Goal: Task Accomplishment & Management: Use online tool/utility

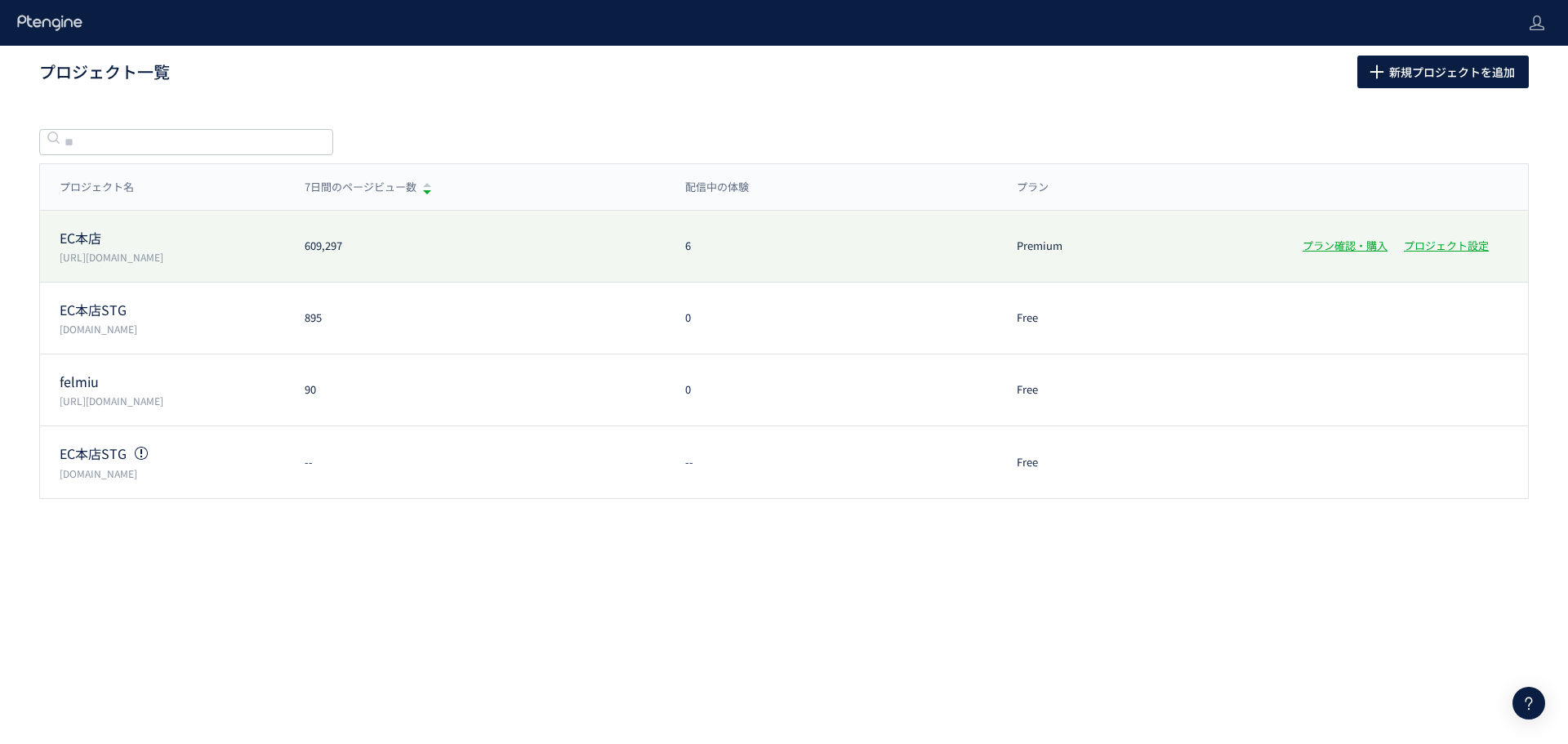
click at [90, 224] on div "EC本店 https://etvos.com 609,297 6 Premium プラン確認・購入 プロジェクト設定" at bounding box center [784, 246] width 1488 height 72
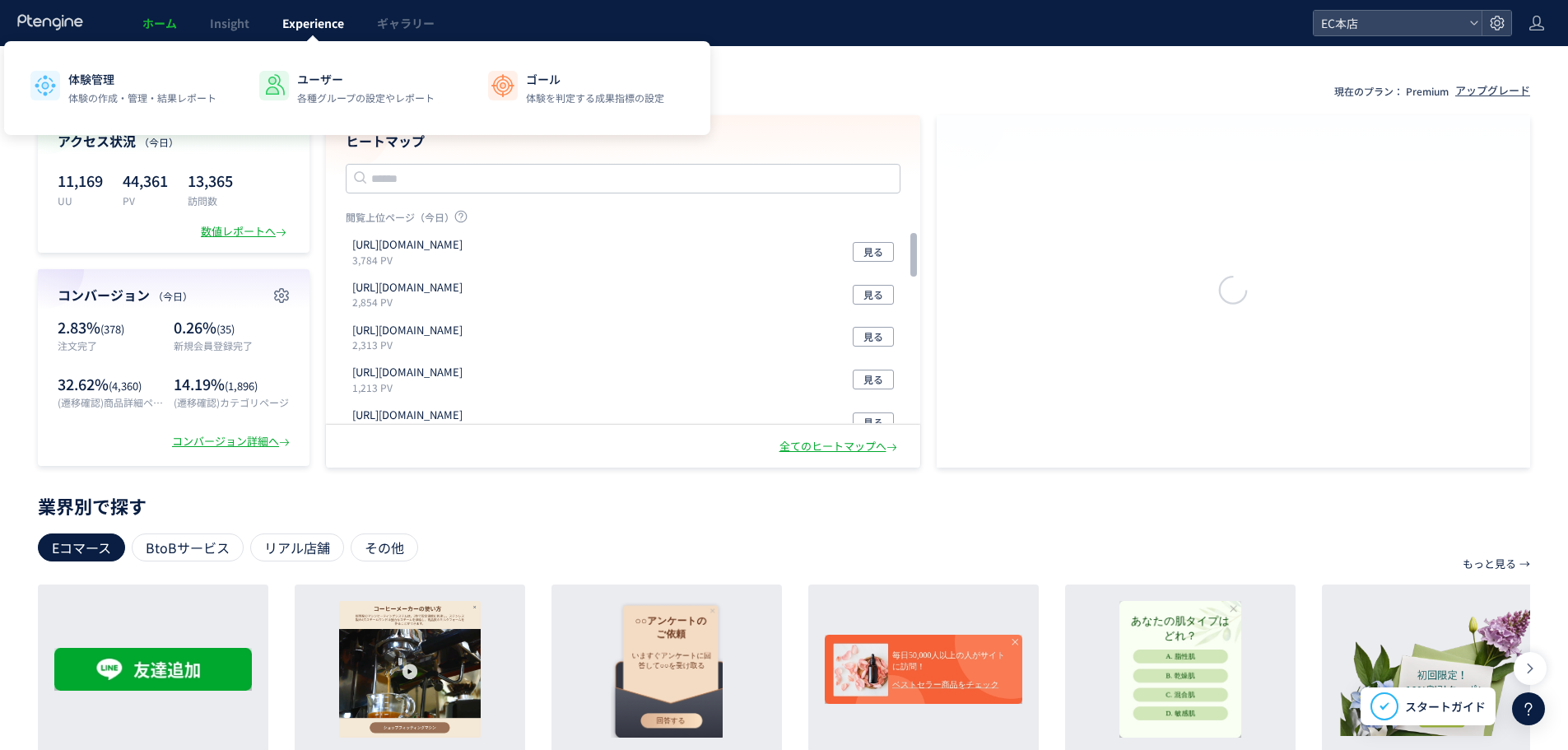
click at [328, 27] on span "Experience" at bounding box center [313, 23] width 62 height 17
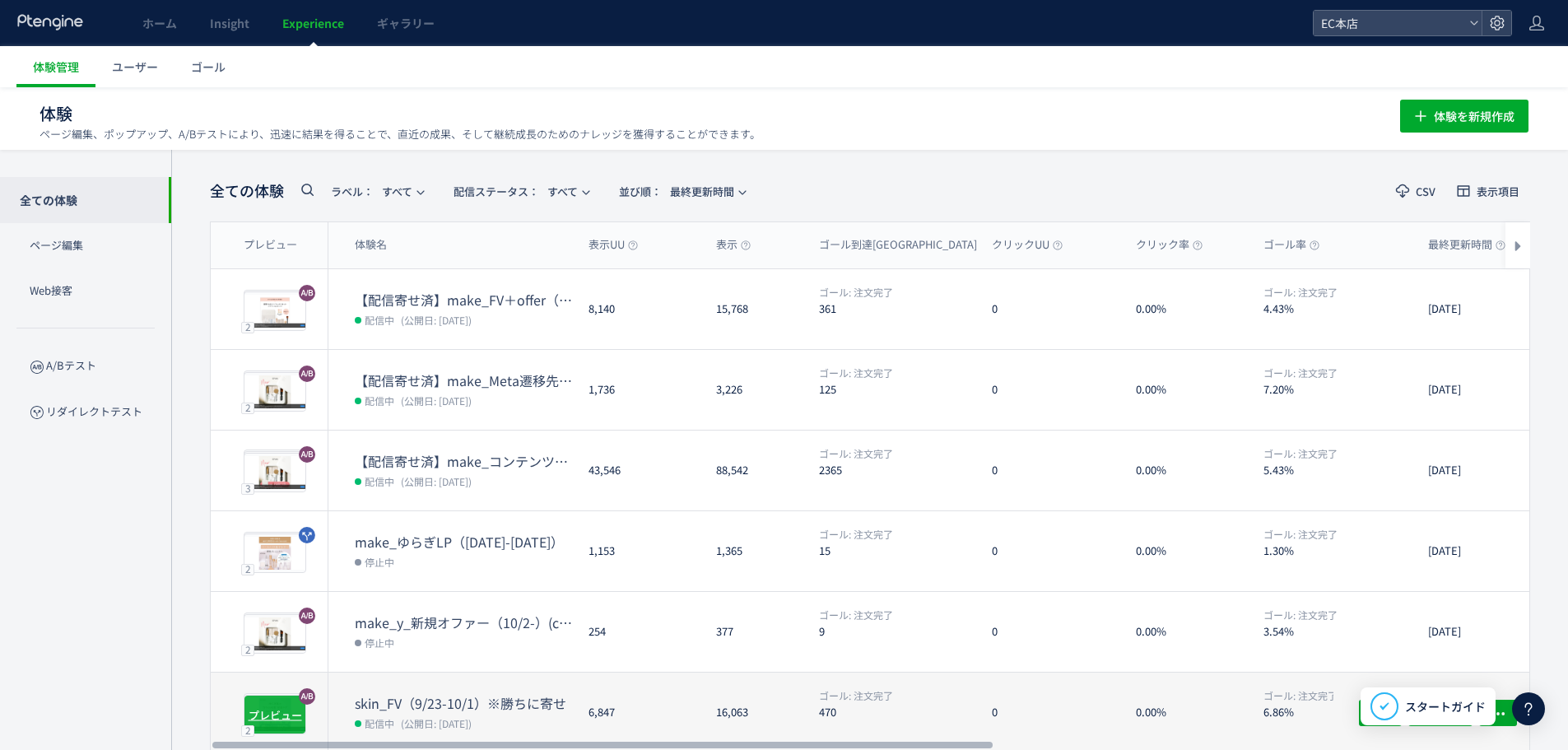
scroll to position [387, 0]
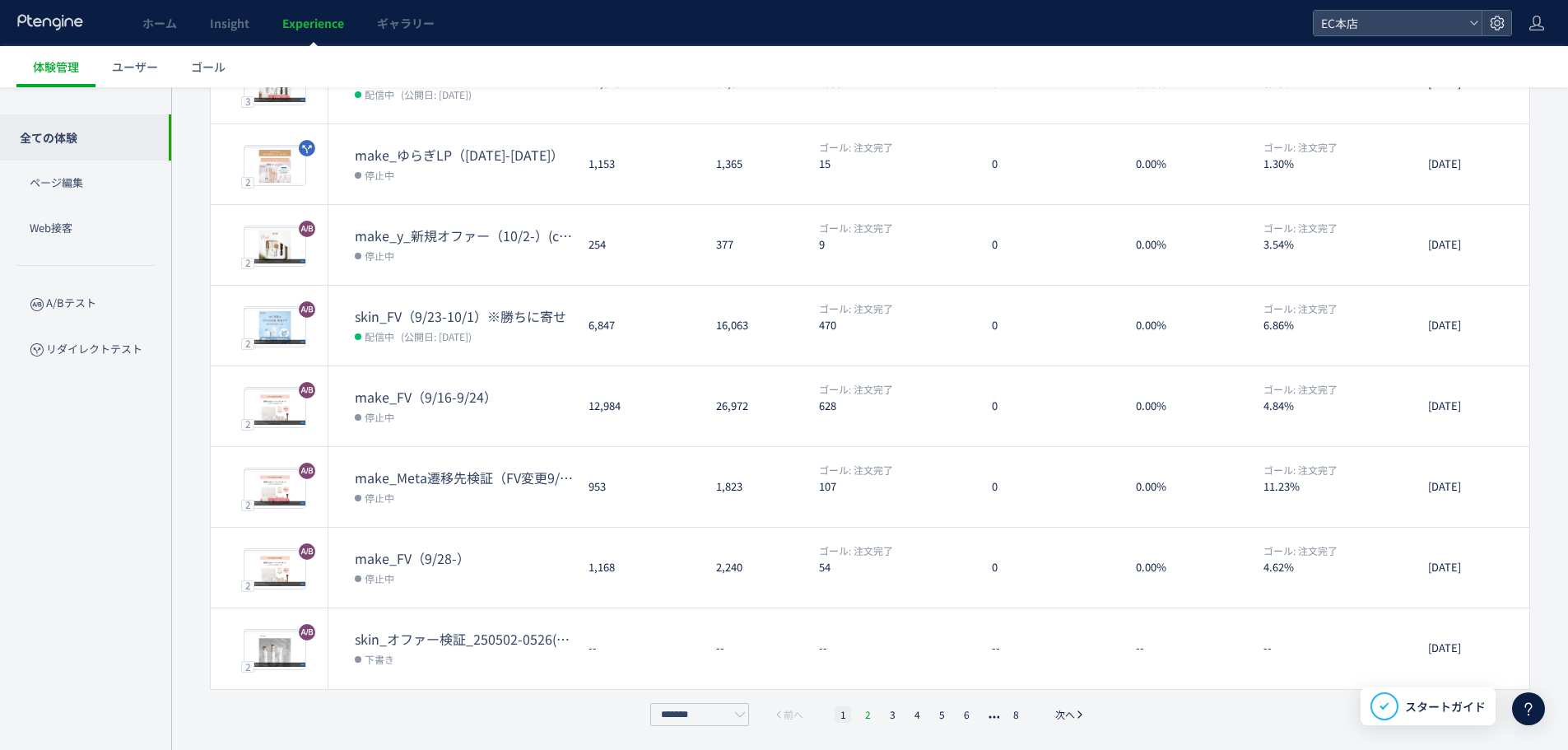
click at [864, 711] on li "2" at bounding box center [868, 715] width 17 height 17
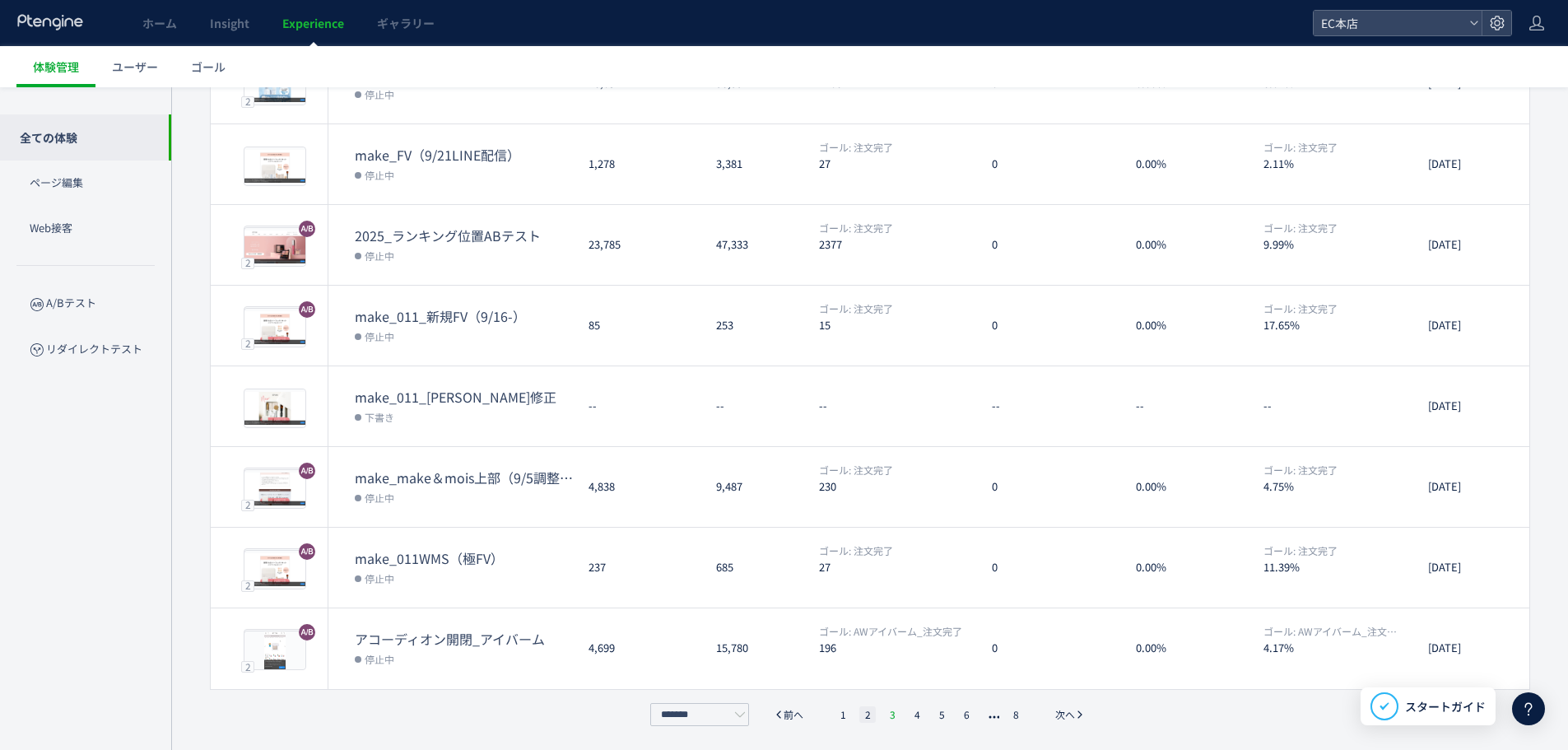
click at [885, 714] on li "3" at bounding box center [892, 715] width 17 height 17
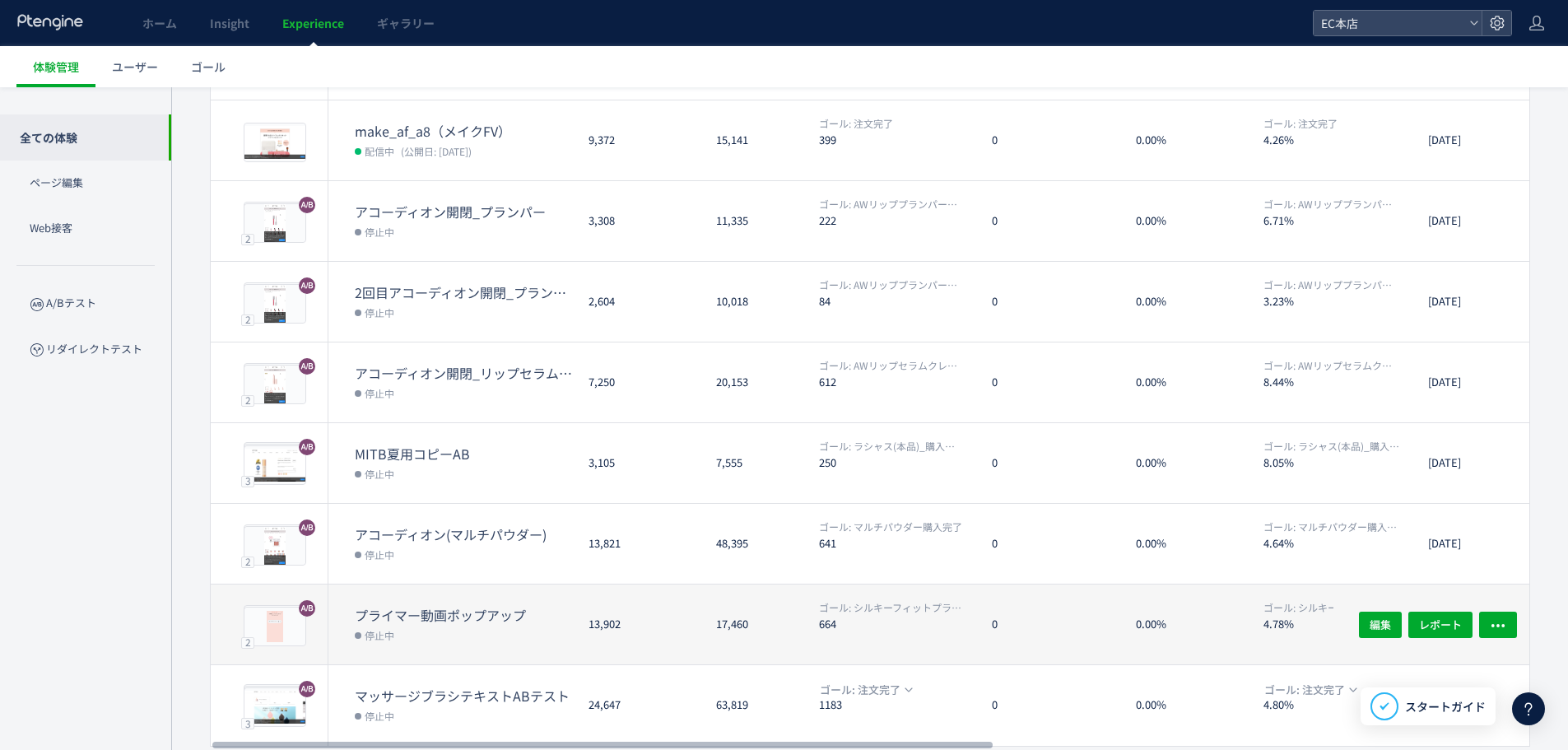
scroll to position [305, 0]
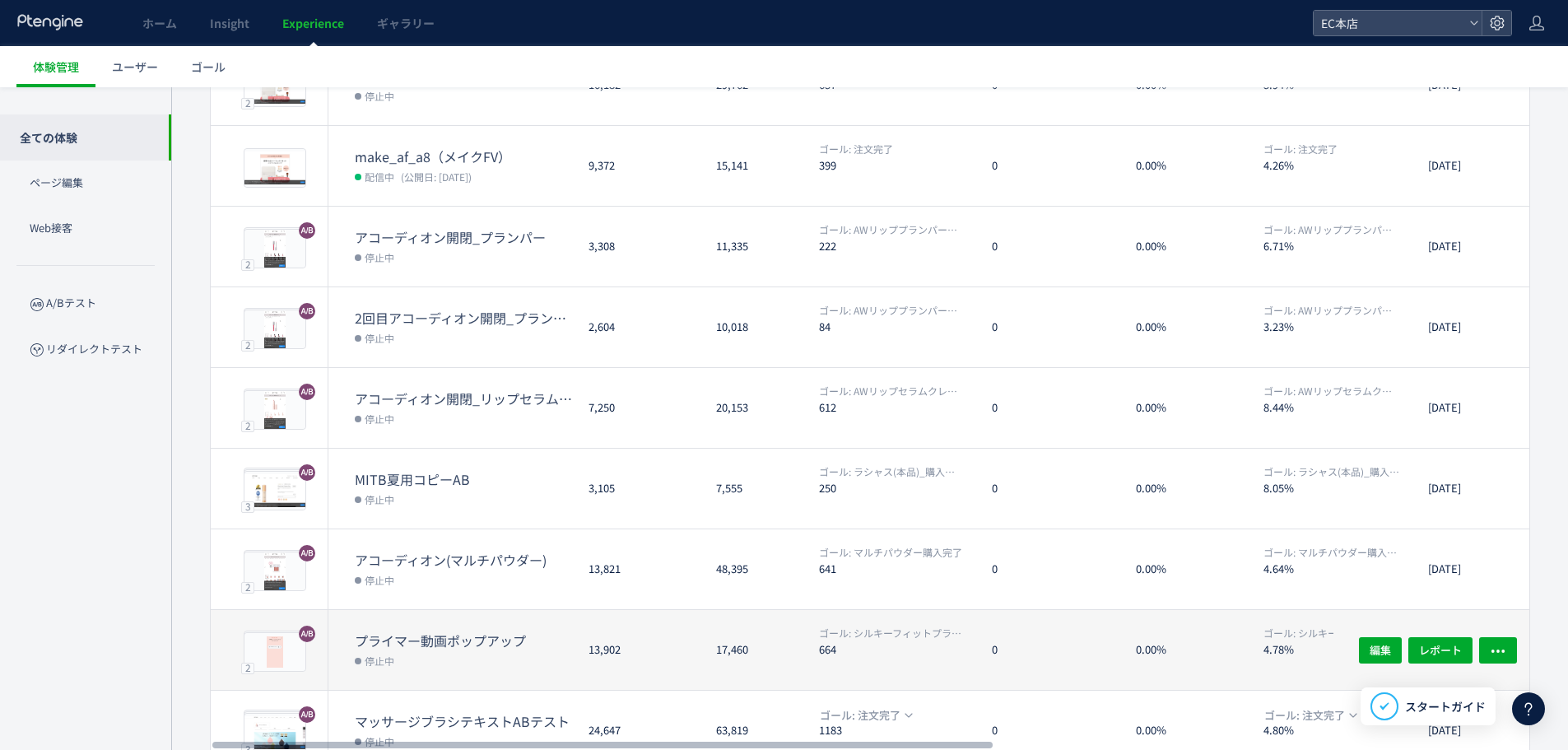
click at [633, 584] on div "13,821" at bounding box center [638, 569] width 127 height 80
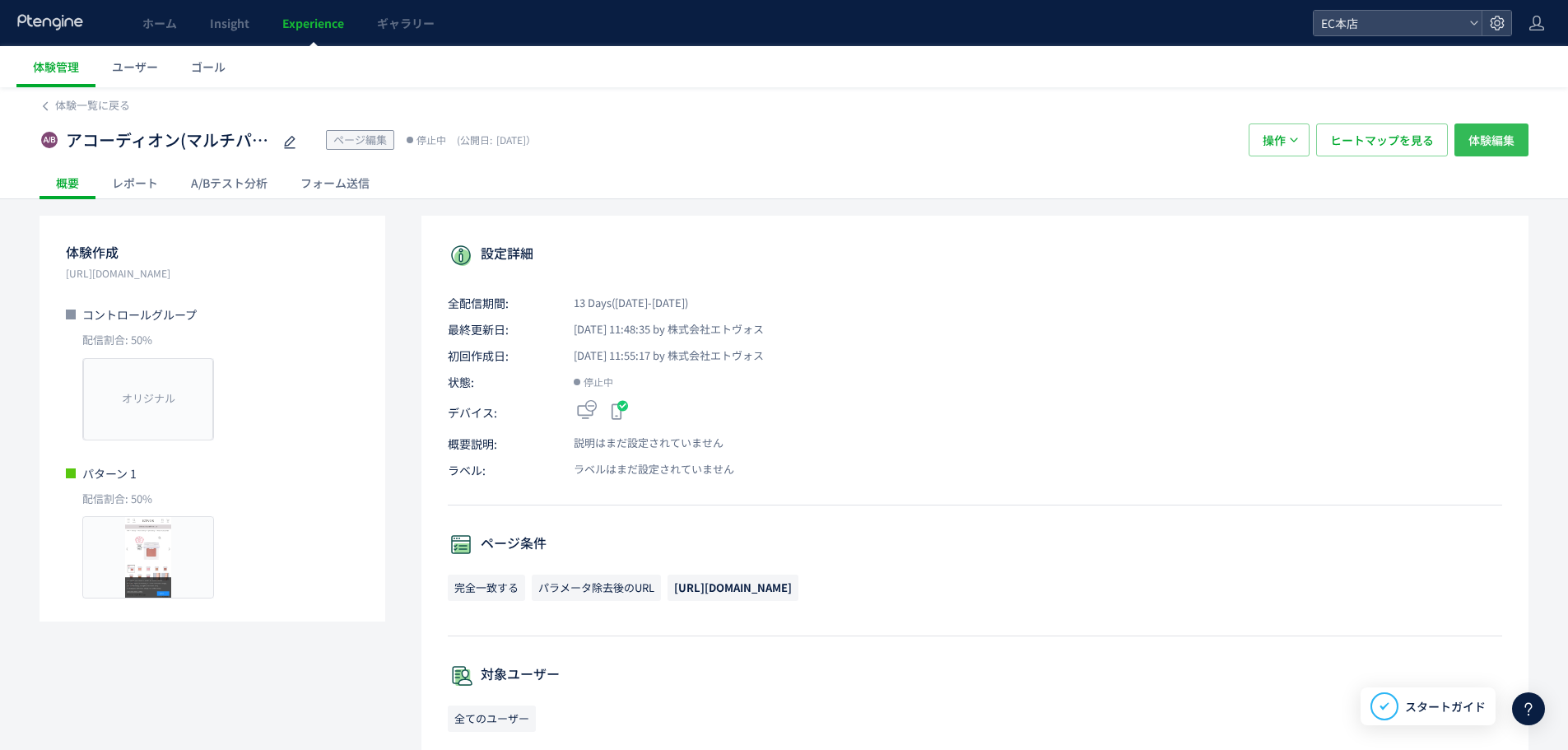
click at [1468, 138] on span "体験編集" at bounding box center [1491, 140] width 46 height 33
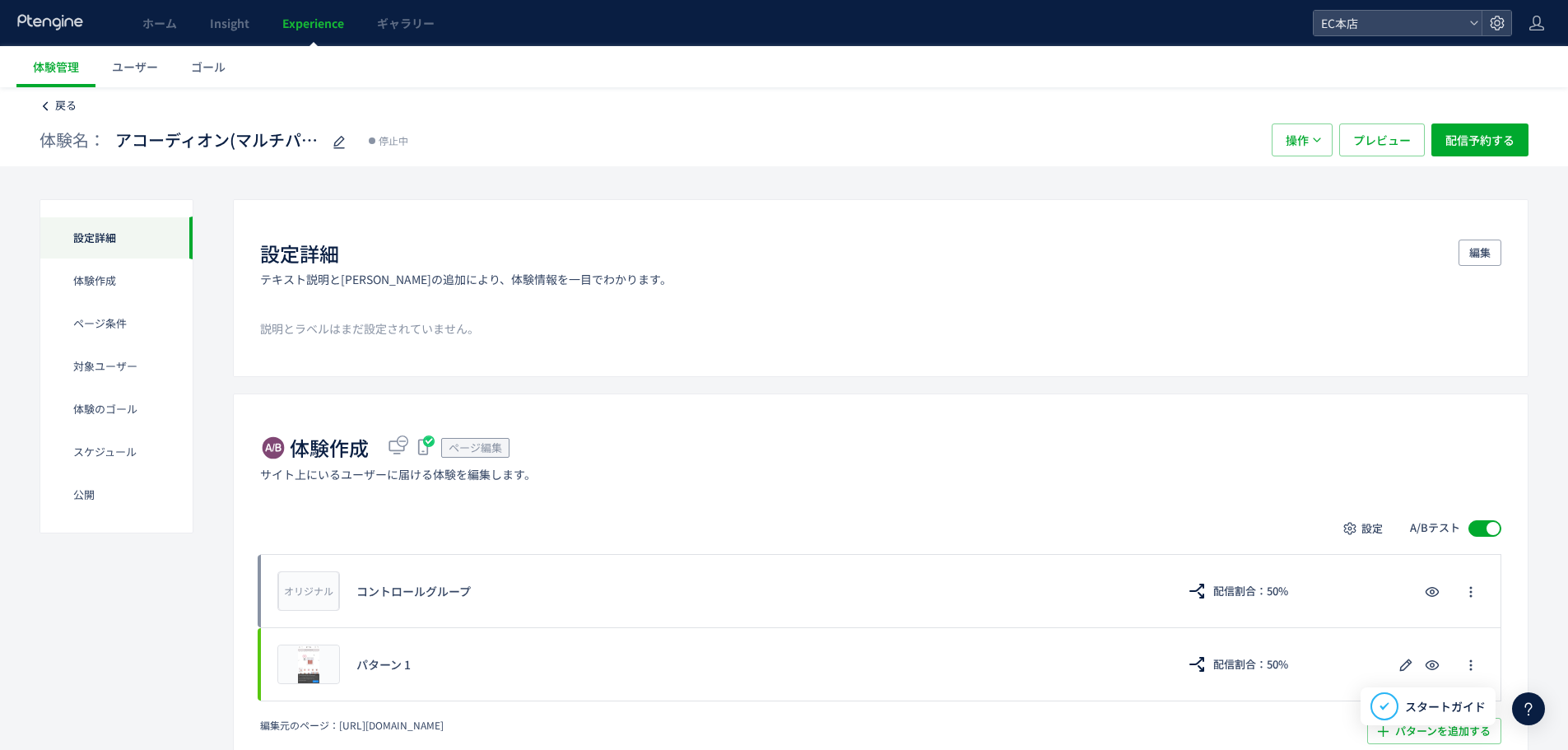
click at [47, 100] on link "戻る" at bounding box center [57, 106] width 37 height 16
click at [61, 102] on span "戻る" at bounding box center [66, 105] width 22 height 16
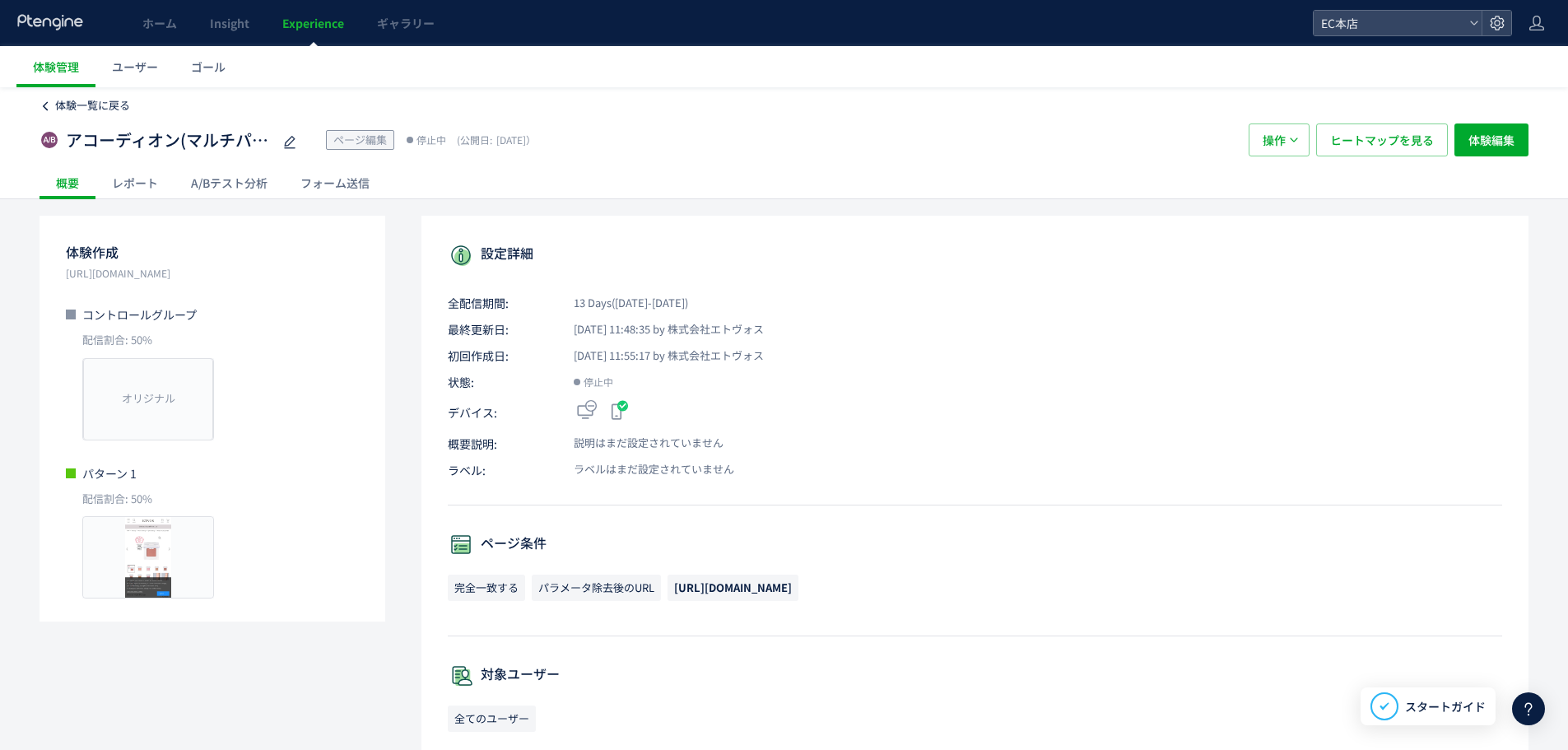
click at [72, 100] on span "体験一覧に戻る" at bounding box center [92, 105] width 75 height 16
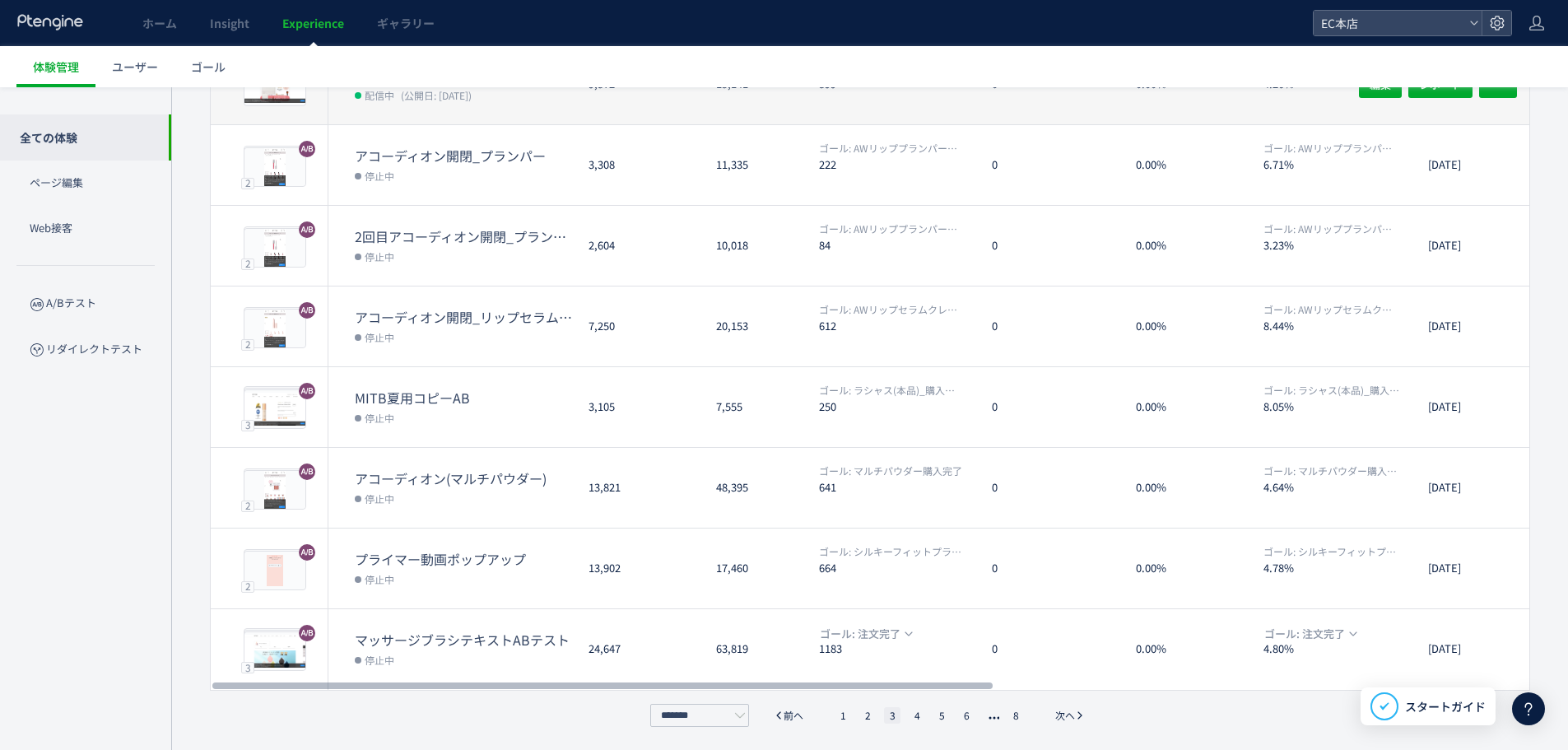
scroll to position [387, 0]
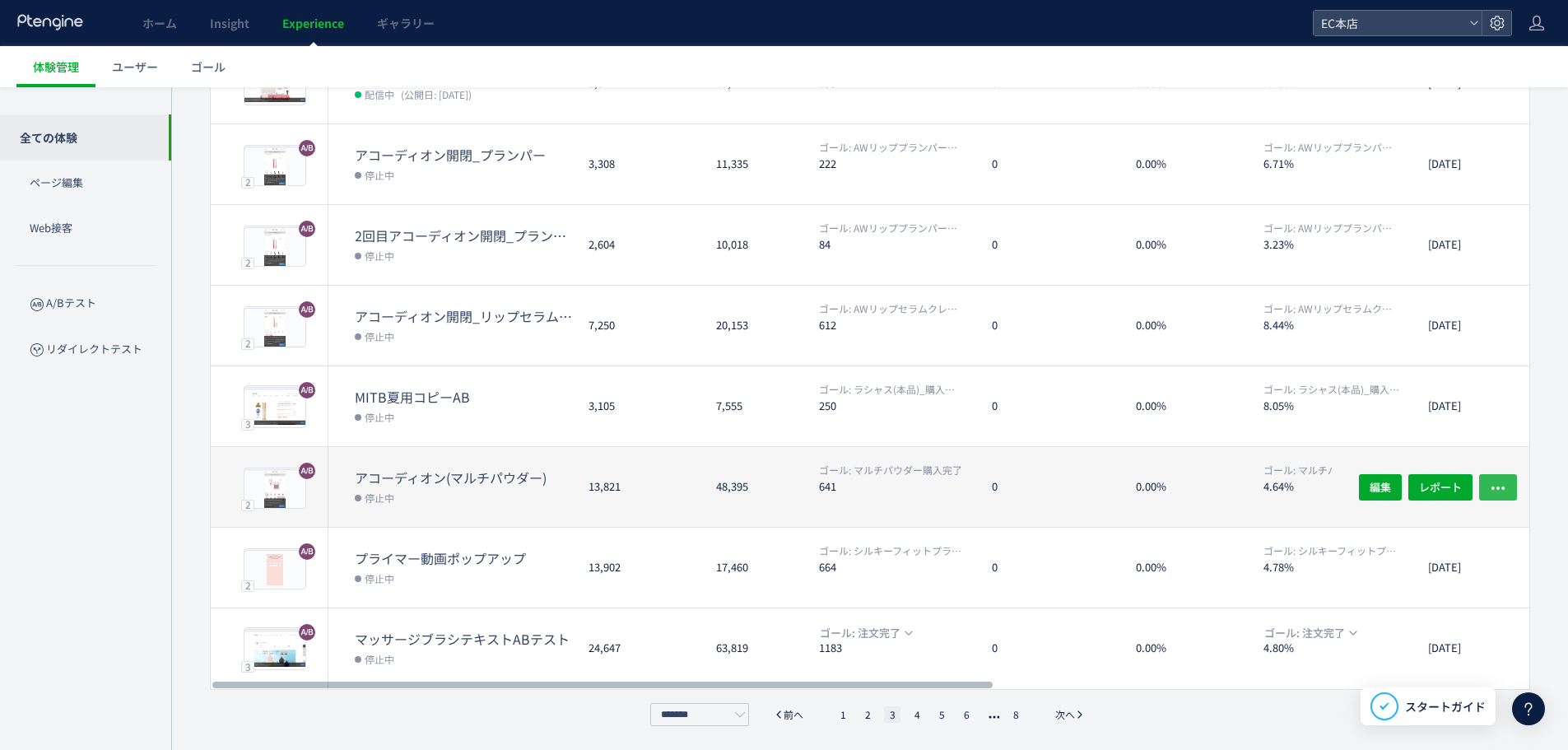
click at [1499, 481] on icon "button" at bounding box center [1498, 488] width 17 height 17
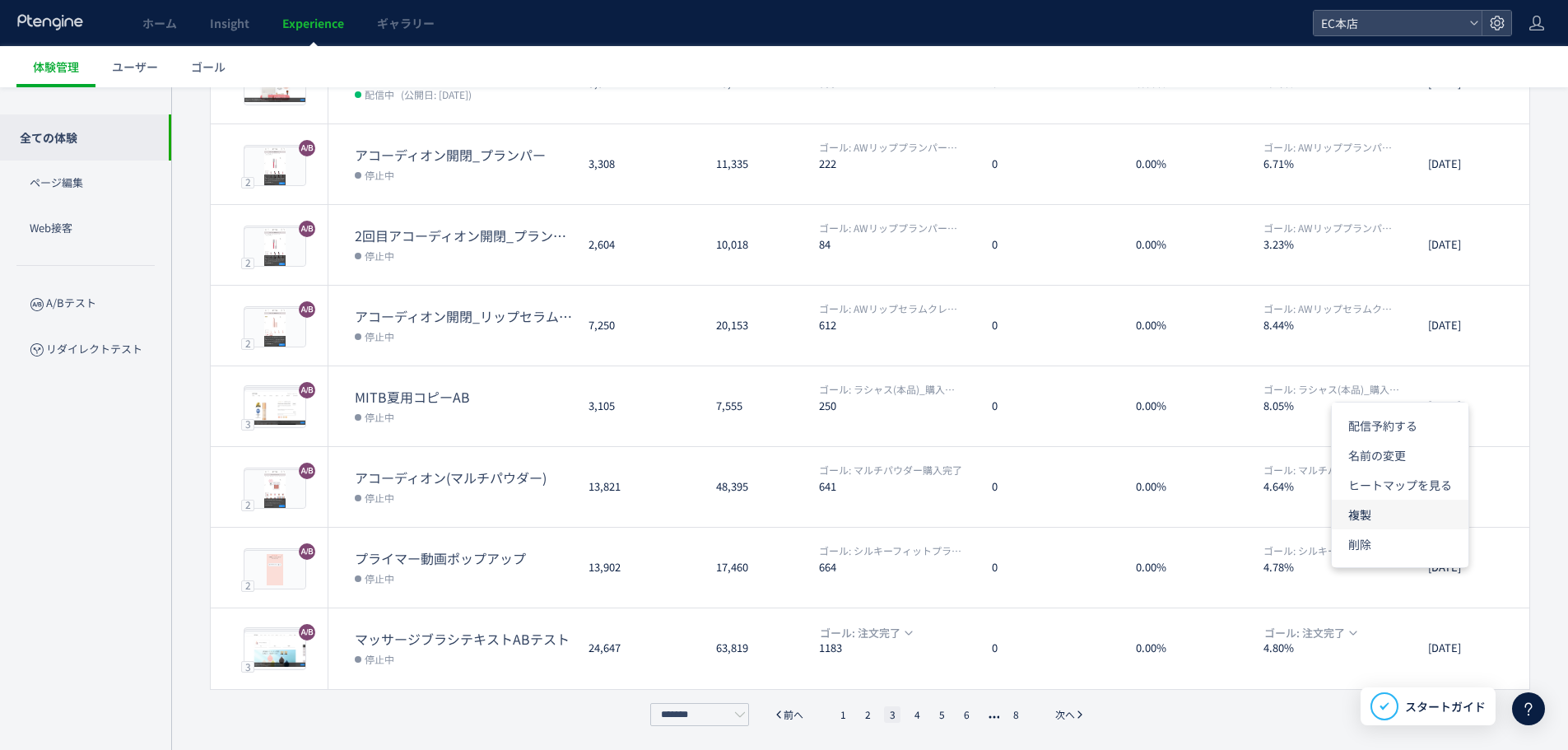
click at [1423, 507] on li "複製" at bounding box center [1400, 514] width 136 height 30
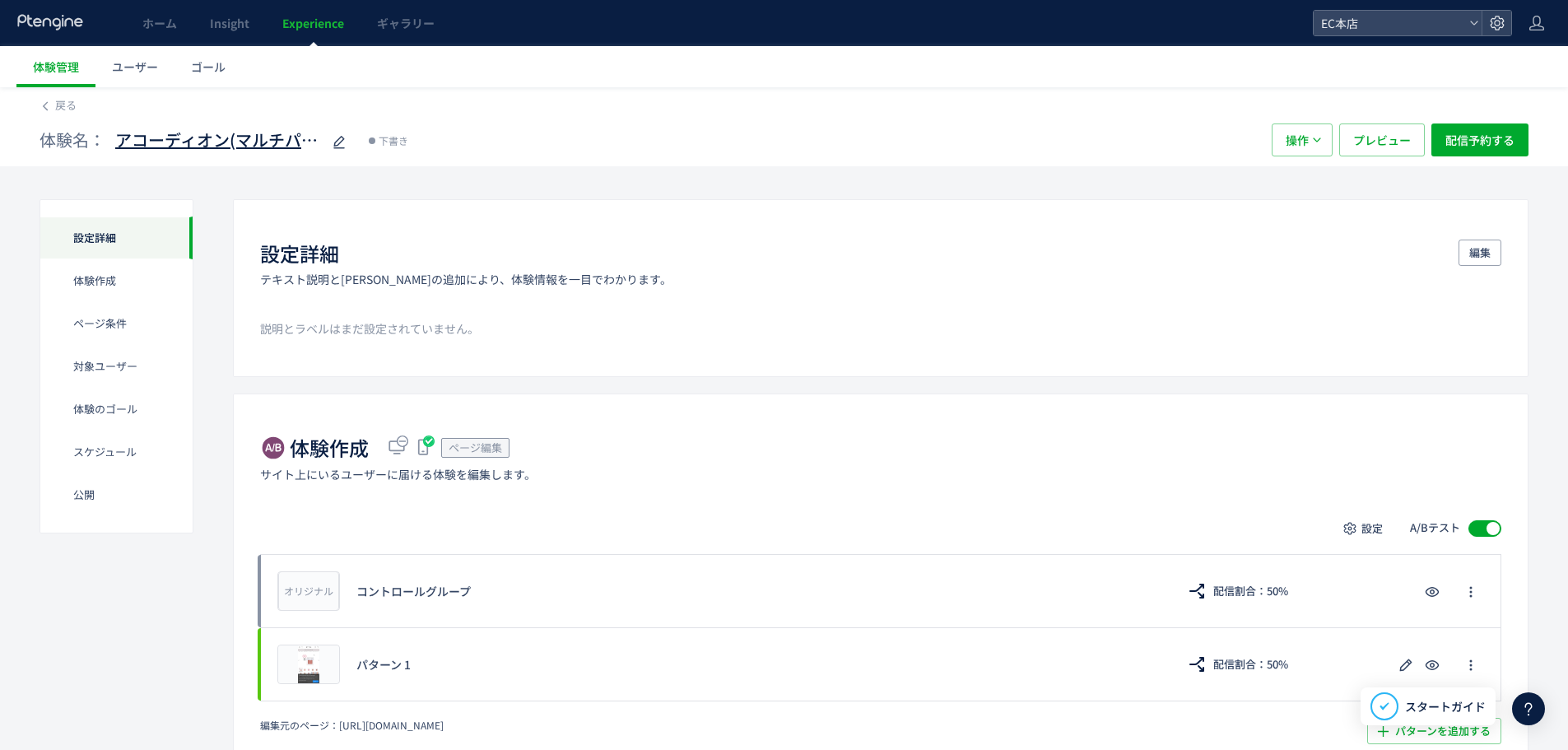
click at [335, 137] on icon at bounding box center [340, 142] width 20 height 20
click at [275, 143] on input "**********" at bounding box center [217, 141] width 206 height 33
drag, startPoint x: 235, startPoint y: 144, endPoint x: 307, endPoint y: 135, distance: 72.6
click at [307, 135] on input "**********" at bounding box center [217, 141] width 206 height 33
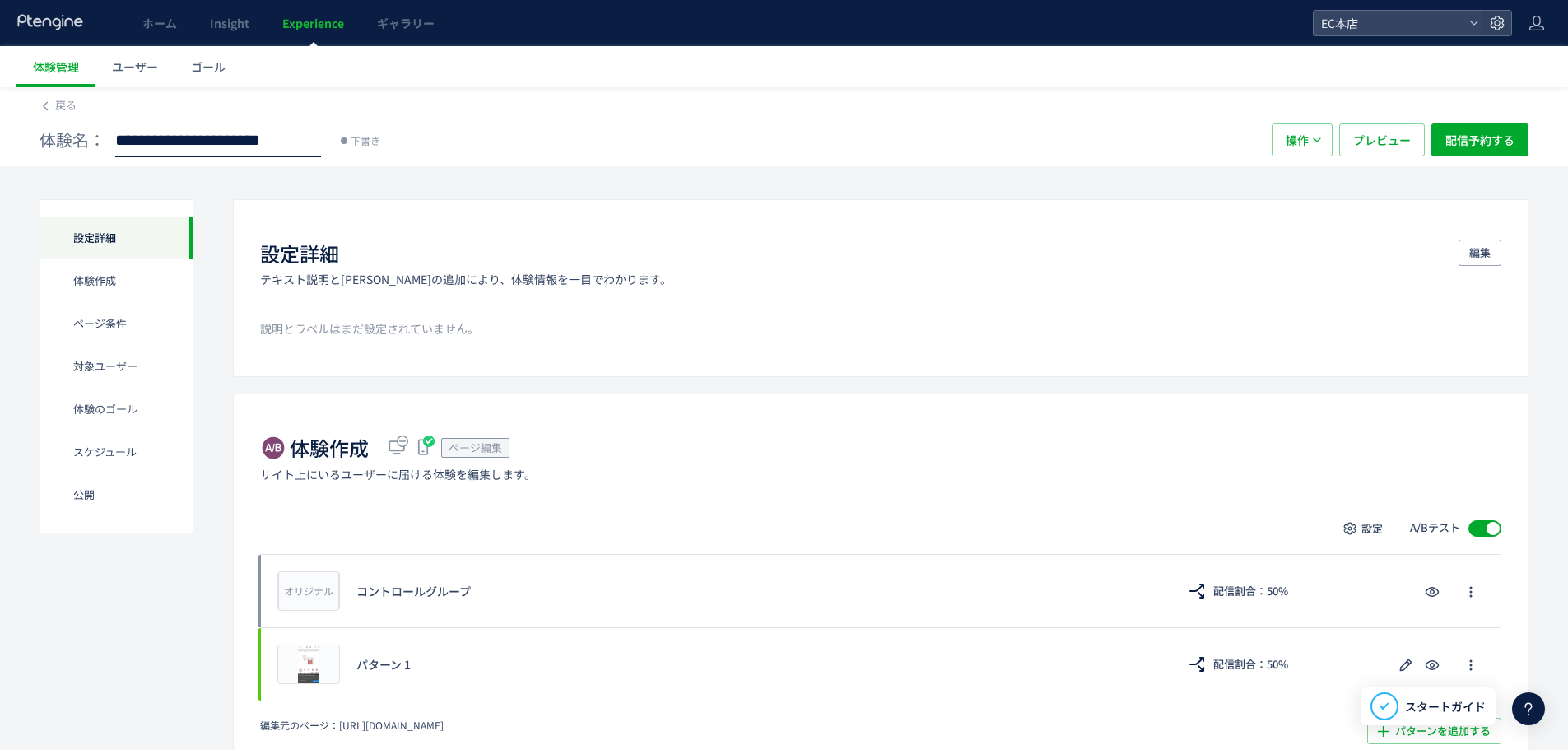
click at [274, 146] on input "**********" at bounding box center [217, 141] width 206 height 33
drag, startPoint x: 266, startPoint y: 145, endPoint x: 163, endPoint y: 153, distance: 103.3
click at [163, 153] on input "**********" at bounding box center [217, 141] width 206 height 33
click at [138, 144] on input "**********" at bounding box center [217, 141] width 206 height 33
click at [260, 140] on input "**********" at bounding box center [217, 141] width 206 height 33
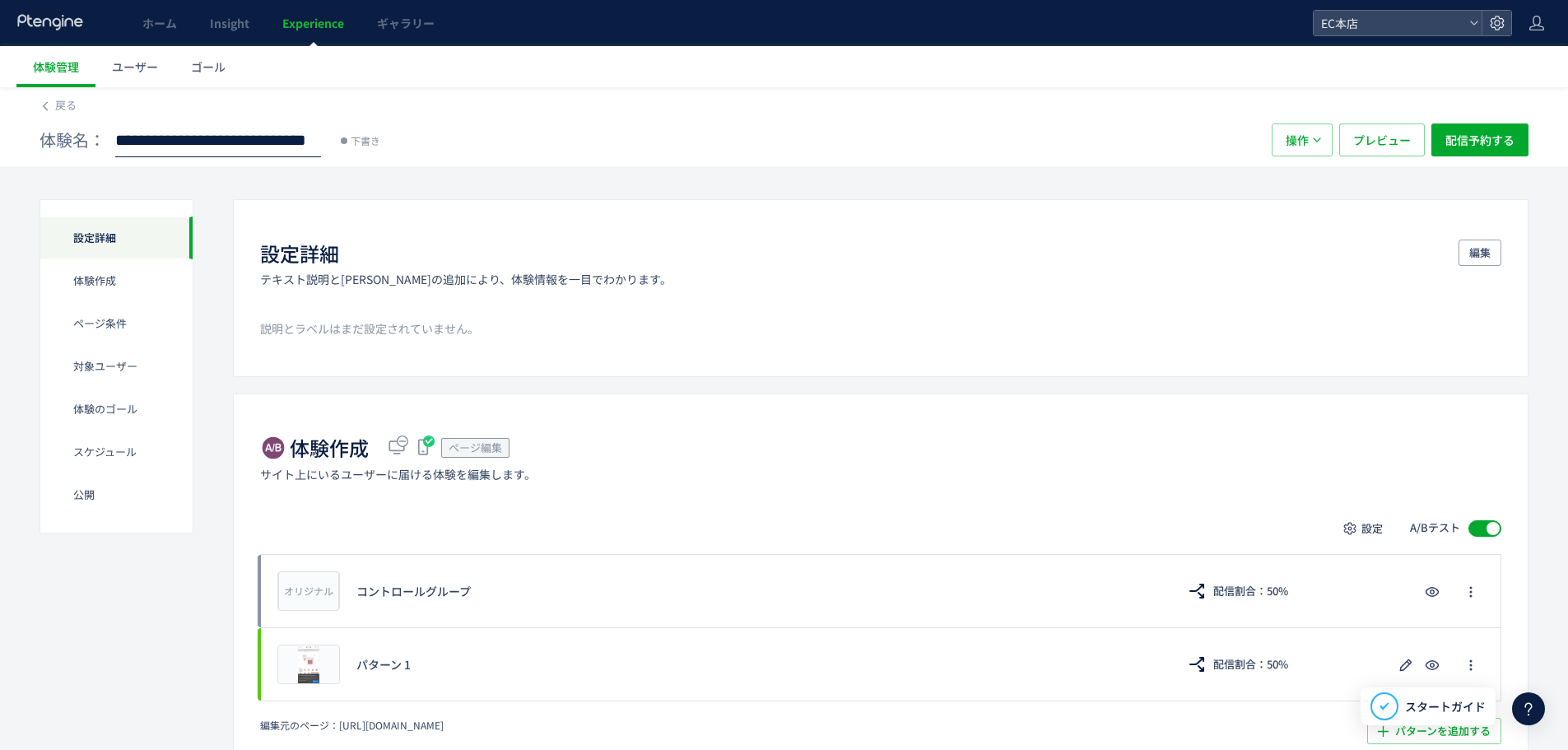
scroll to position [0, 143]
drag, startPoint x: 209, startPoint y: 136, endPoint x: 447, endPoint y: 147, distance: 238.3
click at [447, 147] on div "**********" at bounding box center [647, 140] width 1216 height 33
click at [262, 139] on input "**********" at bounding box center [217, 141] width 206 height 33
drag, startPoint x: 270, startPoint y: 139, endPoint x: 514, endPoint y: 149, distance: 244.2
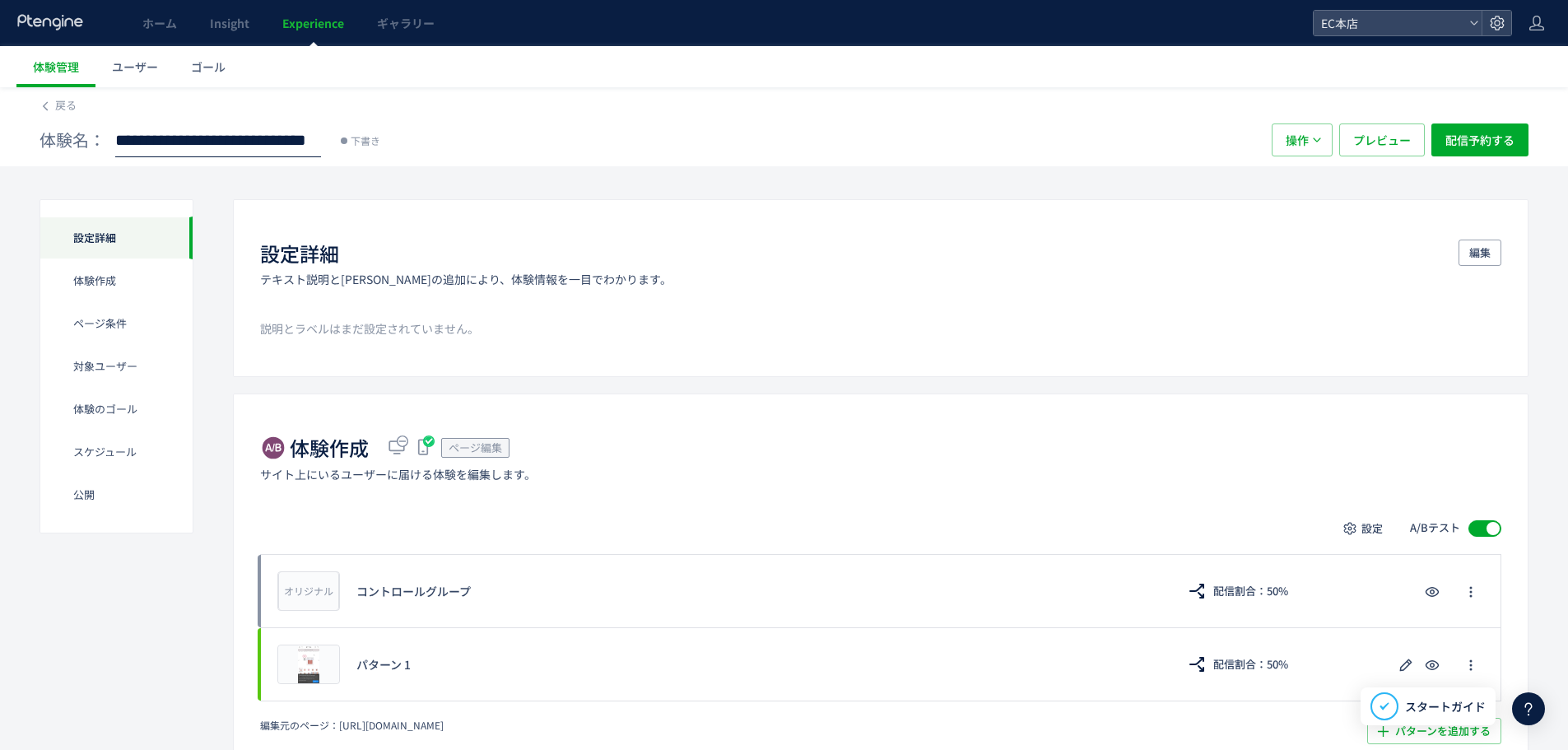
click at [512, 148] on div "**********" at bounding box center [647, 140] width 1216 height 33
type input "**********"
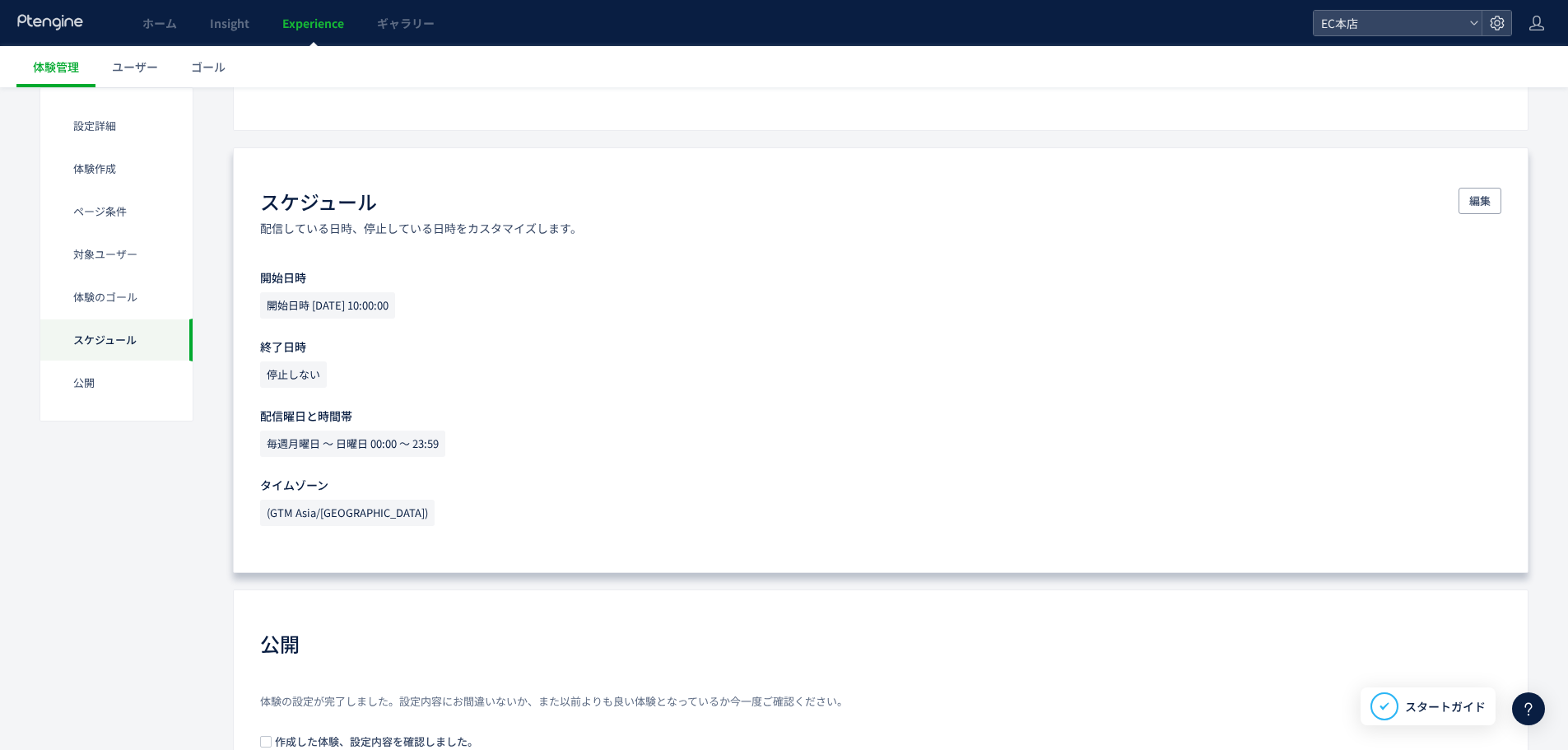
scroll to position [1317, 0]
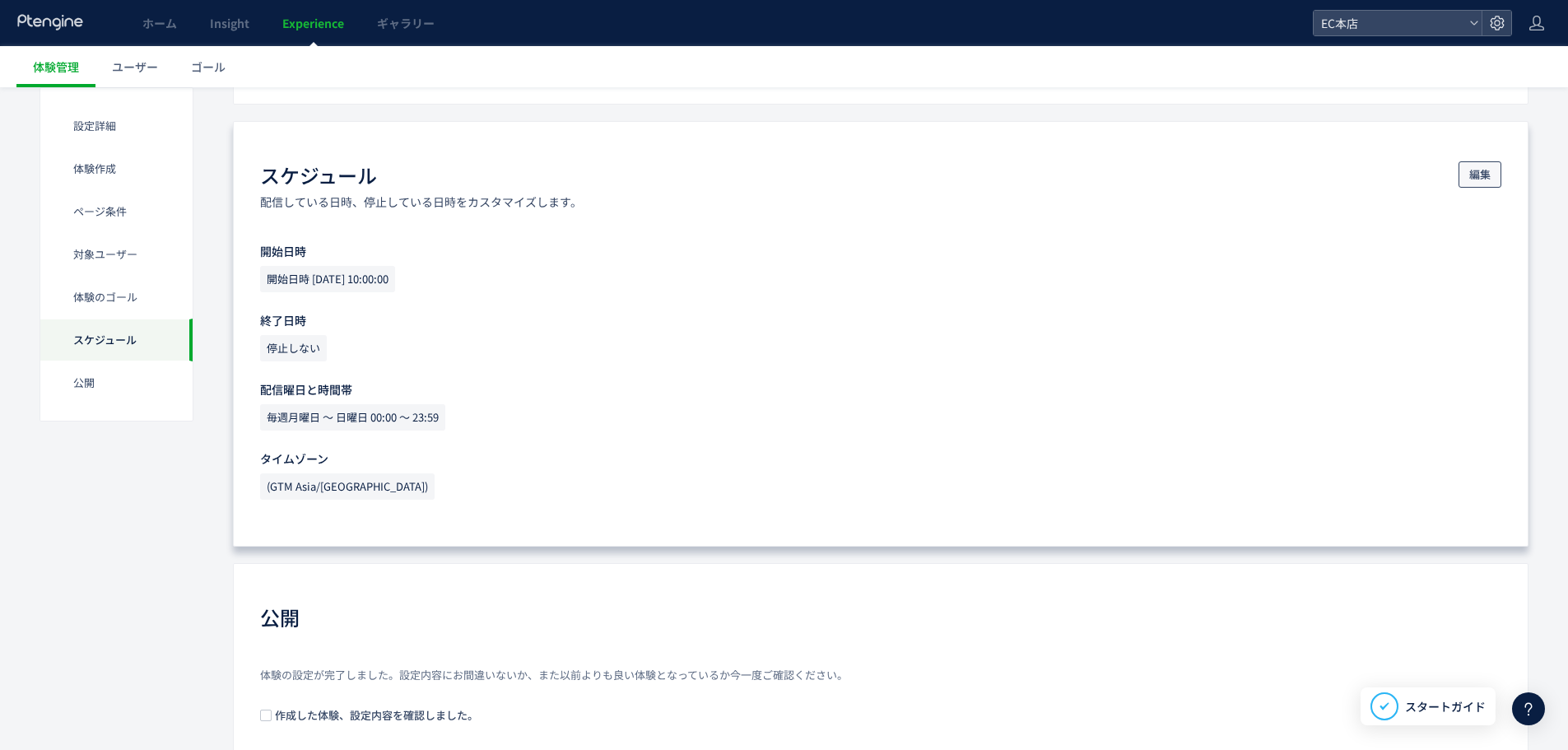
click at [1476, 173] on span "編集" at bounding box center [1480, 175] width 22 height 27
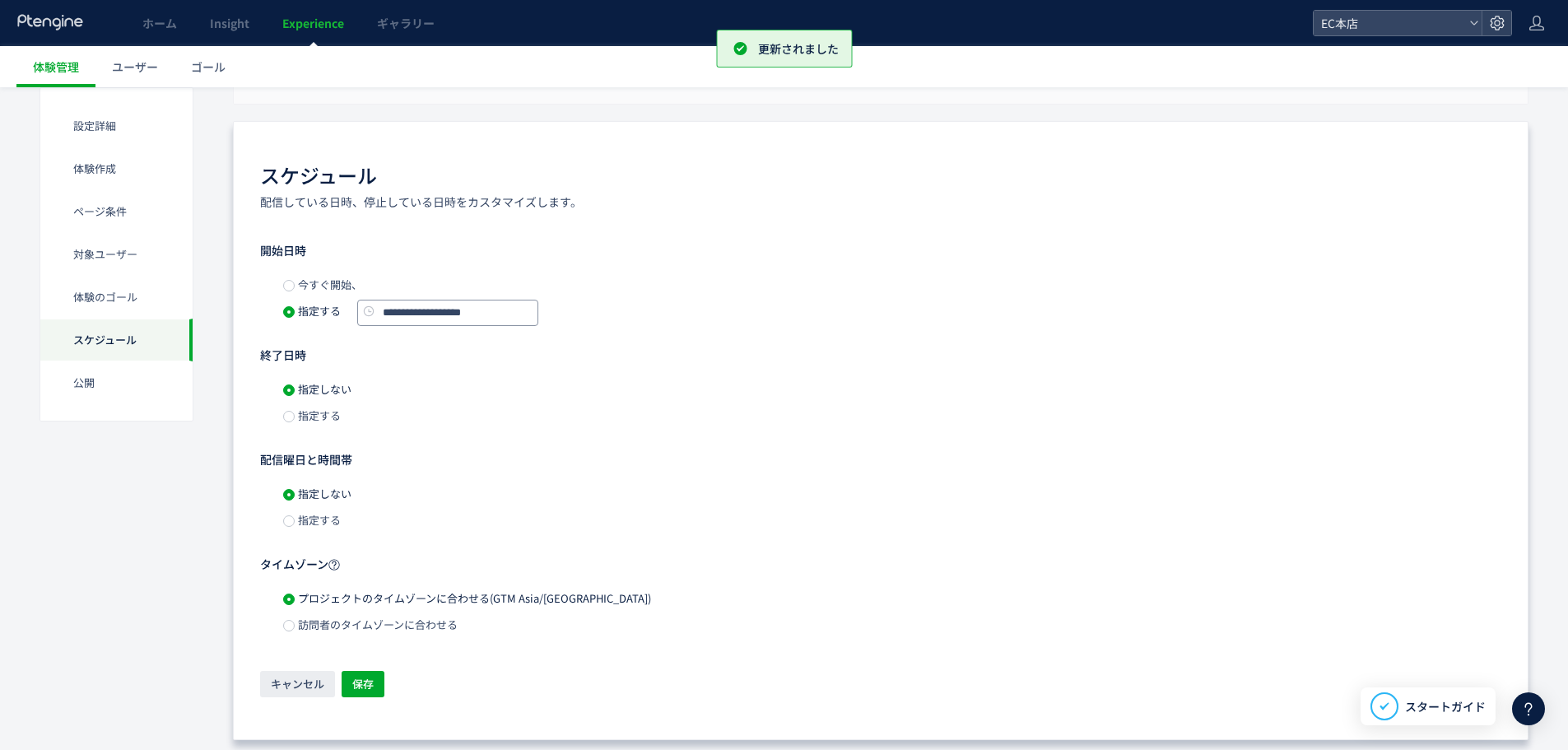
click at [446, 315] on input "**********" at bounding box center [448, 313] width 181 height 27
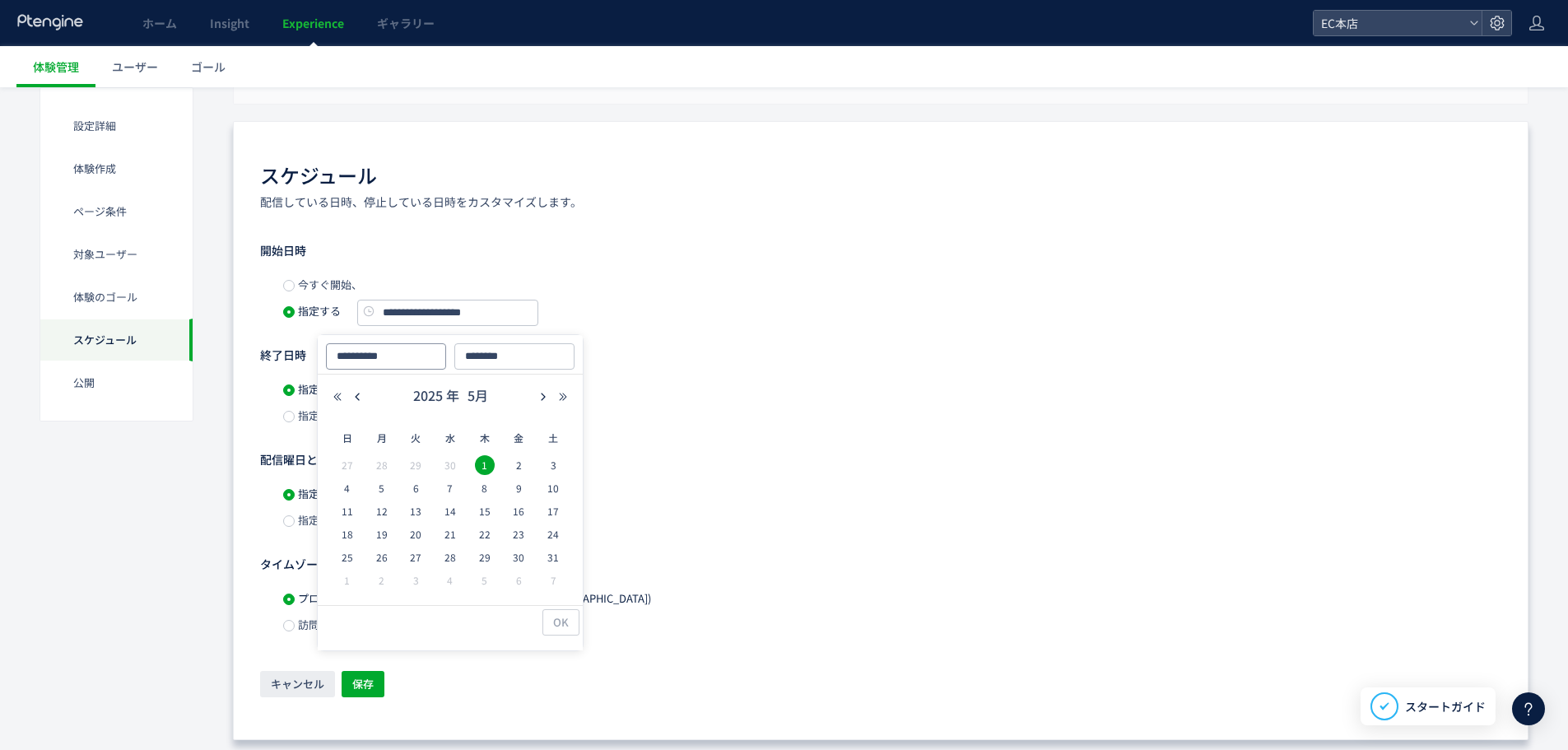
click at [424, 361] on input "**********" at bounding box center [386, 356] width 120 height 27
click at [538, 392] on icon "button" at bounding box center [543, 397] width 10 height 10
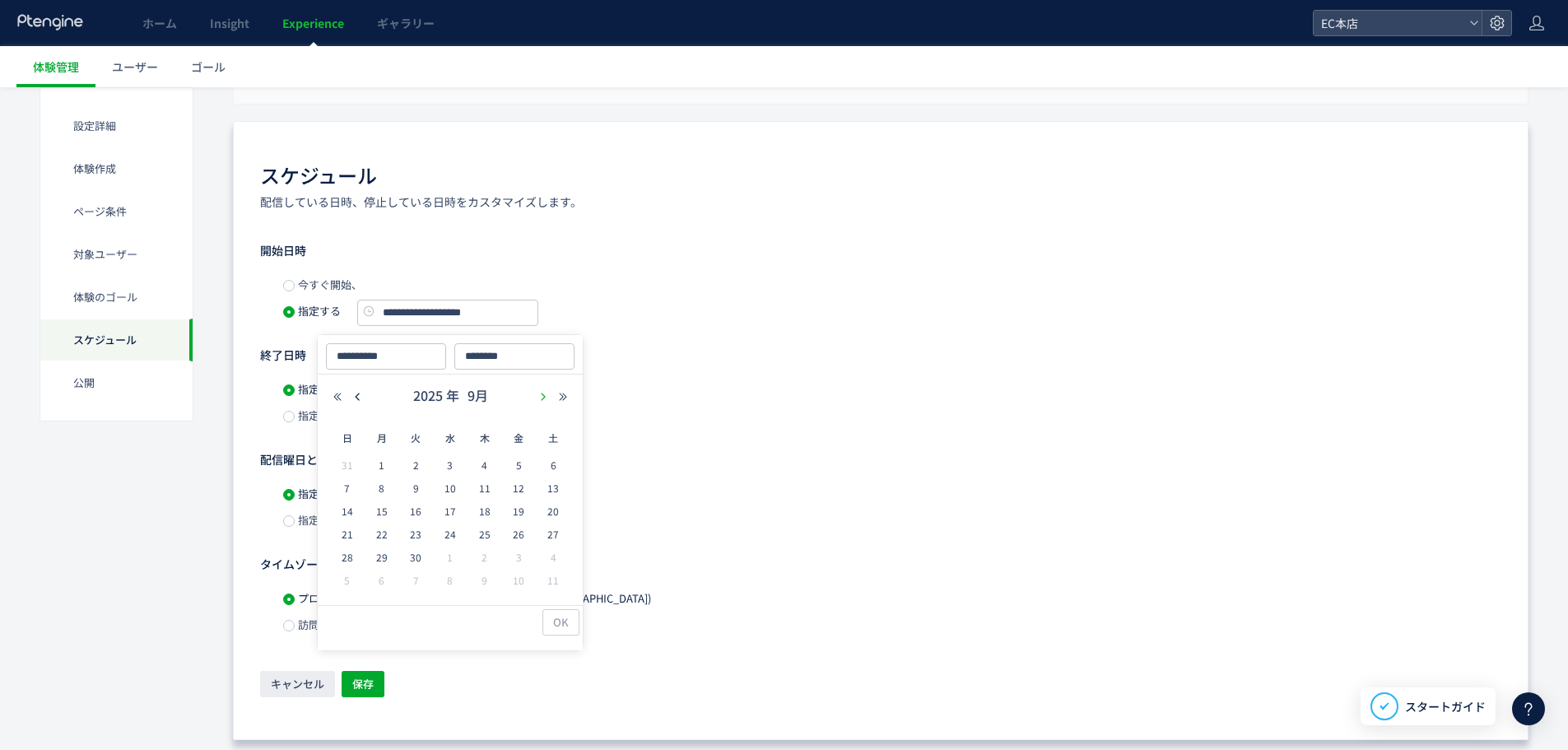
click at [538, 392] on icon "button" at bounding box center [543, 397] width 10 height 10
click at [415, 489] on span "7" at bounding box center [416, 489] width 20 height 20
type input "**********"
click at [449, 489] on span "8" at bounding box center [450, 489] width 20 height 20
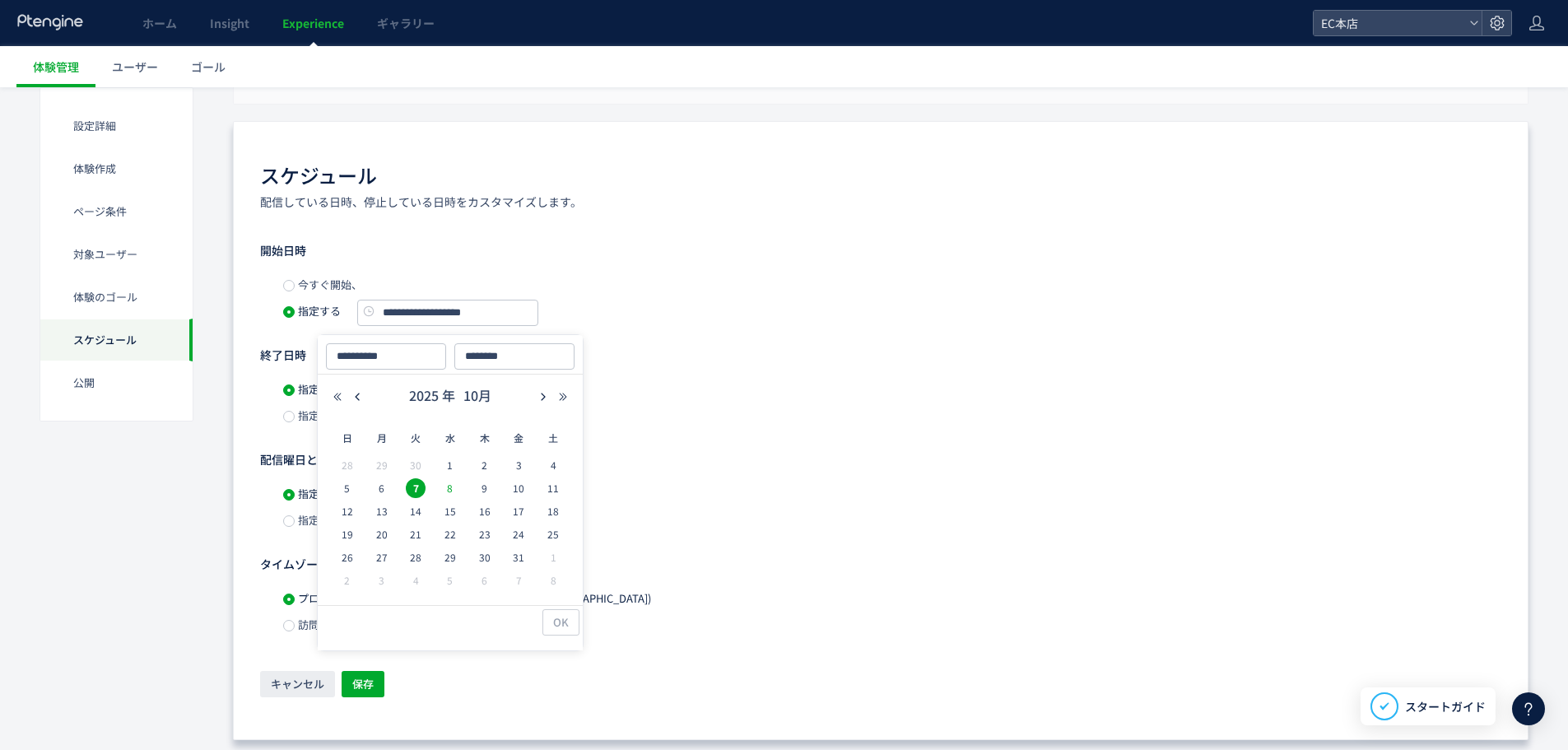
type input "**********"
click at [559, 627] on span "OK" at bounding box center [561, 623] width 16 height 27
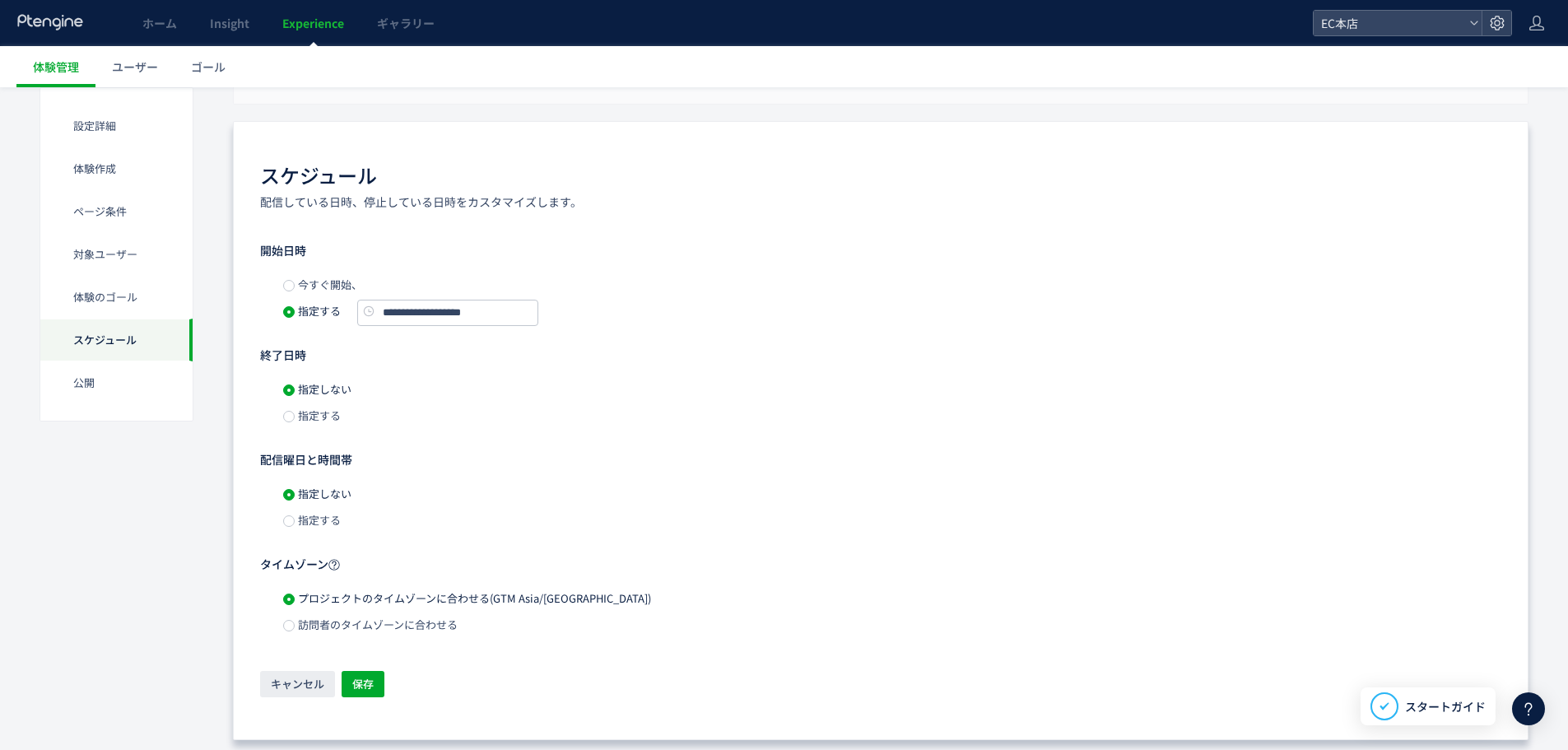
click at [333, 415] on span "指定する" at bounding box center [317, 415] width 46 height 16
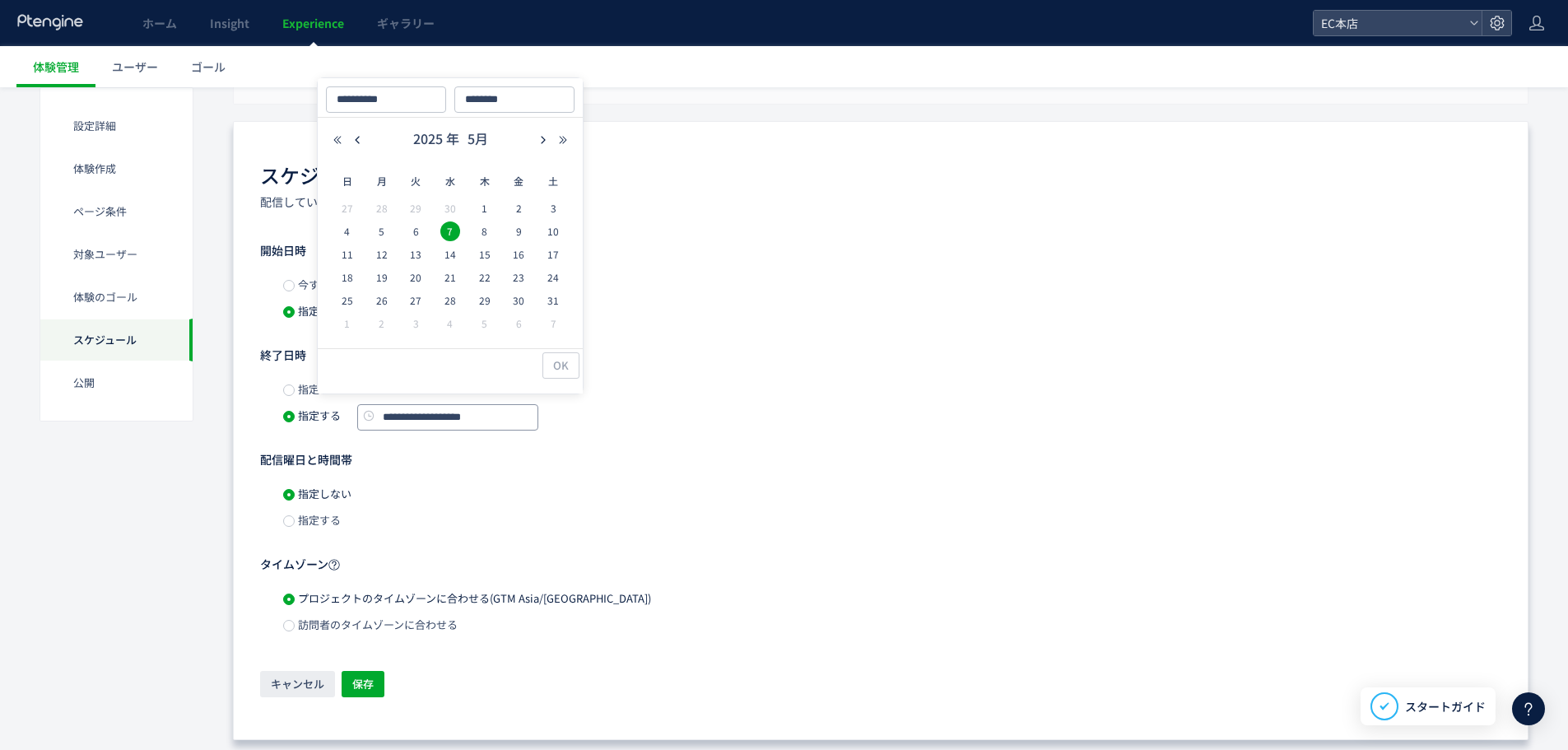
click at [457, 424] on input "**********" at bounding box center [448, 418] width 181 height 27
click at [431, 102] on input "**********" at bounding box center [386, 100] width 120 height 27
click at [315, 395] on span "指定しない" at bounding box center [323, 389] width 57 height 16
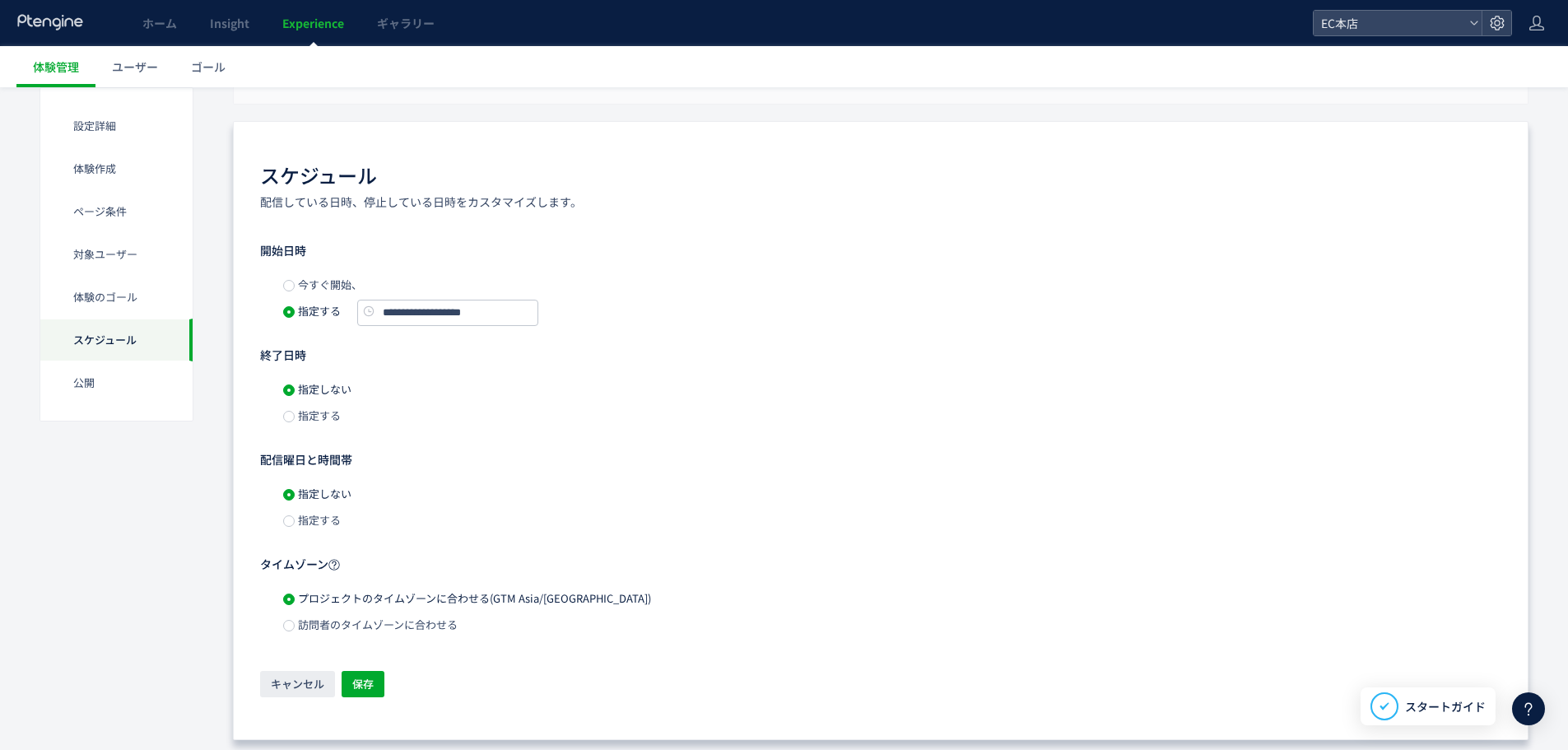
click at [315, 524] on span "指定する" at bounding box center [317, 519] width 46 height 16
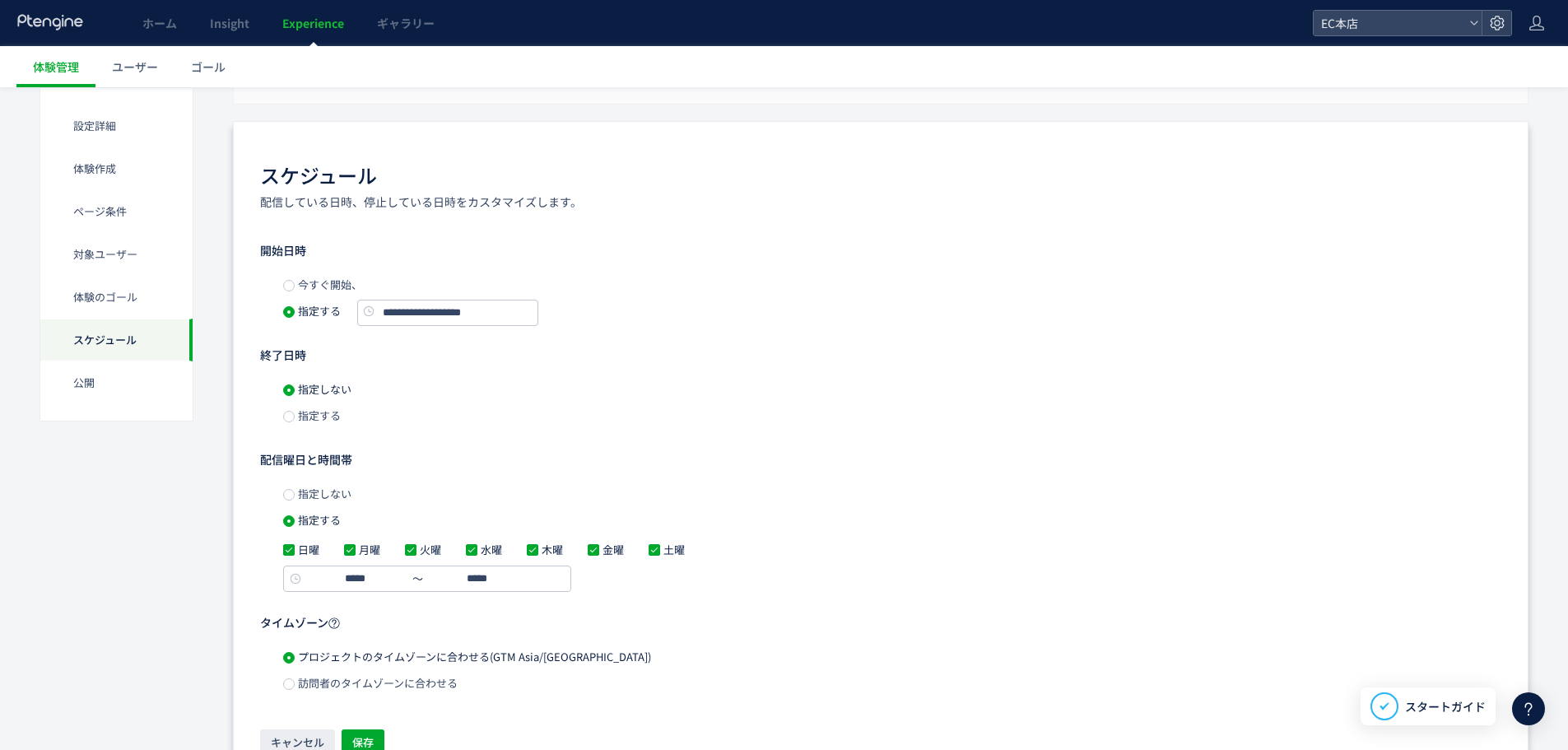
click at [316, 502] on label "指定しない" at bounding box center [317, 494] width 68 height 27
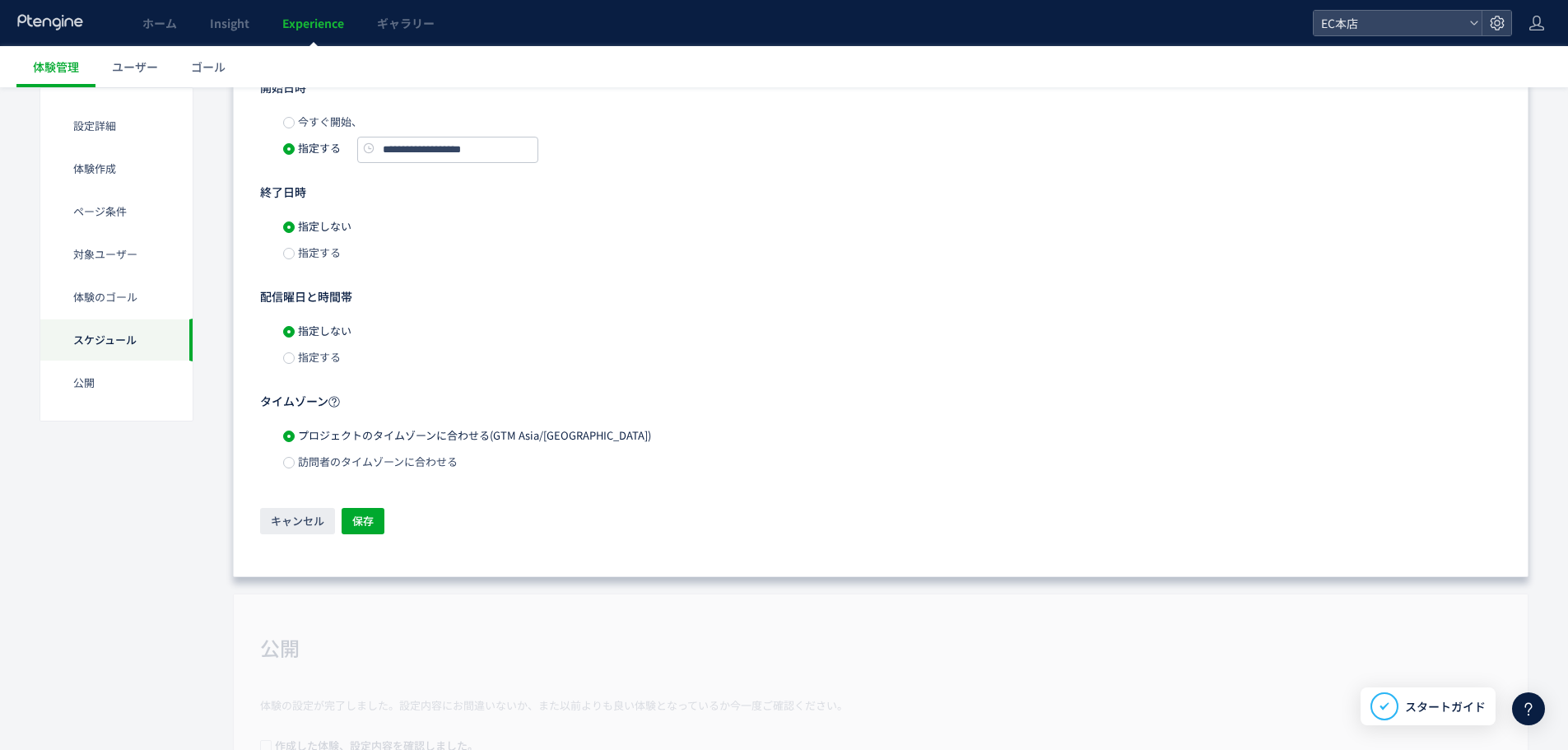
scroll to position [1482, 0]
click at [359, 498] on div "**********" at bounding box center [881, 306] width 1241 height 457
click at [359, 519] on span "保存" at bounding box center [363, 519] width 22 height 27
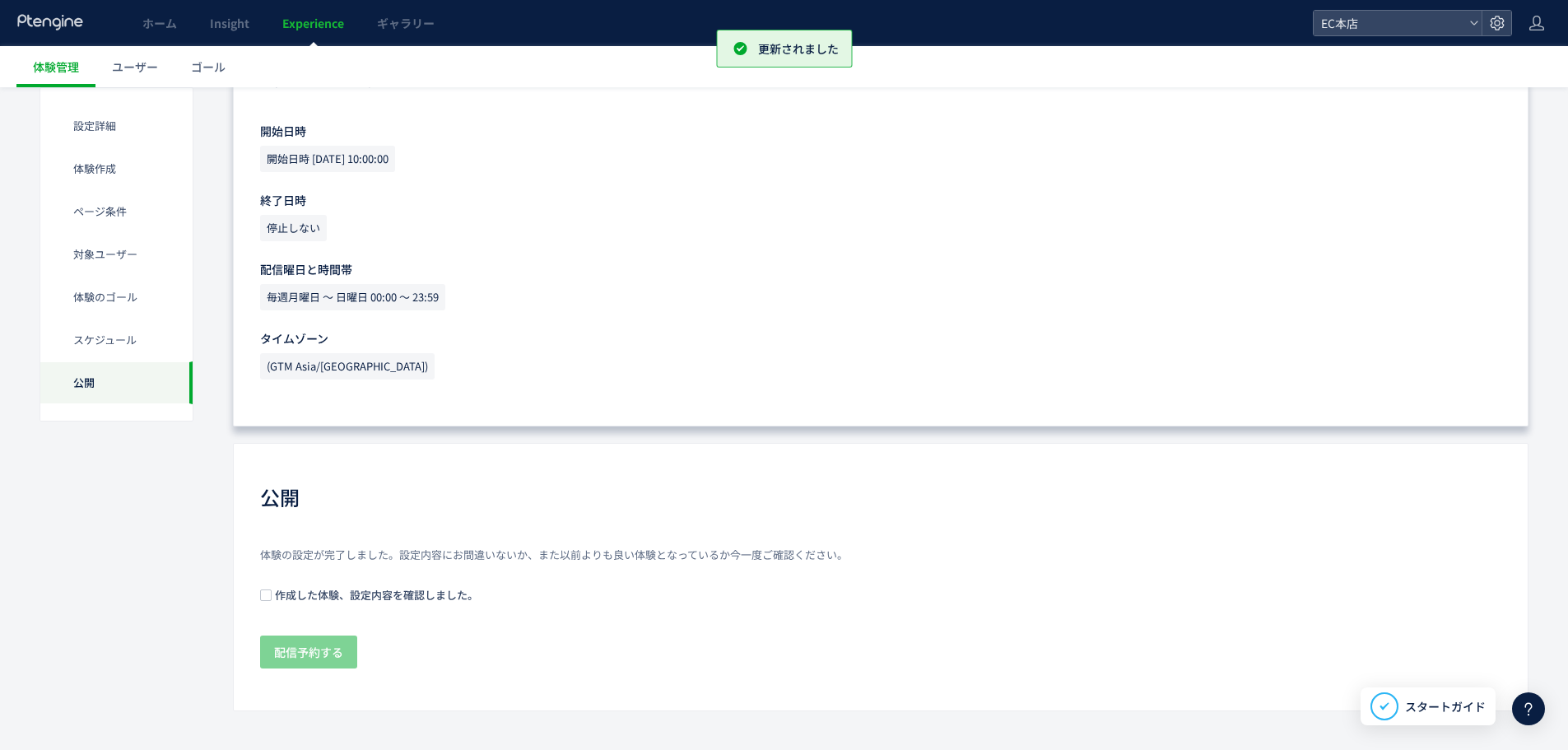
scroll to position [1449, 0]
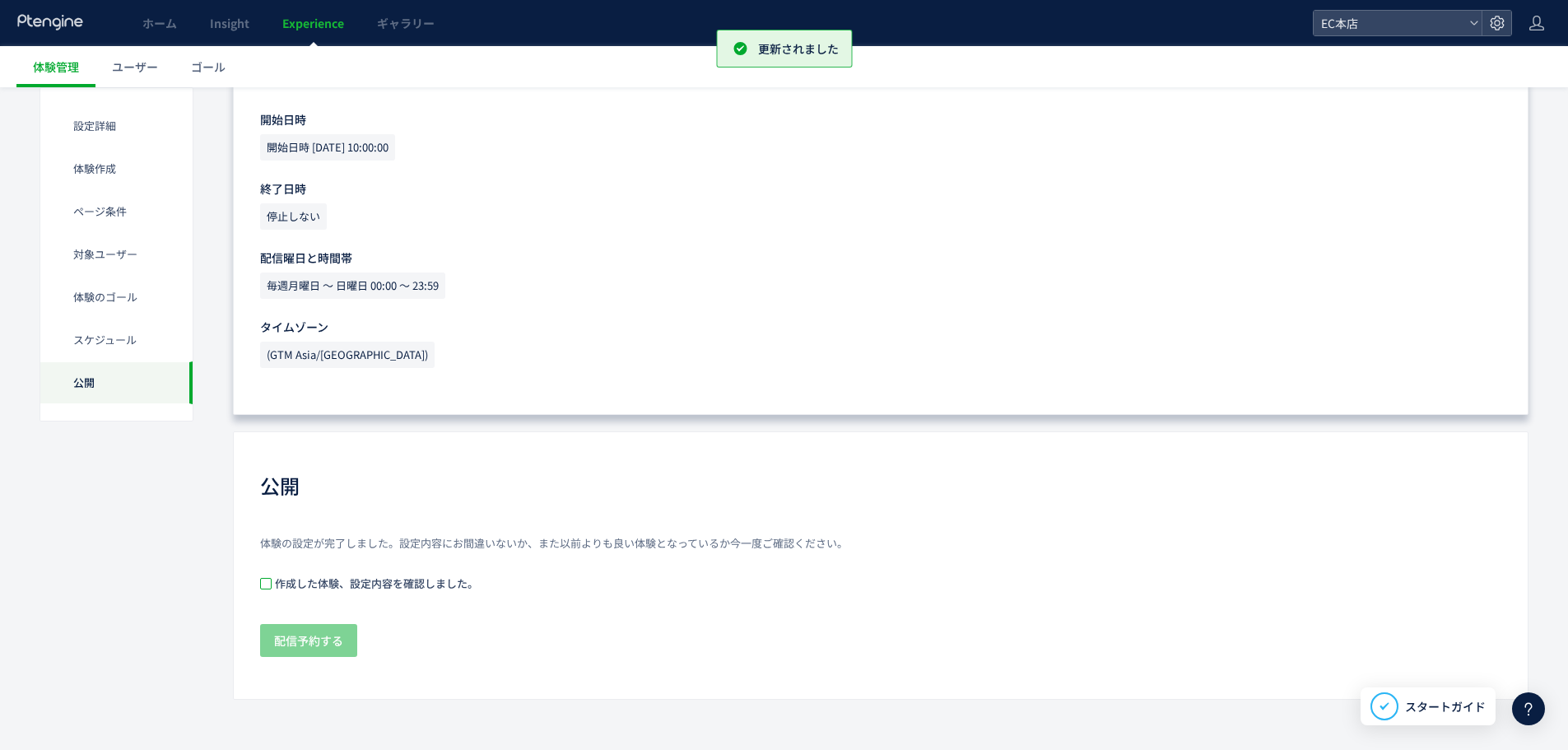
click at [267, 583] on span at bounding box center [266, 584] width 12 height 12
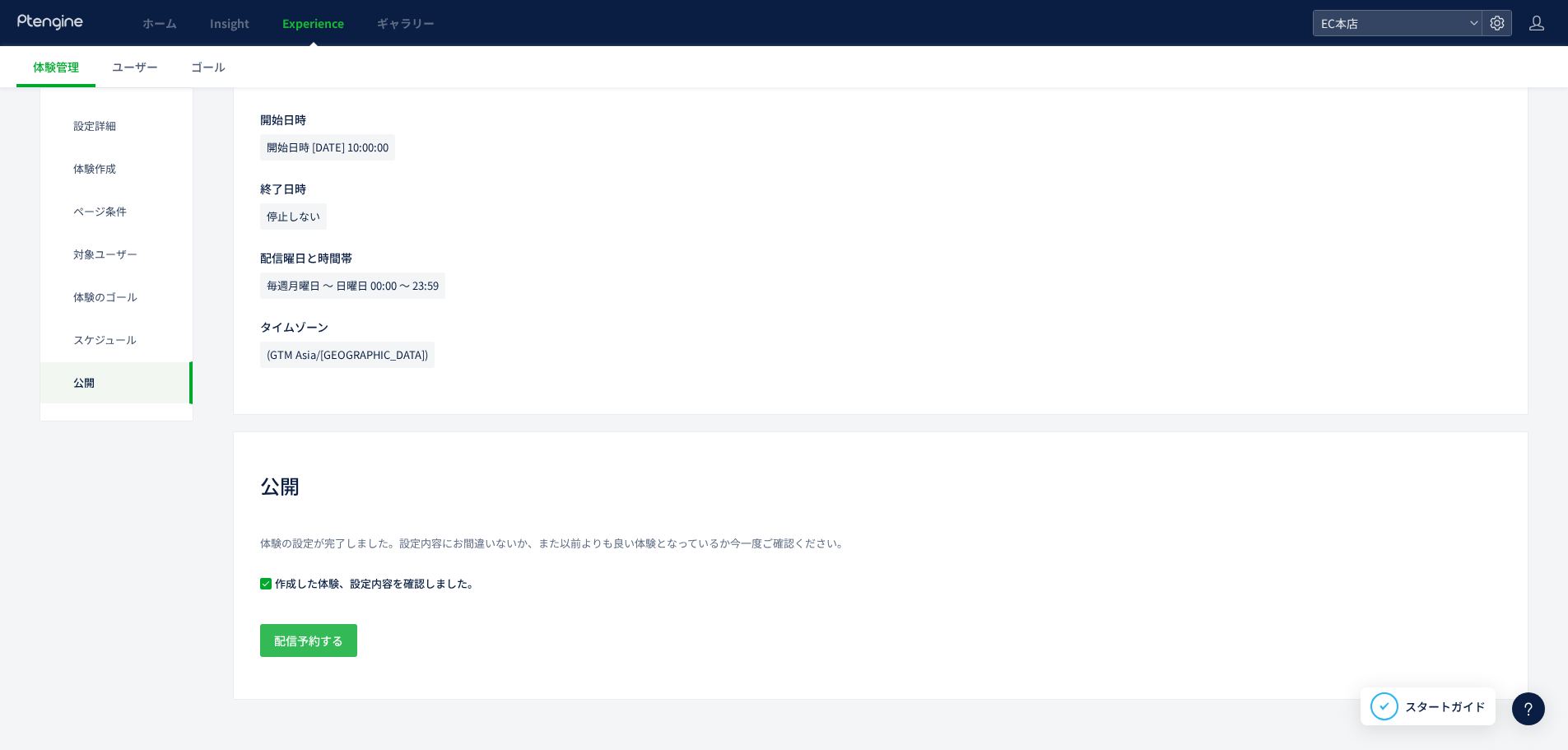
click at [327, 627] on span "配信予約する" at bounding box center [308, 641] width 69 height 33
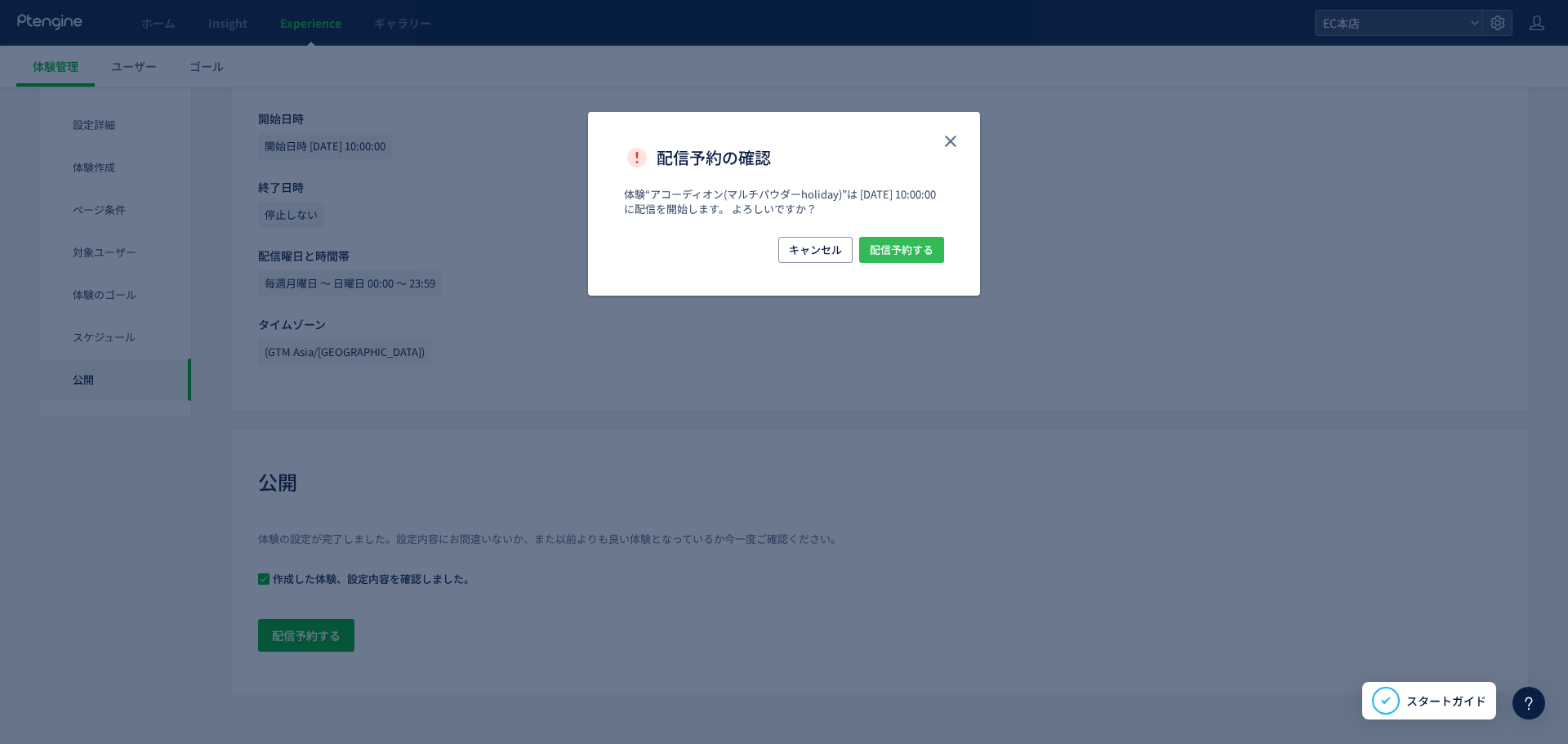
click at [898, 254] on span "配信予約する" at bounding box center [901, 250] width 64 height 26
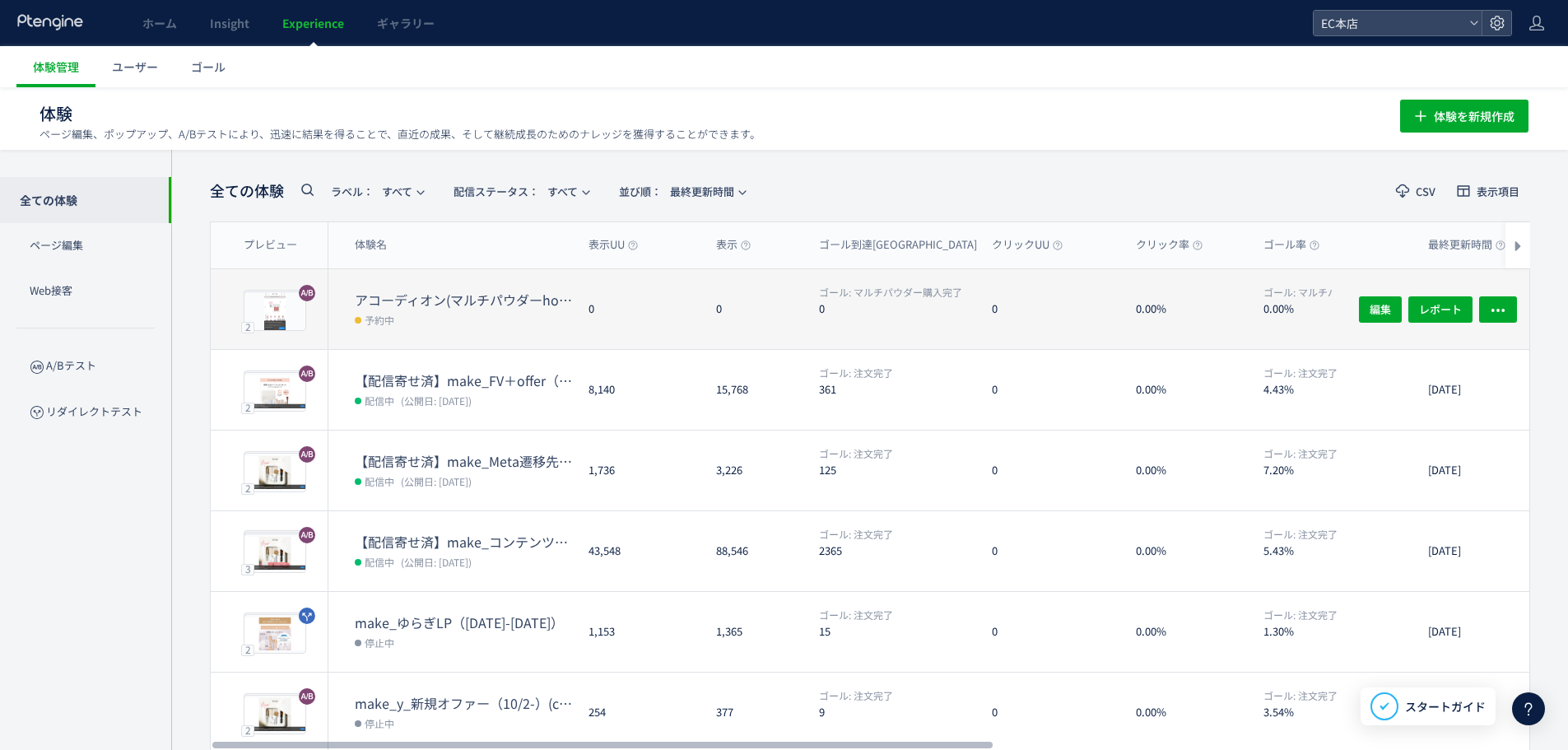
click at [392, 319] on span "予約中" at bounding box center [380, 320] width 30 height 17
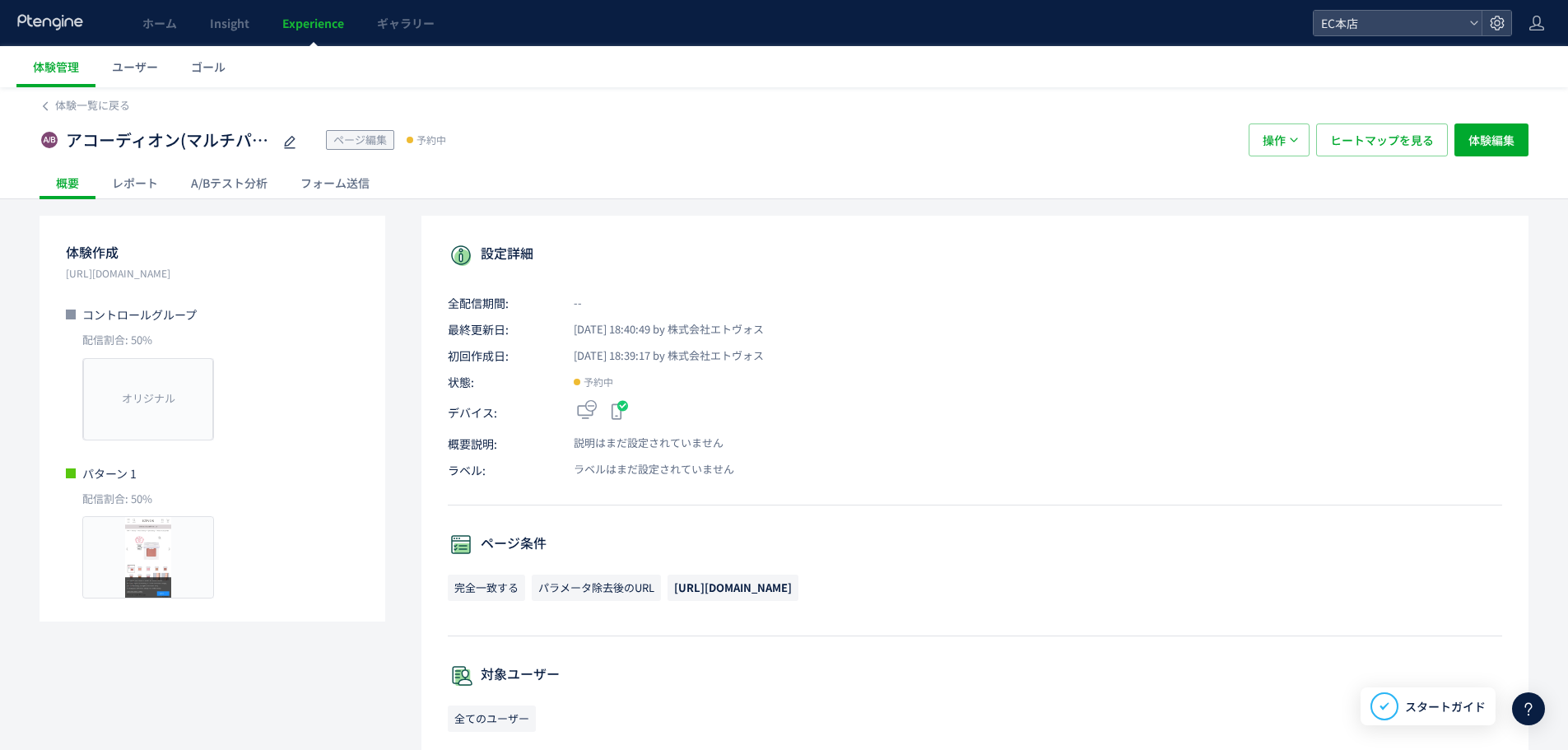
click at [245, 186] on div "A/Bテスト分析" at bounding box center [230, 183] width 110 height 33
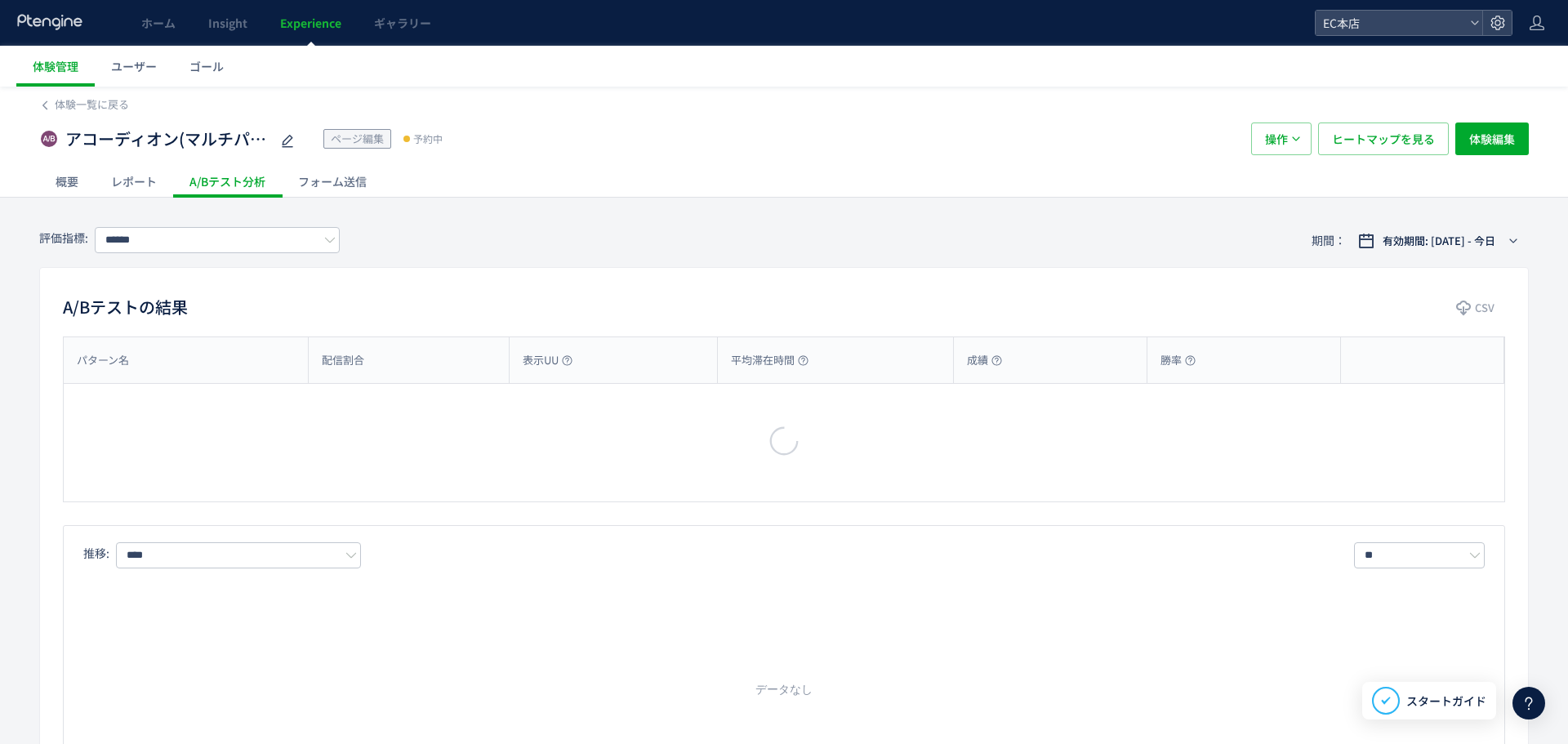
type input "**********"
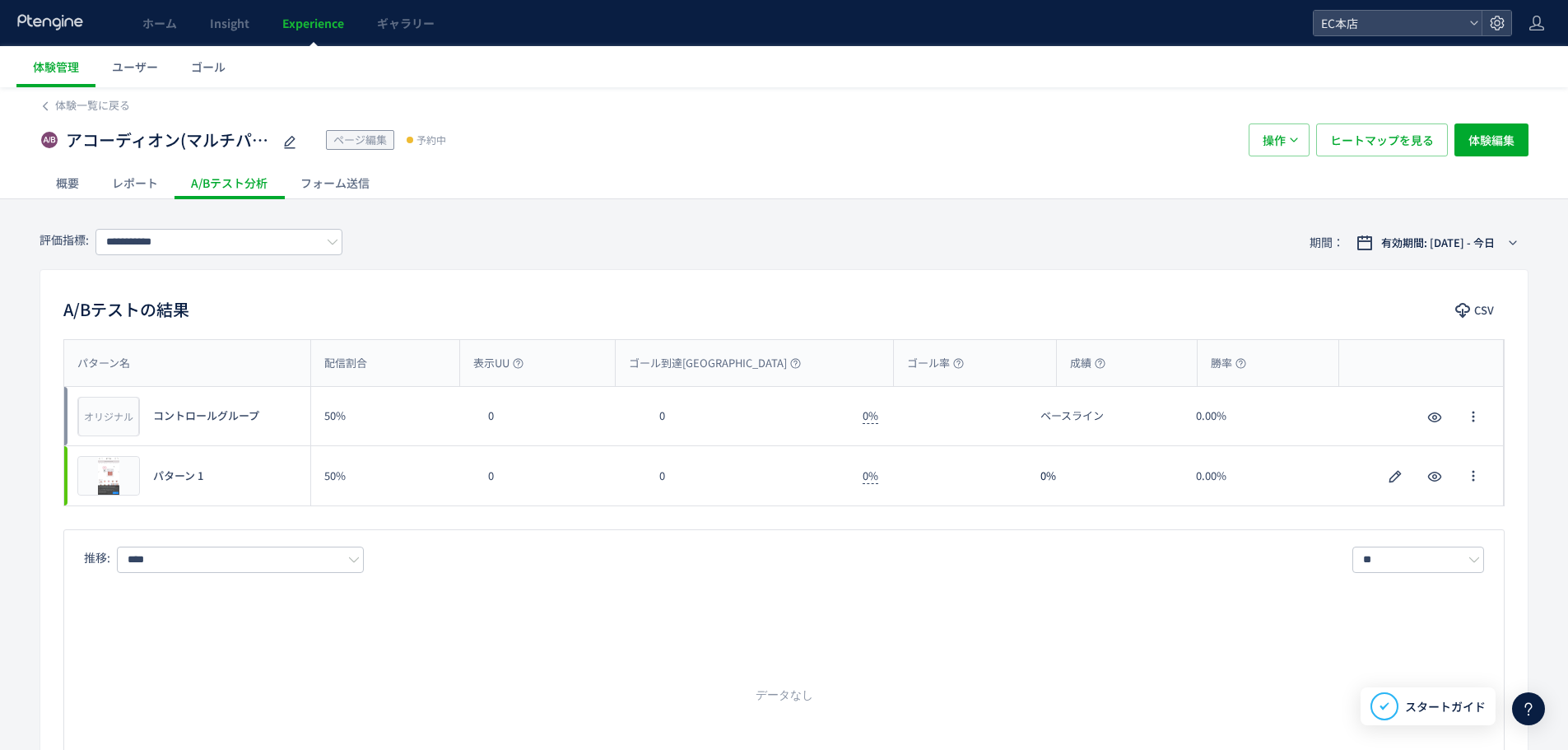
click at [132, 188] on div "レポート" at bounding box center [135, 183] width 79 height 33
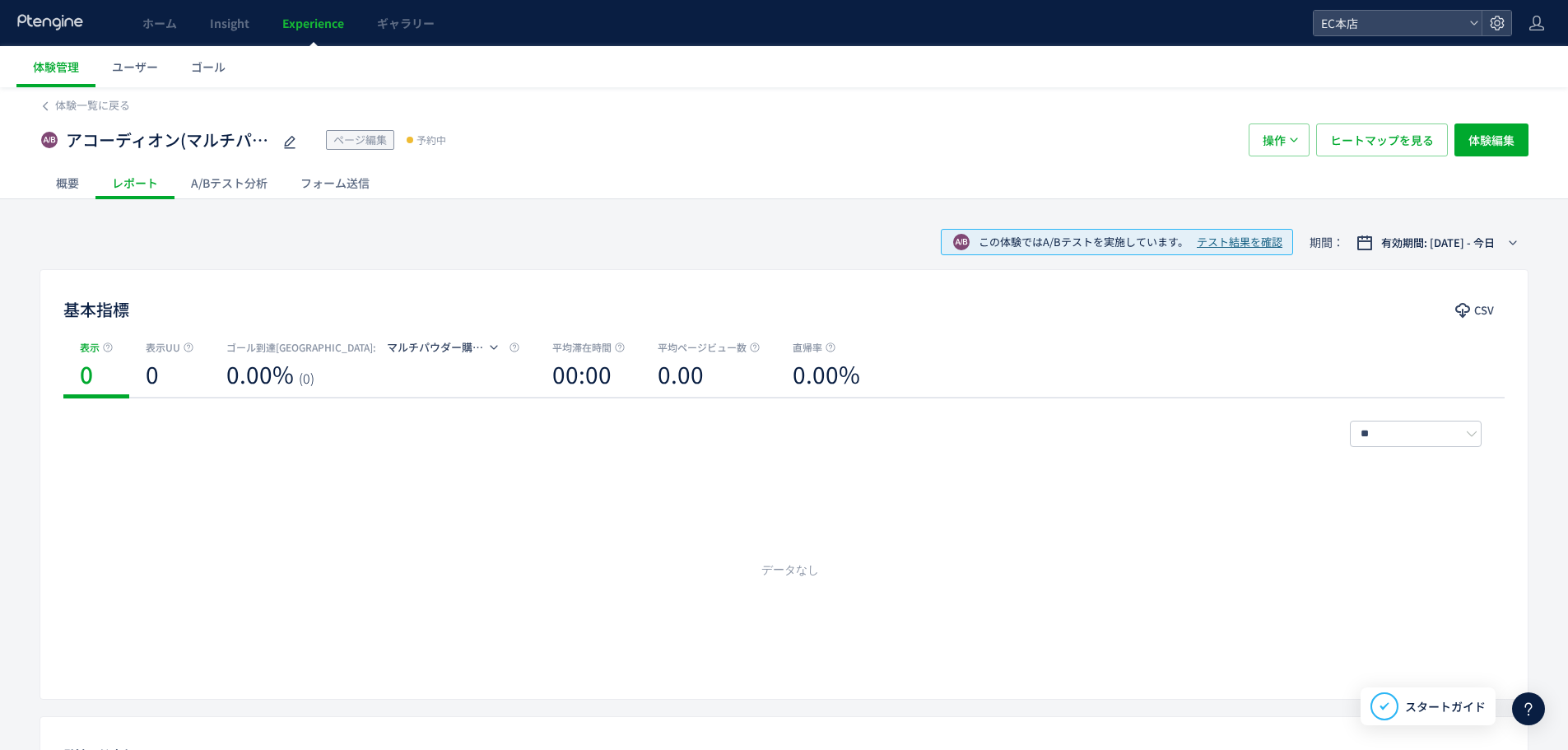
click at [77, 188] on div "概要" at bounding box center [67, 183] width 56 height 33
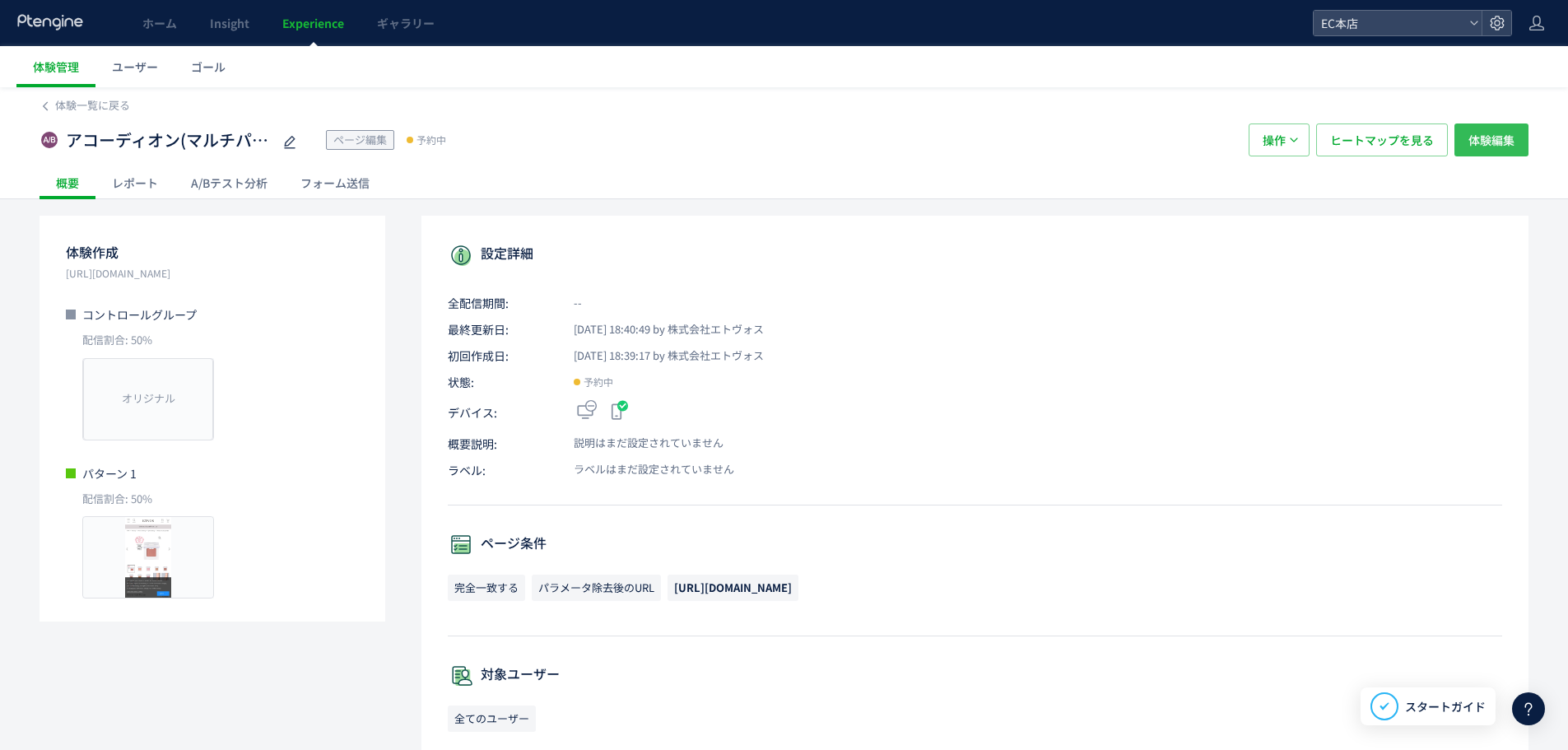
click at [1482, 144] on span "体験編集" at bounding box center [1491, 140] width 46 height 33
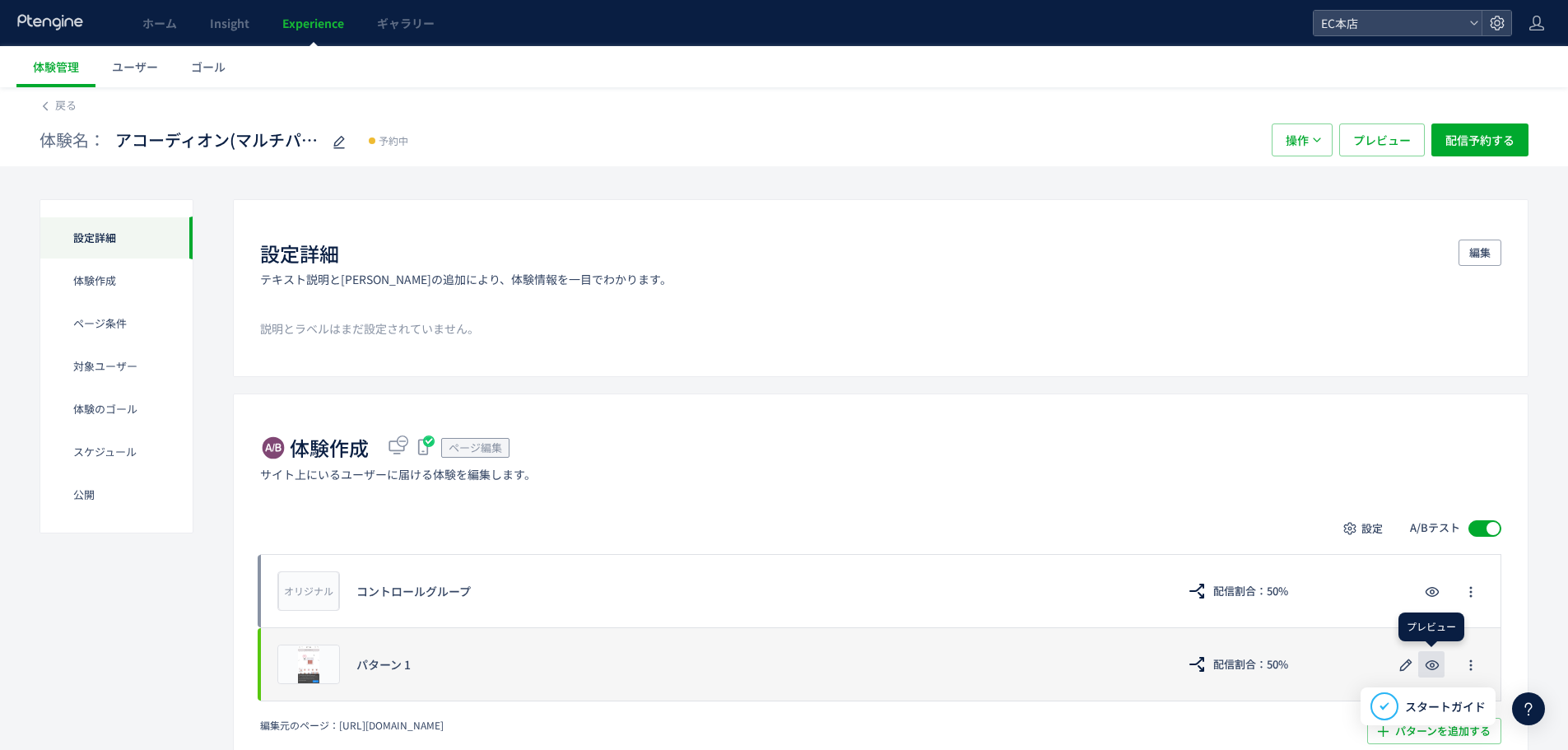
click at [1427, 665] on use "button" at bounding box center [1432, 665] width 14 height 10
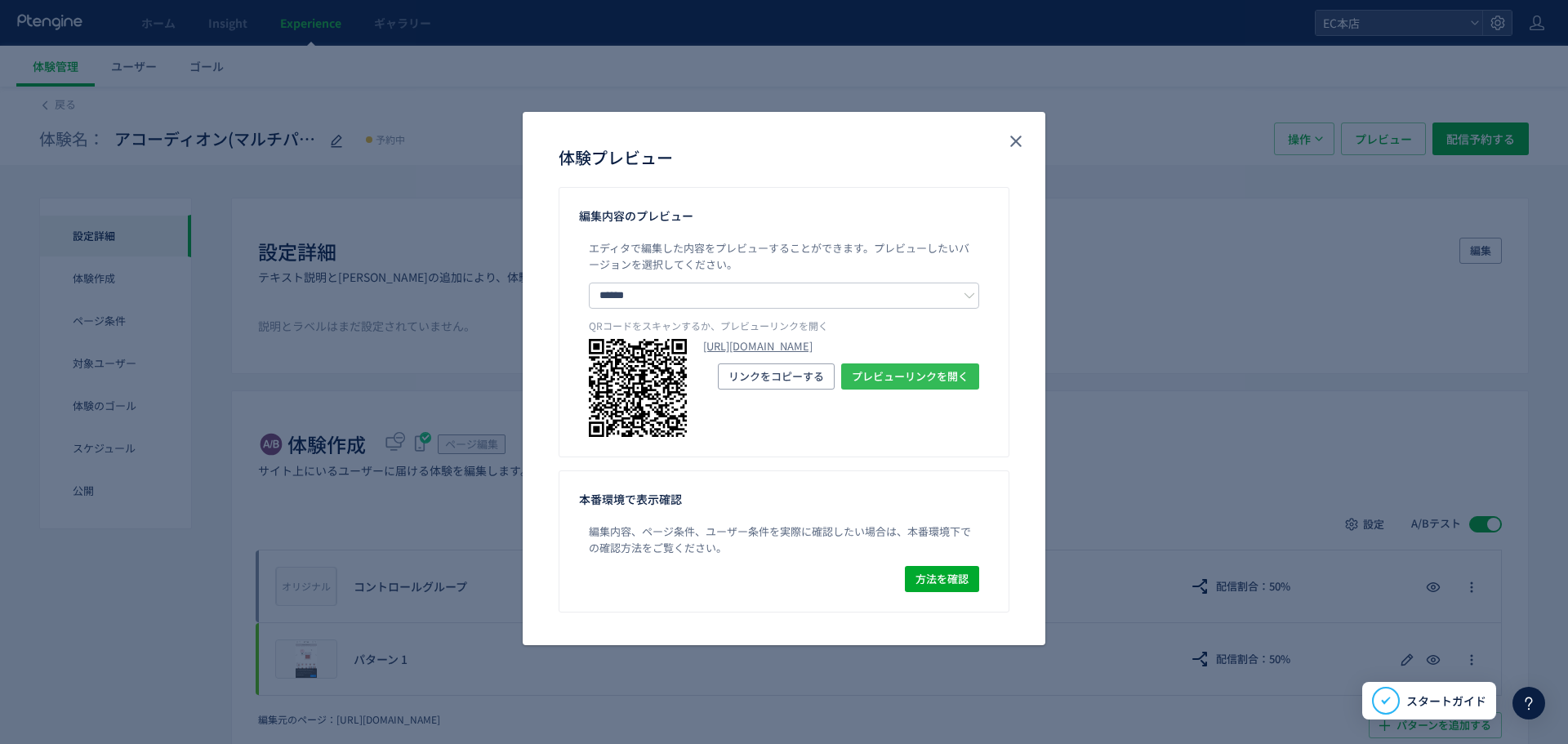
click at [917, 390] on span "プレビューリンクを開く" at bounding box center [910, 377] width 116 height 26
click at [1014, 143] on use "close" at bounding box center [1016, 141] width 12 height 12
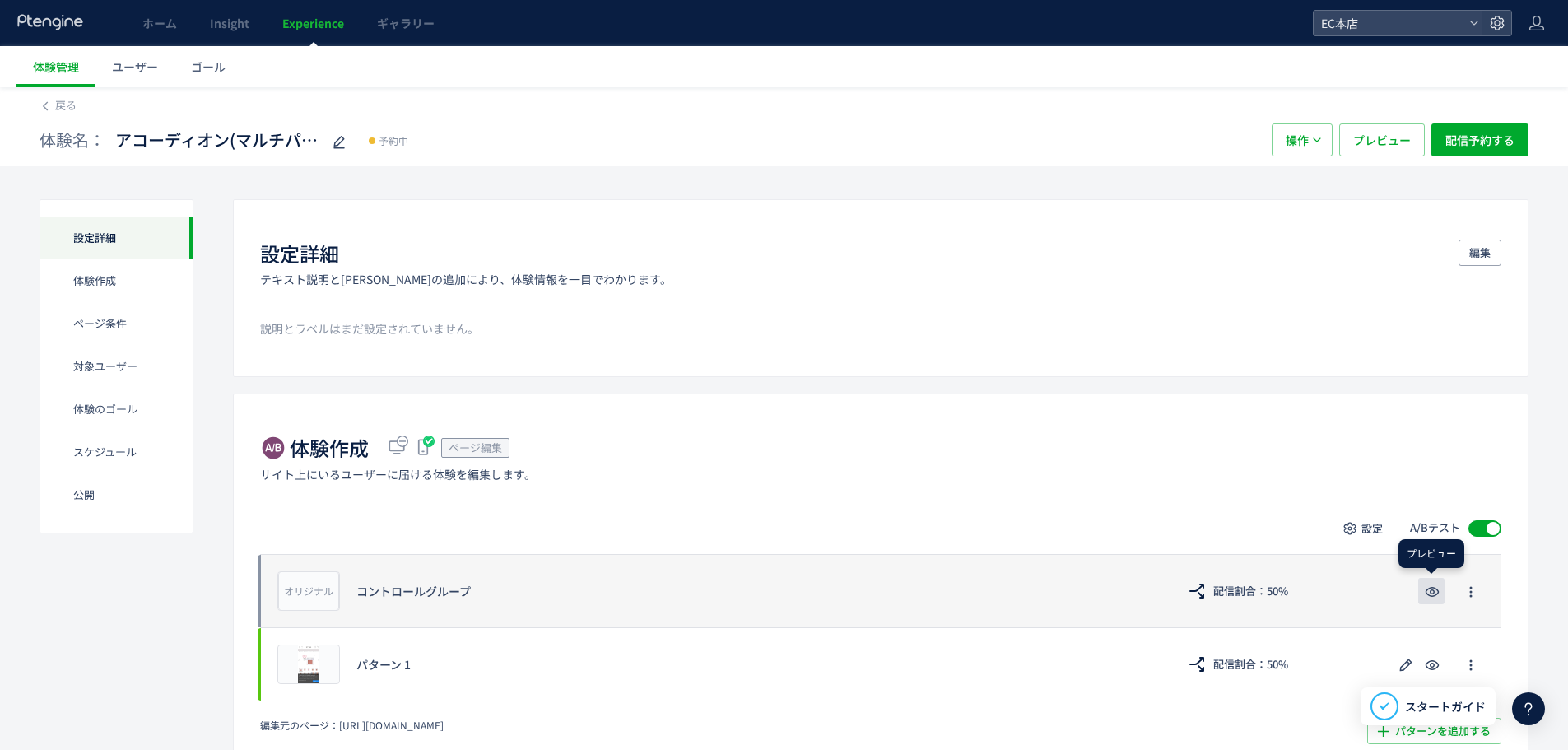
click at [1428, 590] on icon "button" at bounding box center [1432, 592] width 20 height 20
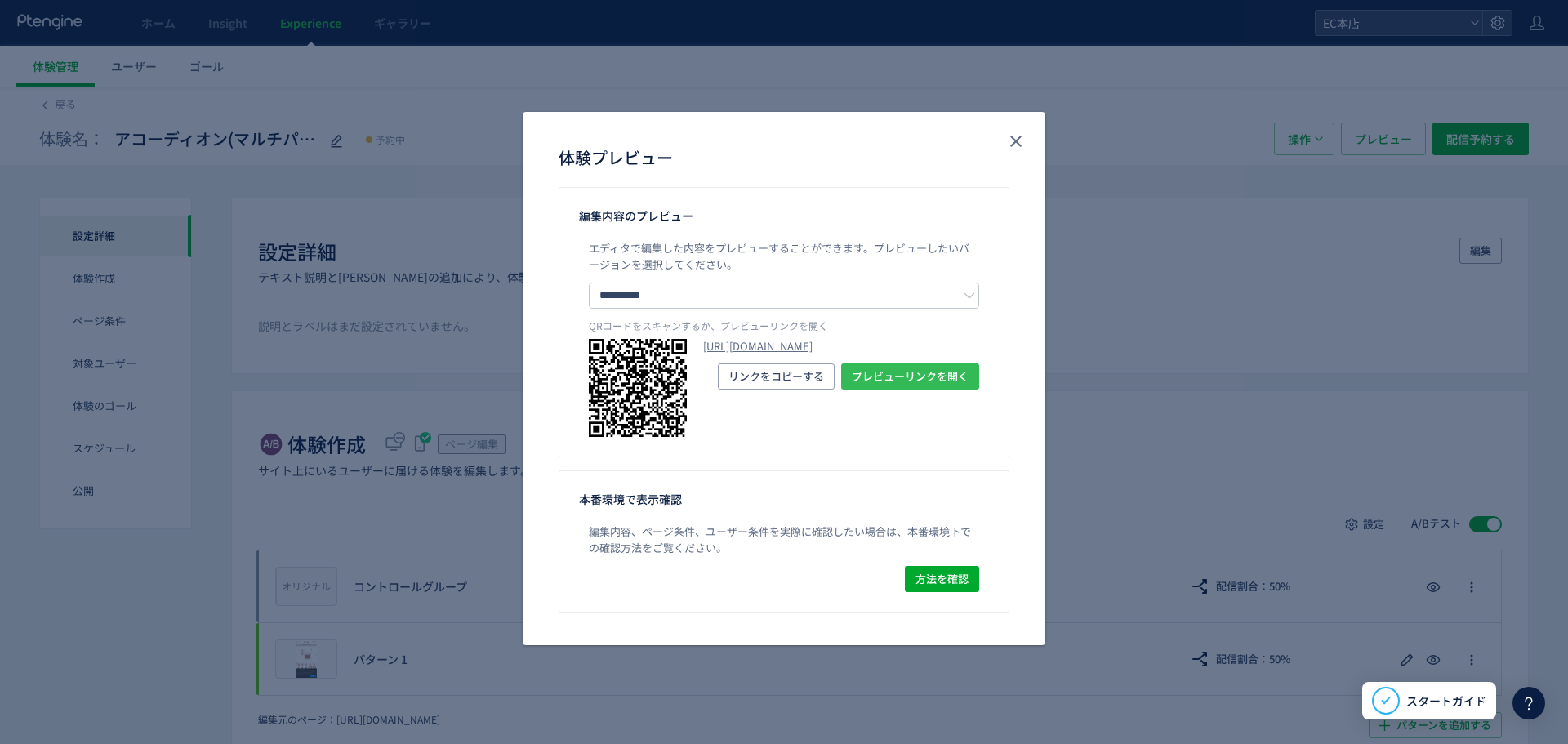
click at [928, 390] on span "プレビューリンクを開く" at bounding box center [910, 377] width 116 height 26
click at [1007, 141] on icon "close" at bounding box center [1016, 141] width 20 height 20
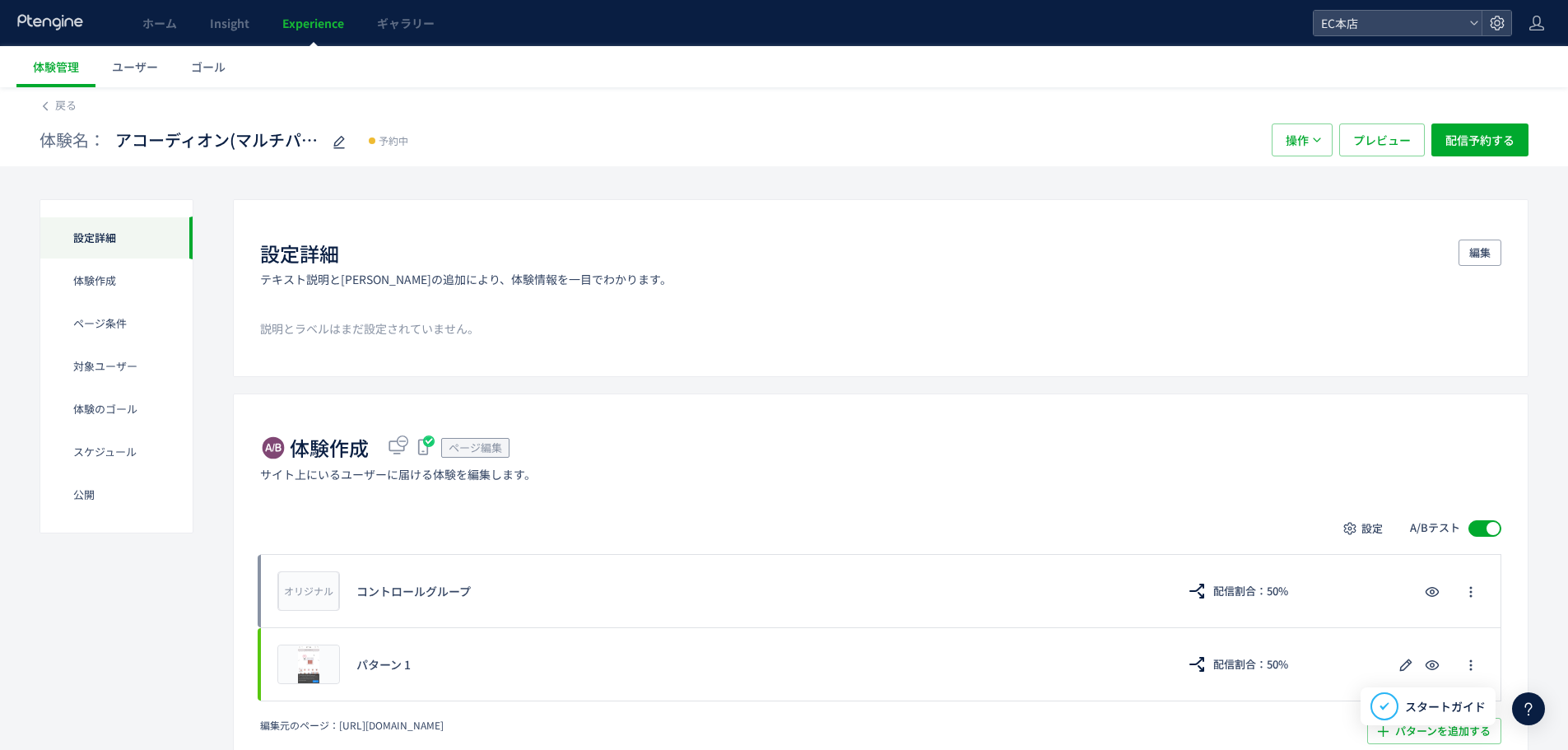
click at [319, 25] on span "Experience" at bounding box center [313, 23] width 62 height 17
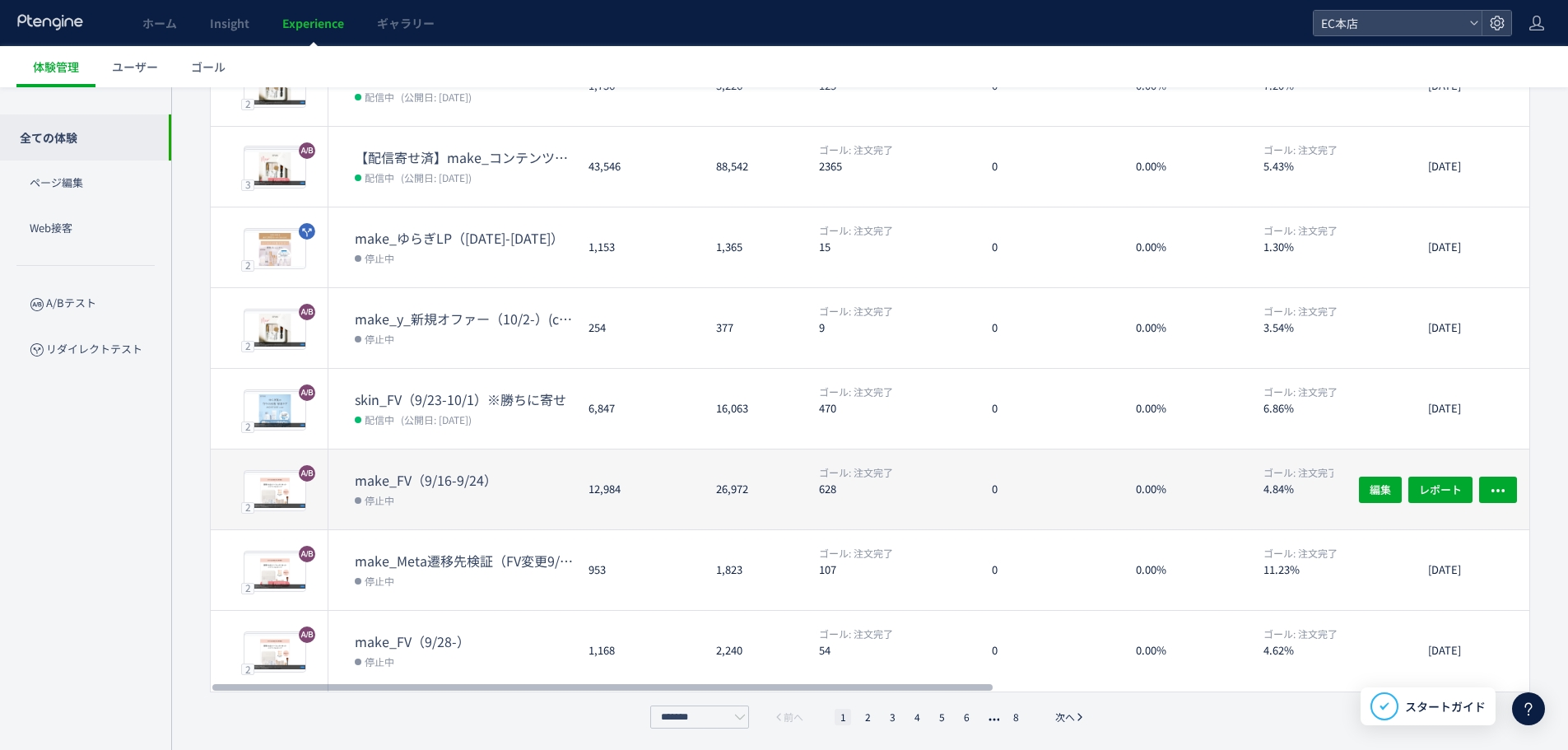
scroll to position [387, 0]
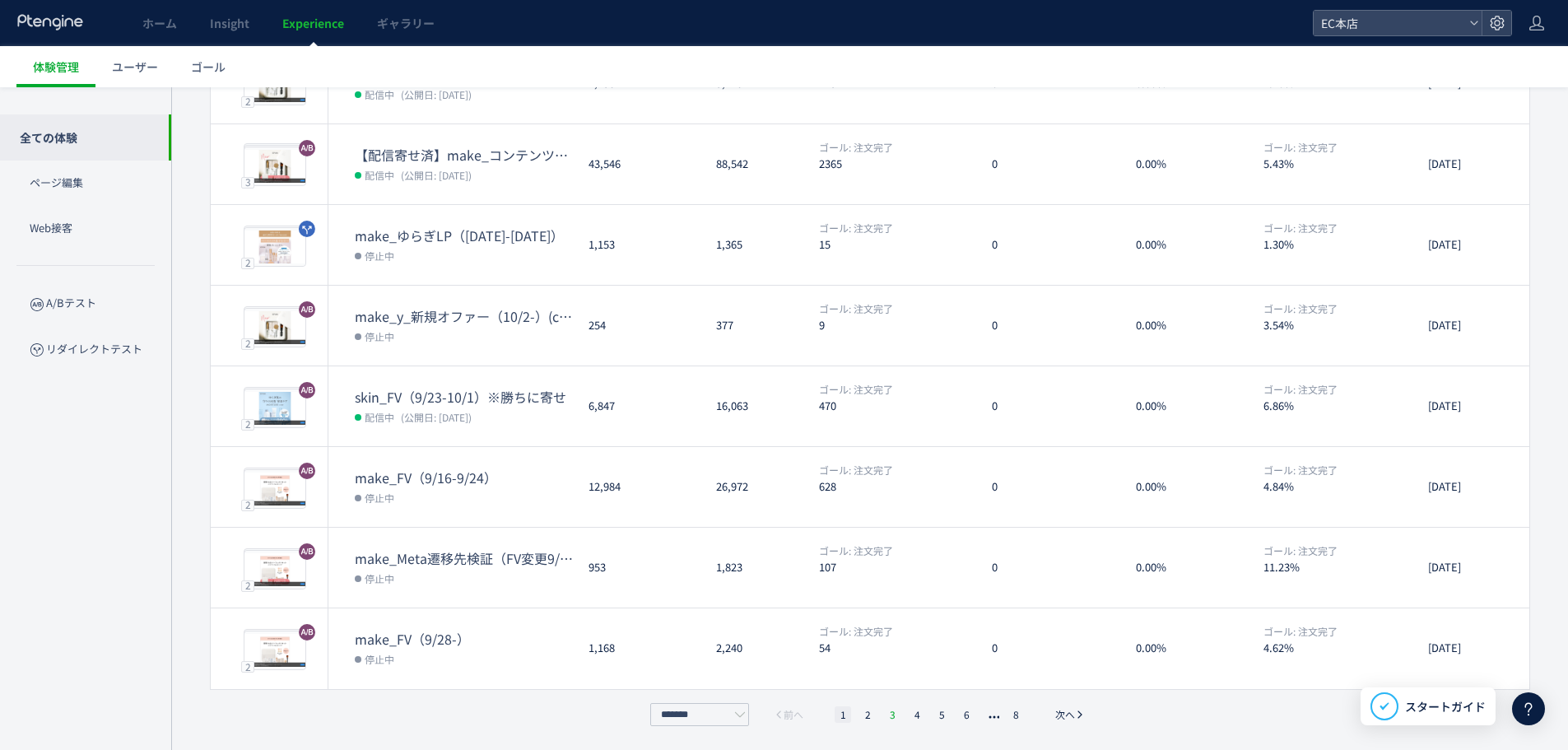
click at [892, 714] on li "3" at bounding box center [892, 715] width 17 height 17
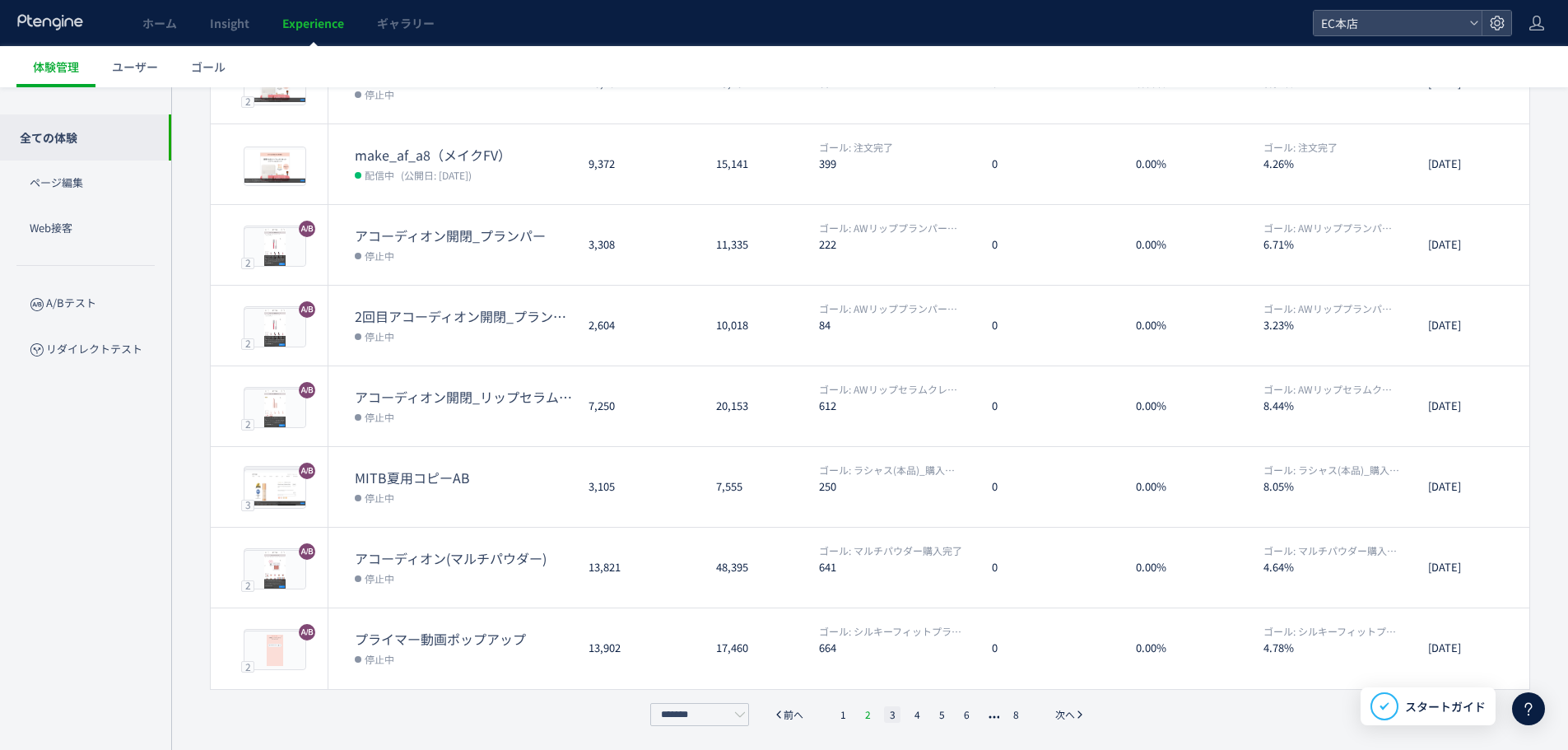
click at [862, 714] on li "2" at bounding box center [868, 715] width 17 height 17
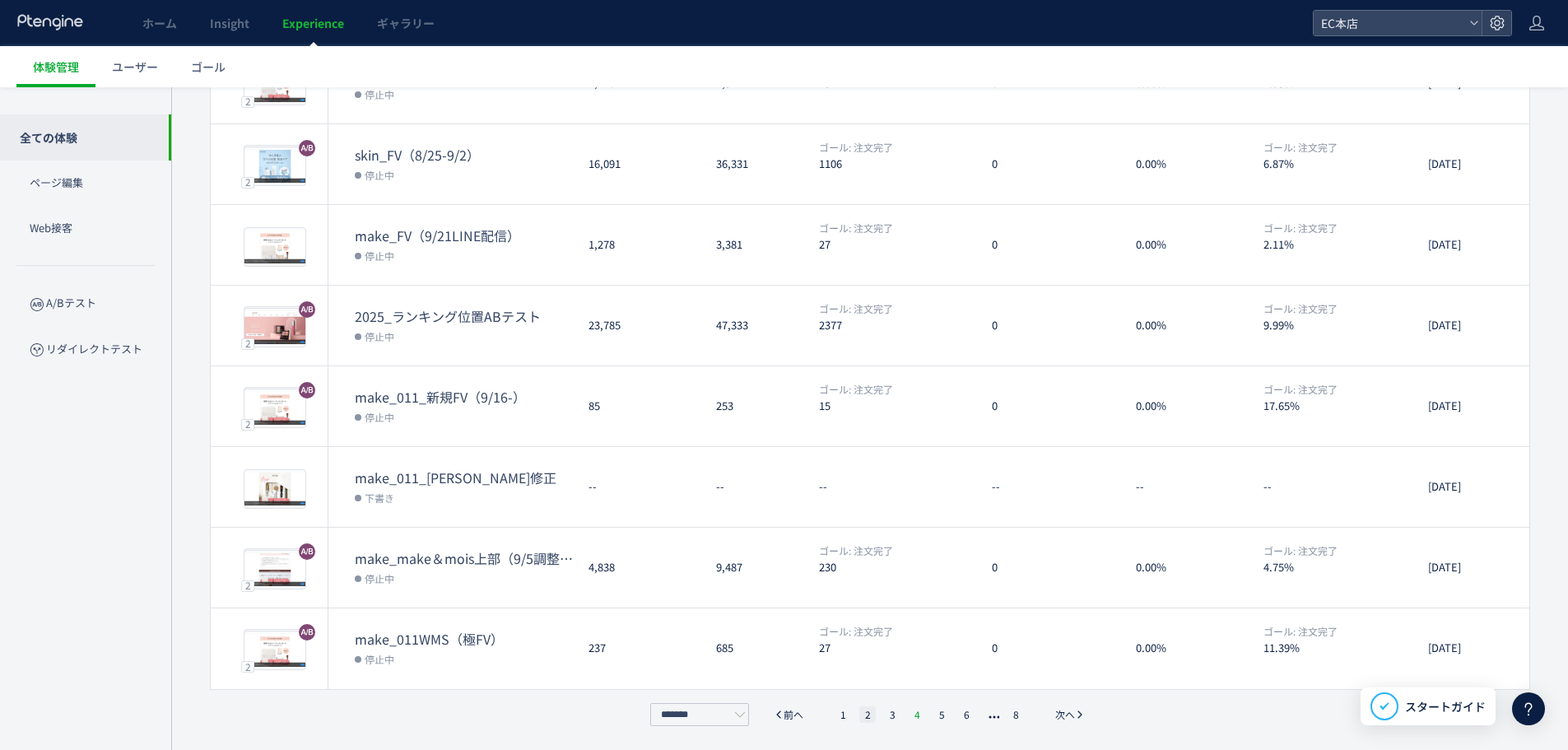
click at [918, 711] on li "4" at bounding box center [917, 715] width 17 height 17
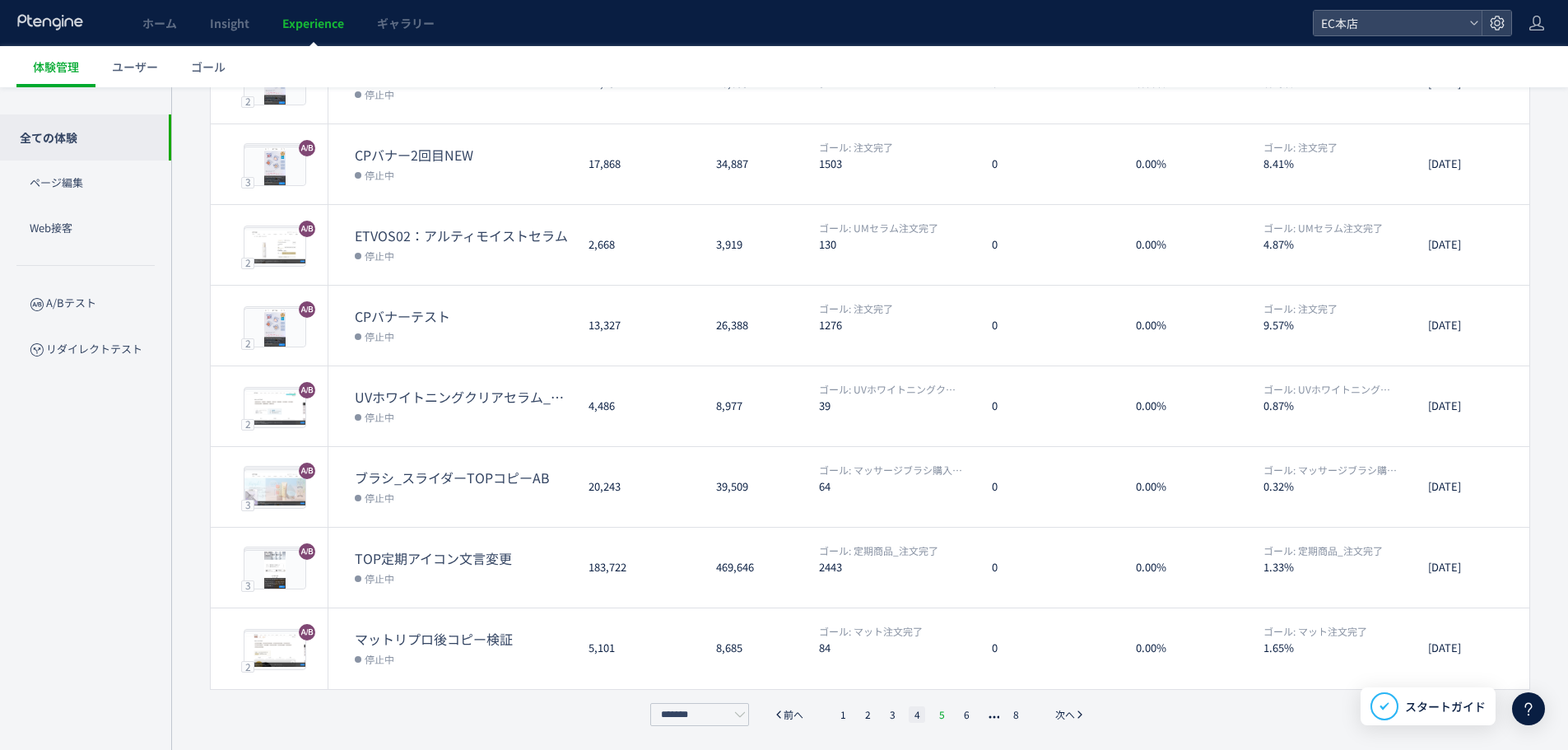
click at [943, 713] on li "5" at bounding box center [942, 715] width 17 height 17
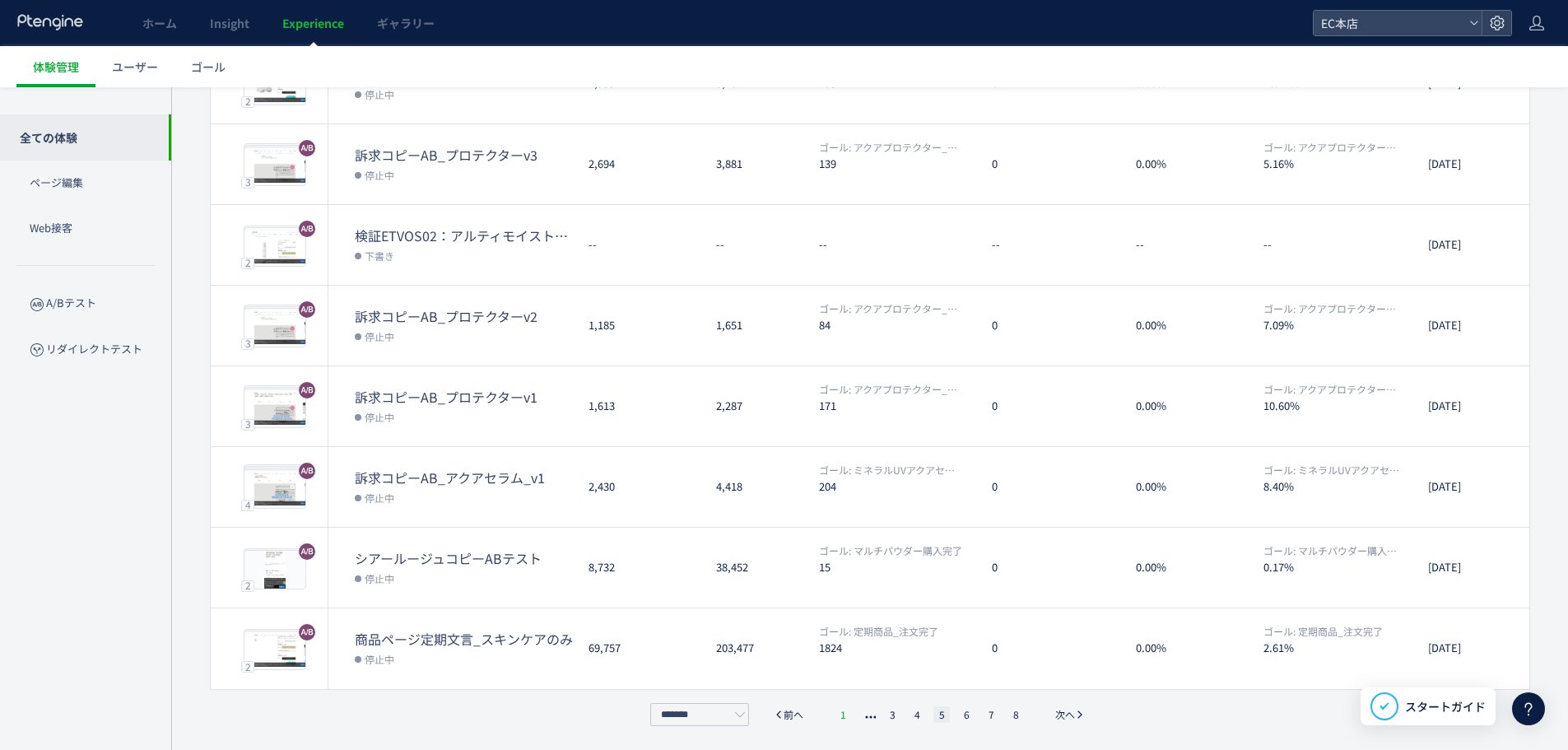
click at [844, 713] on li "1" at bounding box center [843, 715] width 17 height 17
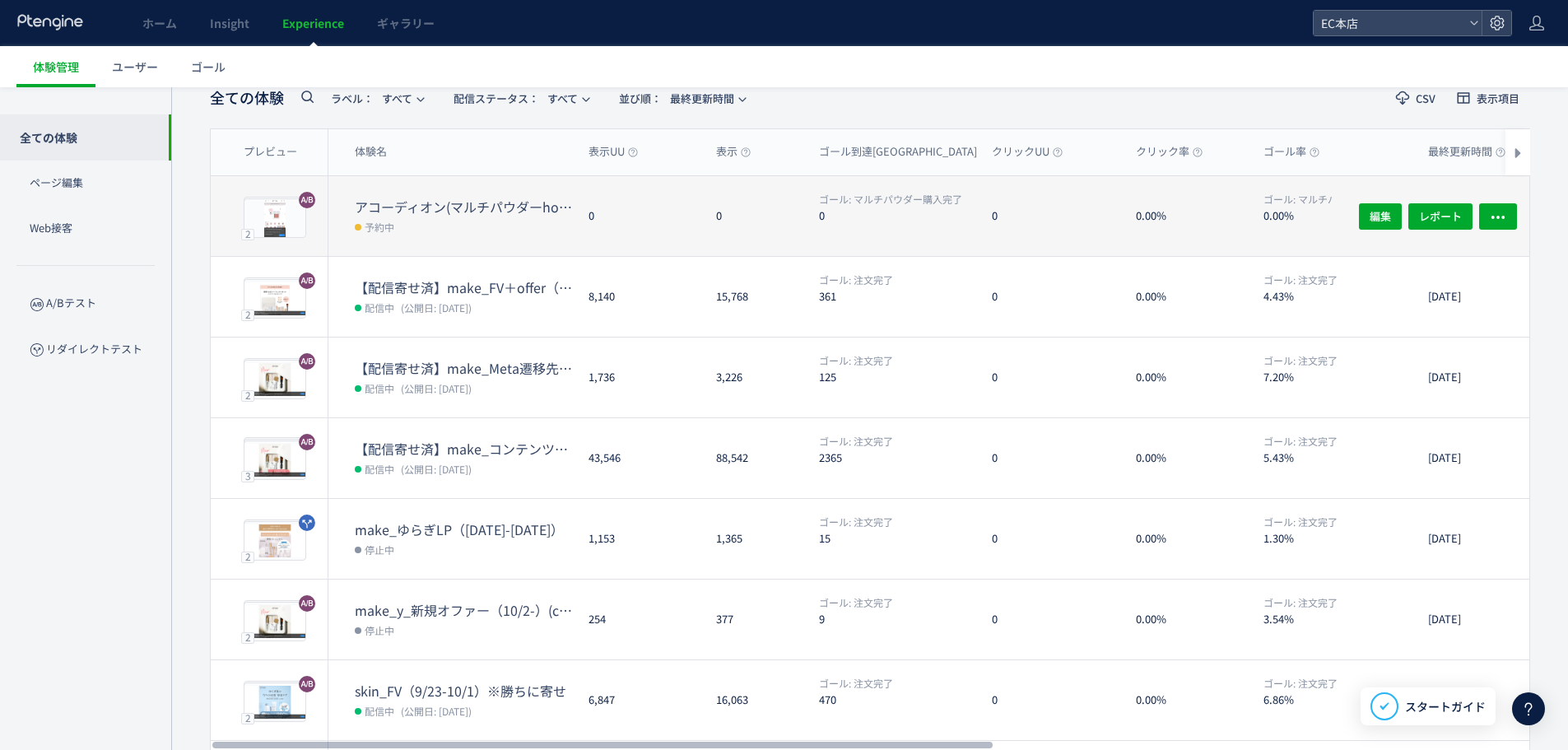
scroll to position [57, 0]
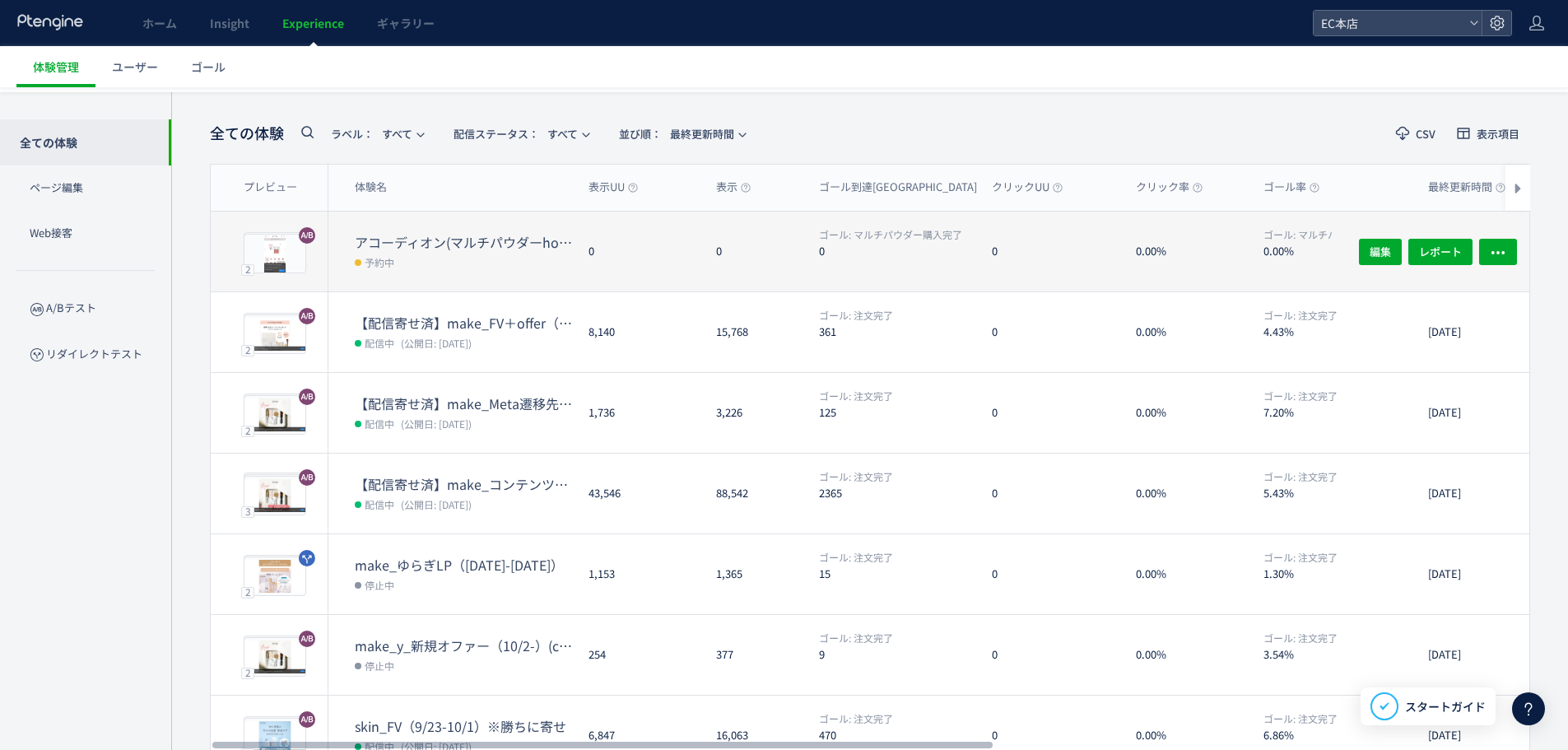
click at [582, 235] on div "0" at bounding box center [638, 251] width 127 height 80
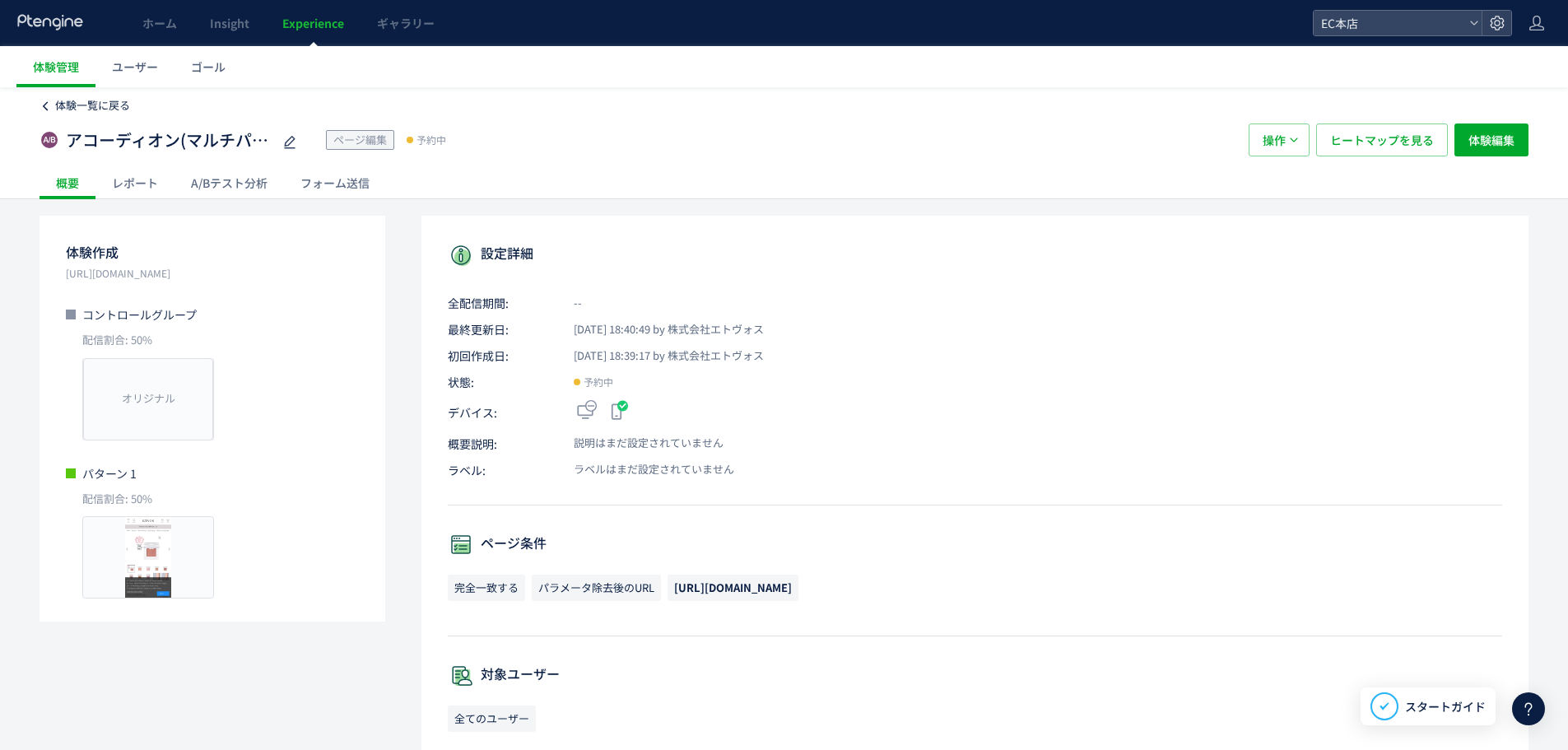
click at [104, 100] on span "体験一覧に戻る" at bounding box center [92, 105] width 75 height 16
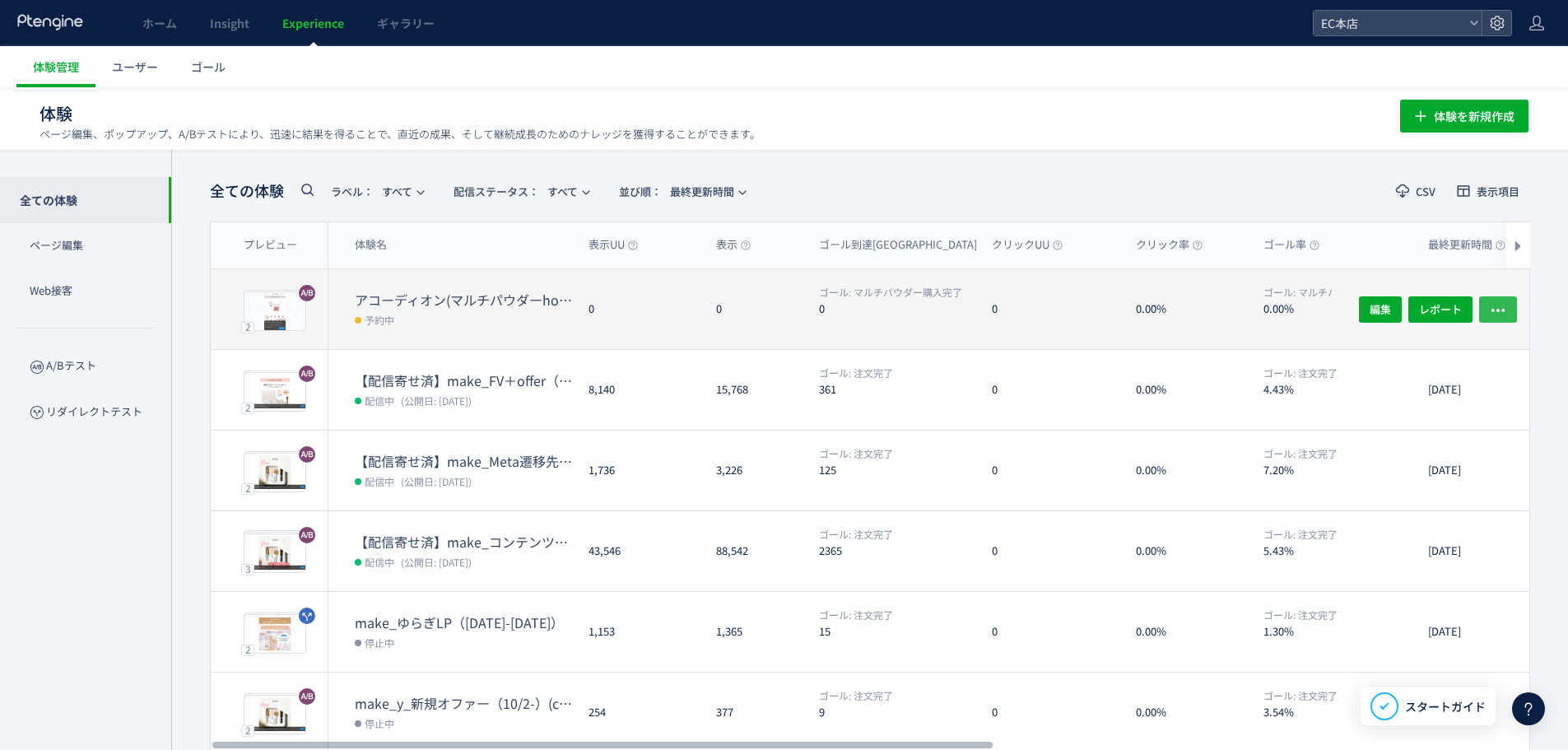
click at [1504, 307] on icon "button" at bounding box center [1498, 310] width 17 height 17
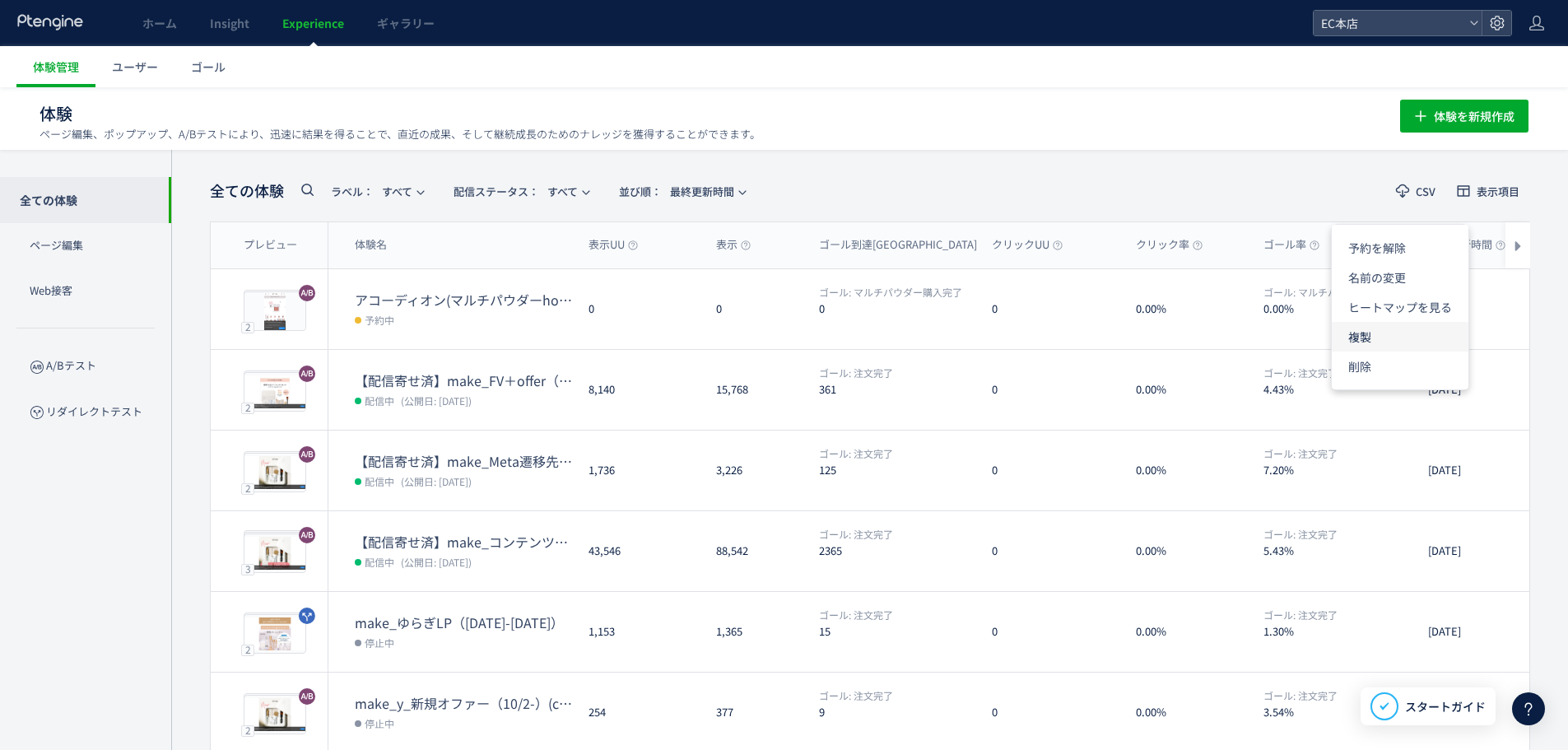
click at [1413, 344] on li "複製" at bounding box center [1400, 337] width 136 height 30
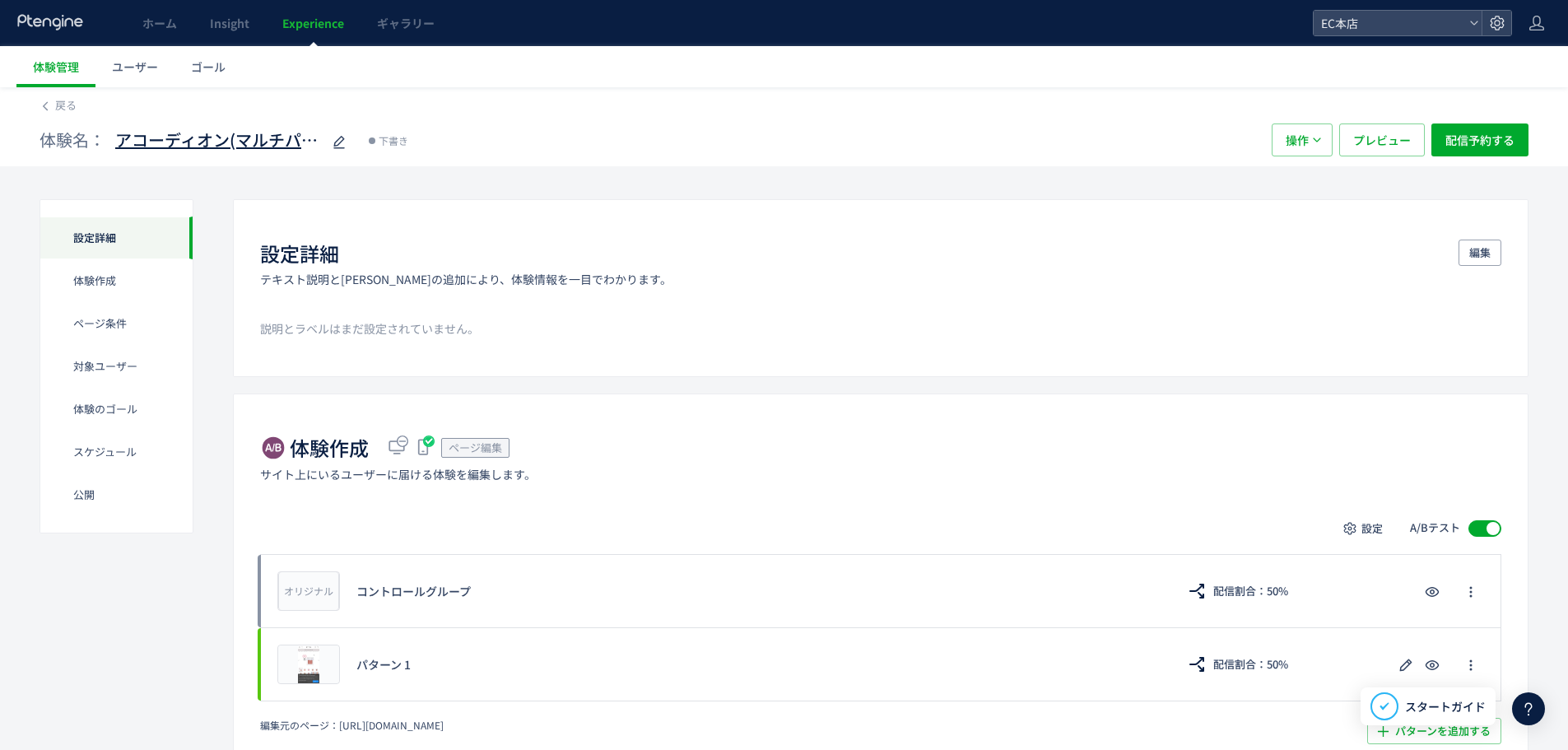
click at [275, 147] on span "アコーディオン(マルチパウダーholiday)(copy)" at bounding box center [217, 140] width 206 height 24
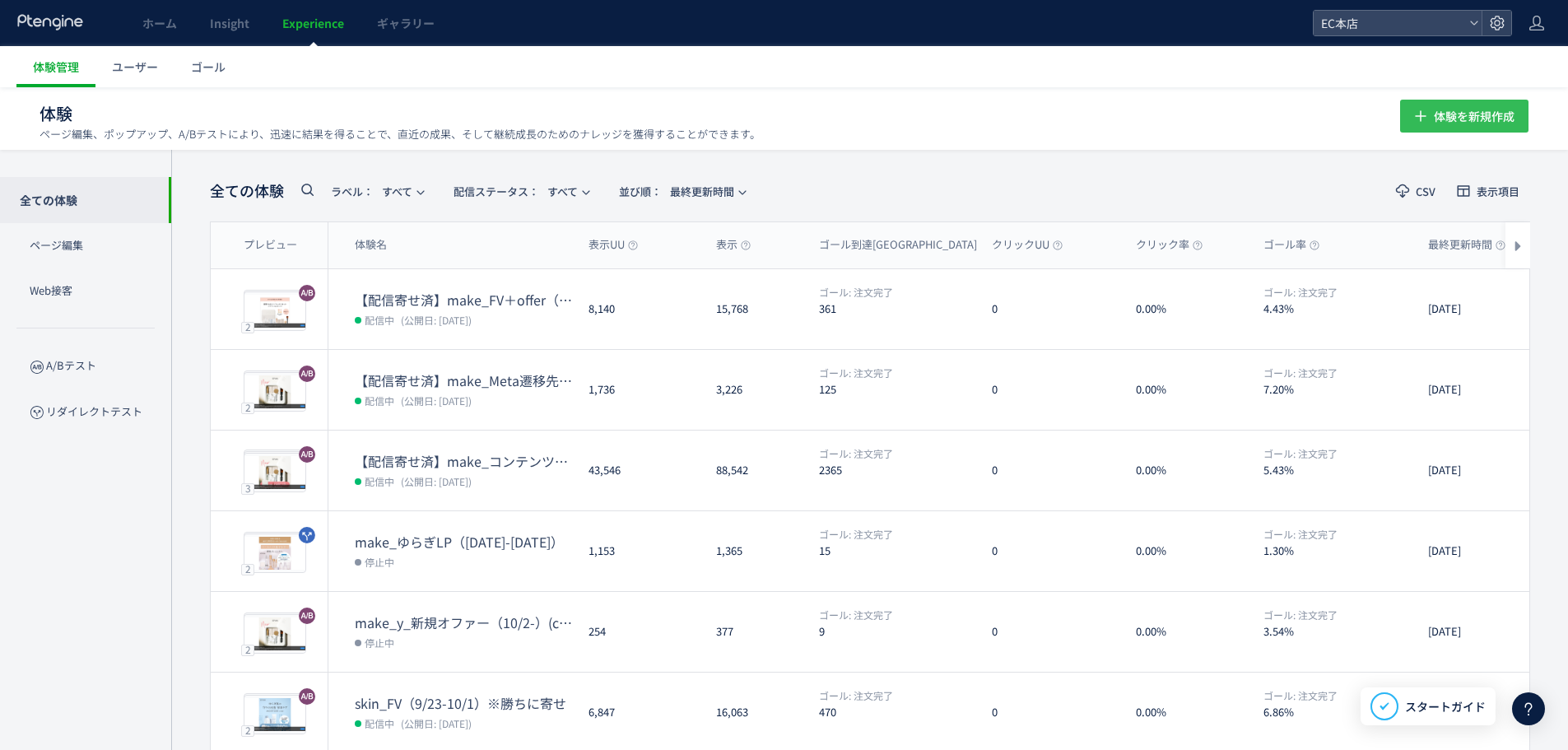
click at [1466, 106] on span "体験を新規作成" at bounding box center [1474, 117] width 81 height 33
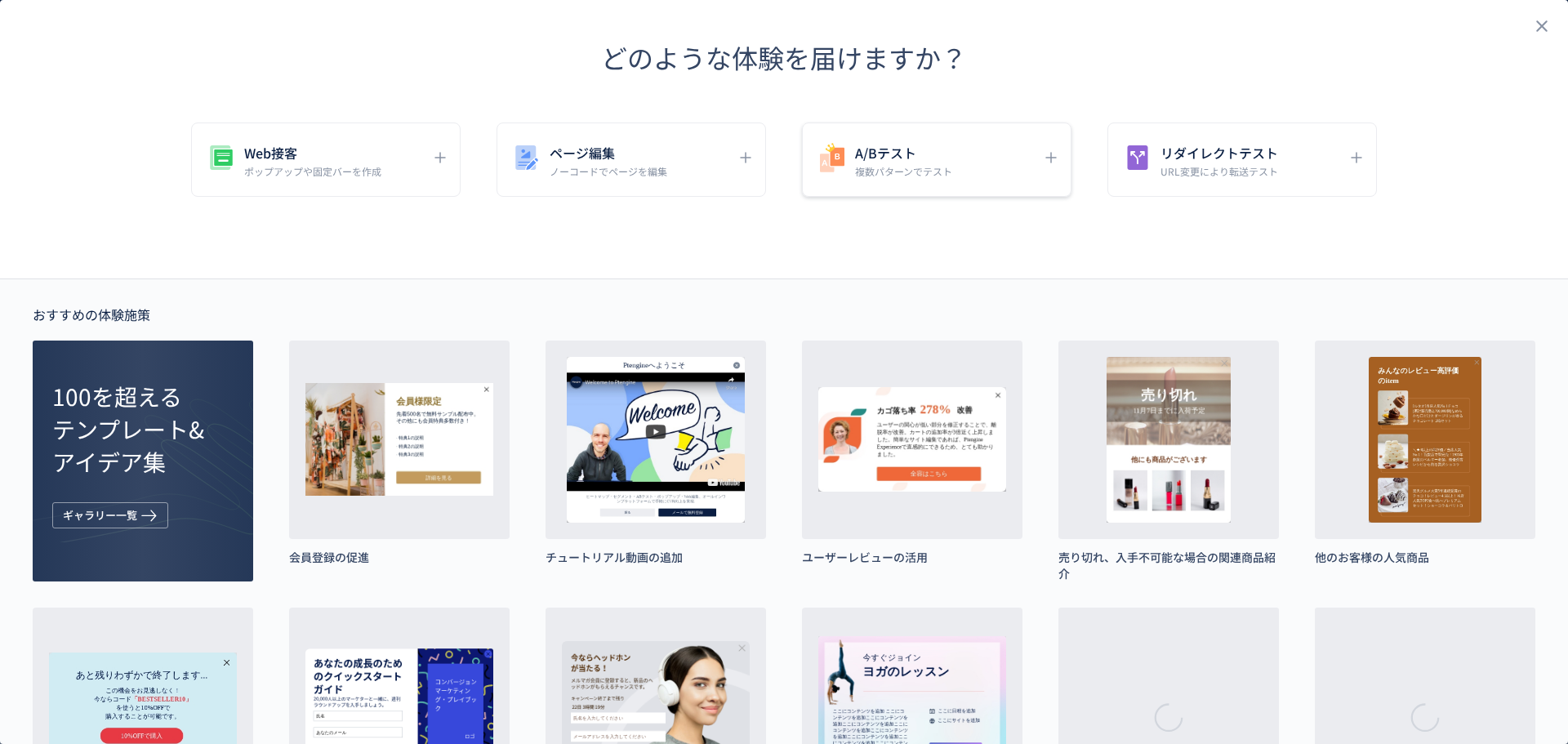
click at [907, 147] on h5 "A/Bテスト" at bounding box center [904, 153] width 97 height 23
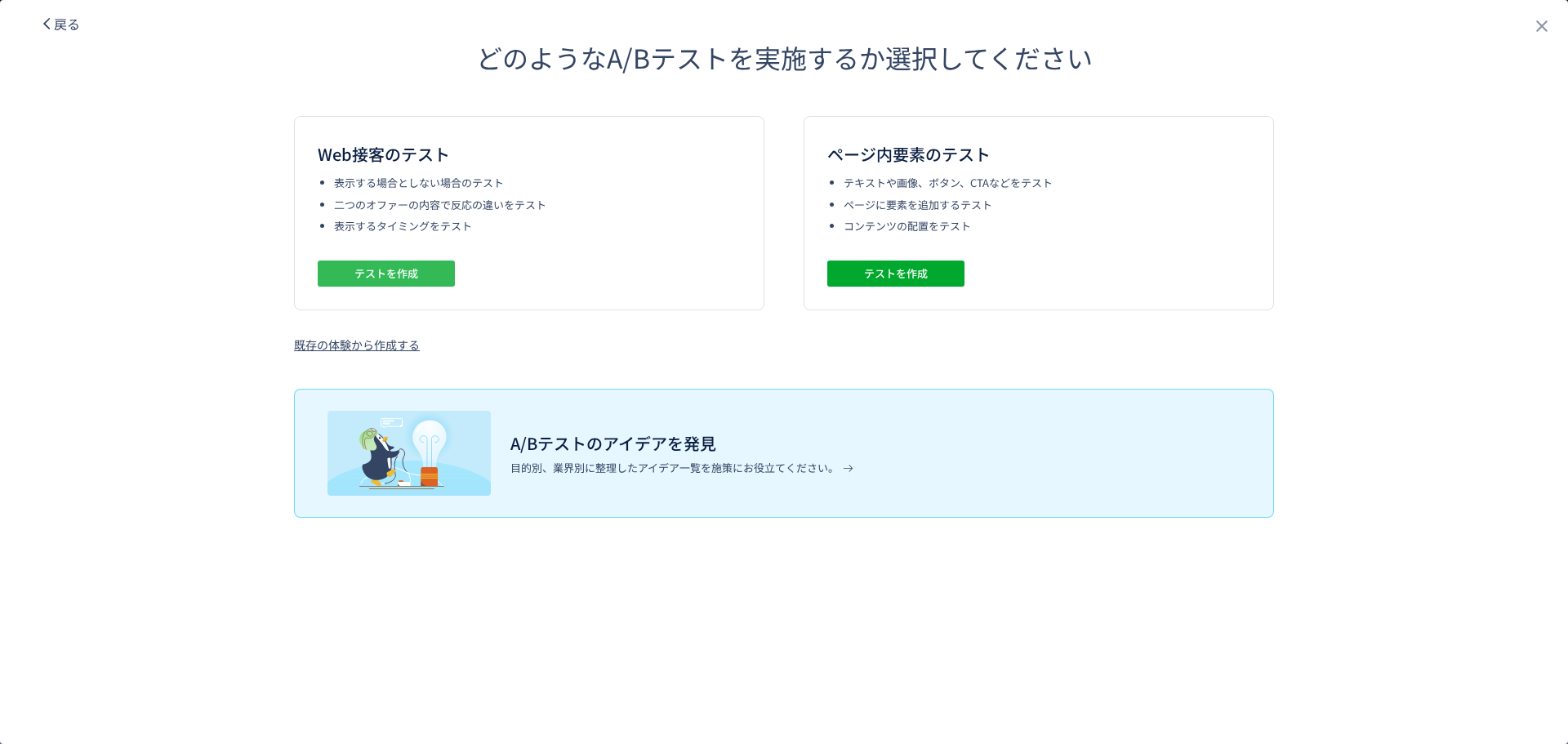
click at [429, 262] on button "テストを作成" at bounding box center [386, 274] width 137 height 26
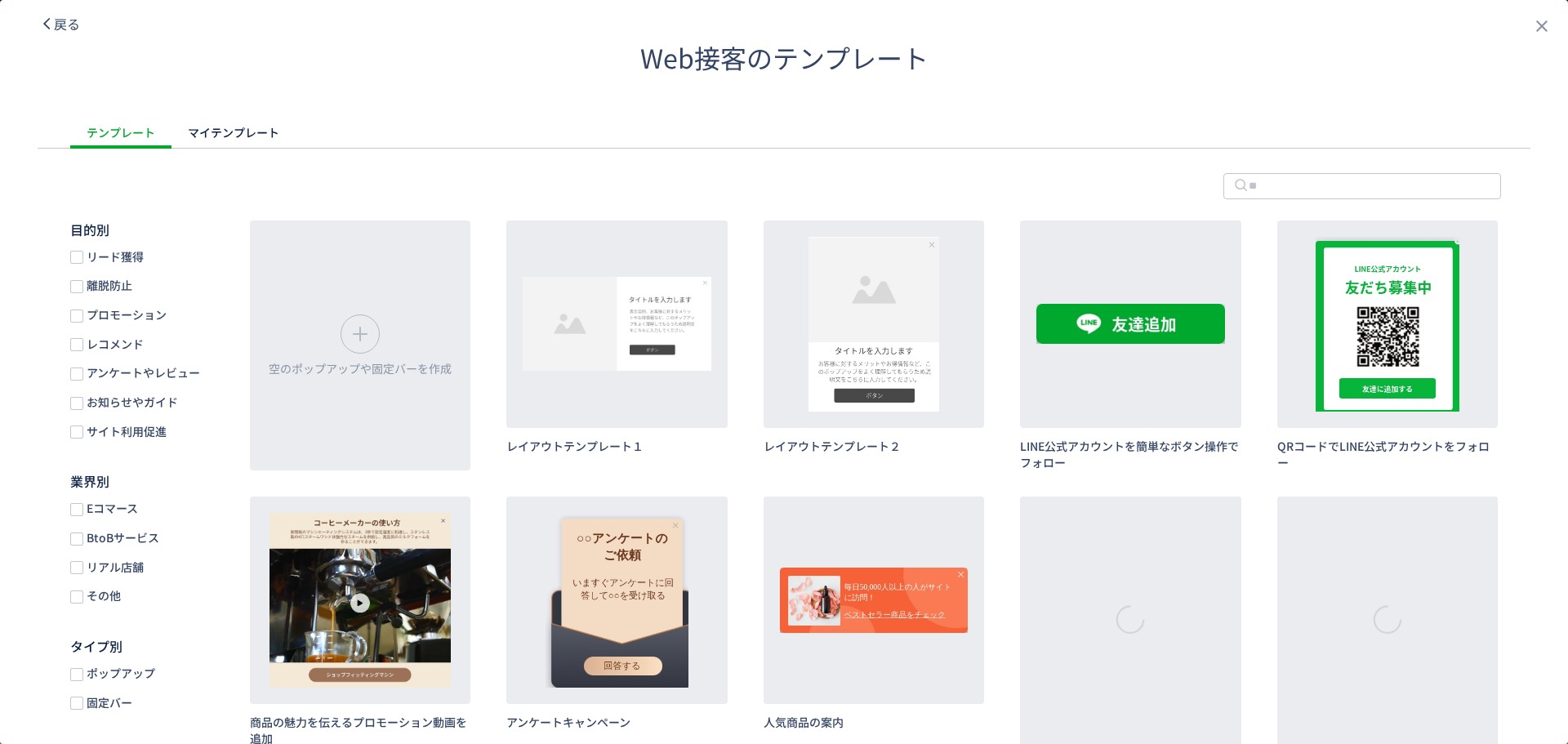
click at [51, 22] on icon "dialog" at bounding box center [46, 24] width 15 height 15
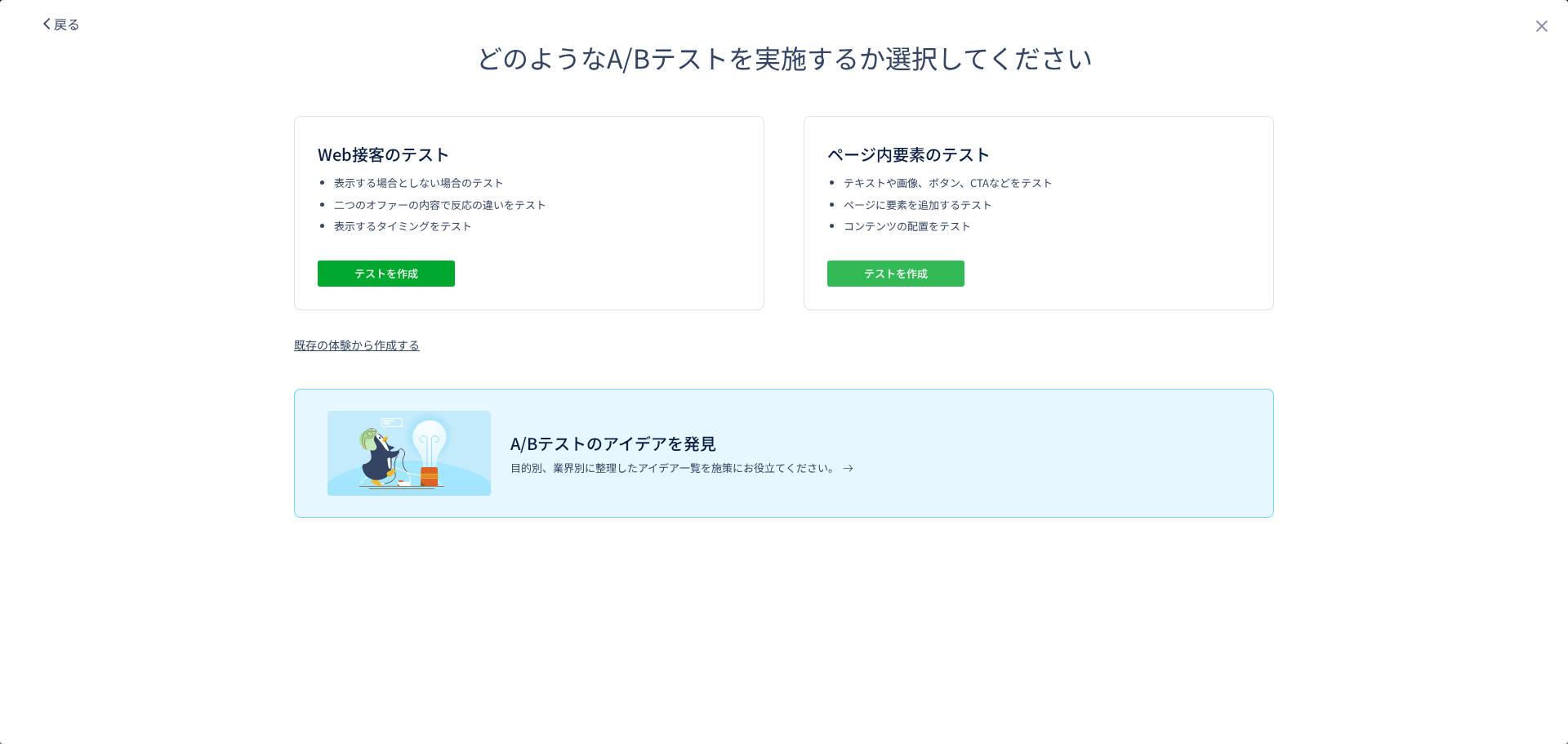
click at [858, 276] on button "テストを作成" at bounding box center [896, 274] width 137 height 26
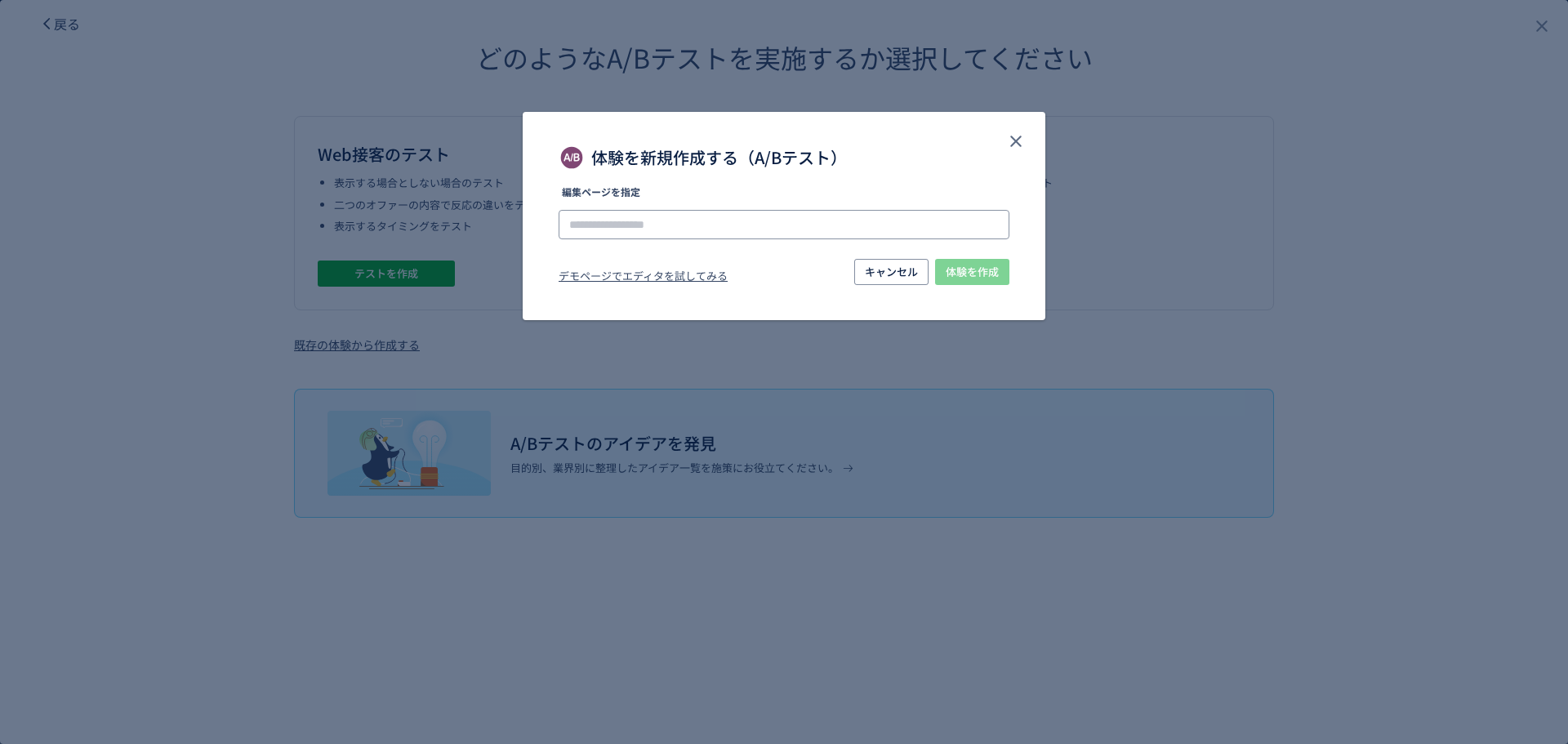
click at [680, 225] on input "体験を新規作成する（A/Bテスト）" at bounding box center [784, 225] width 451 height 30
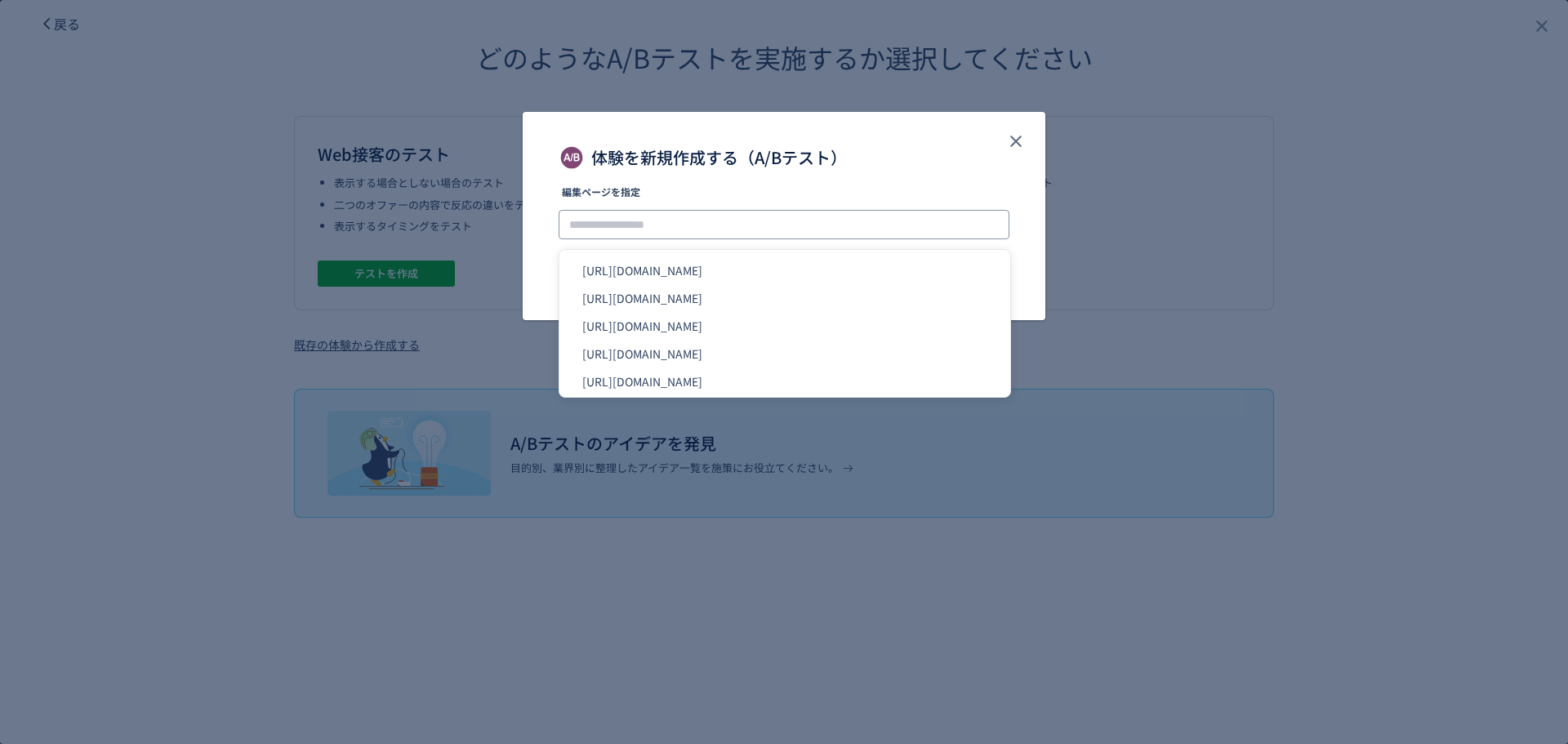
click at [616, 219] on input "体験を新規作成する（A/Bテスト）" at bounding box center [784, 225] width 451 height 30
paste input "**********"
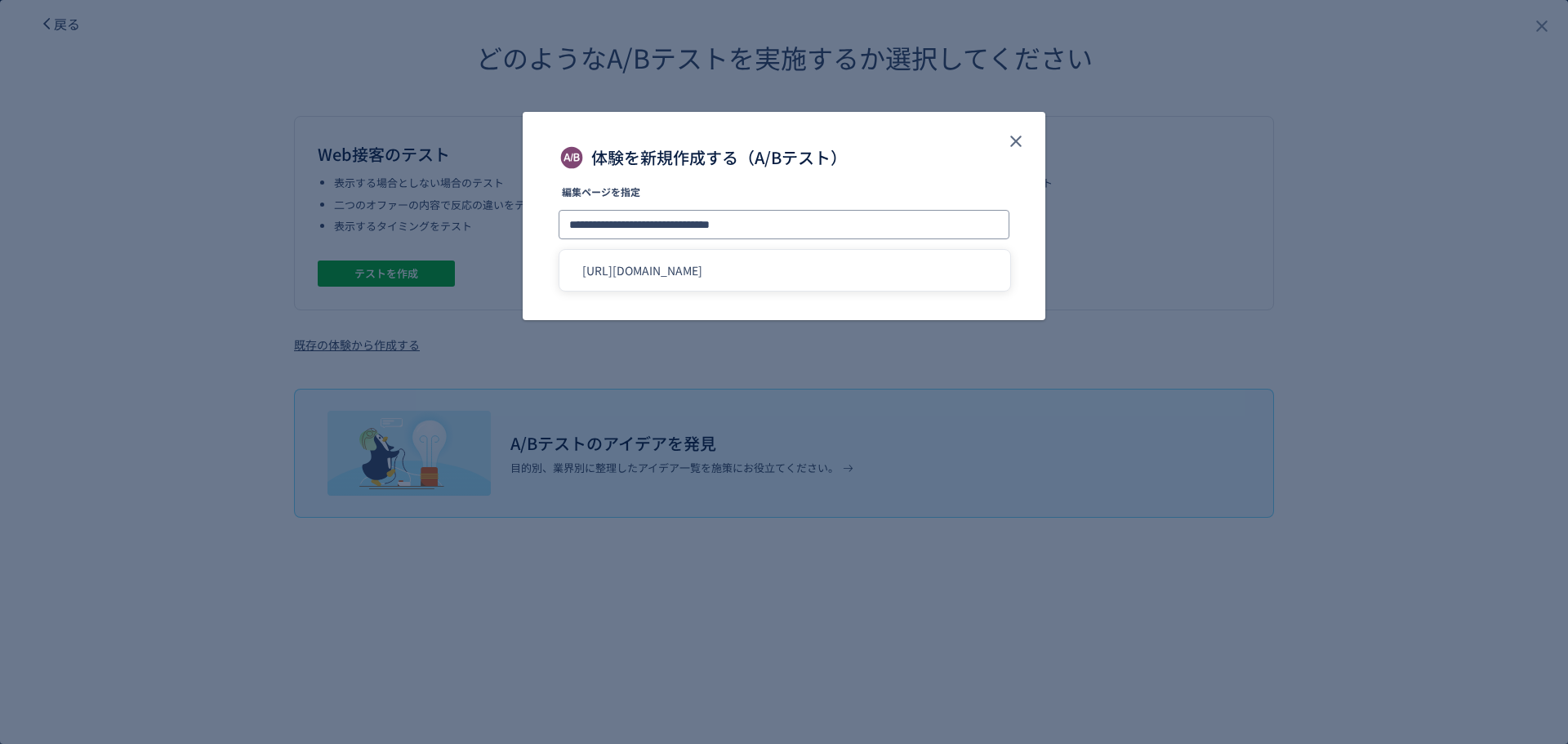
type input "**********"
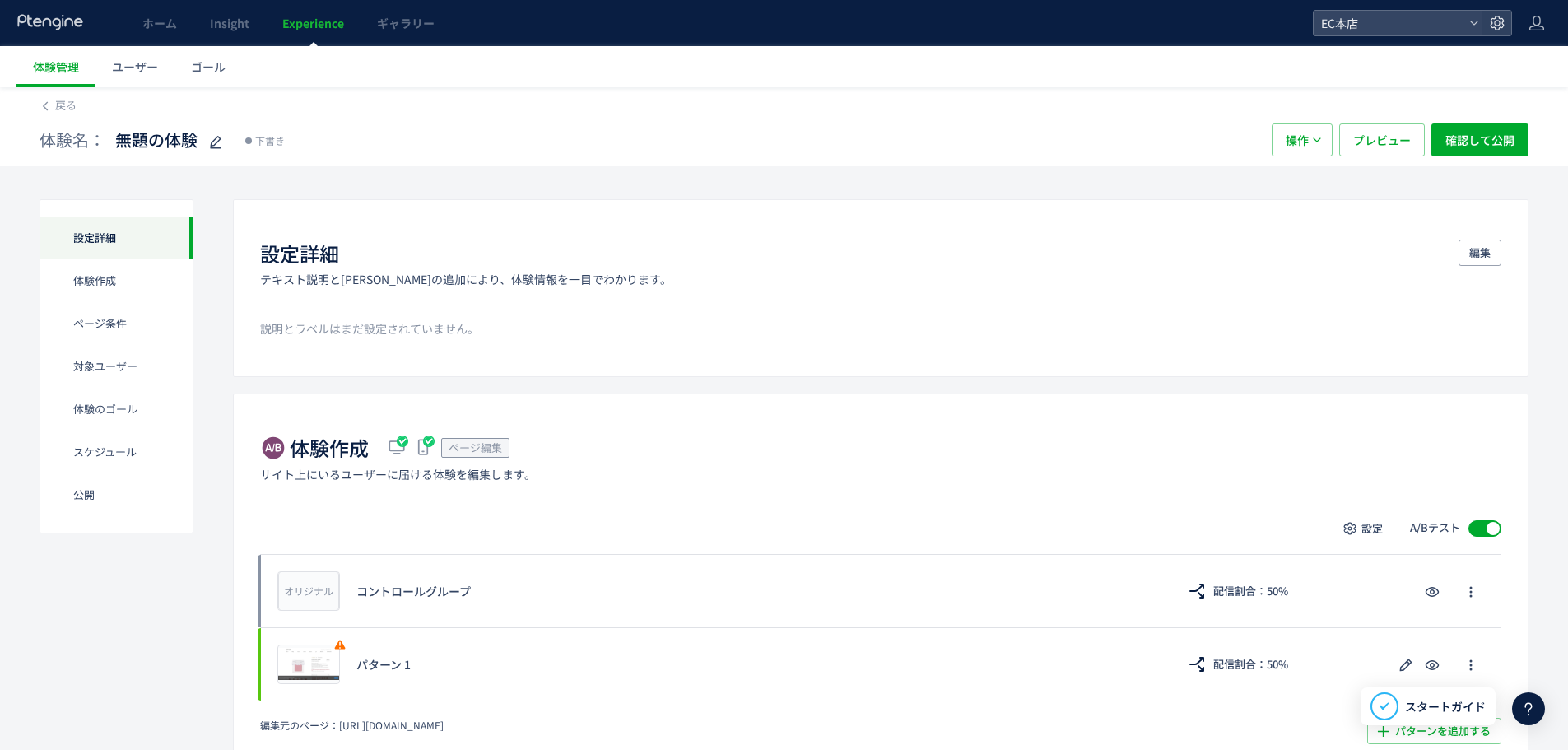
click at [291, 12] on link "Experience" at bounding box center [313, 22] width 95 height 46
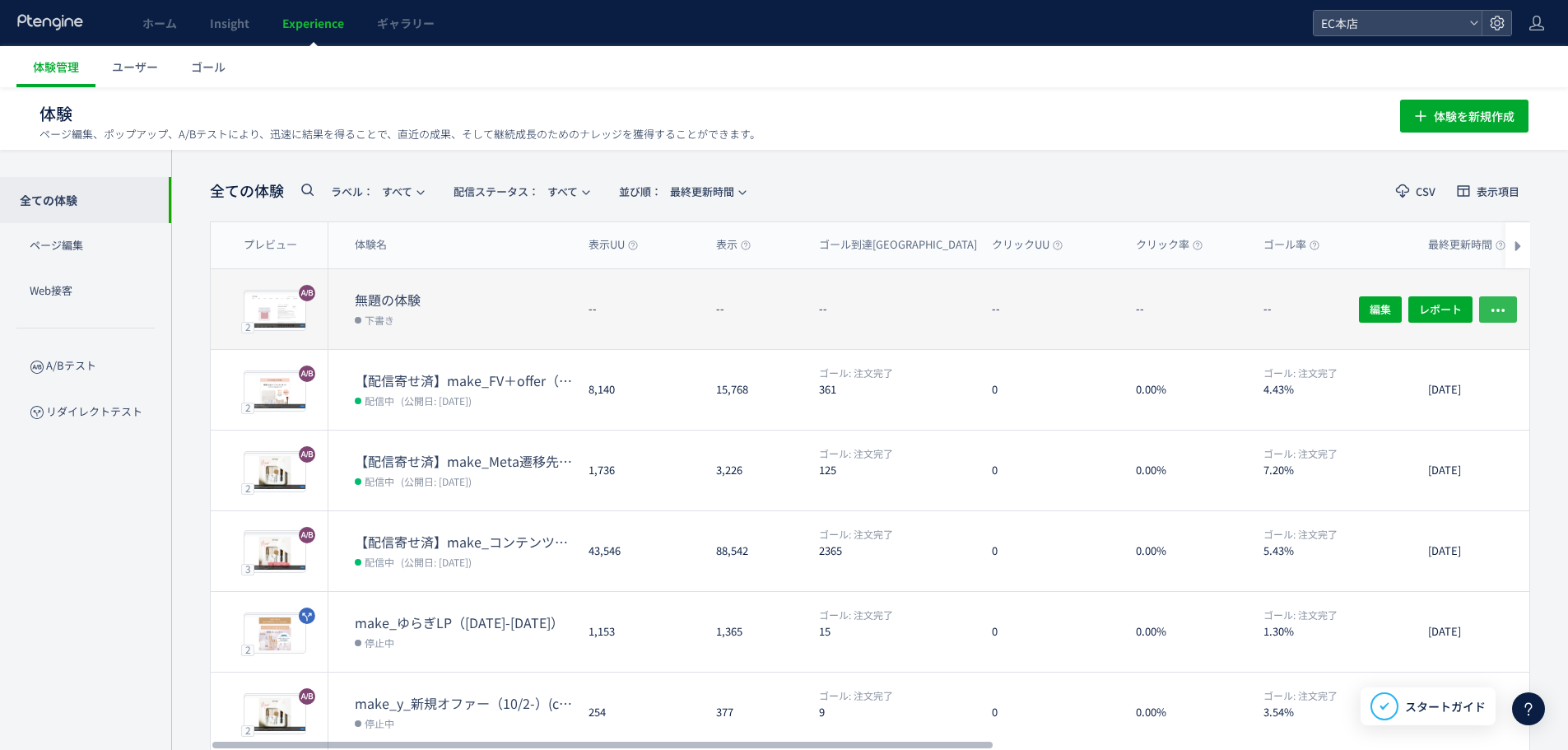
click at [1511, 309] on button "button" at bounding box center [1497, 309] width 37 height 27
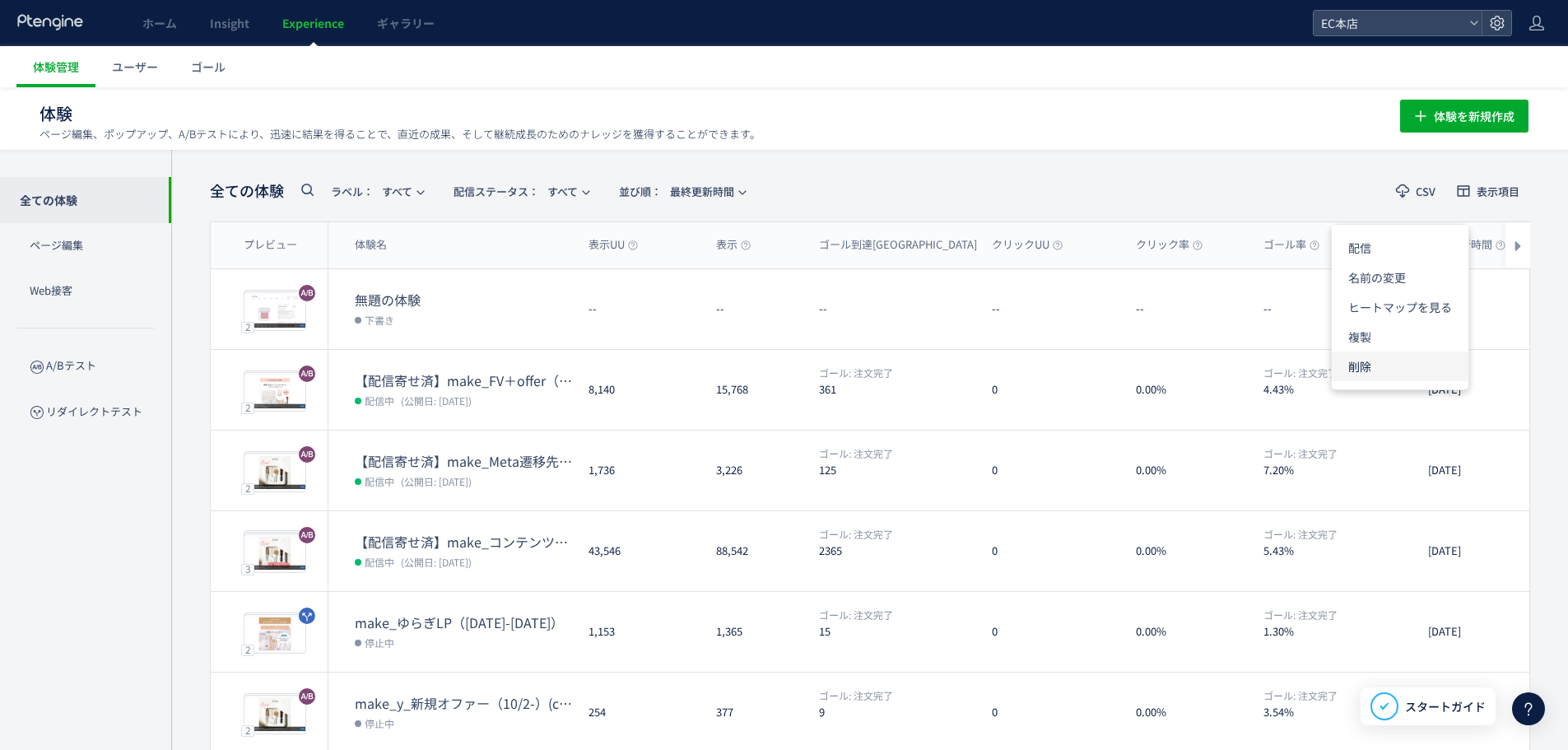
click at [1403, 372] on li "削除" at bounding box center [1400, 366] width 136 height 30
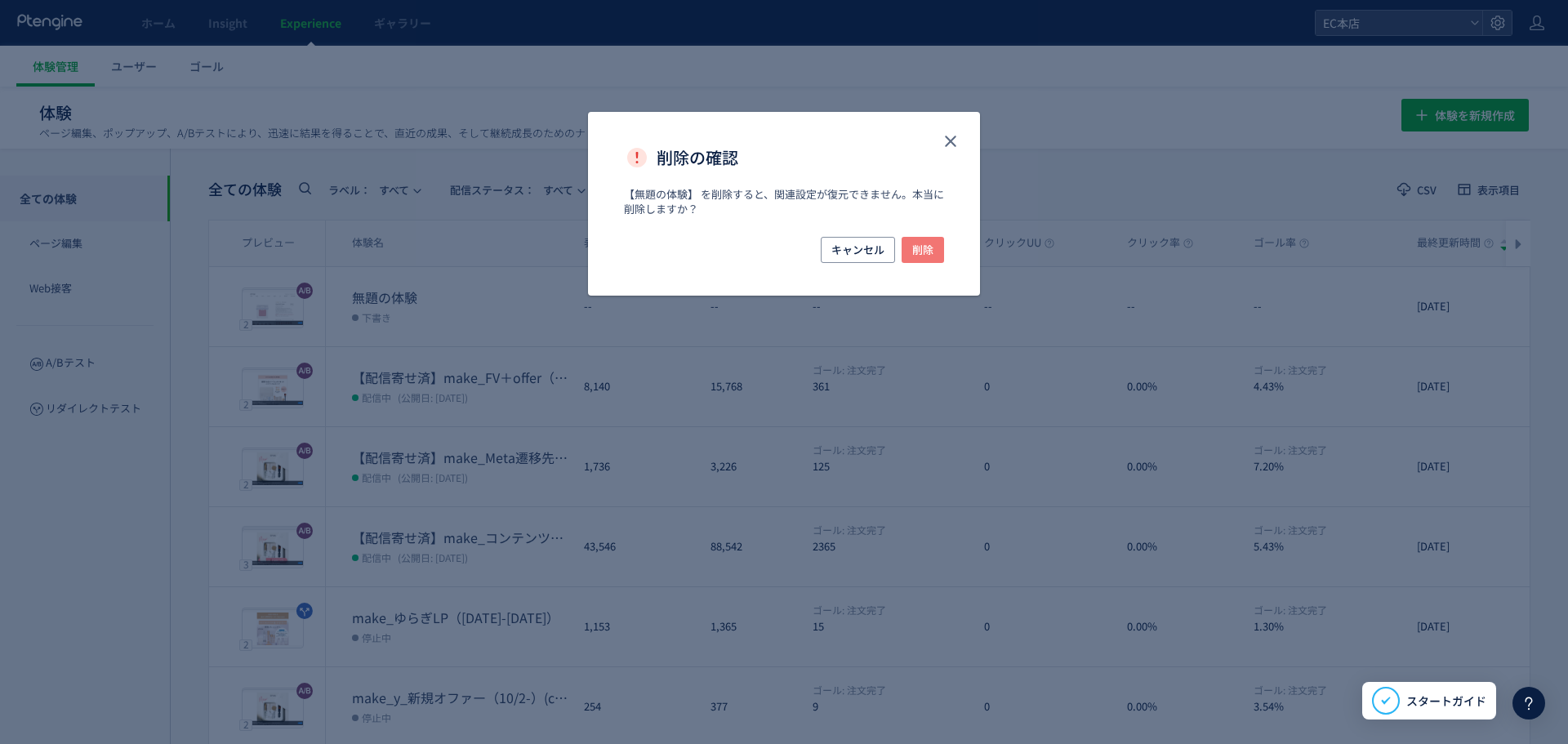
click at [932, 258] on span "削除" at bounding box center [923, 250] width 21 height 26
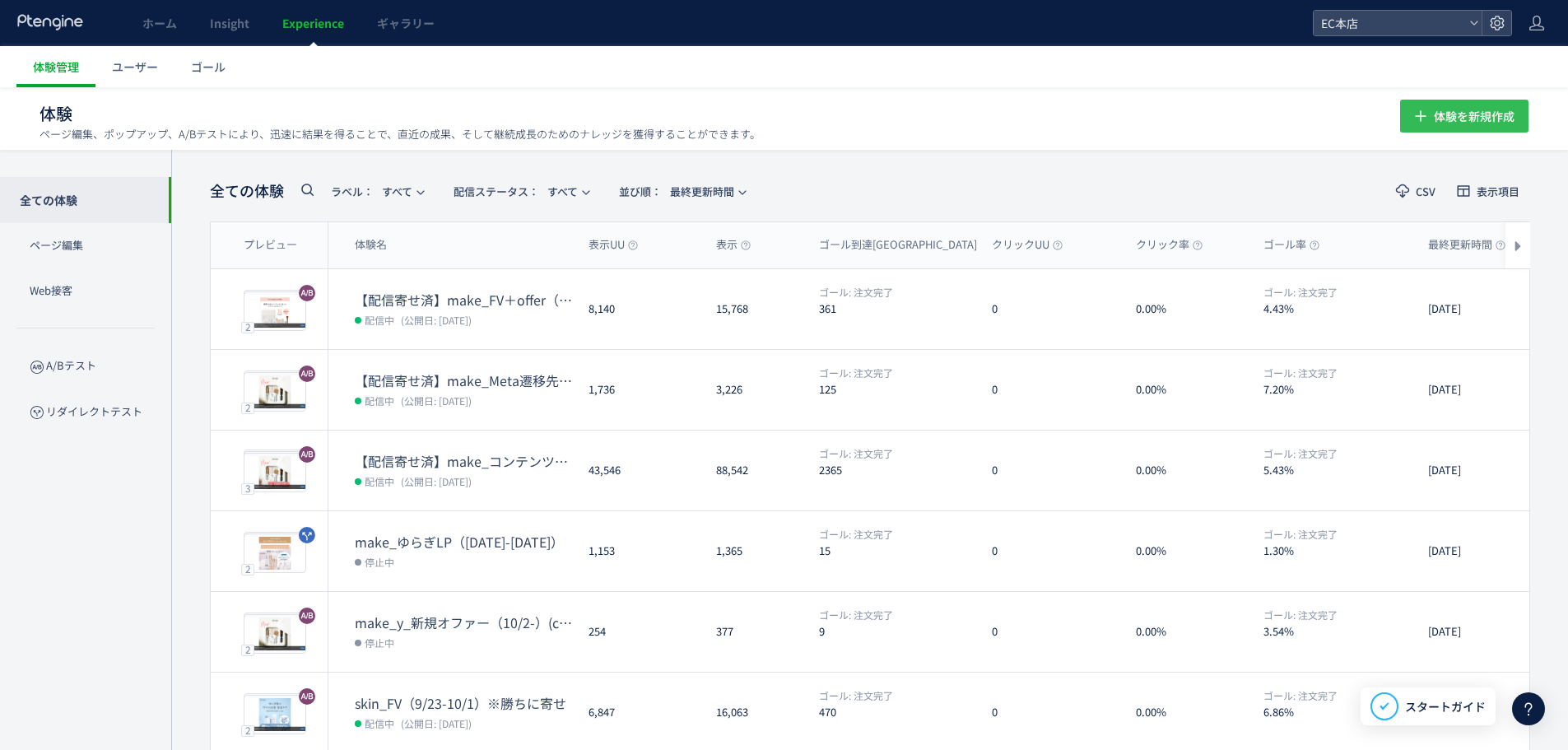
click at [1463, 121] on span "体験を新規作成" at bounding box center [1474, 117] width 81 height 33
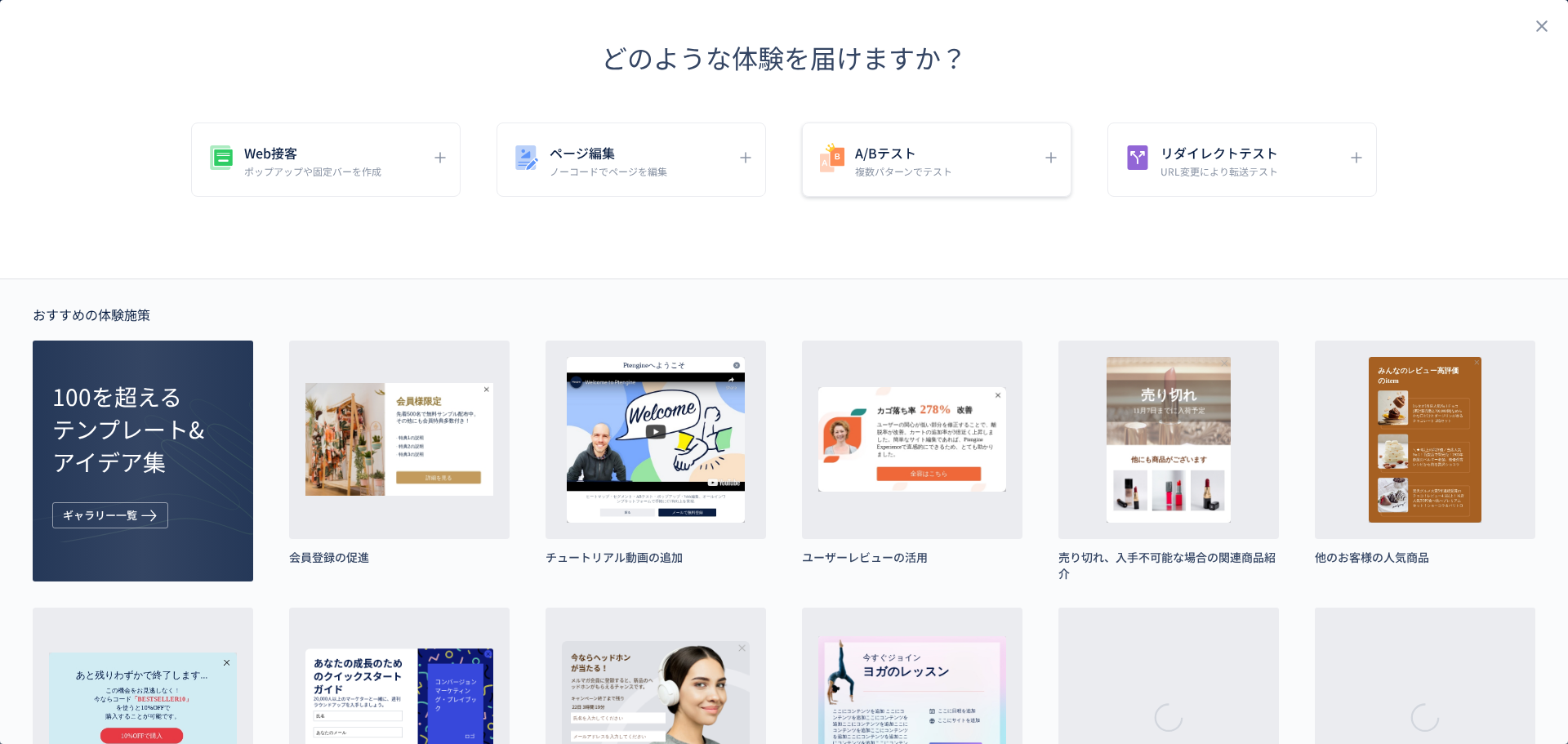
click at [938, 164] on p "複数パターンでテスト" at bounding box center [904, 171] width 97 height 14
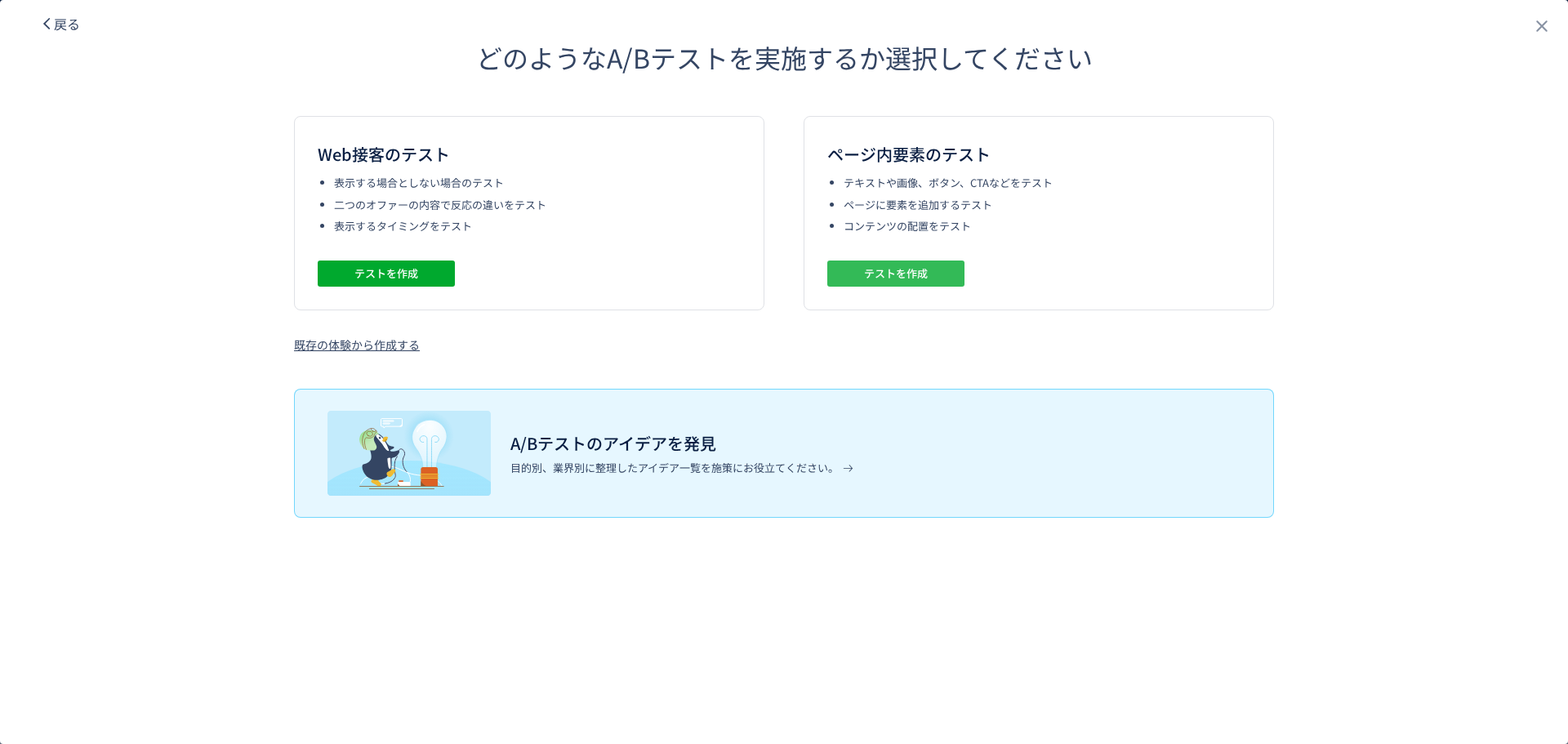
click at [906, 277] on span "テストを作成" at bounding box center [895, 274] width 64 height 26
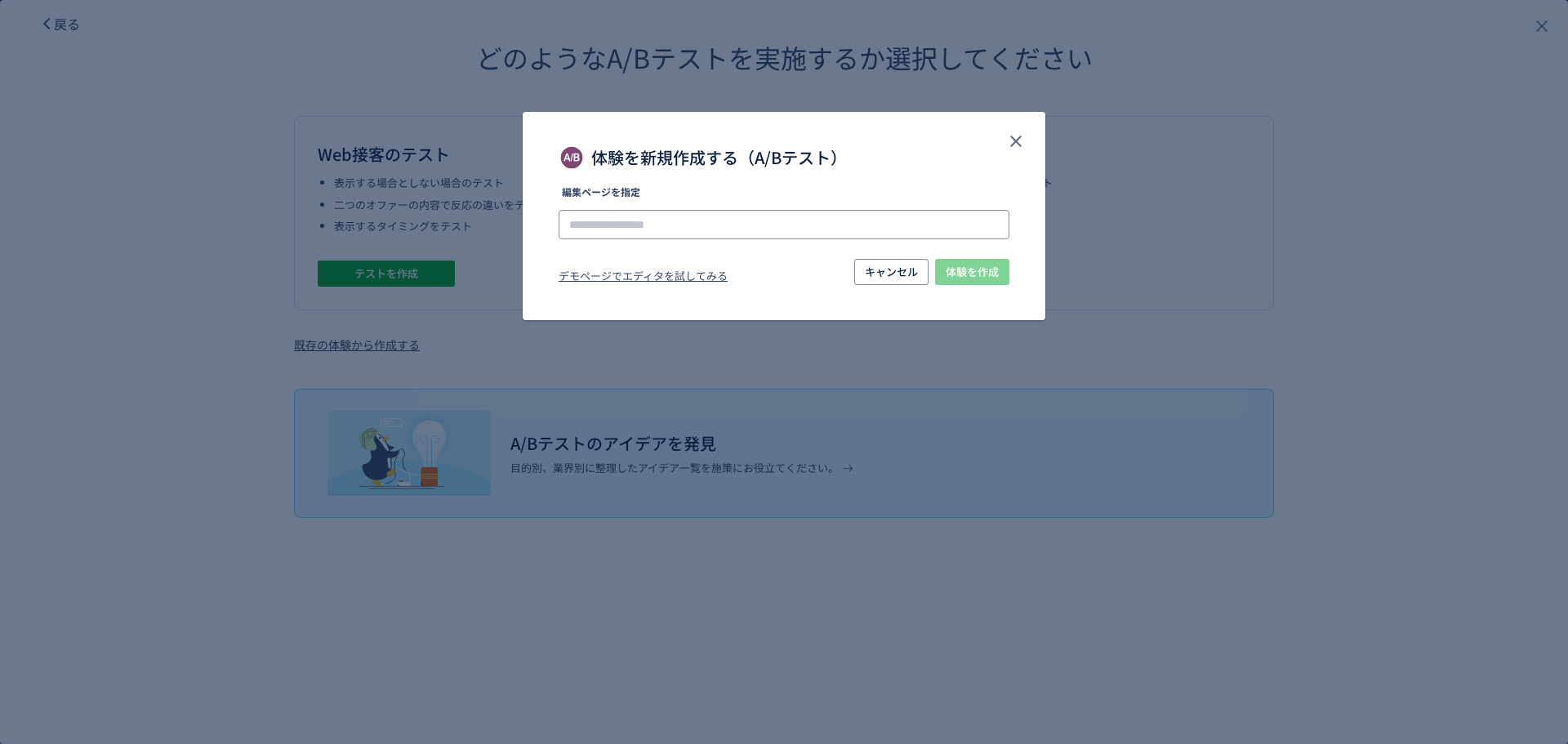
click at [618, 220] on input "体験を新規作成する（A/Bテスト）" at bounding box center [784, 225] width 451 height 30
paste input "**********"
click at [629, 225] on input "**********" at bounding box center [784, 225] width 451 height 30
type input "**********"
click at [776, 264] on li "https://etvos.com/shop/g/gAF10530/" at bounding box center [784, 271] width 438 height 28
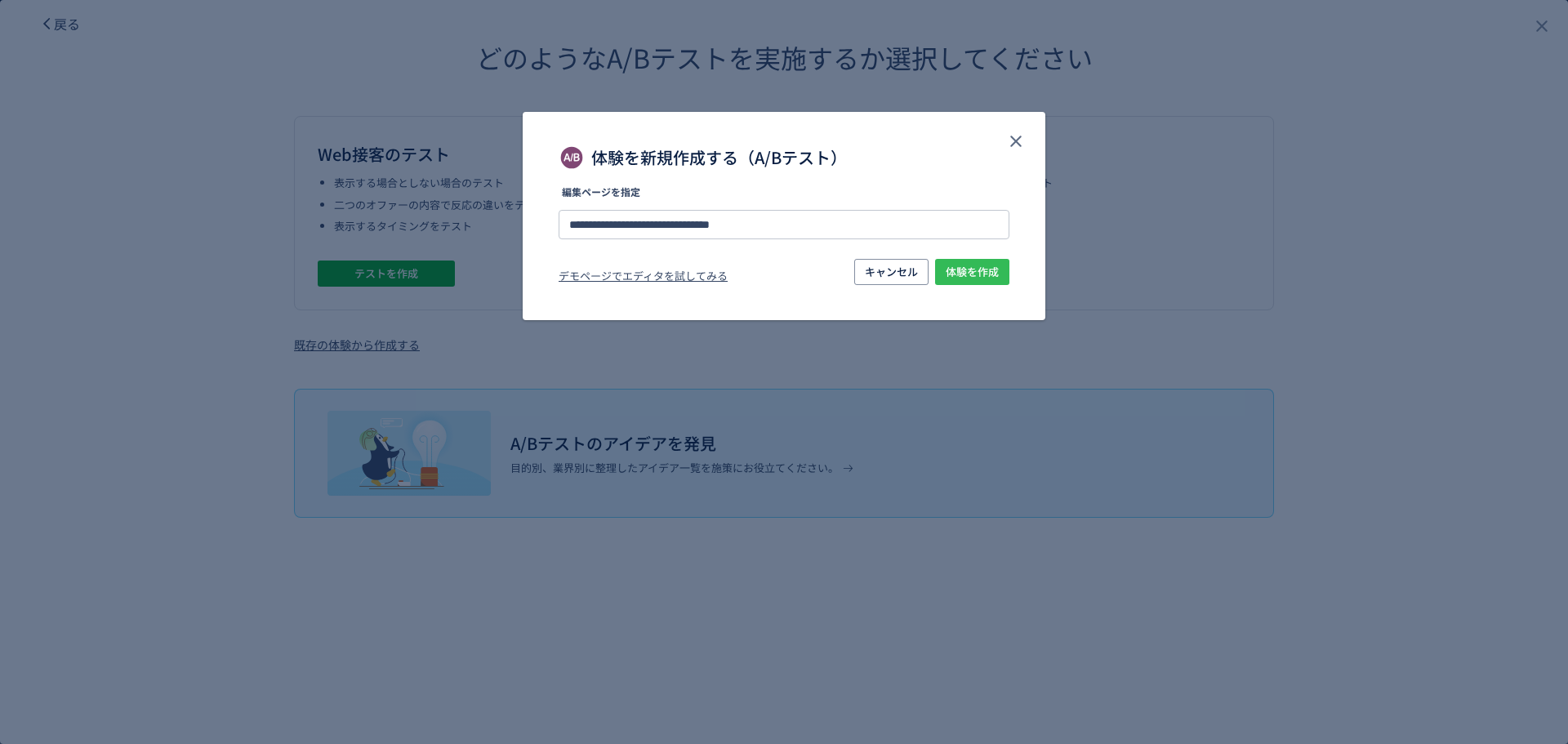
click at [948, 274] on span "体験を作成" at bounding box center [972, 272] width 53 height 26
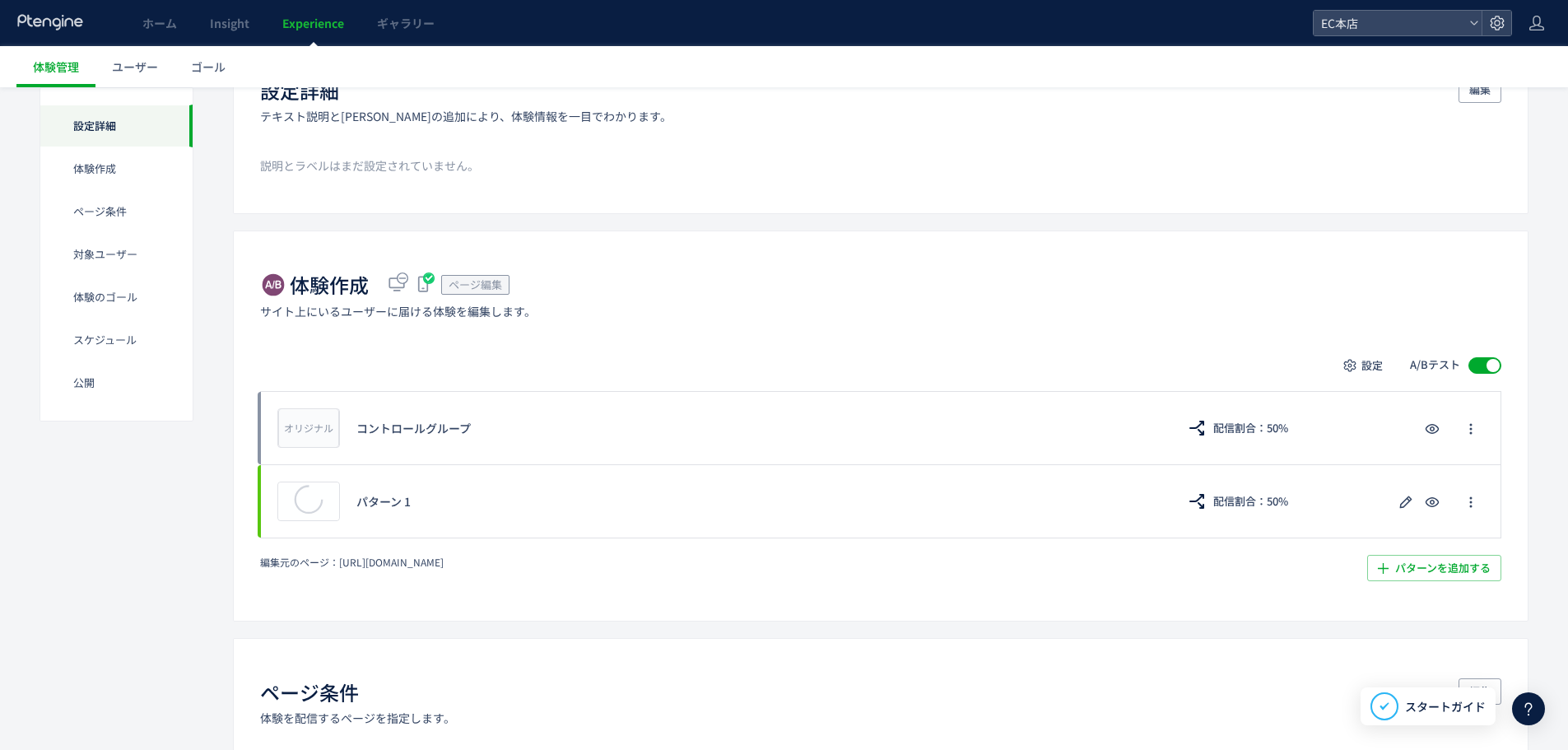
scroll to position [165, 0]
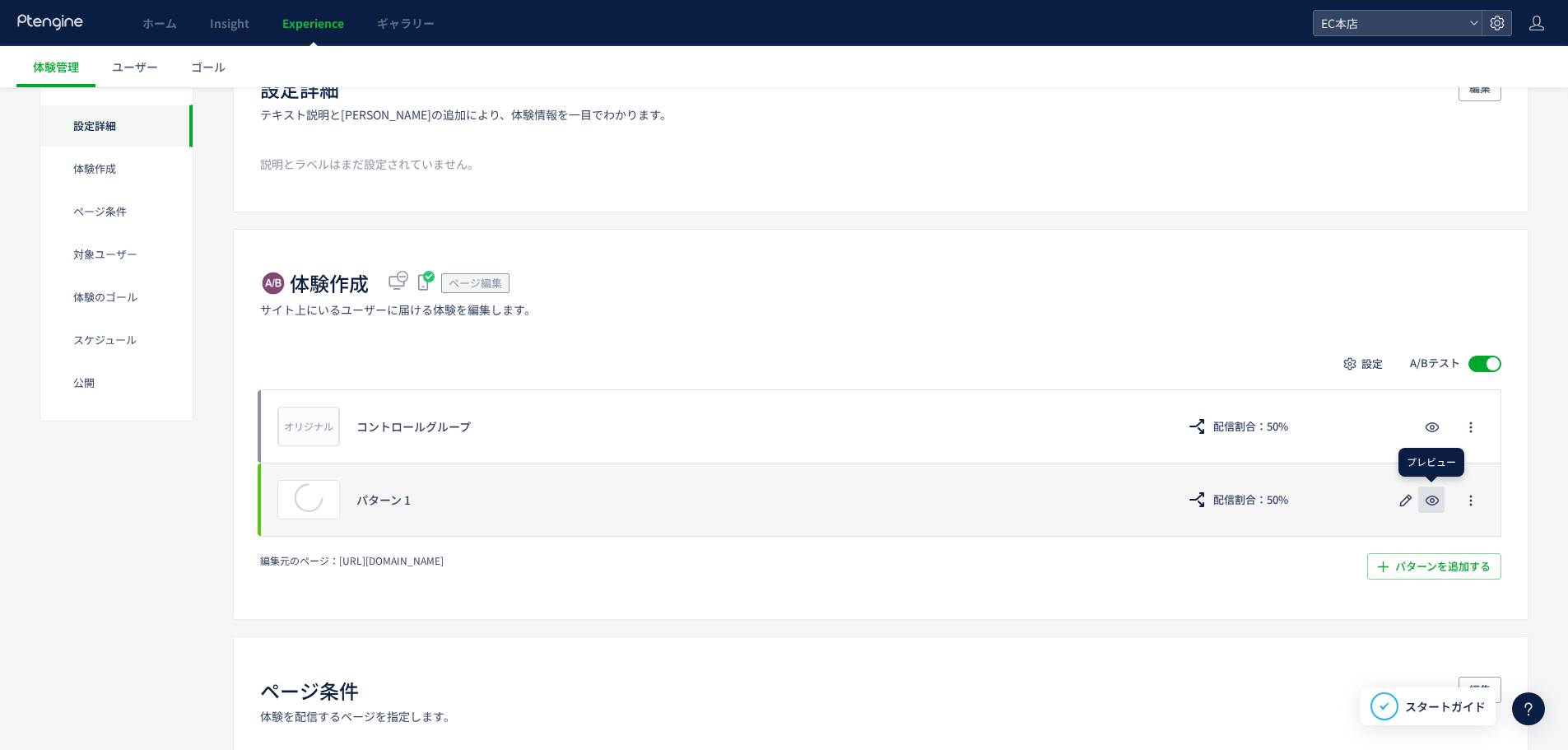
click at [1438, 510] on span "button" at bounding box center [1432, 504] width 20 height 16
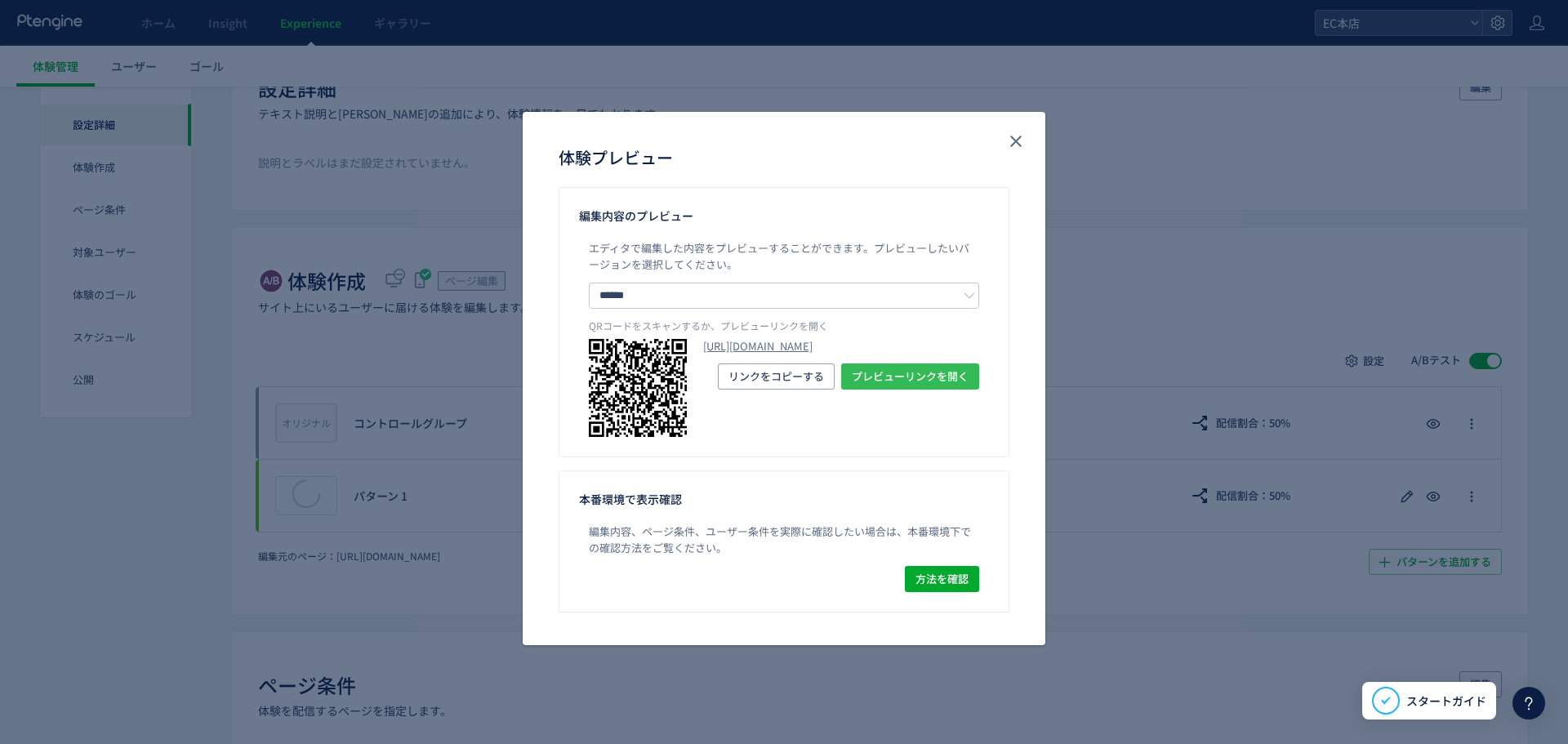
click at [869, 390] on span "プレビューリンクを開く" at bounding box center [910, 377] width 116 height 26
click at [1018, 135] on icon "close" at bounding box center [1016, 141] width 20 height 20
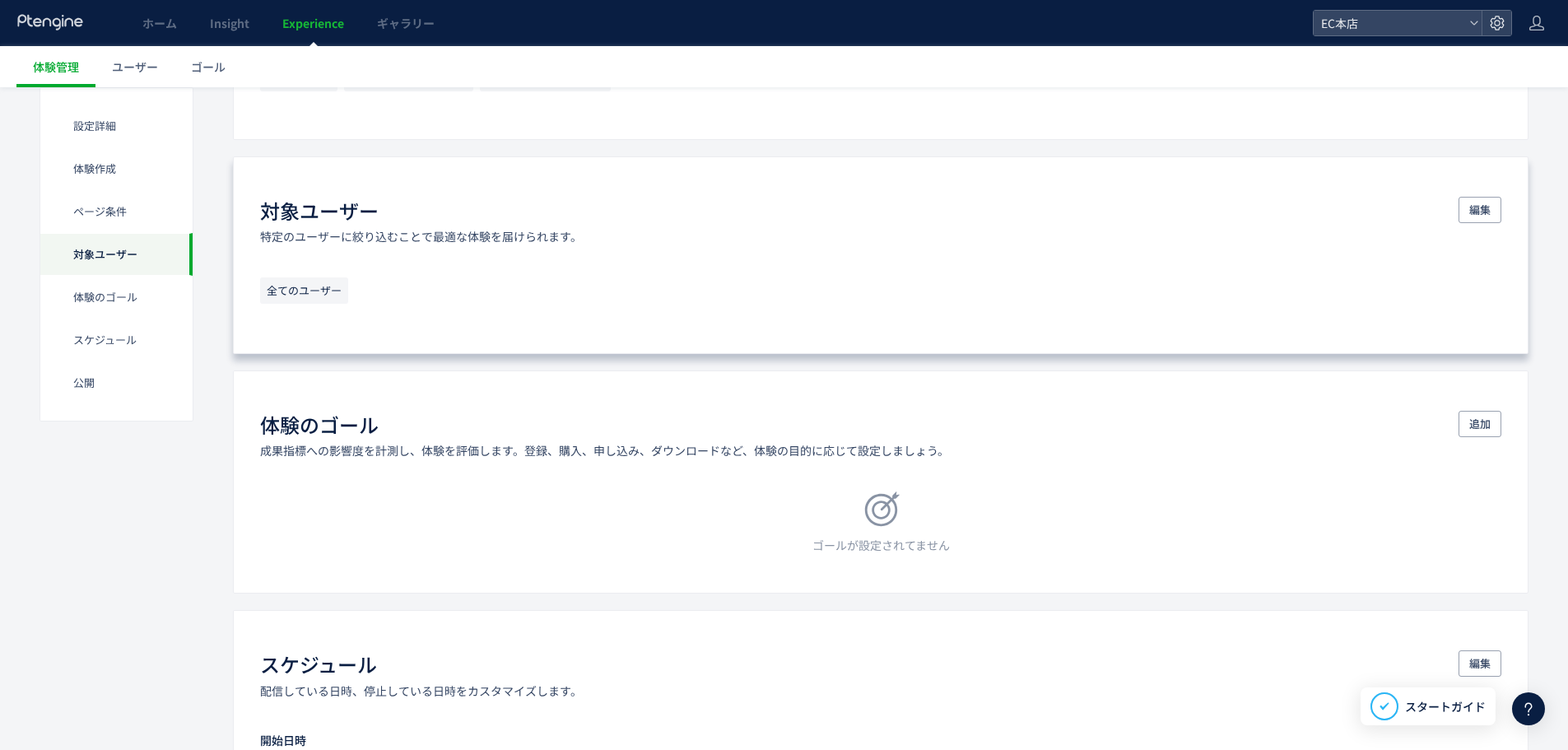
scroll to position [988, 0]
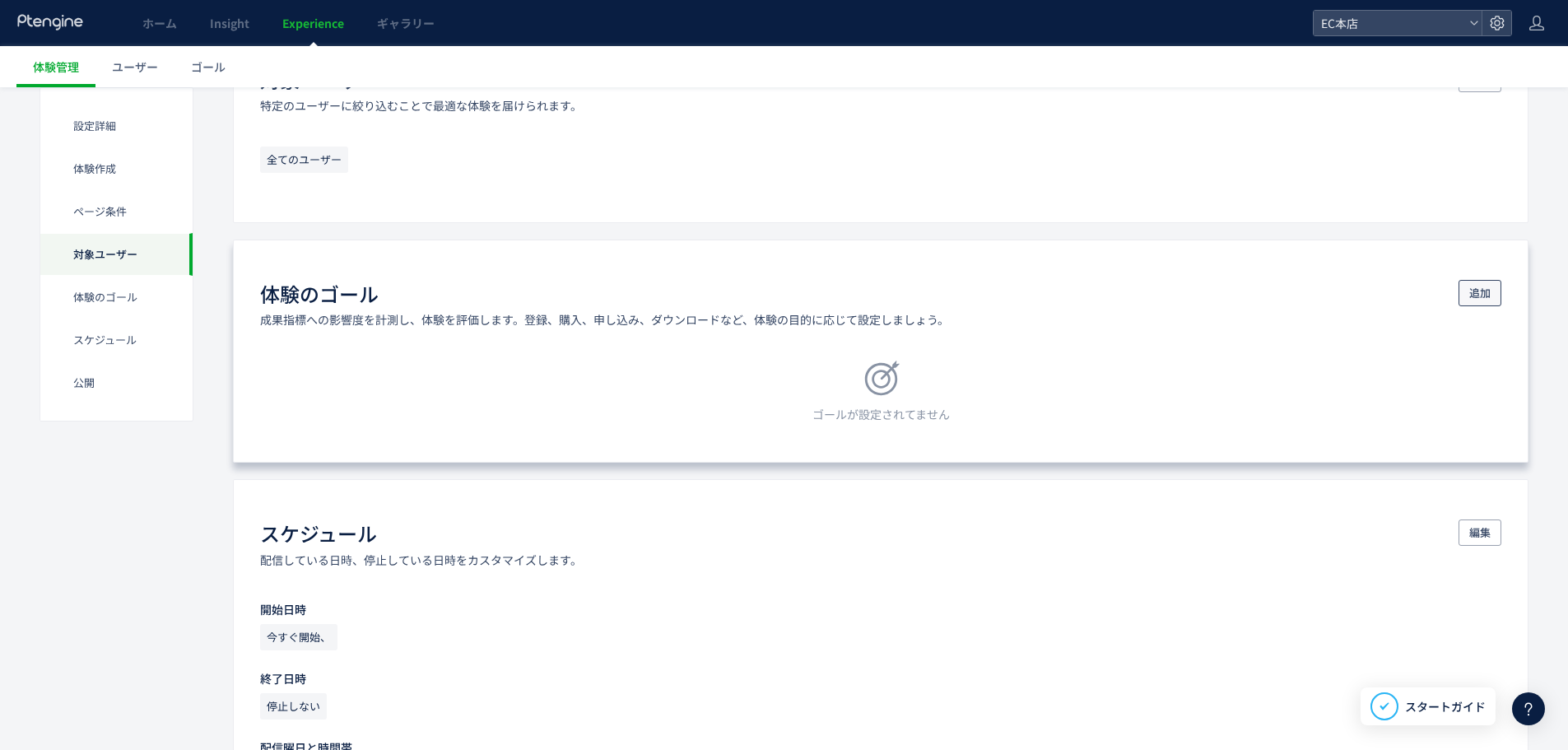
click at [1471, 299] on span "追加" at bounding box center [1480, 293] width 22 height 27
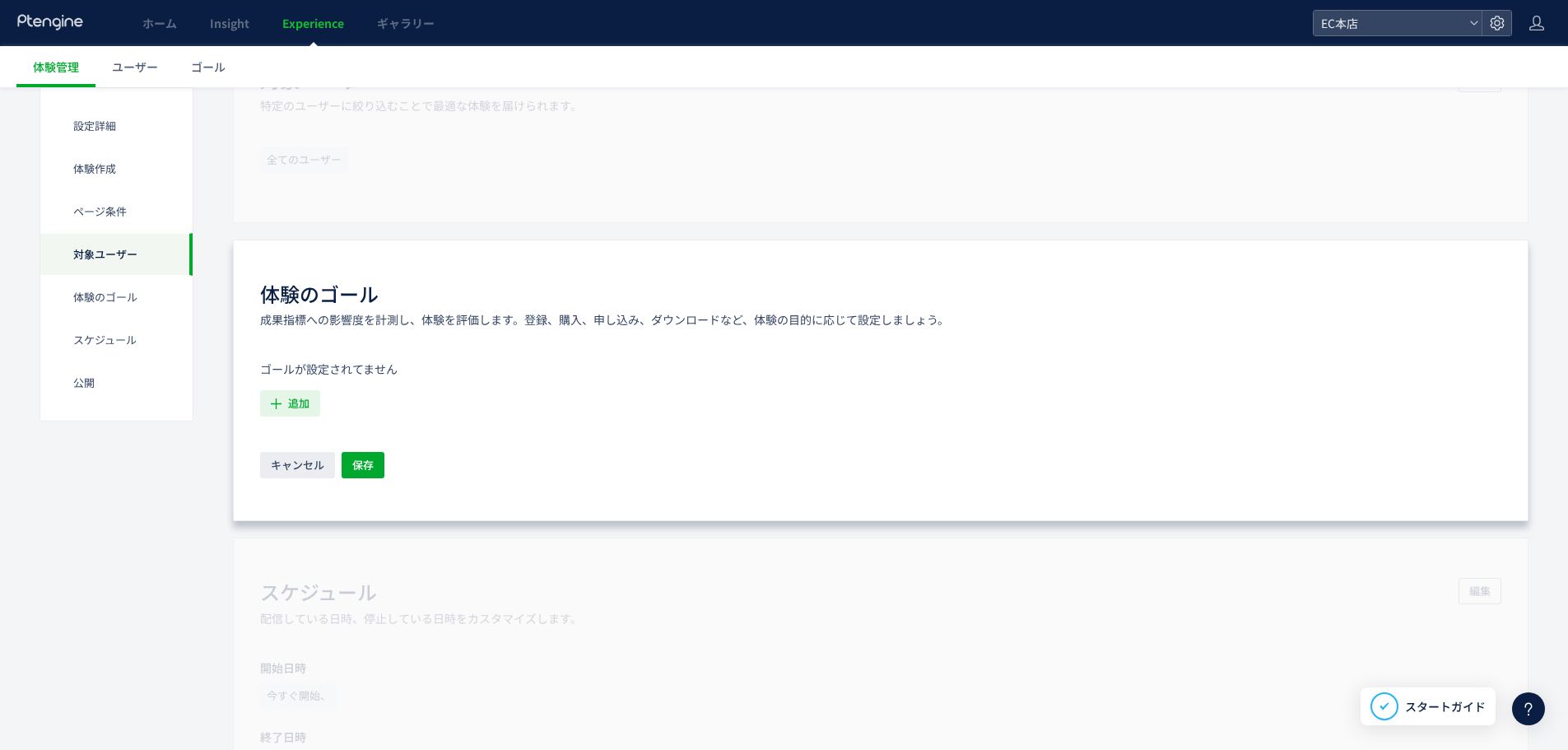
click at [308, 403] on span "追加" at bounding box center [299, 404] width 22 height 27
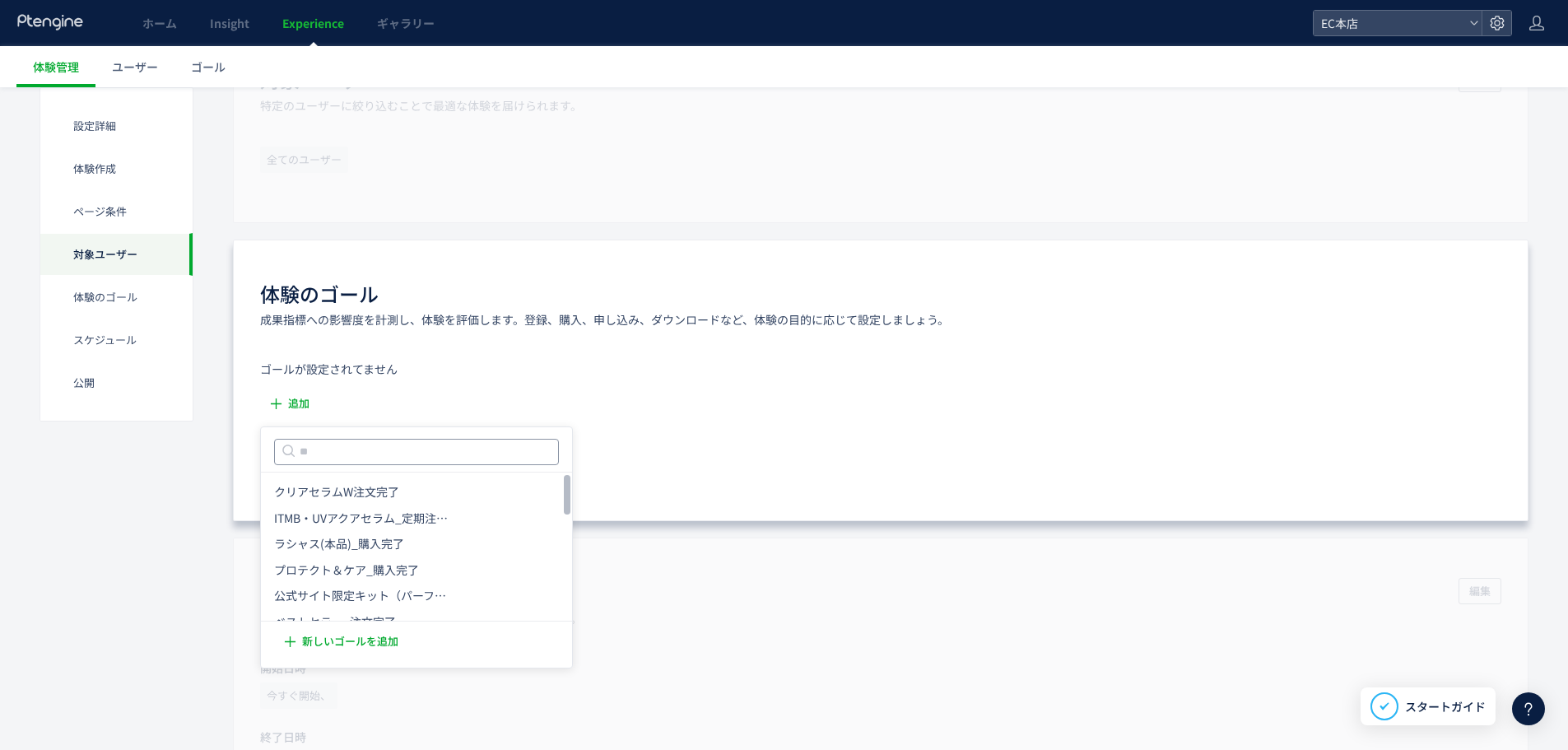
click at [415, 450] on input "text" at bounding box center [416, 452] width 285 height 27
type input "*****"
click at [385, 554] on span "新しいゴールを追加" at bounding box center [350, 559] width 97 height 27
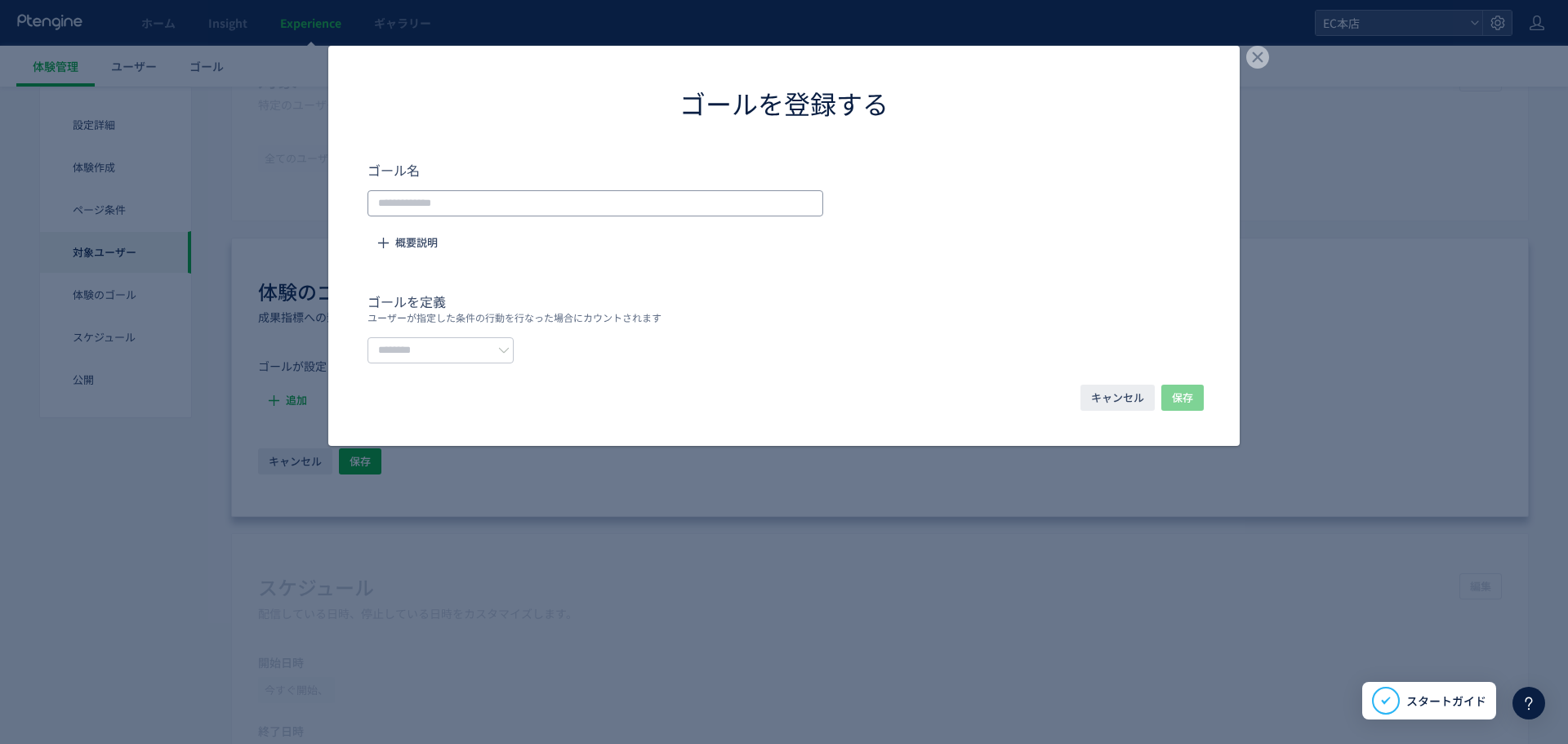
click at [552, 196] on input "dialog" at bounding box center [595, 203] width 456 height 26
type input "*********"
click at [509, 348] on icon "dialog" at bounding box center [504, 350] width 12 height 12
click at [448, 418] on span "イベントを選択する" at bounding box center [436, 419] width 103 height 17
type input "*********"
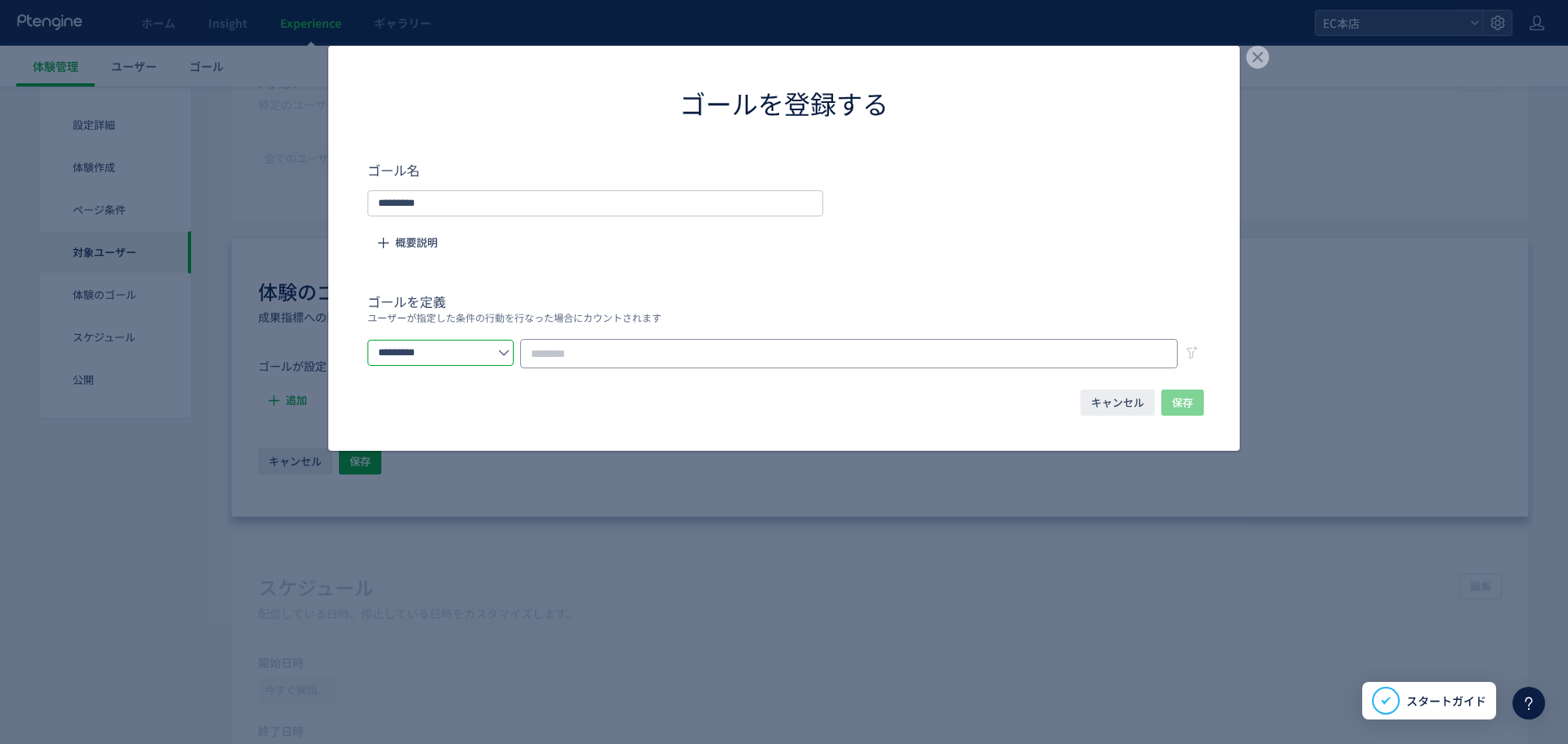
click at [962, 351] on input "dialog" at bounding box center [849, 353] width 657 height 30
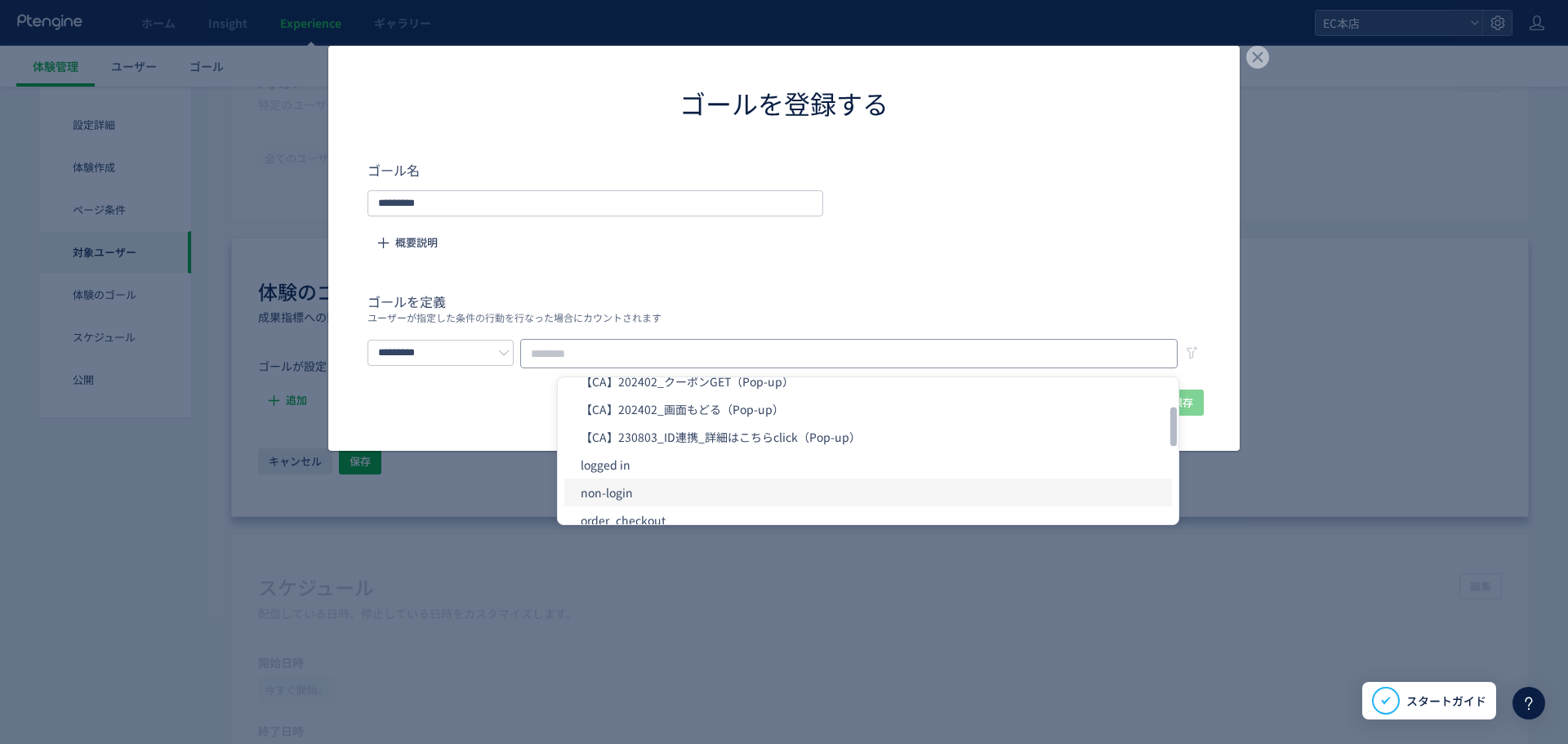
scroll to position [653, 0]
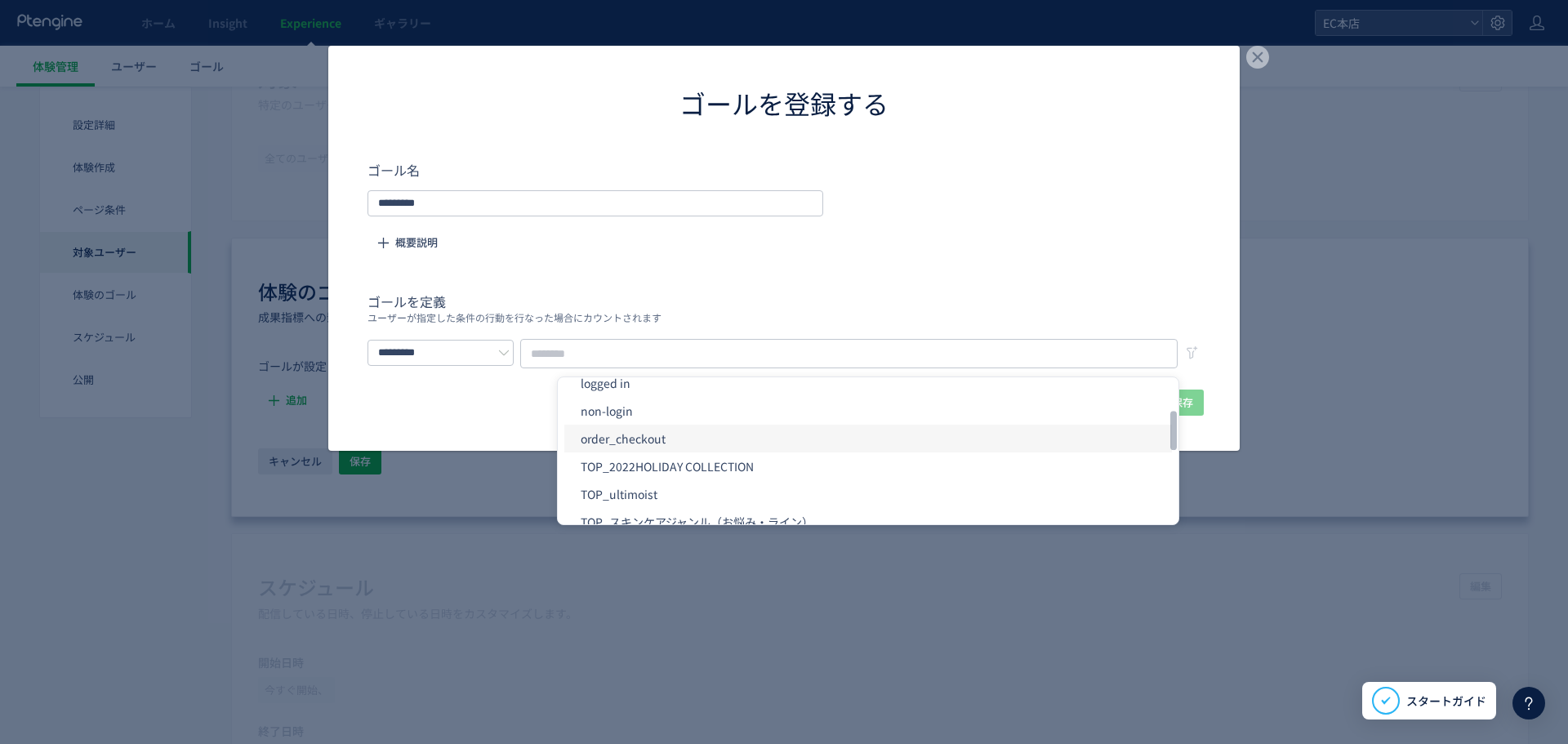
click at [633, 436] on li "order_checkout" at bounding box center [868, 438] width 608 height 28
type input "**********"
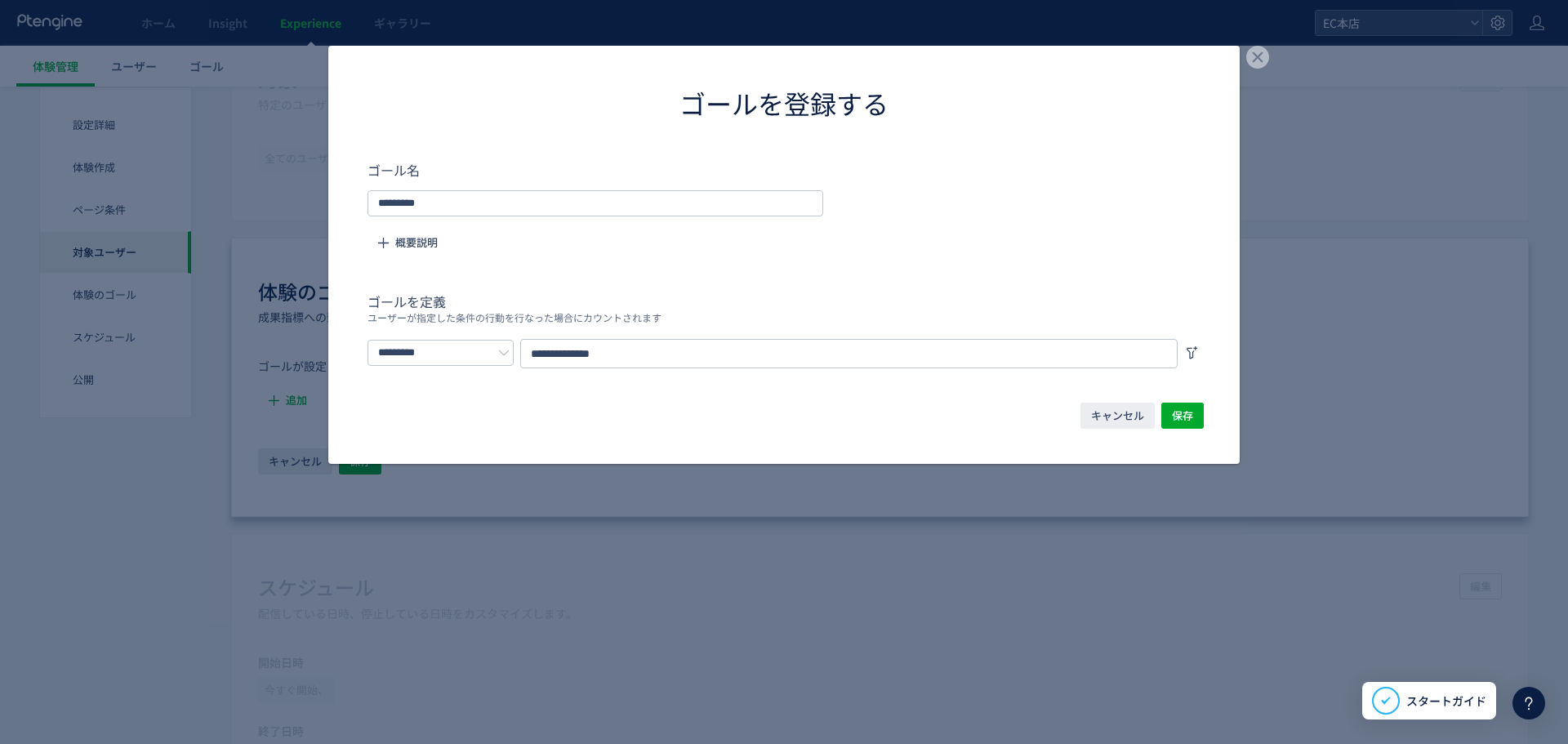
click at [1189, 352] on icon "dialog" at bounding box center [1192, 353] width 17 height 17
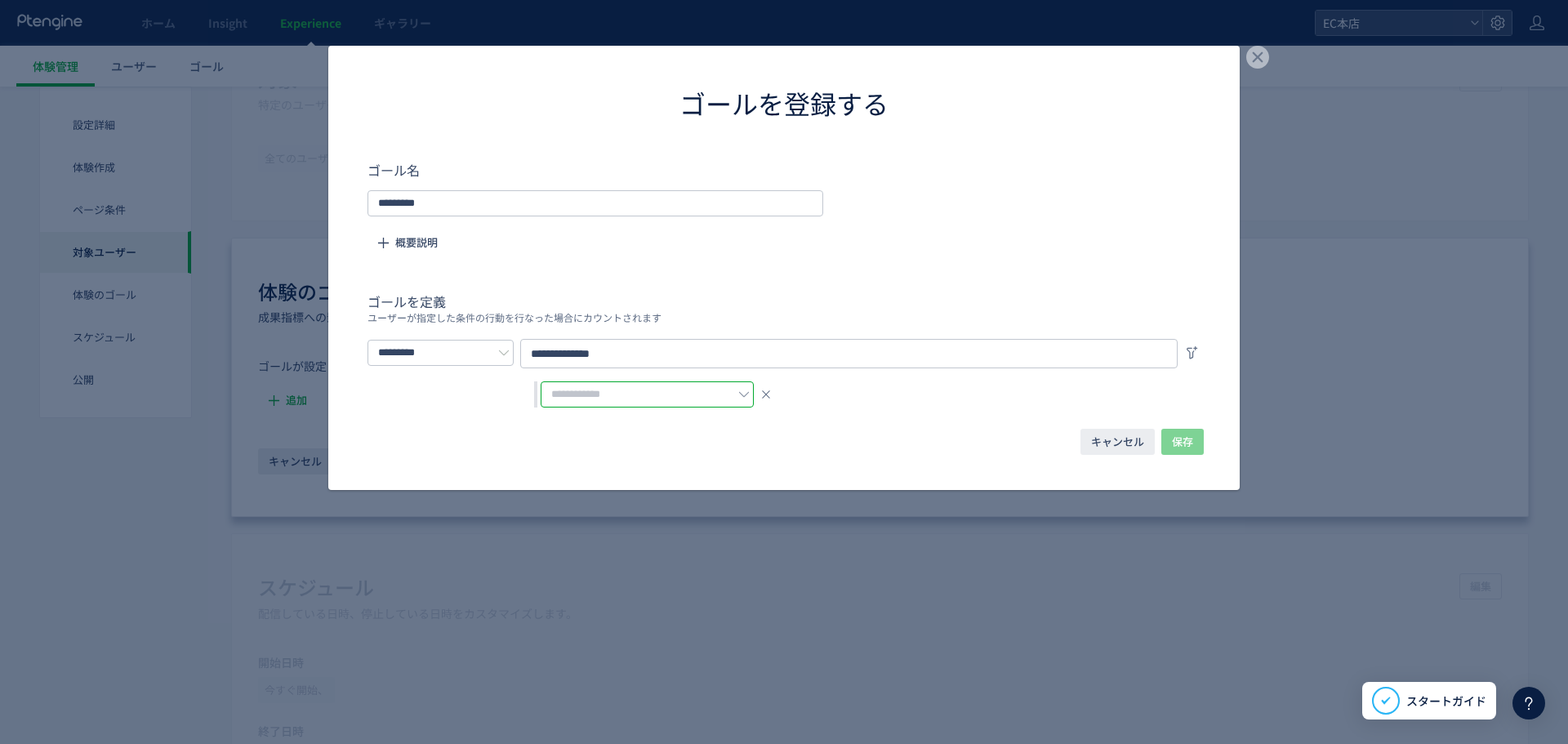
click at [677, 386] on input "subject-key" at bounding box center [647, 395] width 213 height 26
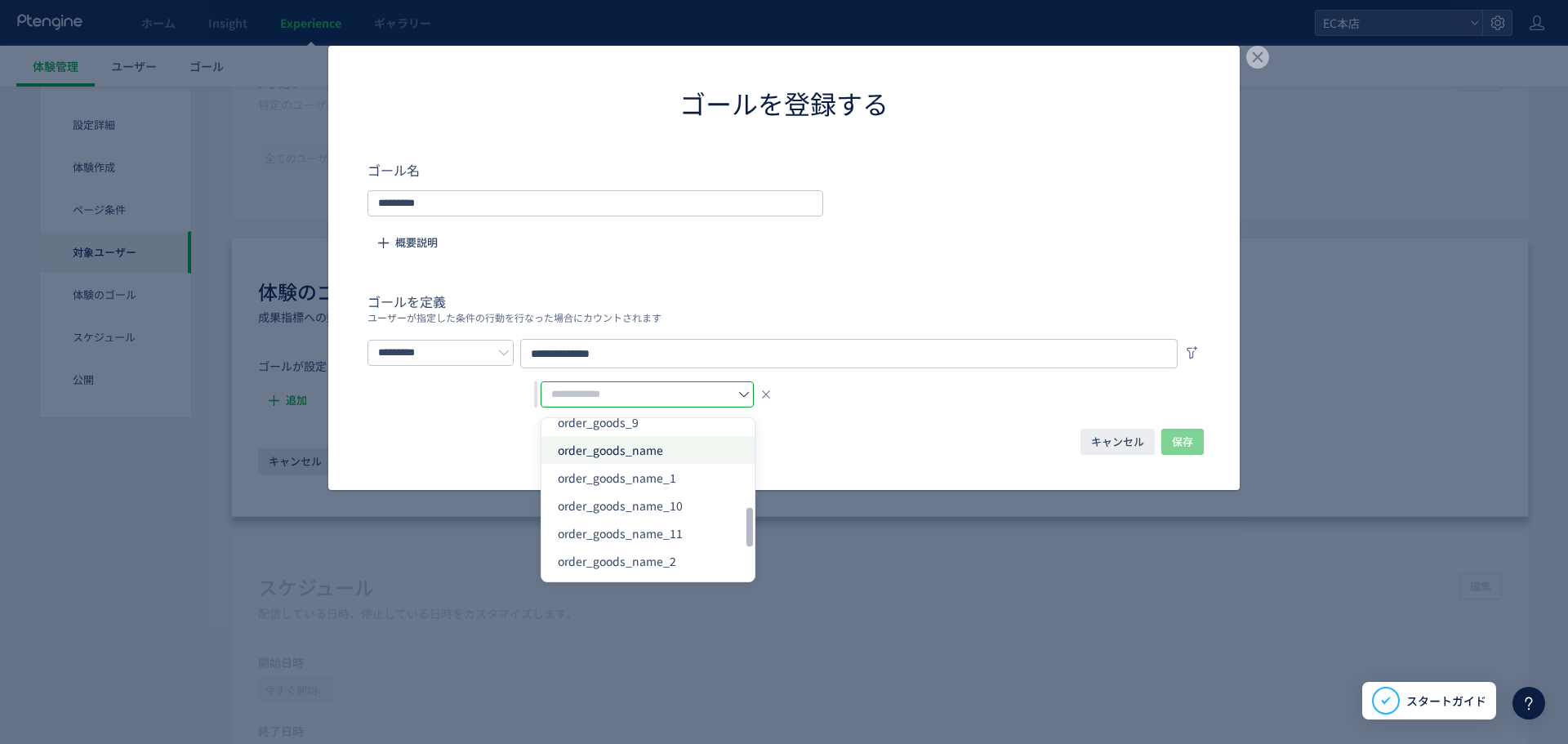
click at [590, 451] on span "order_goods_name" at bounding box center [611, 450] width 106 height 17
type input "**********"
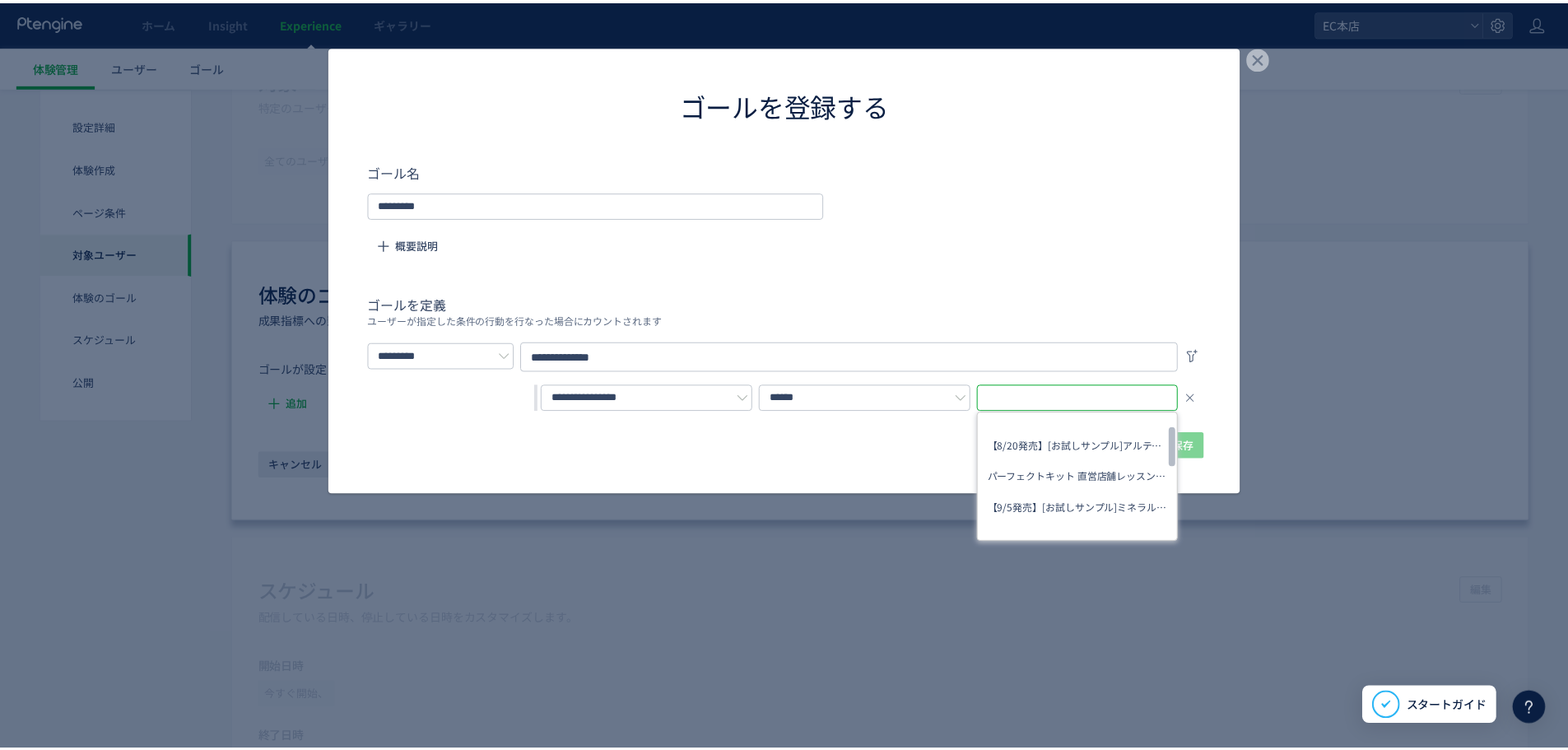
scroll to position [247, 0]
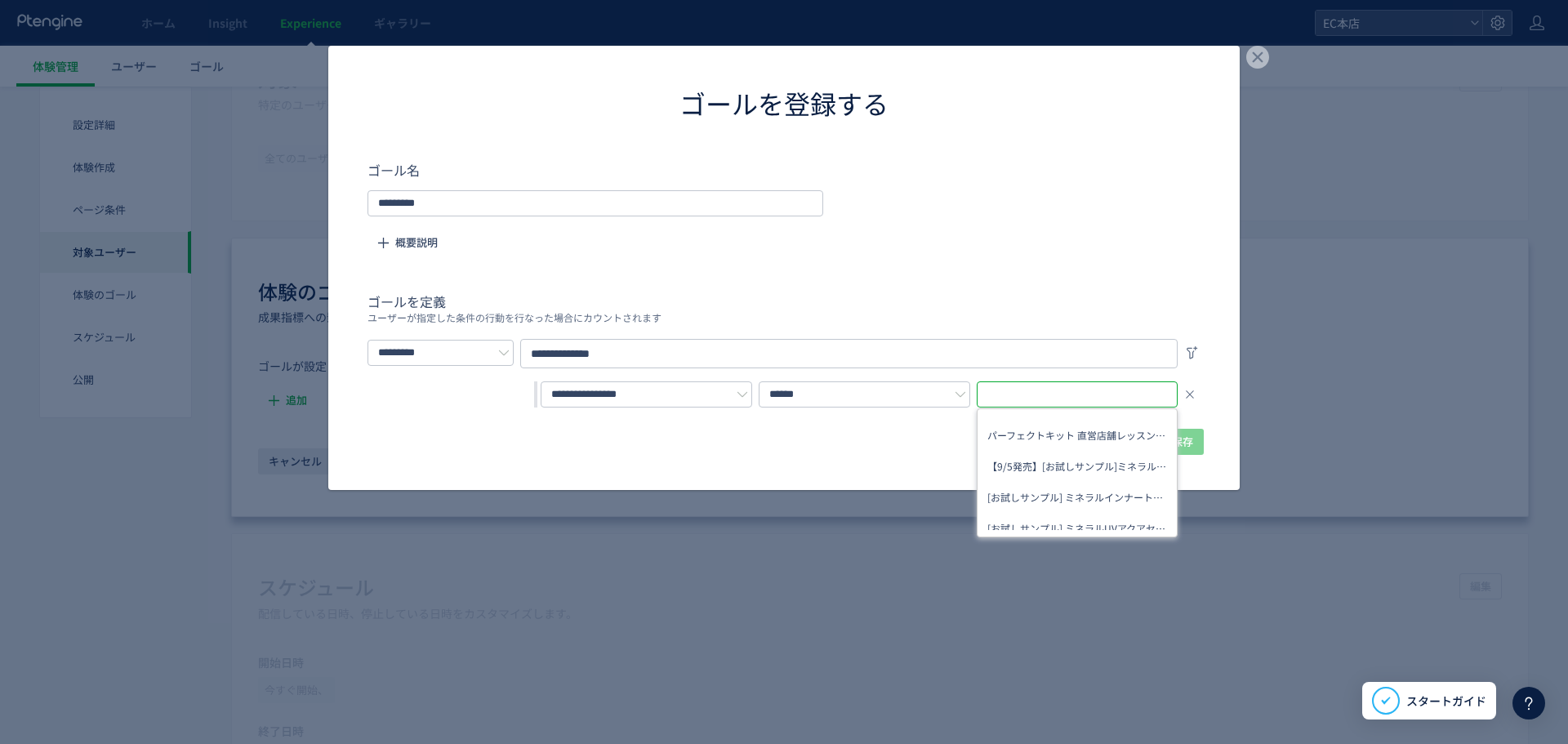
click at [1002, 392] on input "subject-value" at bounding box center [1078, 395] width 187 height 20
click at [1216, 410] on div "**********" at bounding box center [784, 268] width 912 height 444
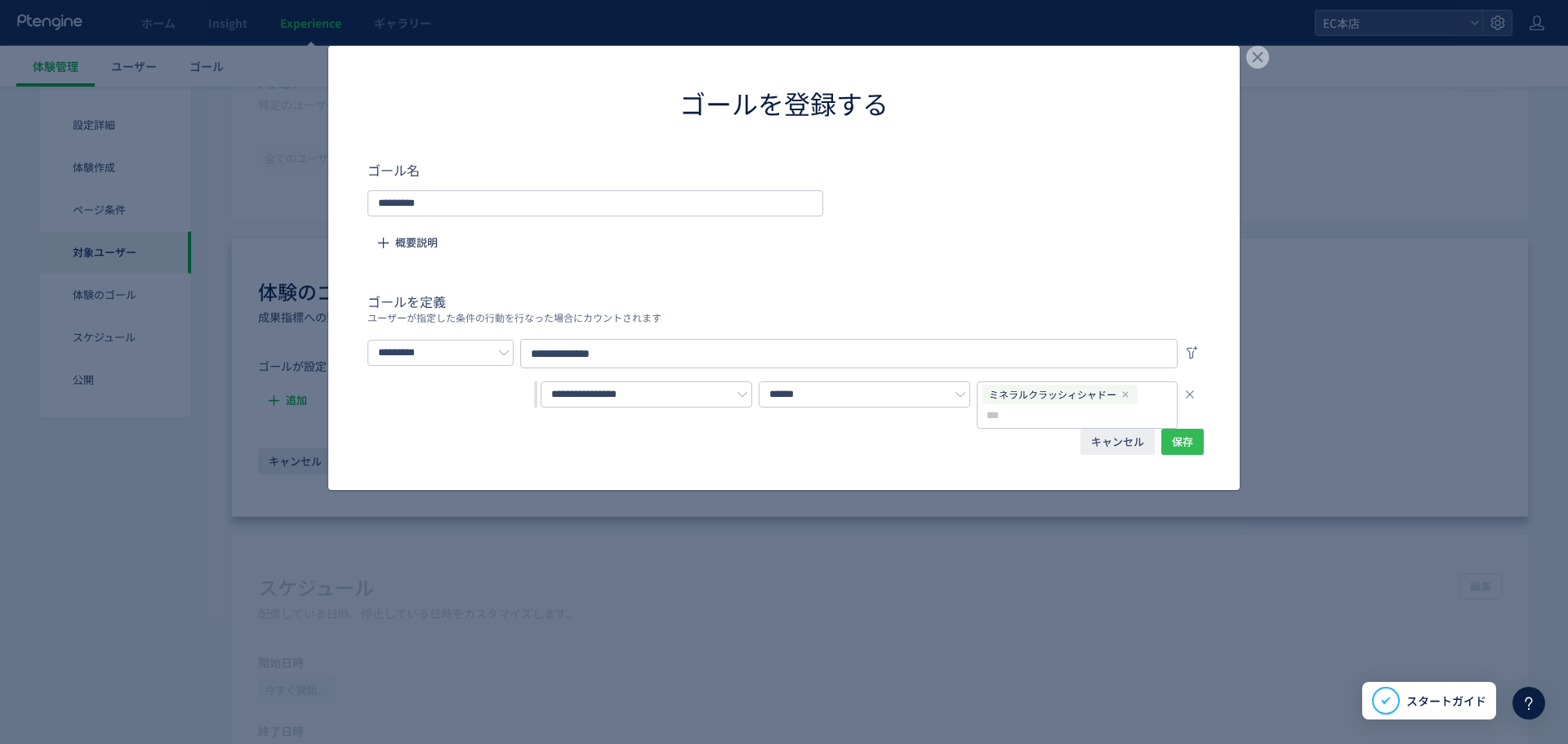
click at [1184, 434] on span "保存" at bounding box center [1182, 442] width 21 height 26
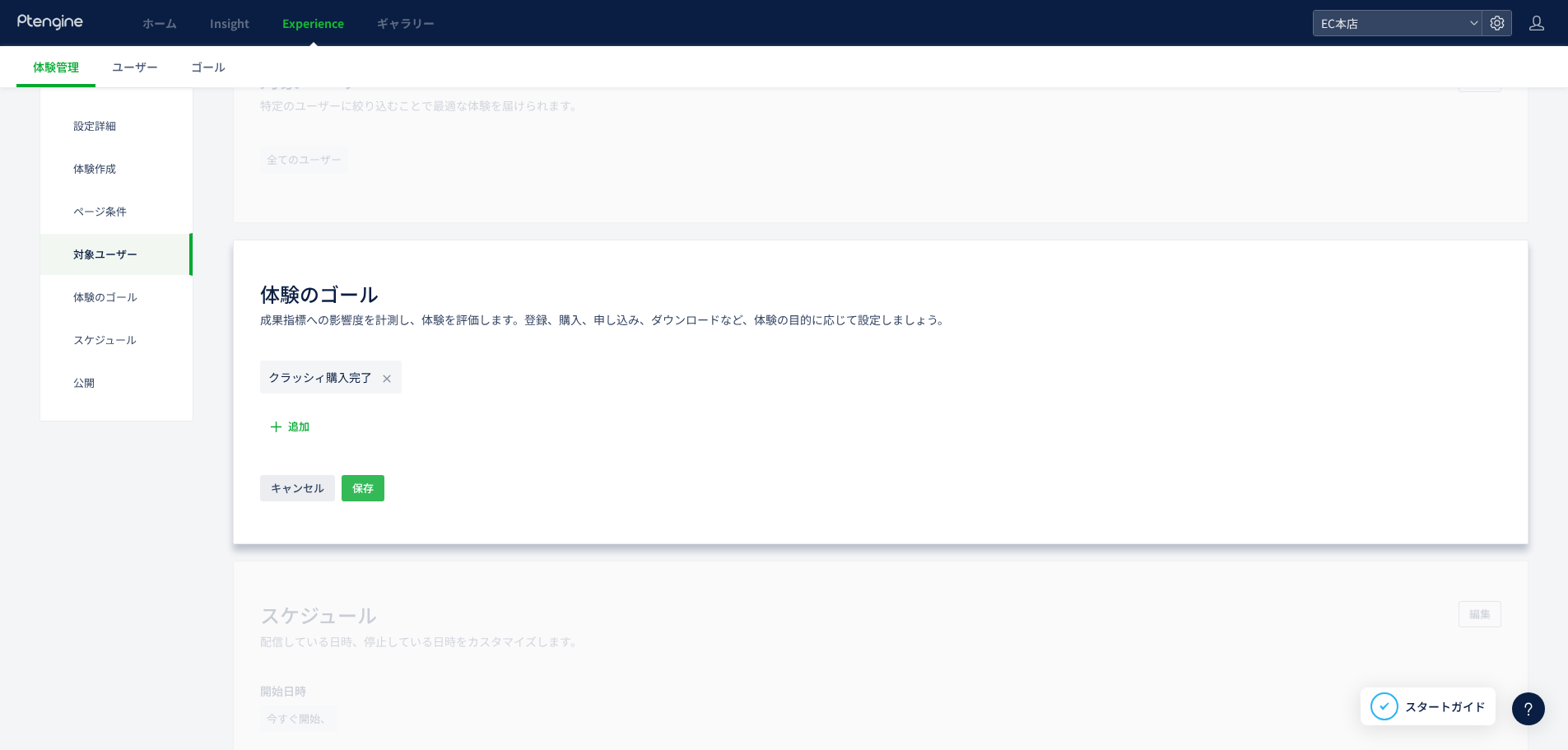
click at [380, 492] on button "保存" at bounding box center [362, 489] width 42 height 27
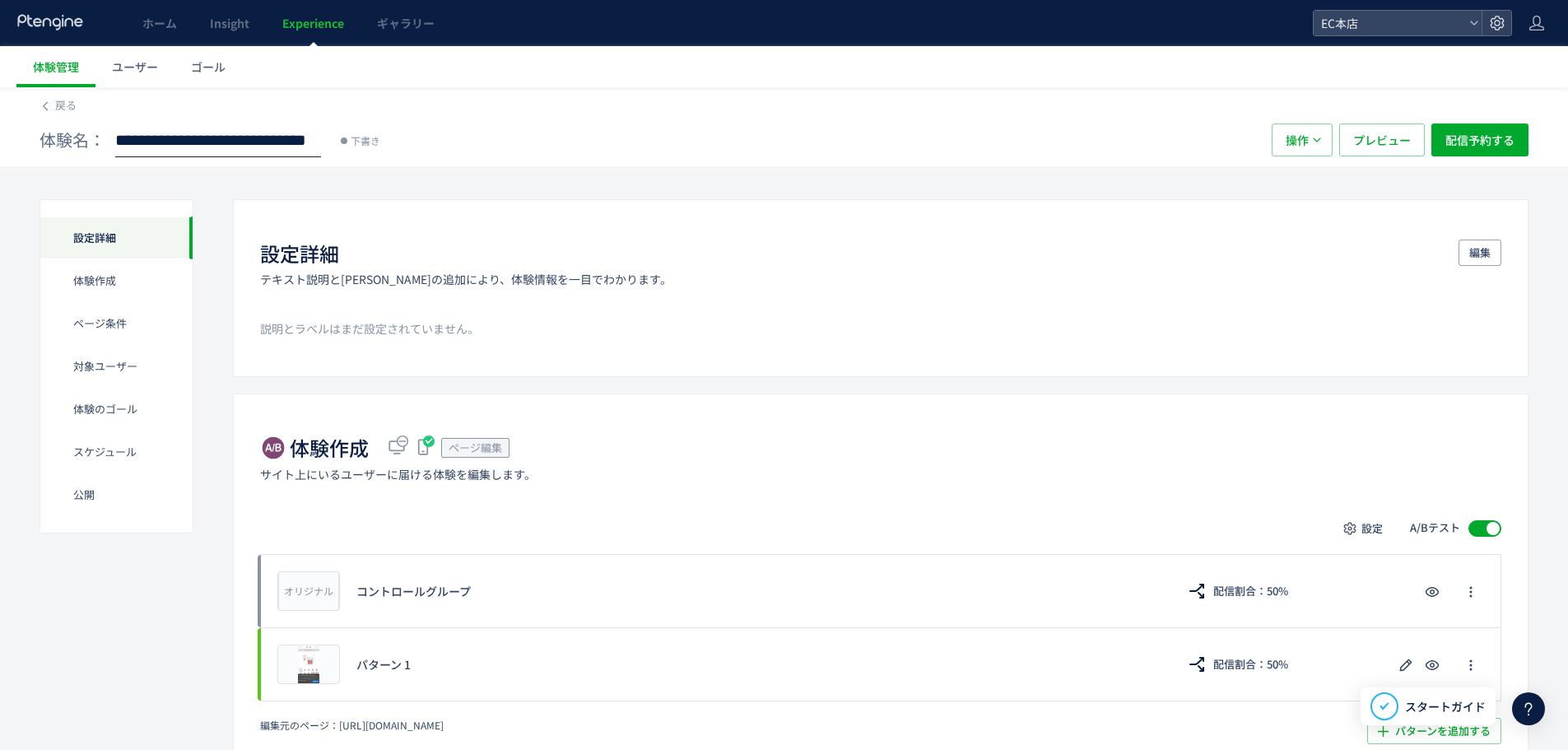
click at [288, 141] on input "**********" at bounding box center [217, 141] width 206 height 33
drag, startPoint x: 243, startPoint y: 141, endPoint x: 292, endPoint y: 133, distance: 49.6
click at [292, 133] on input "**********" at bounding box center [217, 141] width 206 height 33
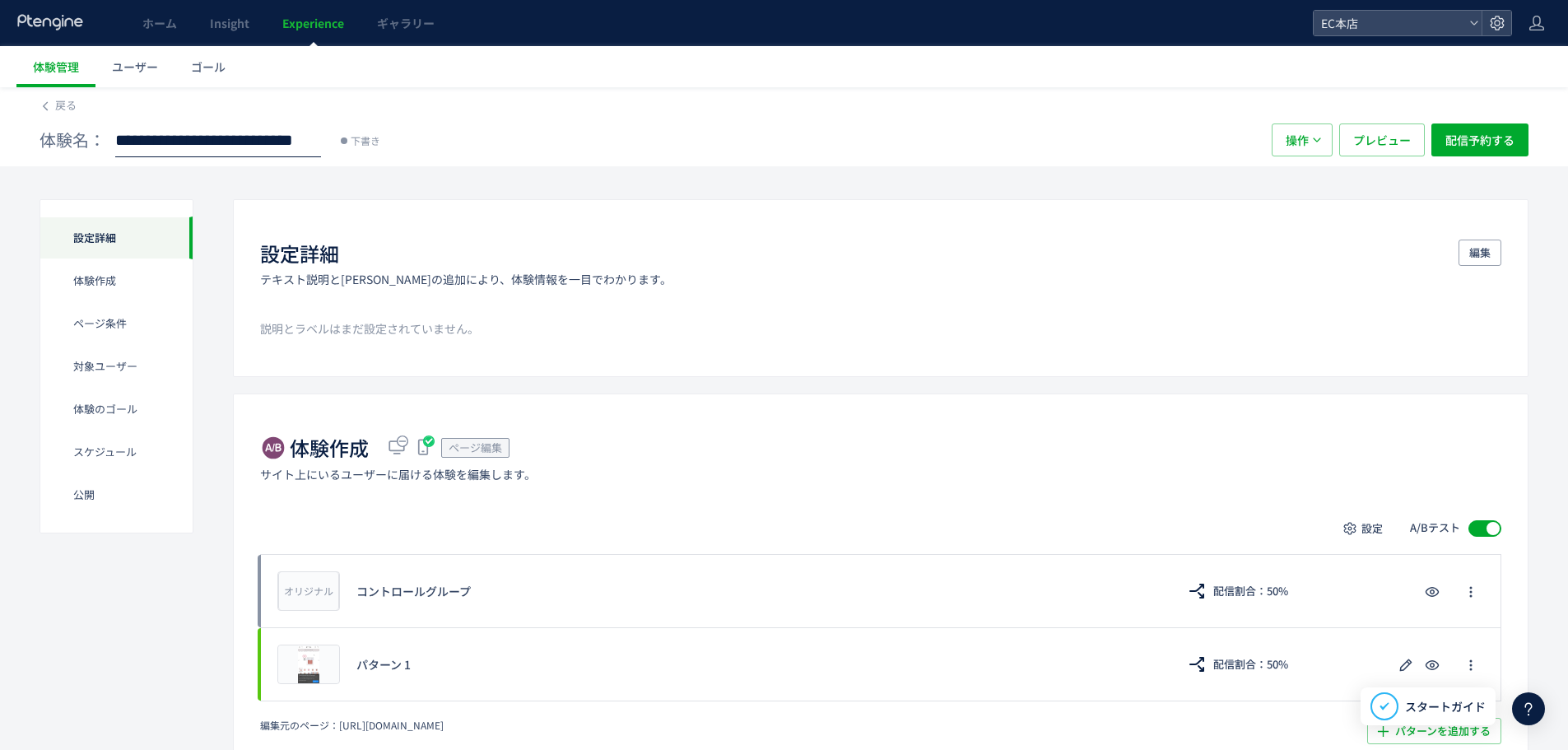
drag, startPoint x: 291, startPoint y: 133, endPoint x: 485, endPoint y: 135, distance: 194.0
click at [485, 135] on div "**********" at bounding box center [647, 140] width 1216 height 33
click at [261, 141] on input "**********" at bounding box center [217, 141] width 206 height 33
drag, startPoint x: 270, startPoint y: 140, endPoint x: 461, endPoint y: 146, distance: 191.1
click at [461, 146] on div "**********" at bounding box center [647, 140] width 1216 height 33
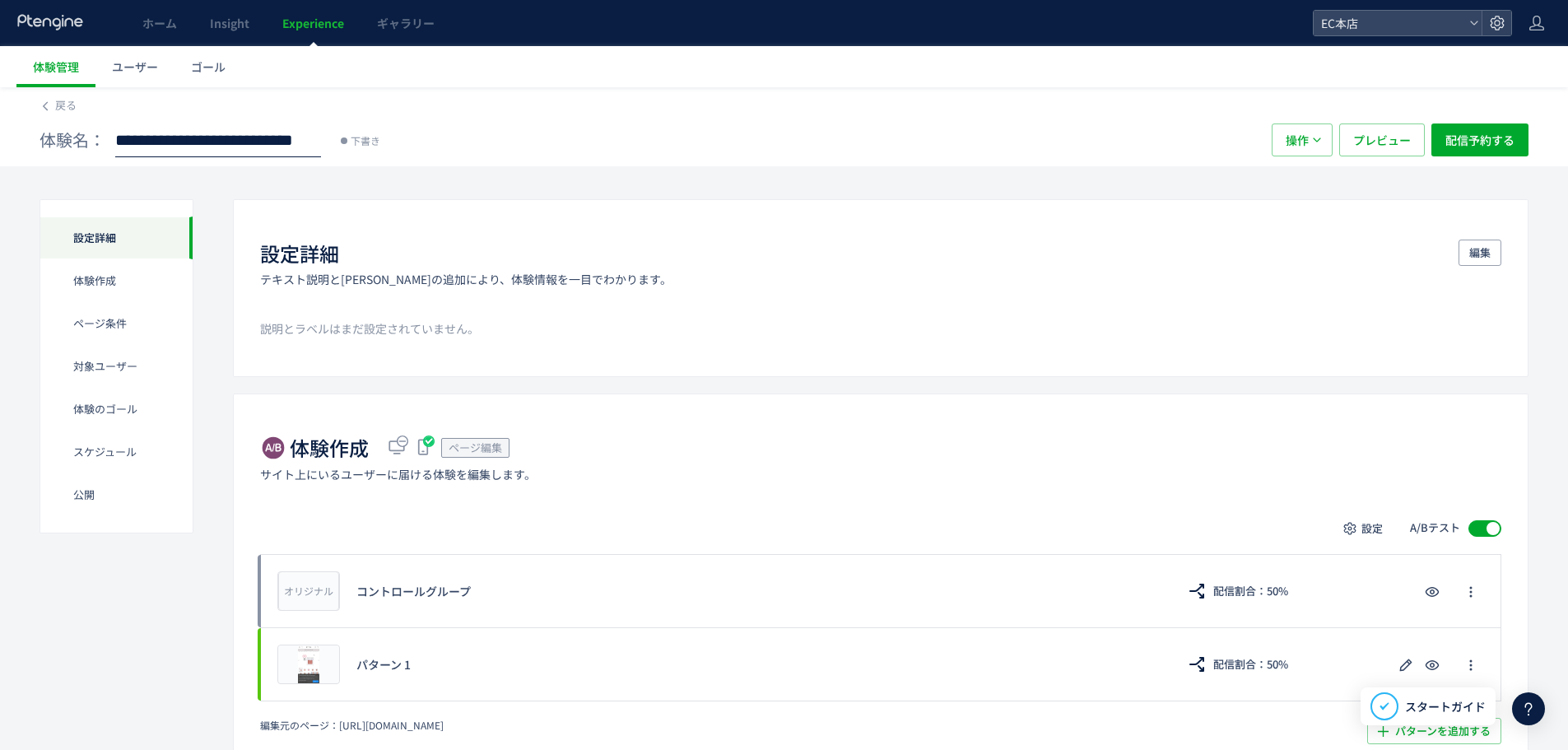
type input "**********"
click at [738, 475] on div "体験作成 ページ編集 サイト上にいるユーザーに届ける体験を編集します。" at bounding box center [881, 457] width 1241 height 47
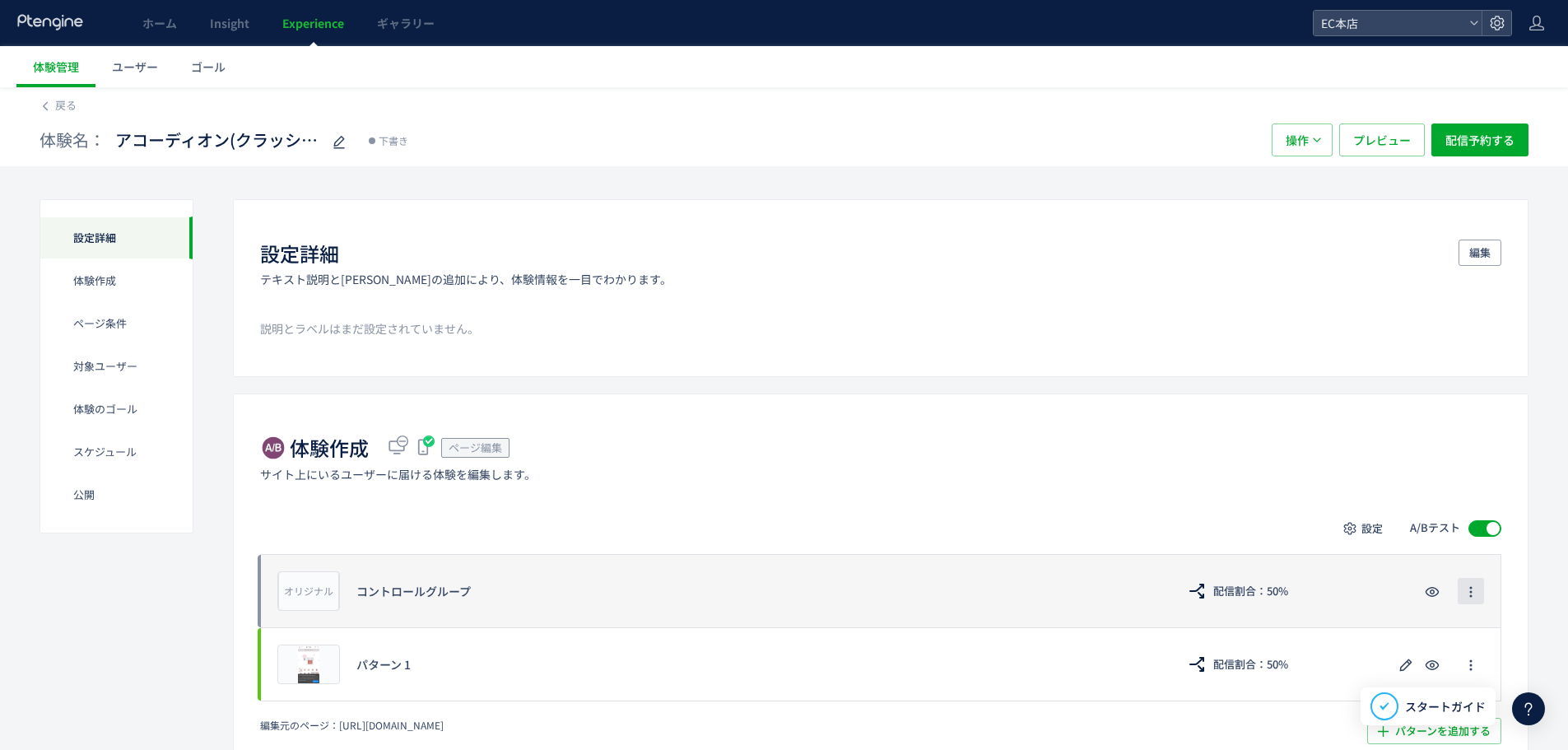
click at [1461, 594] on button "button" at bounding box center [1471, 591] width 27 height 27
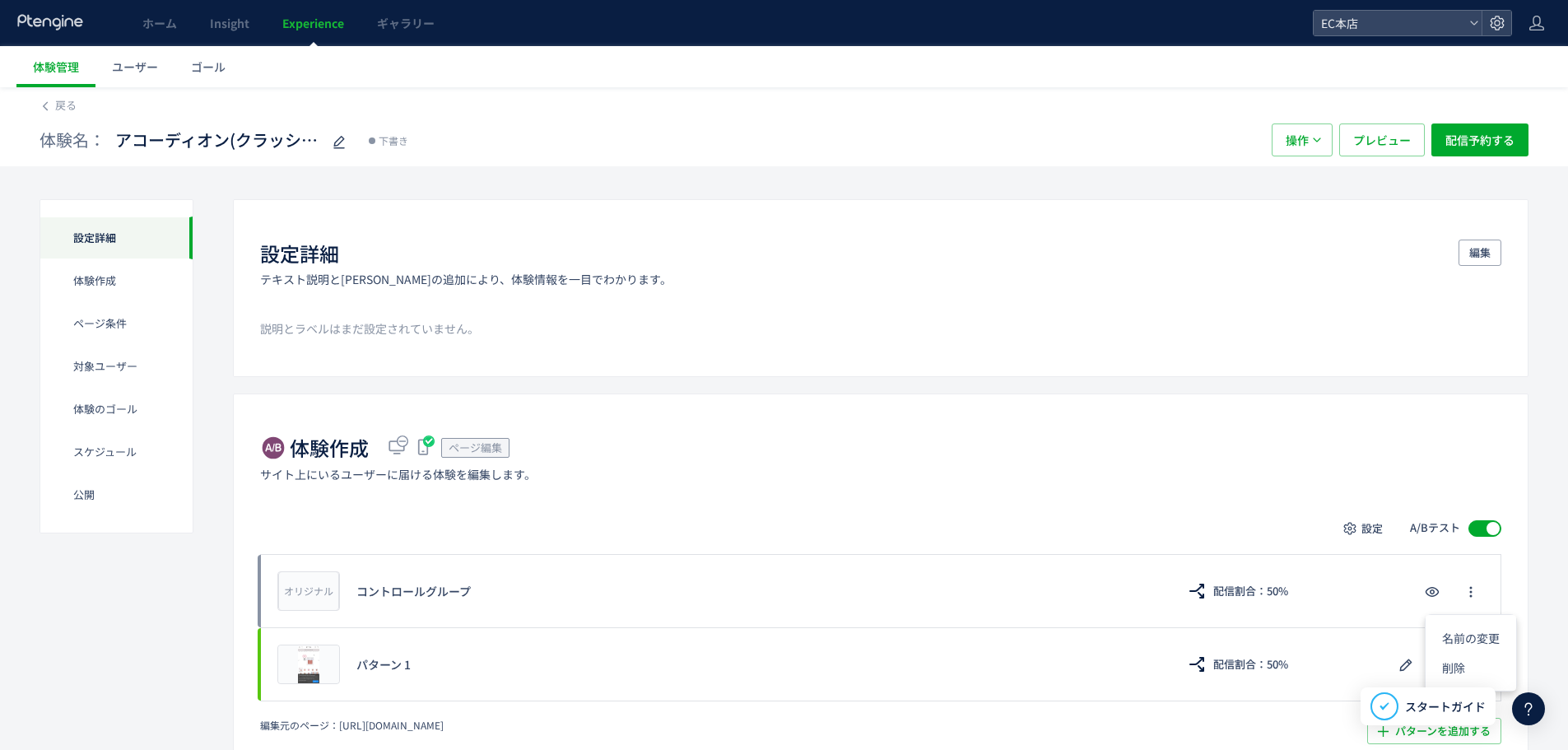
click at [791, 421] on div "体験作成 ページ編集 サイト上にいるユーザーに届ける体験を編集します。 設定 A/Bテスト オリジナル プレビュー コントロールグループ 配信割合：50% プ…" at bounding box center [881, 589] width 1296 height 390
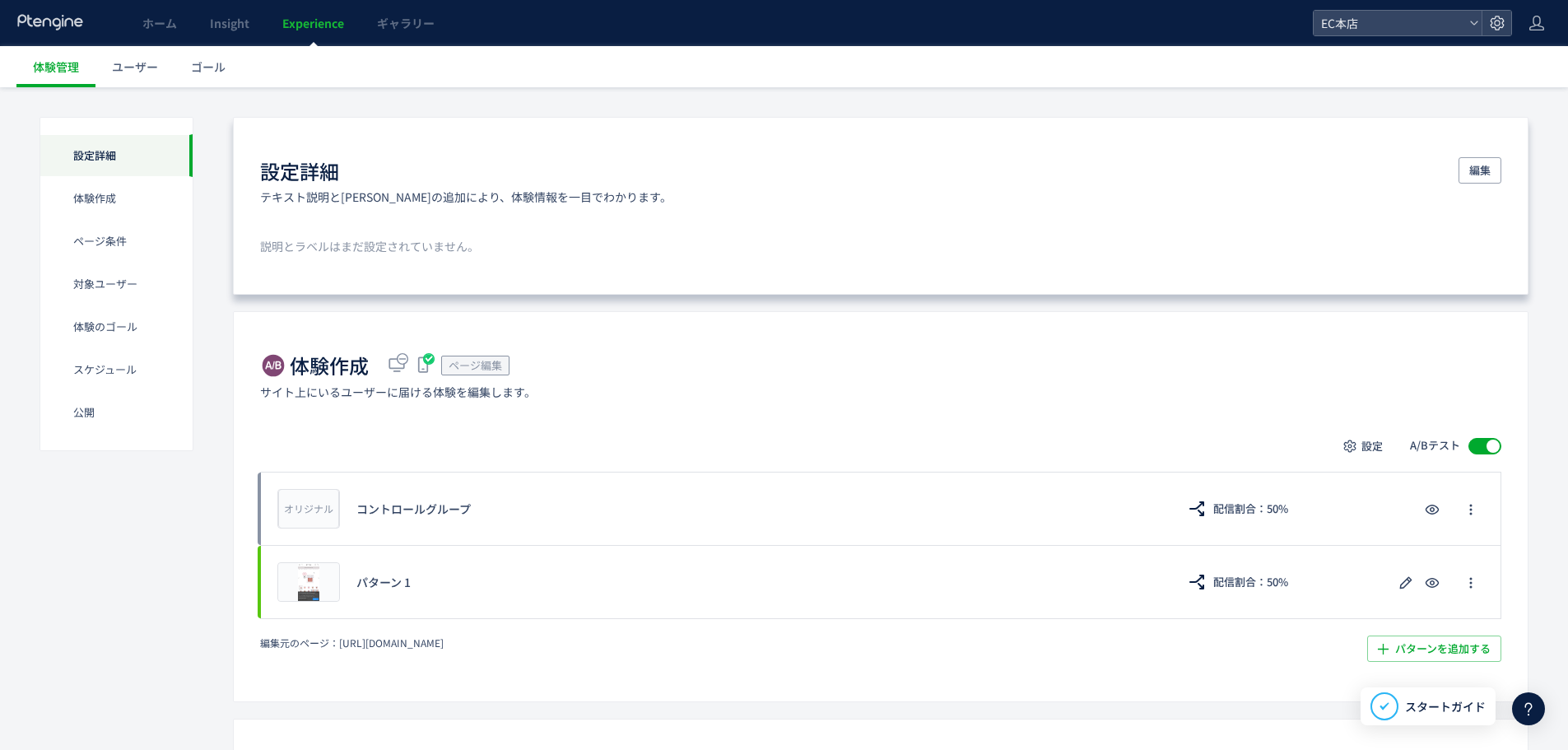
scroll to position [165, 0]
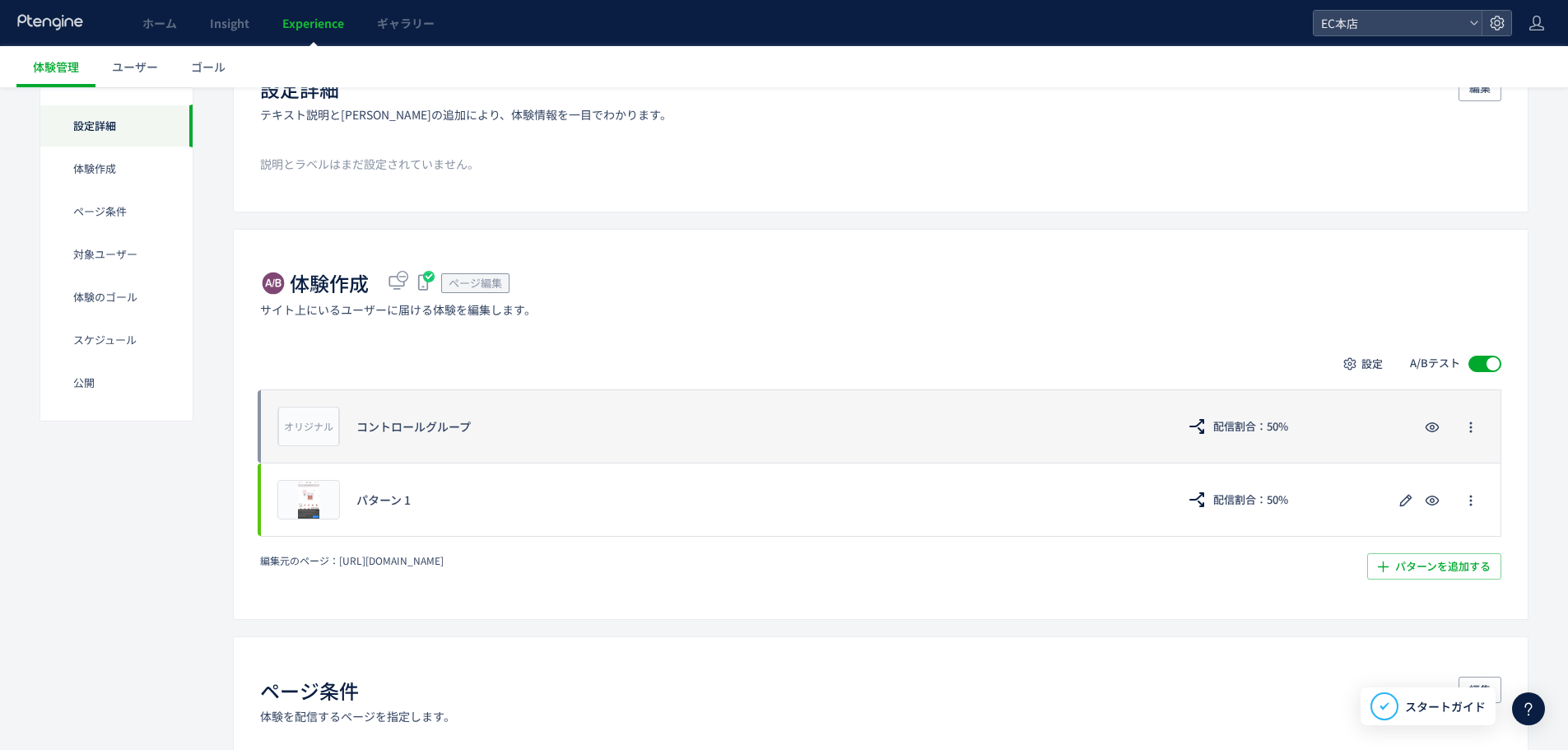
click at [397, 430] on div "コントロールグループ" at bounding box center [757, 426] width 803 height 17
click at [1475, 430] on icon "button" at bounding box center [1471, 427] width 13 height 13
click at [1217, 435] on span "配信割合：50%" at bounding box center [1251, 427] width 75 height 27
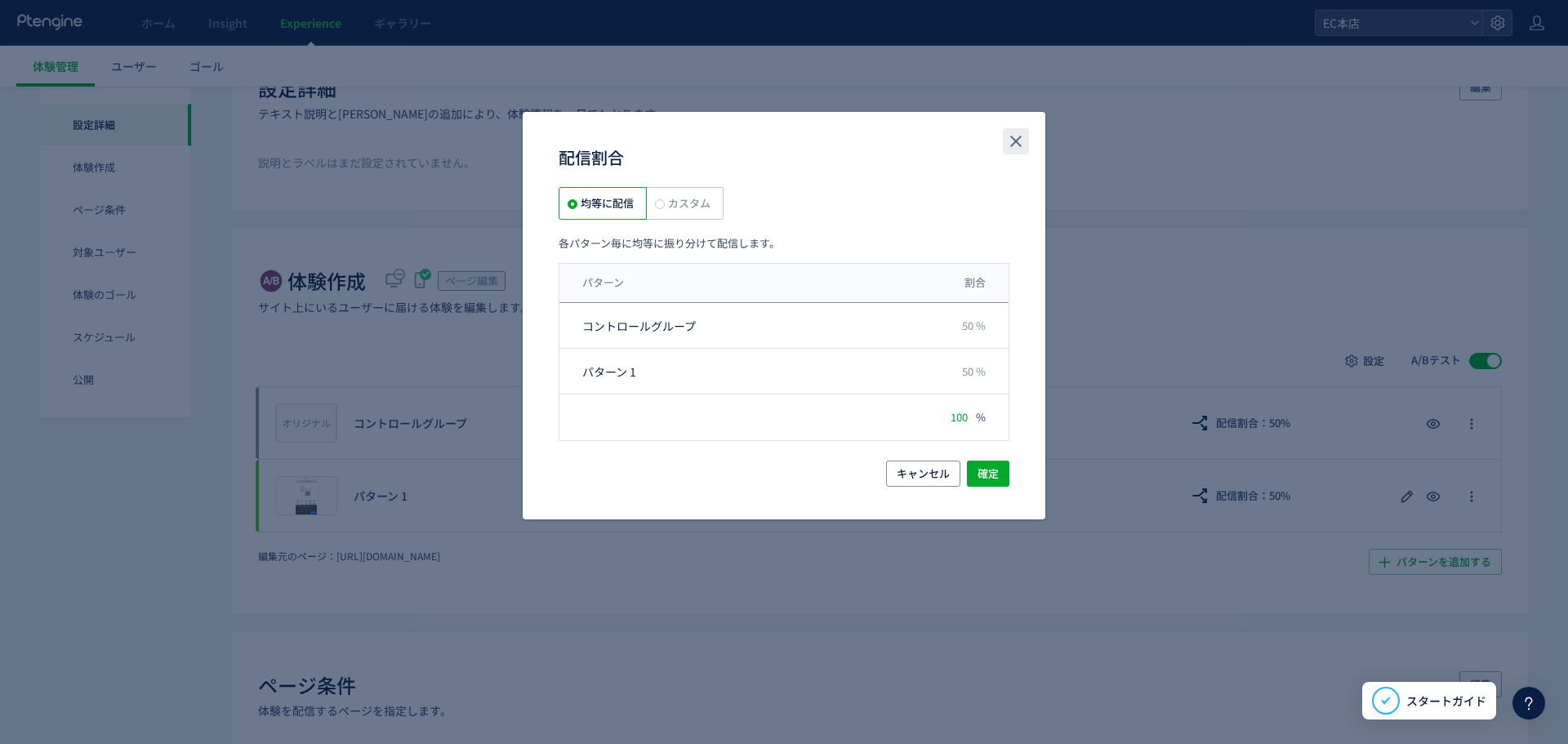
click at [1028, 142] on button "close" at bounding box center [1016, 141] width 26 height 26
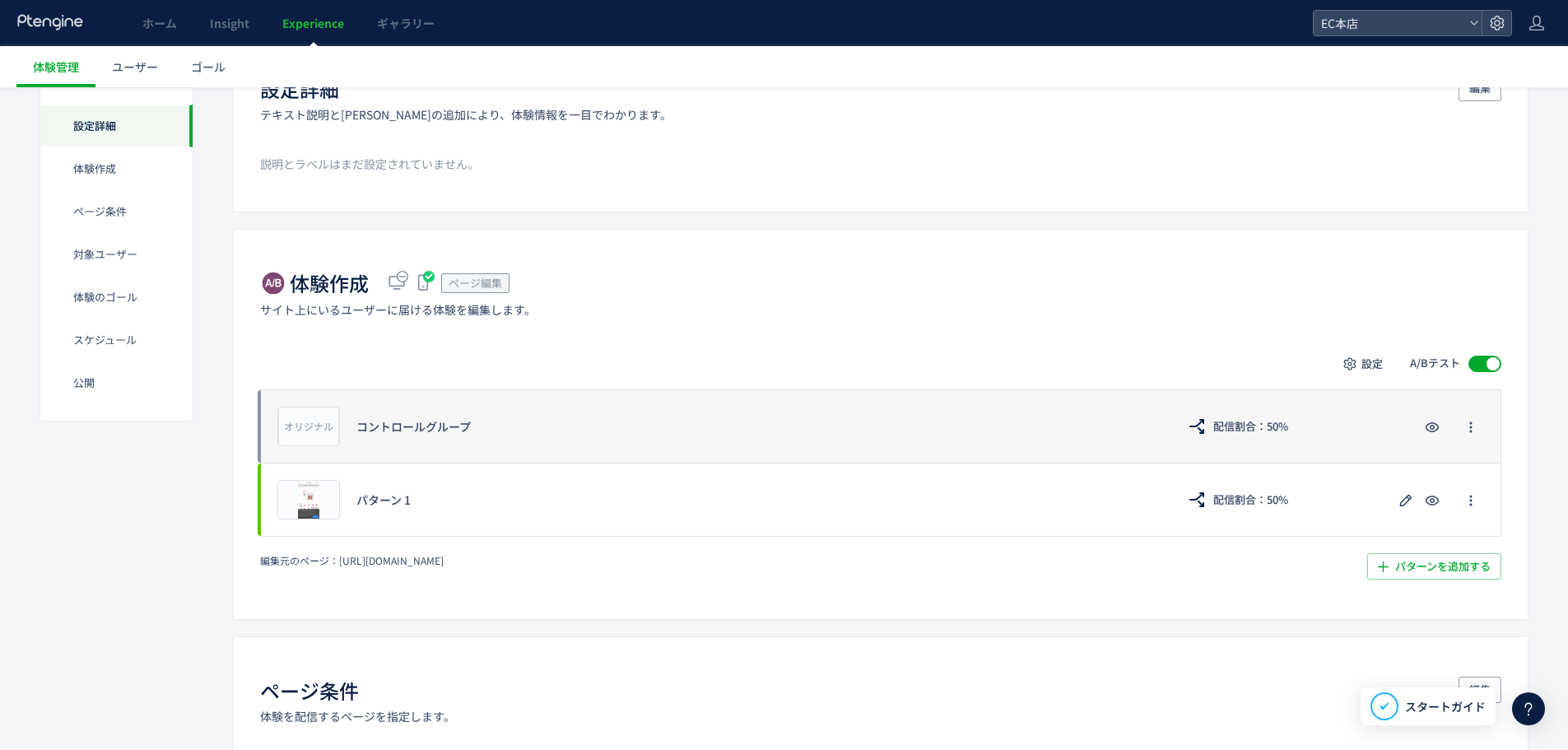
click at [537, 445] on div "オリジナル プレビュー コントロールグループ 配信割合：50%" at bounding box center [881, 426] width 1241 height 73
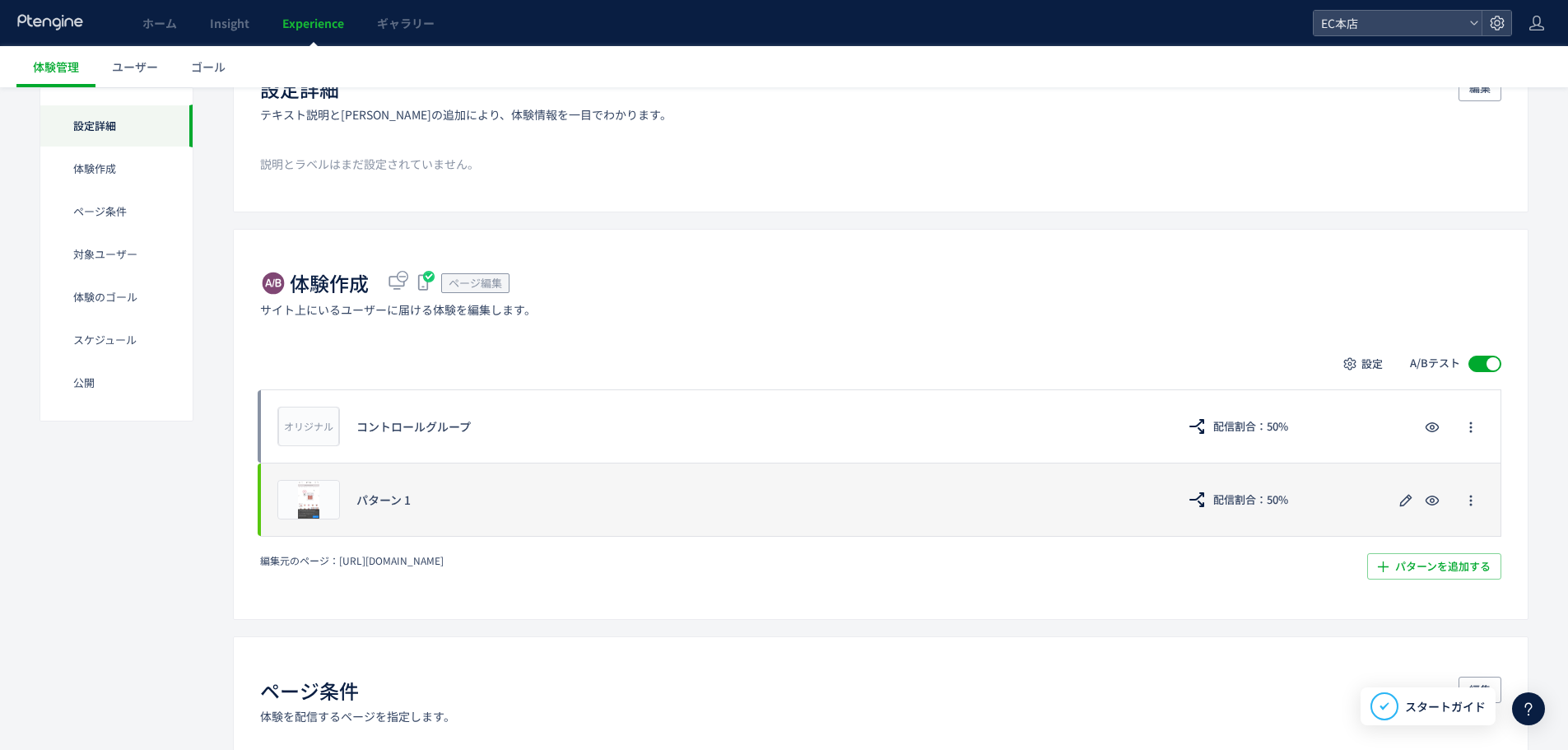
click at [588, 520] on div "プレビュー パターン 1 配信割合：50%" at bounding box center [881, 499] width 1241 height 74
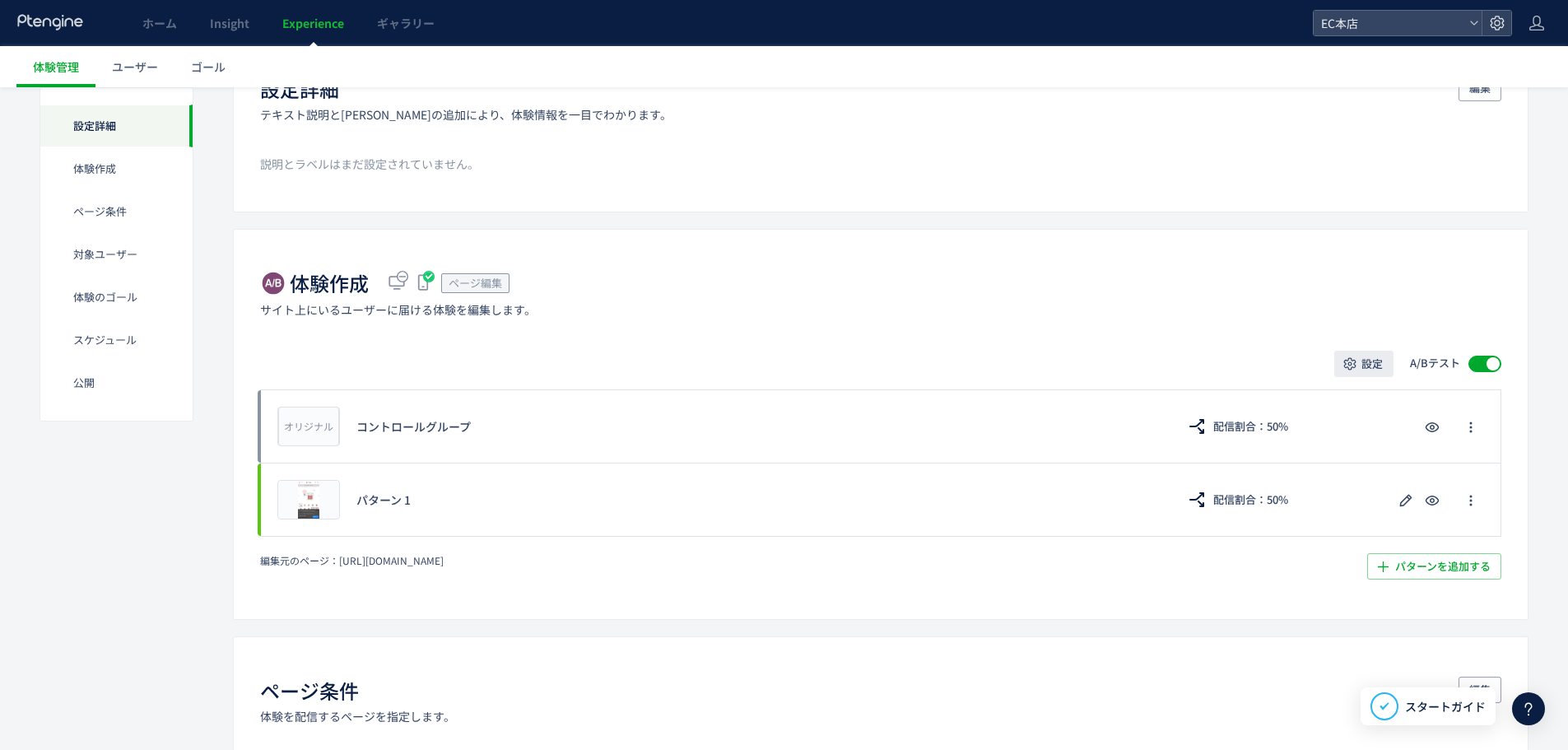
click at [1370, 360] on span "設定" at bounding box center [1372, 364] width 22 height 27
click at [1327, 303] on div "体験作成 ページ編集 サイト上にいるユーザーに届ける体験を編集します。" at bounding box center [881, 292] width 1241 height 47
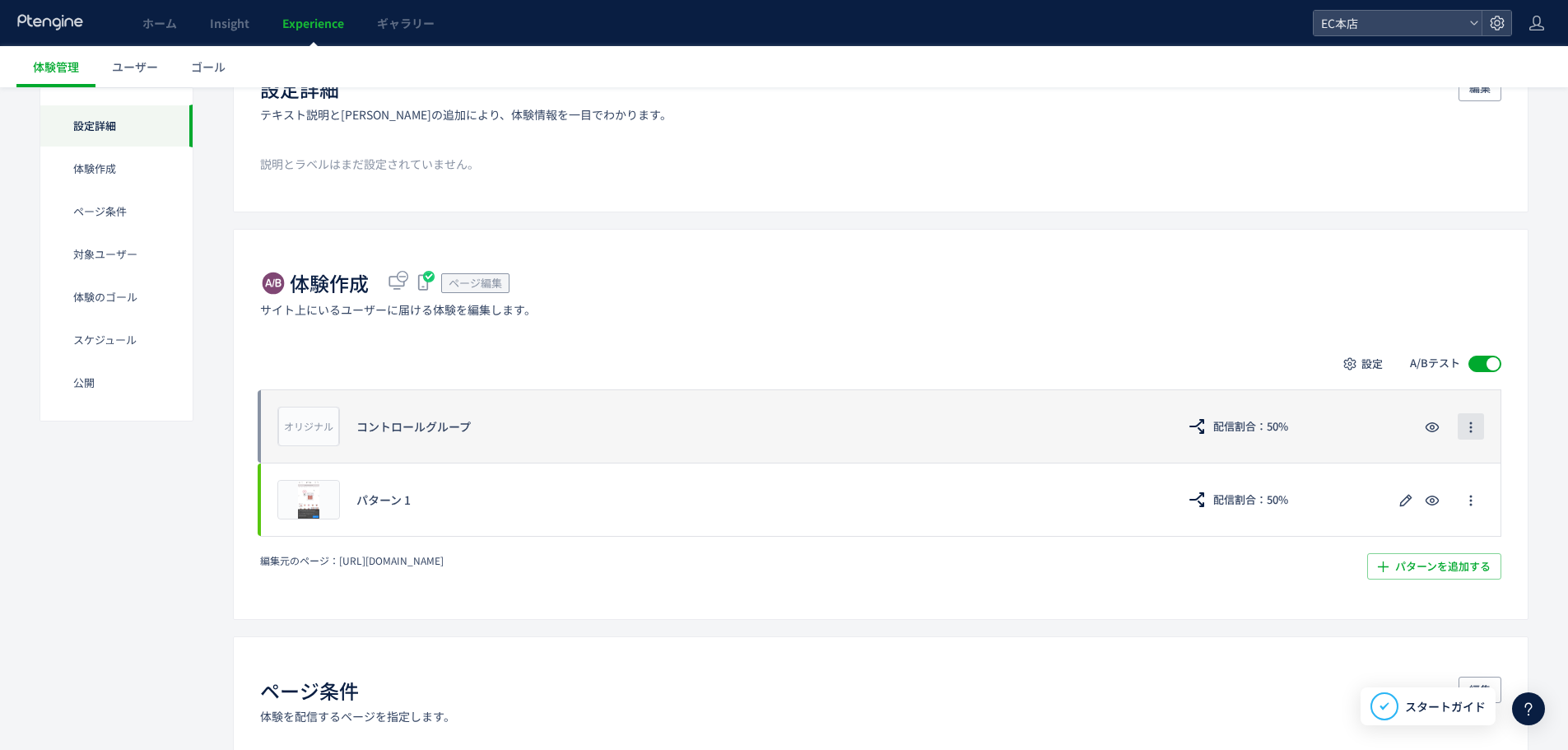
click at [1472, 435] on span "button" at bounding box center [1471, 427] width 13 height 27
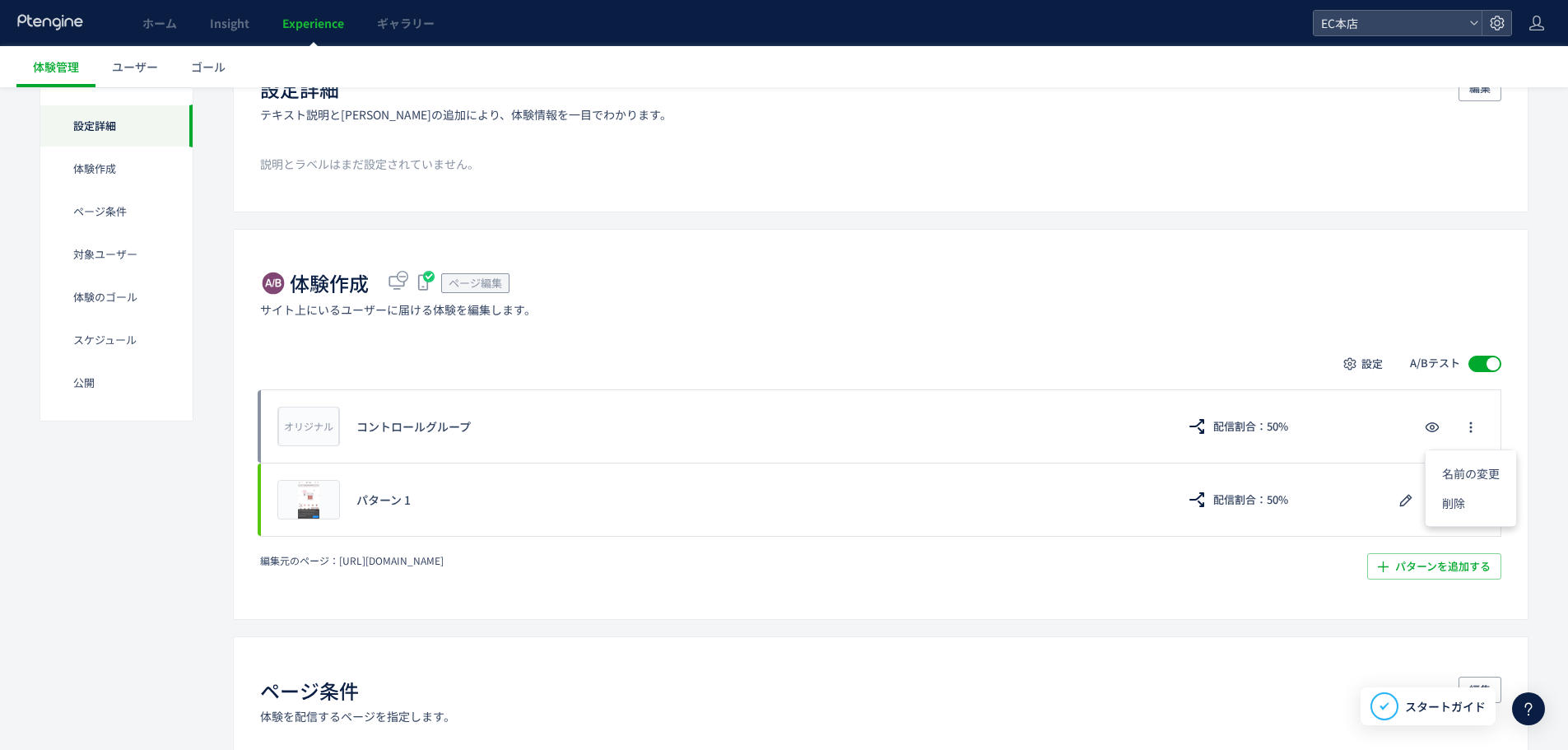
click at [1002, 264] on div "体験作成 ページ編集 サイト上にいるユーザーに届ける体験を編集します。 設定 A/Bテスト オリジナル プレビュー コントロールグループ 配信割合：50% プ…" at bounding box center [881, 424] width 1296 height 390
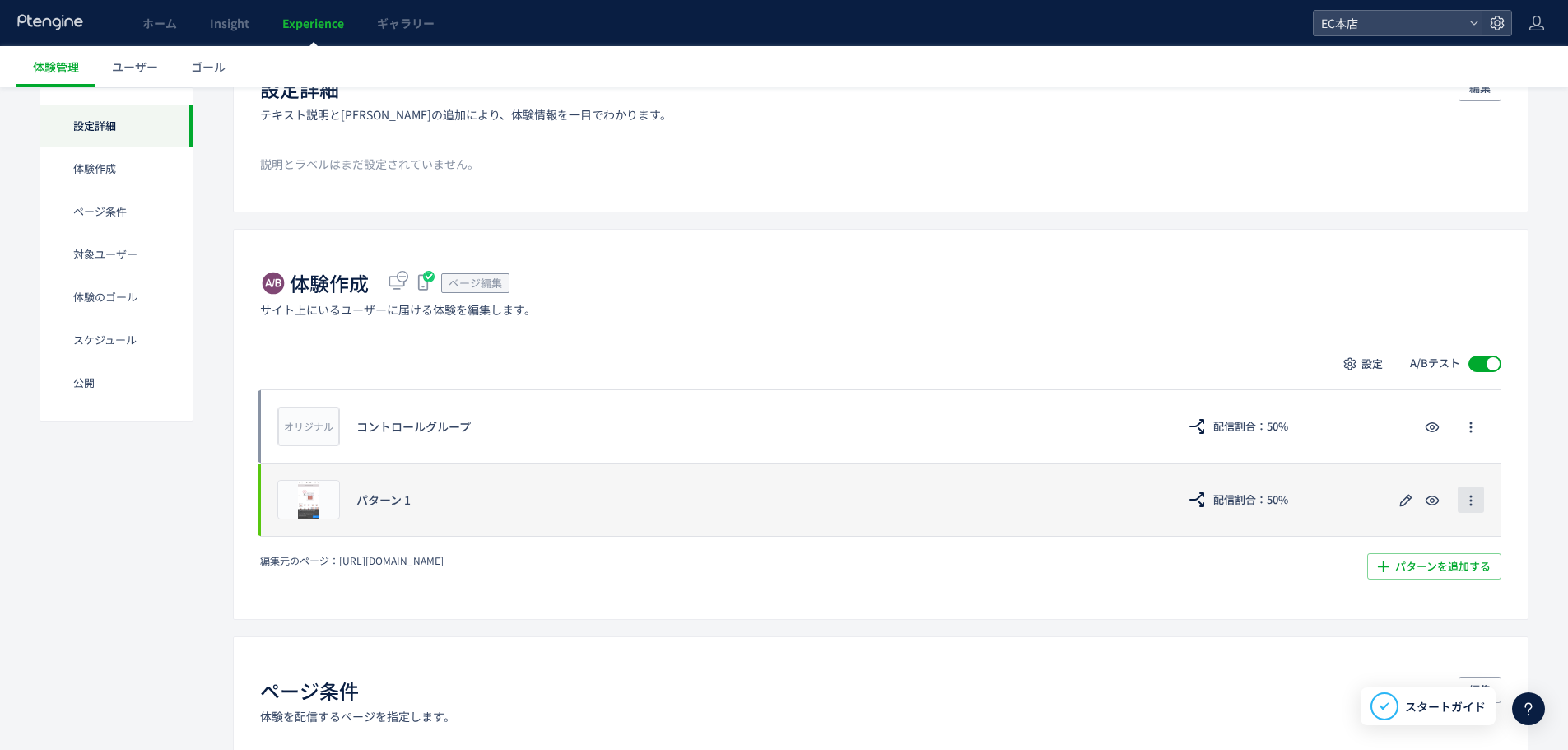
click at [1470, 487] on button "button" at bounding box center [1471, 500] width 27 height 27
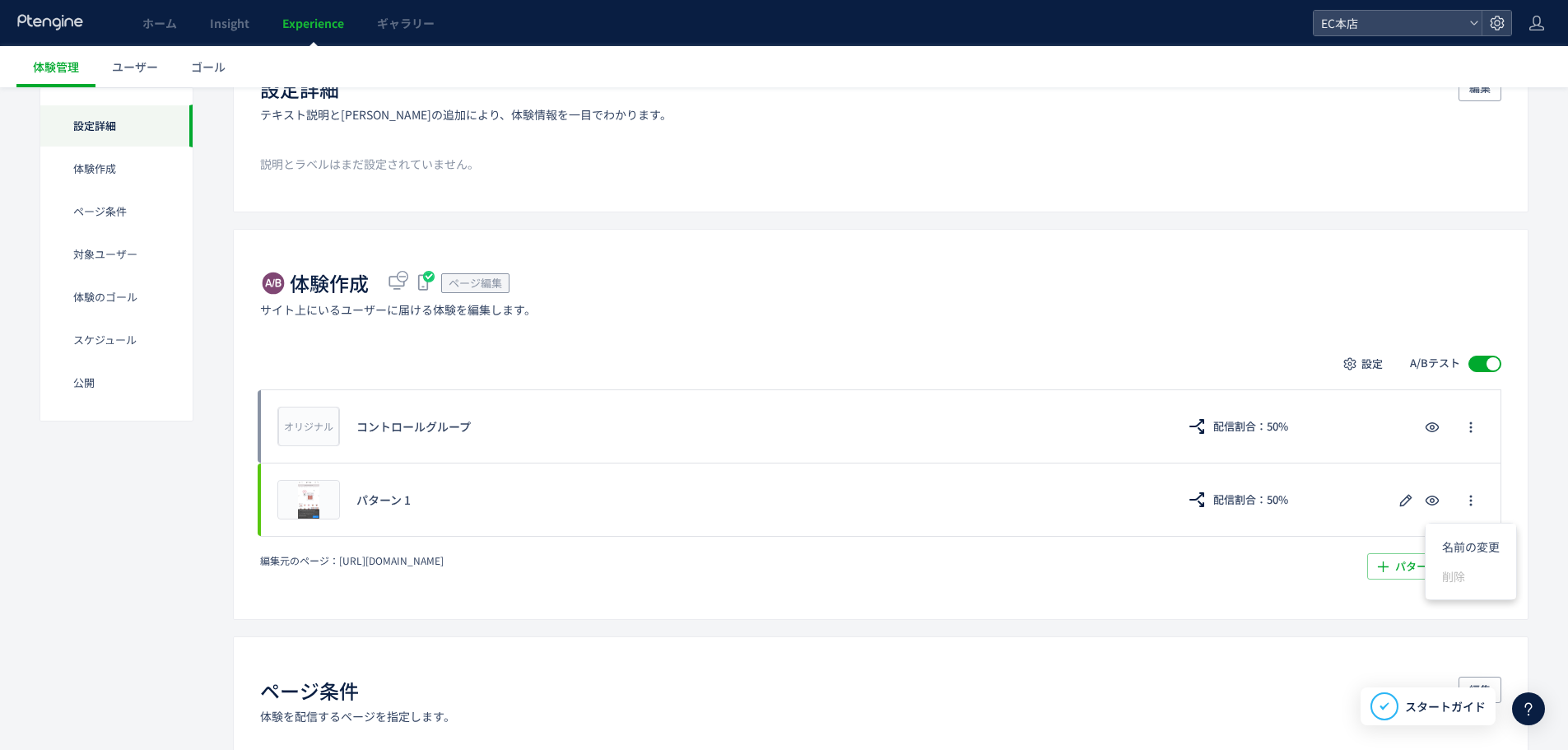
click at [1103, 280] on div "体験作成 ページ編集 サイト上にいるユーザーに届ける体験を編集します。" at bounding box center [881, 292] width 1241 height 47
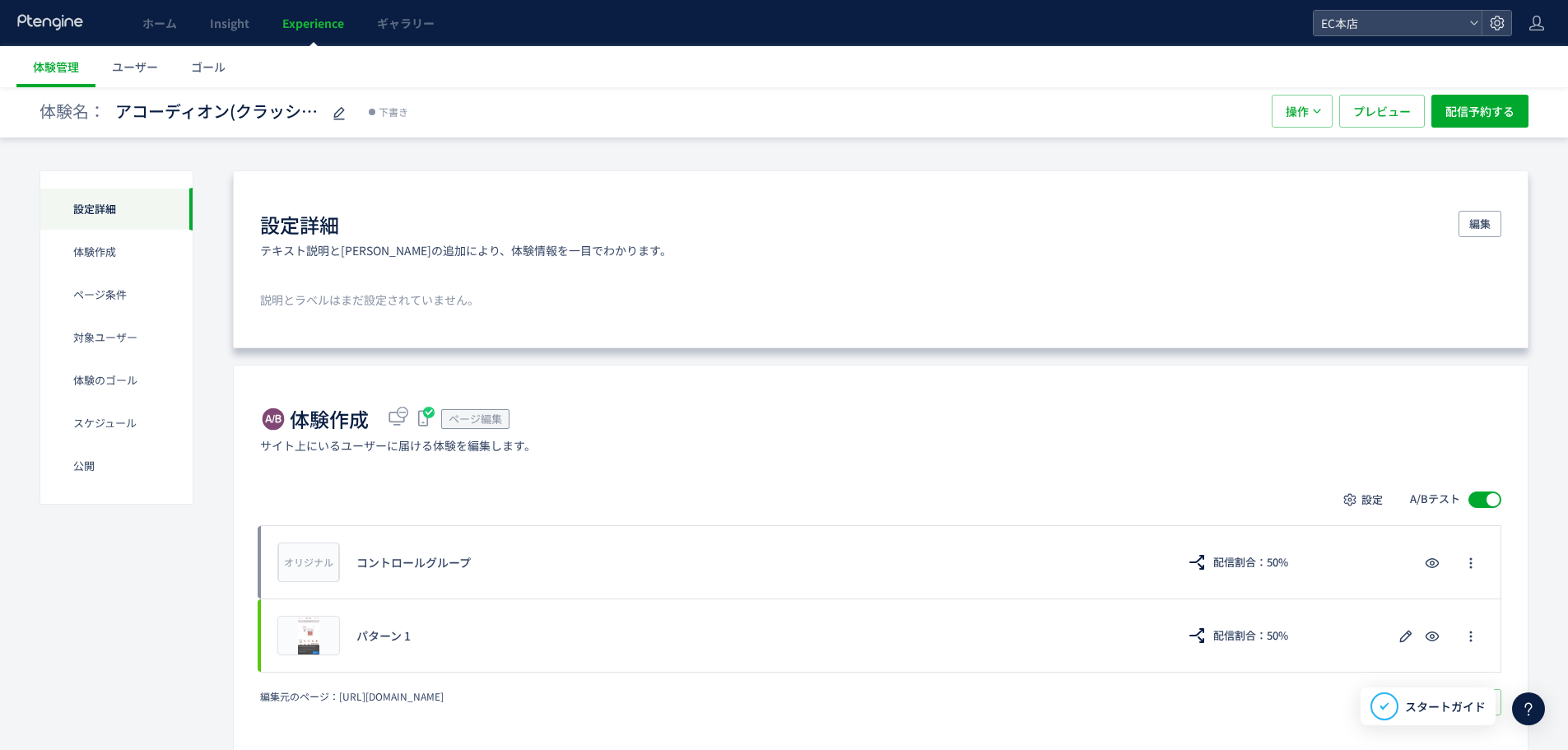
scroll to position [0, 0]
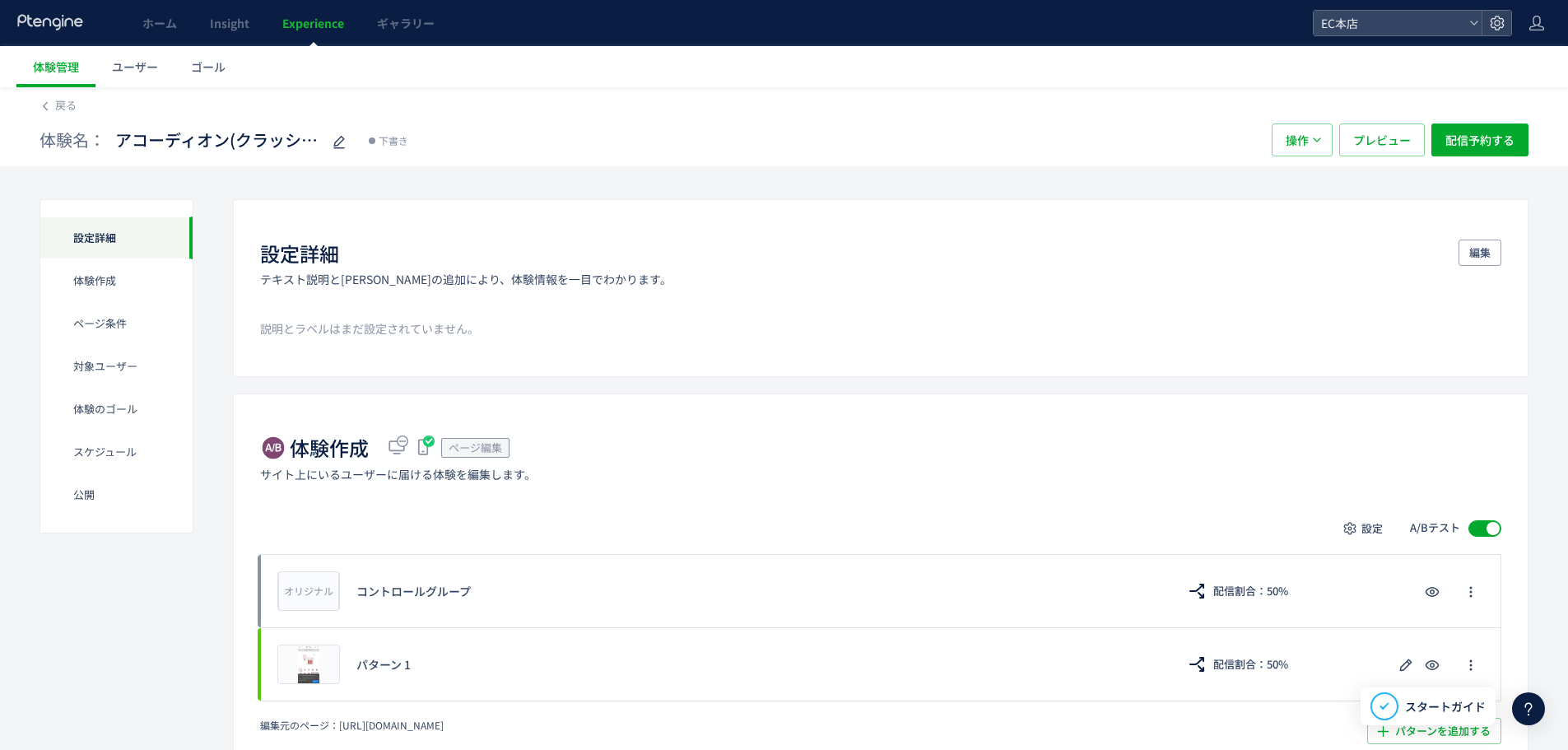
click at [313, 24] on span "Experience" at bounding box center [313, 23] width 62 height 17
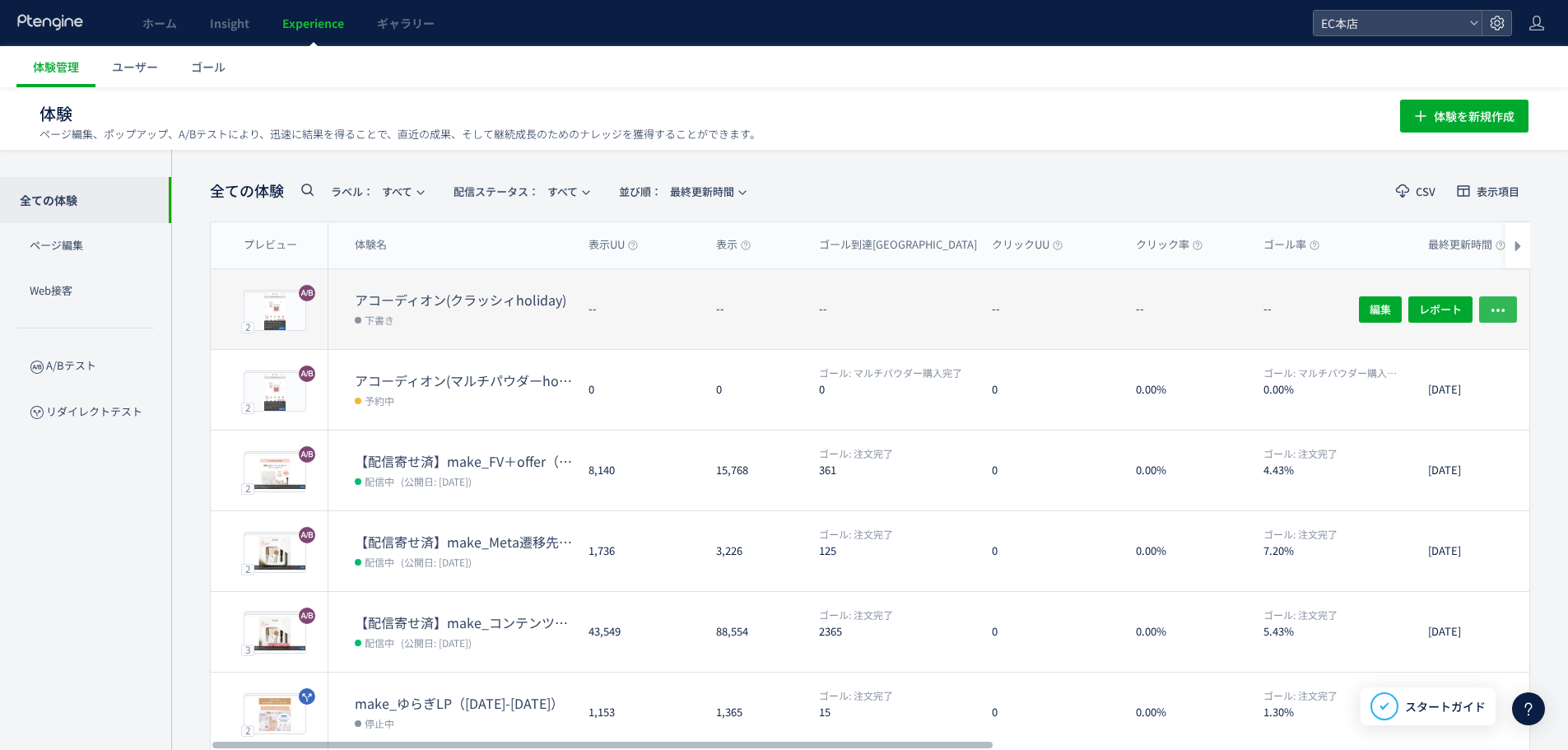
click at [1503, 305] on icon "button" at bounding box center [1498, 310] width 17 height 17
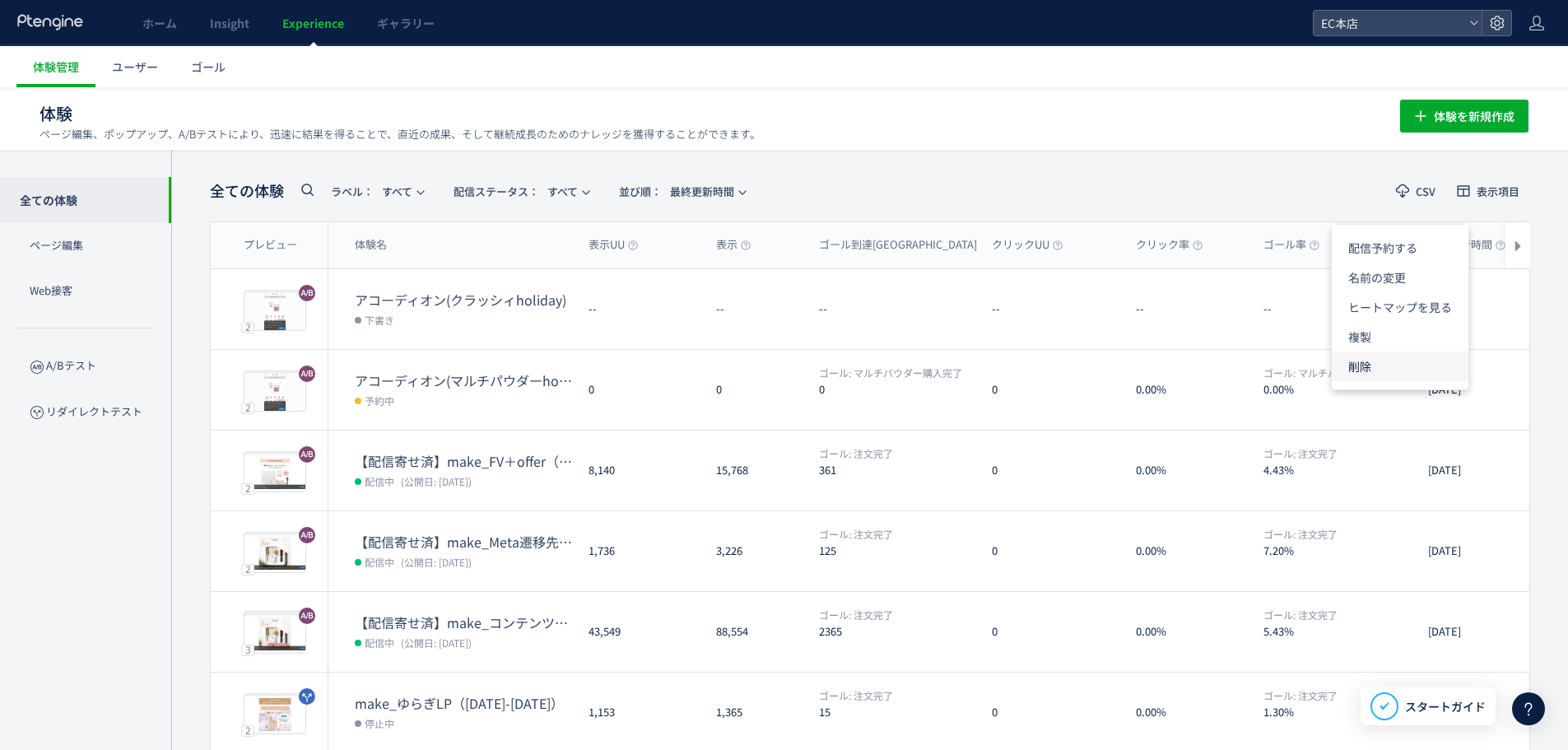
click at [1384, 357] on li "削除" at bounding box center [1400, 366] width 136 height 30
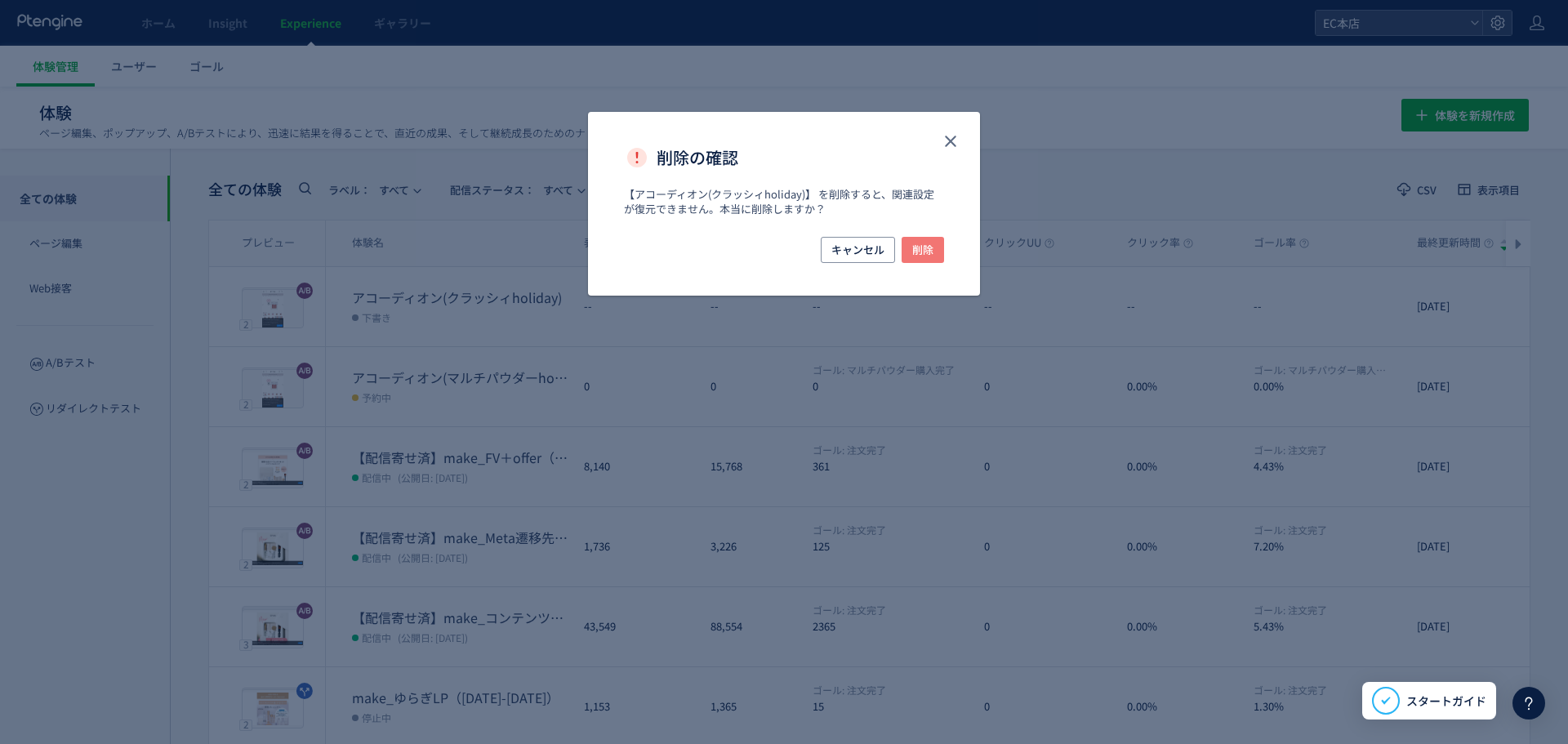
click at [919, 253] on span "削除" at bounding box center [923, 250] width 21 height 26
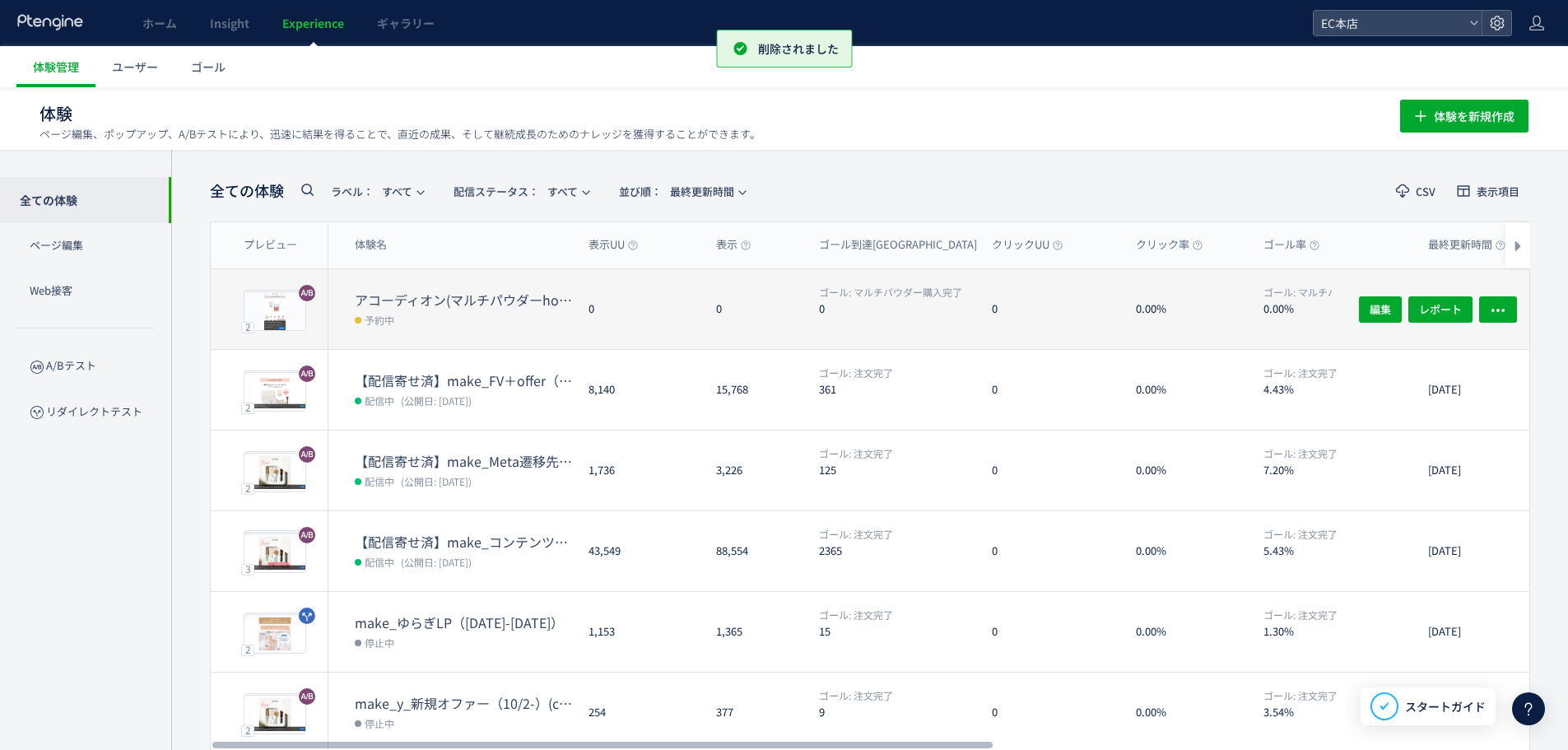
click at [435, 296] on dt "アコーディオン(マルチパウダーholiday)" at bounding box center [464, 300] width 221 height 19
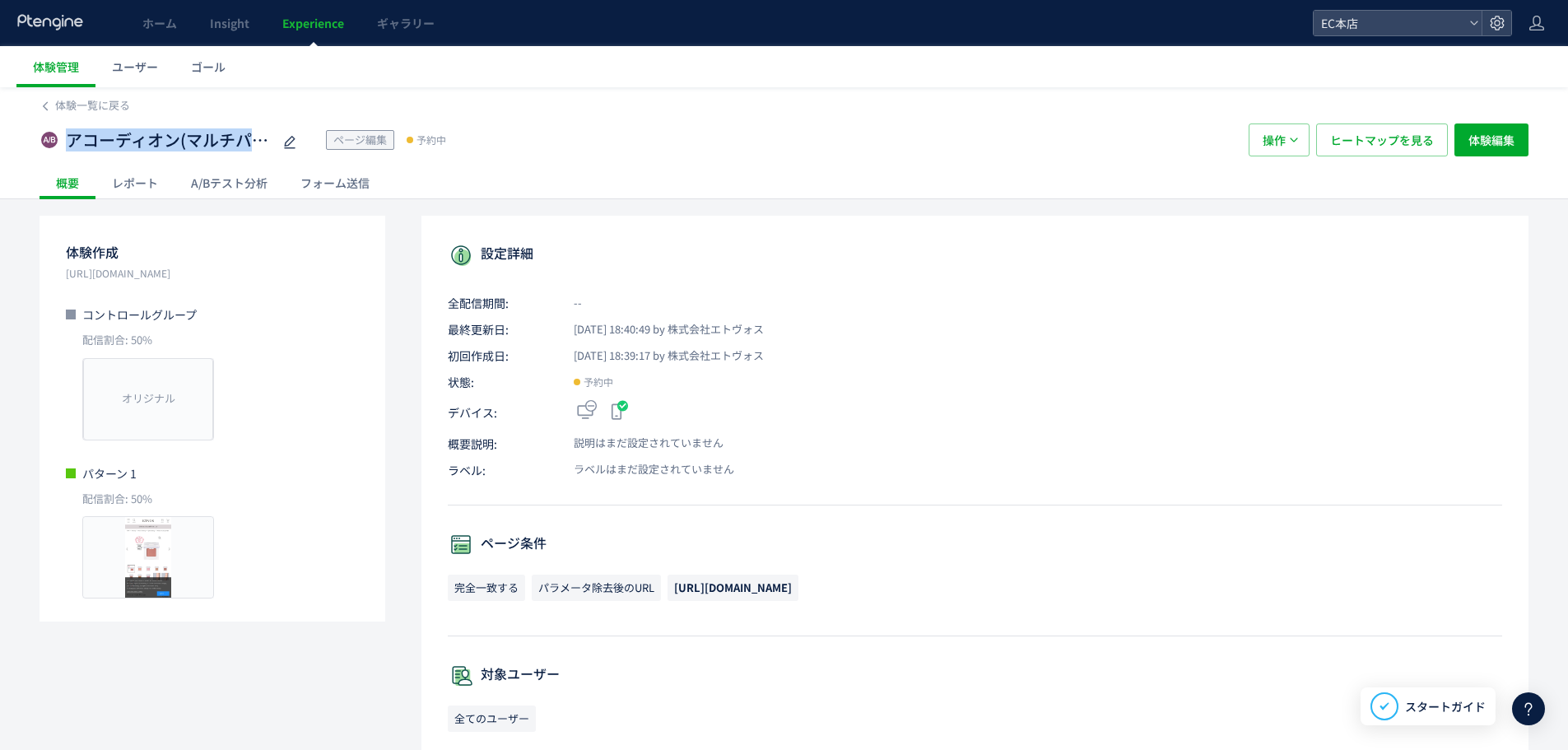
drag, startPoint x: 68, startPoint y: 141, endPoint x: 304, endPoint y: 141, distance: 236.0
click at [304, 141] on div "アコーディオン(マルチパウダーholiday) ページ編集 予約中" at bounding box center [635, 140] width 1193 height 33
click at [291, 138] on icon at bounding box center [290, 142] width 20 height 20
click at [670, 89] on div "体験一覧に戻る" at bounding box center [783, 101] width 1489 height 27
click at [1501, 150] on span "体験編集" at bounding box center [1491, 140] width 46 height 33
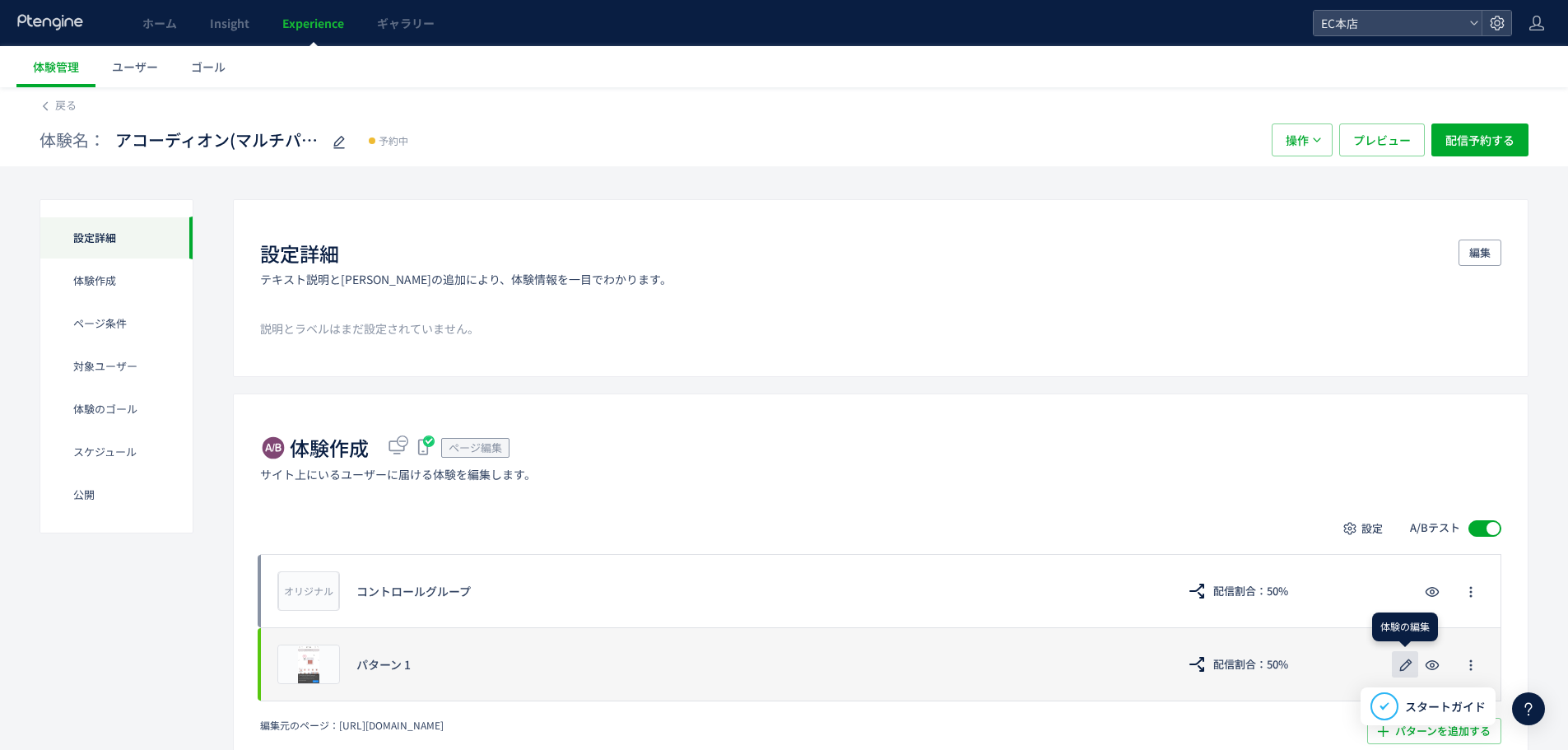
click at [1404, 670] on use "button" at bounding box center [1406, 664] width 12 height 12
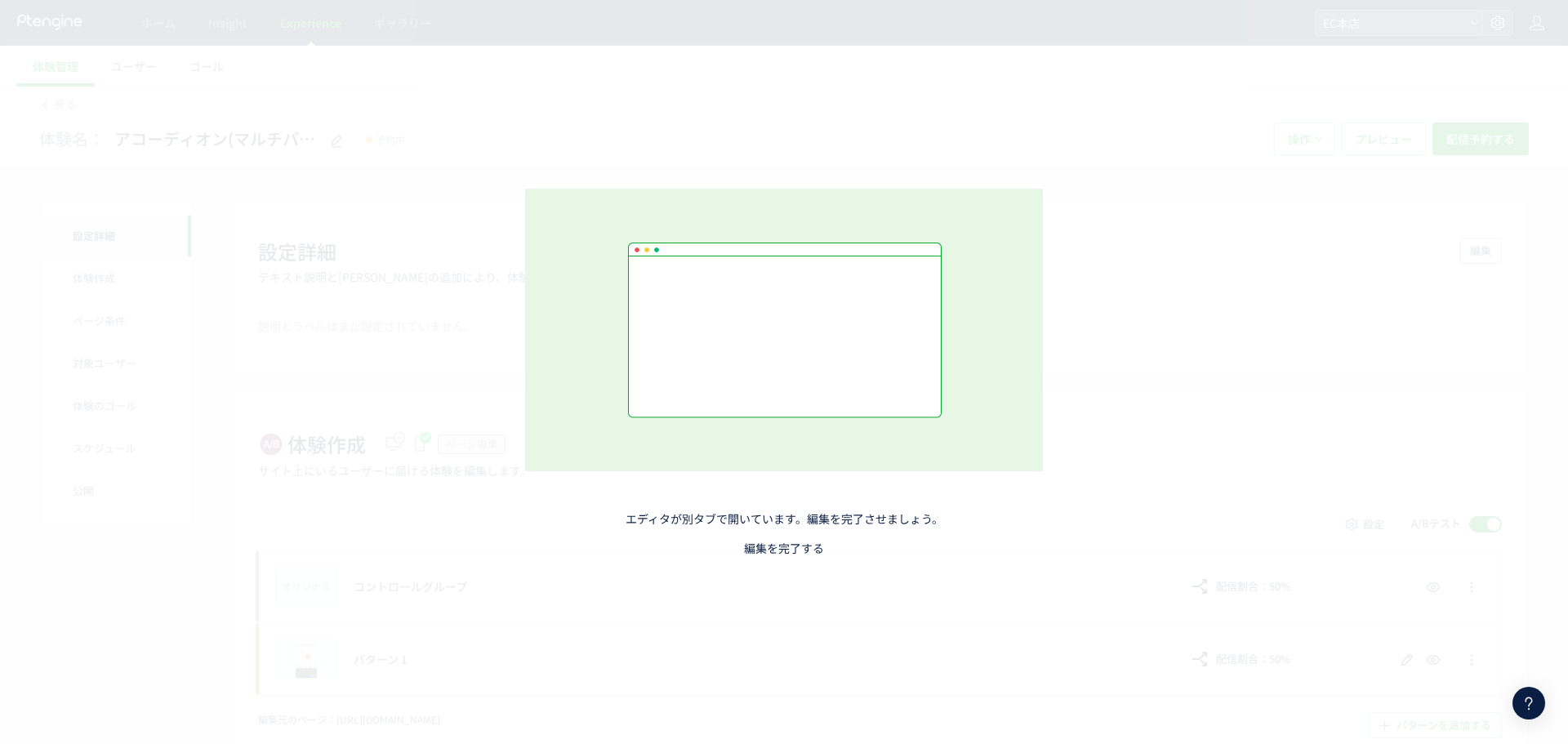
click at [788, 546] on link "編集を完了する" at bounding box center [784, 548] width 80 height 17
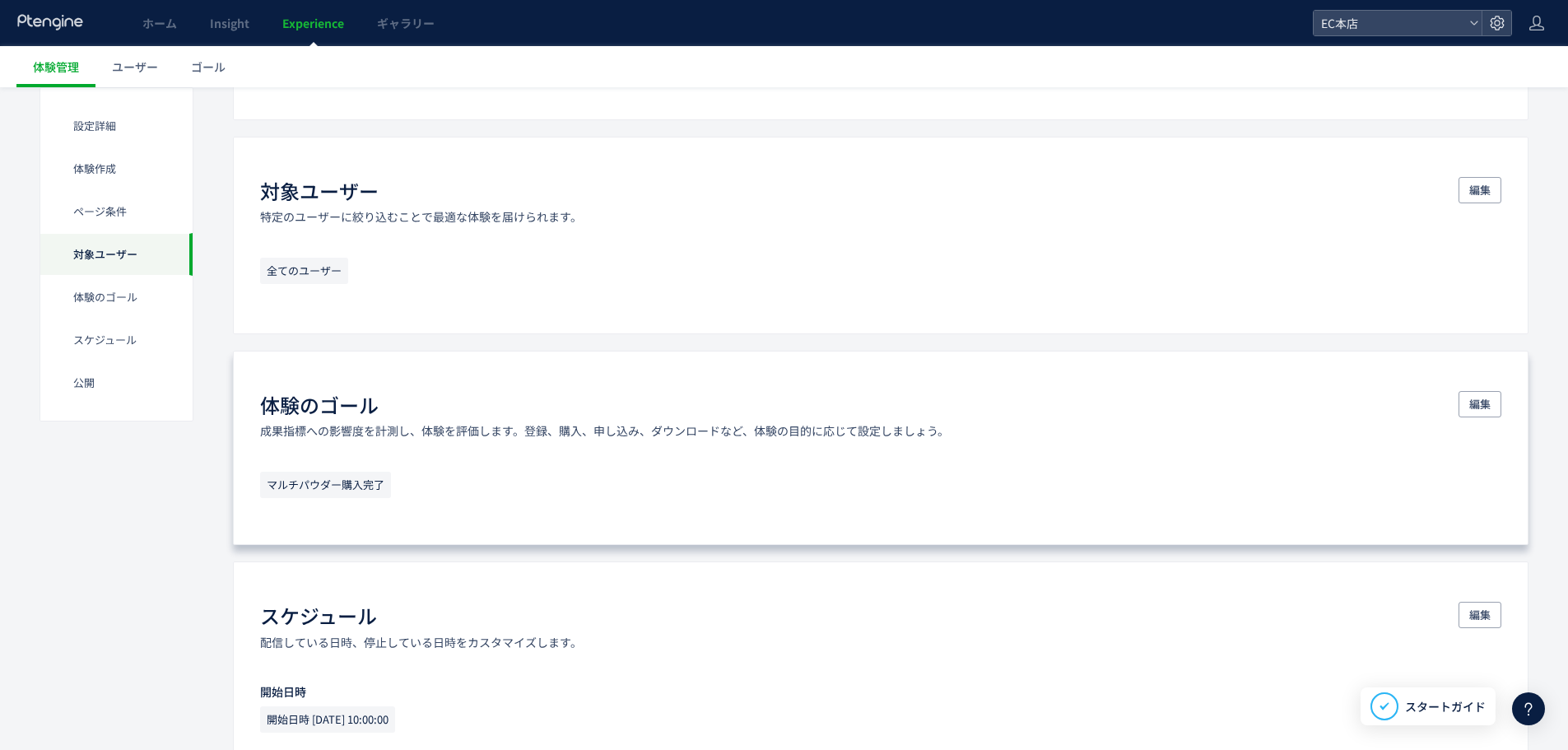
scroll to position [906, 0]
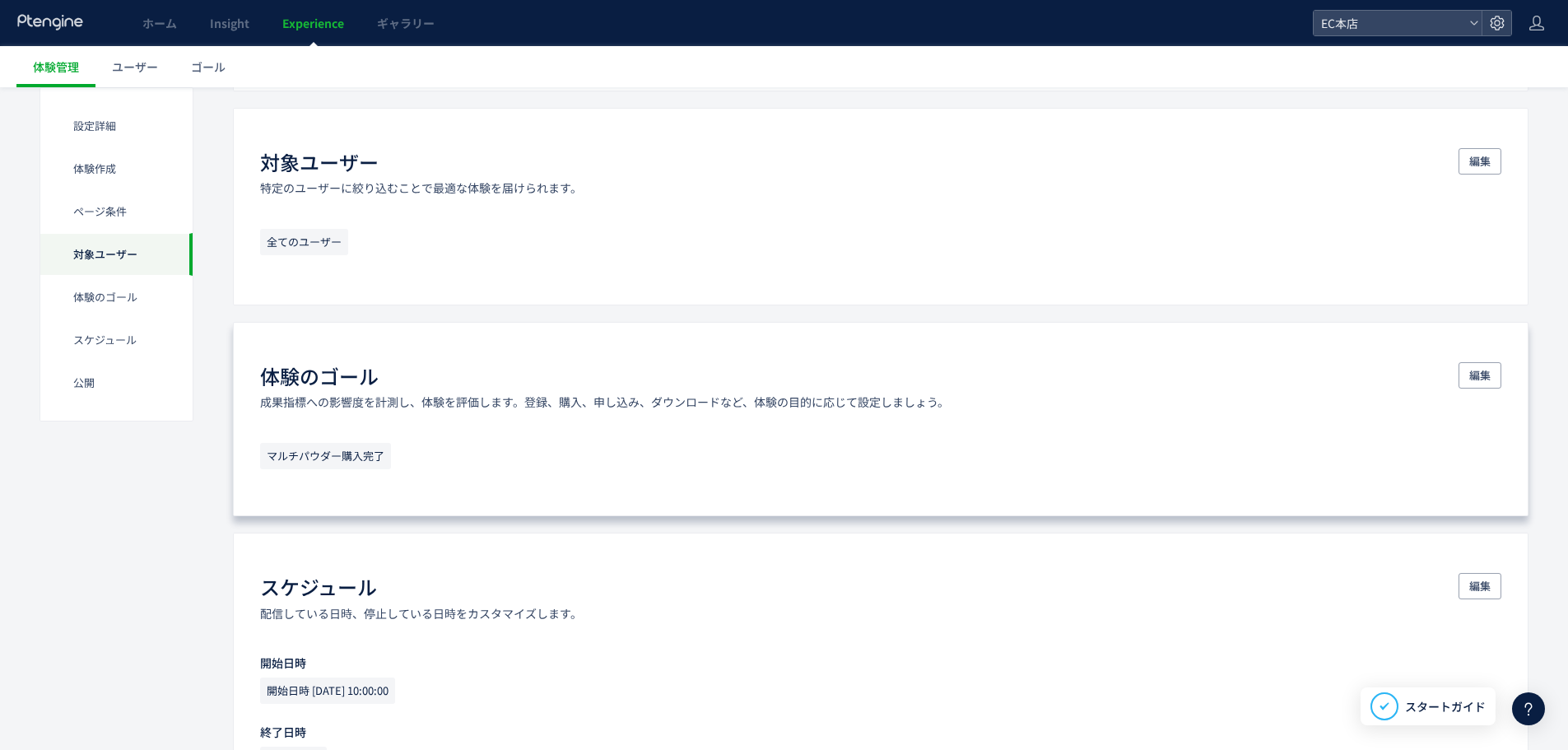
click at [360, 457] on span "マルチパウダー購入完了" at bounding box center [325, 456] width 131 height 27
click at [1495, 374] on button "編集" at bounding box center [1480, 375] width 42 height 27
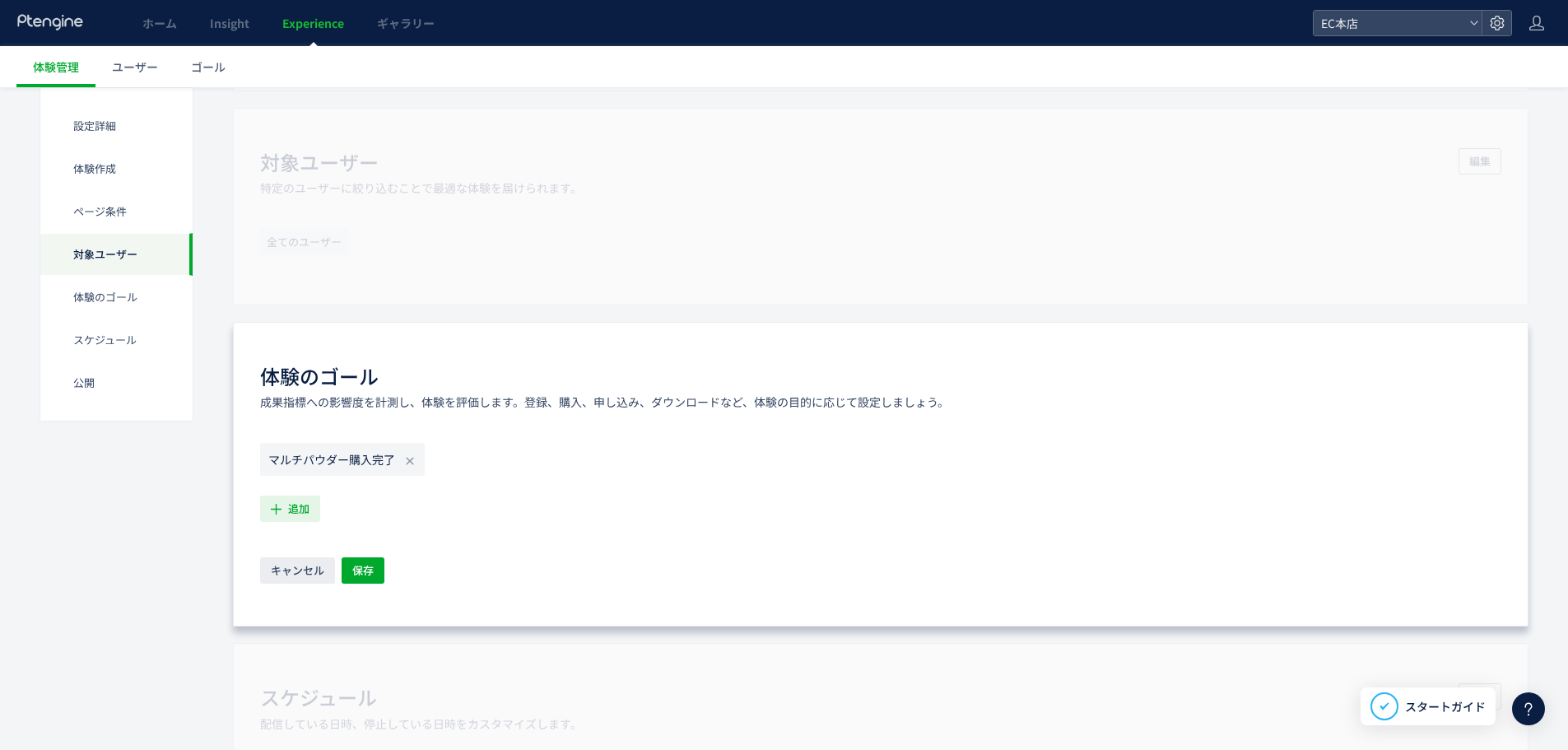
click at [306, 510] on span "追加" at bounding box center [299, 509] width 22 height 27
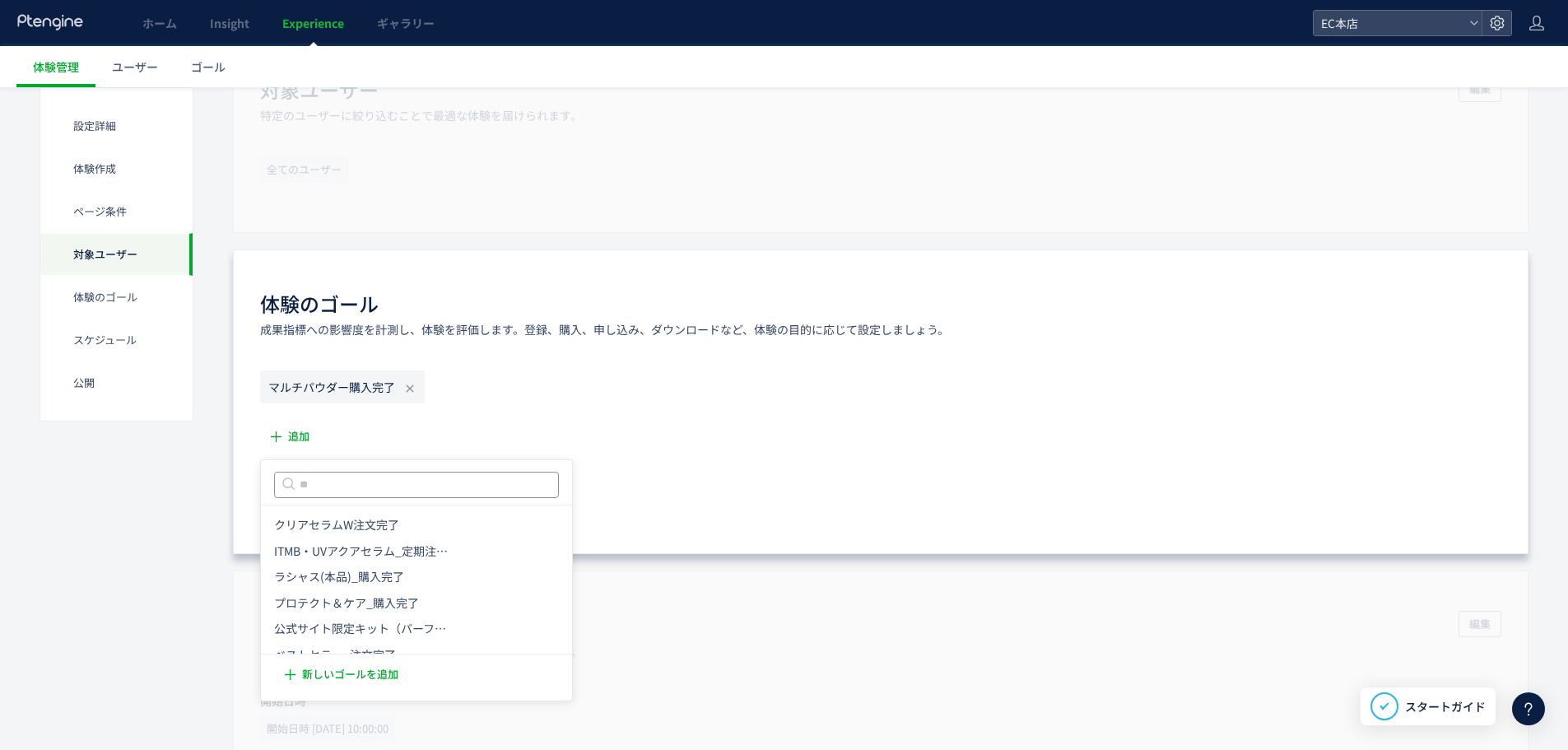
scroll to position [988, 0]
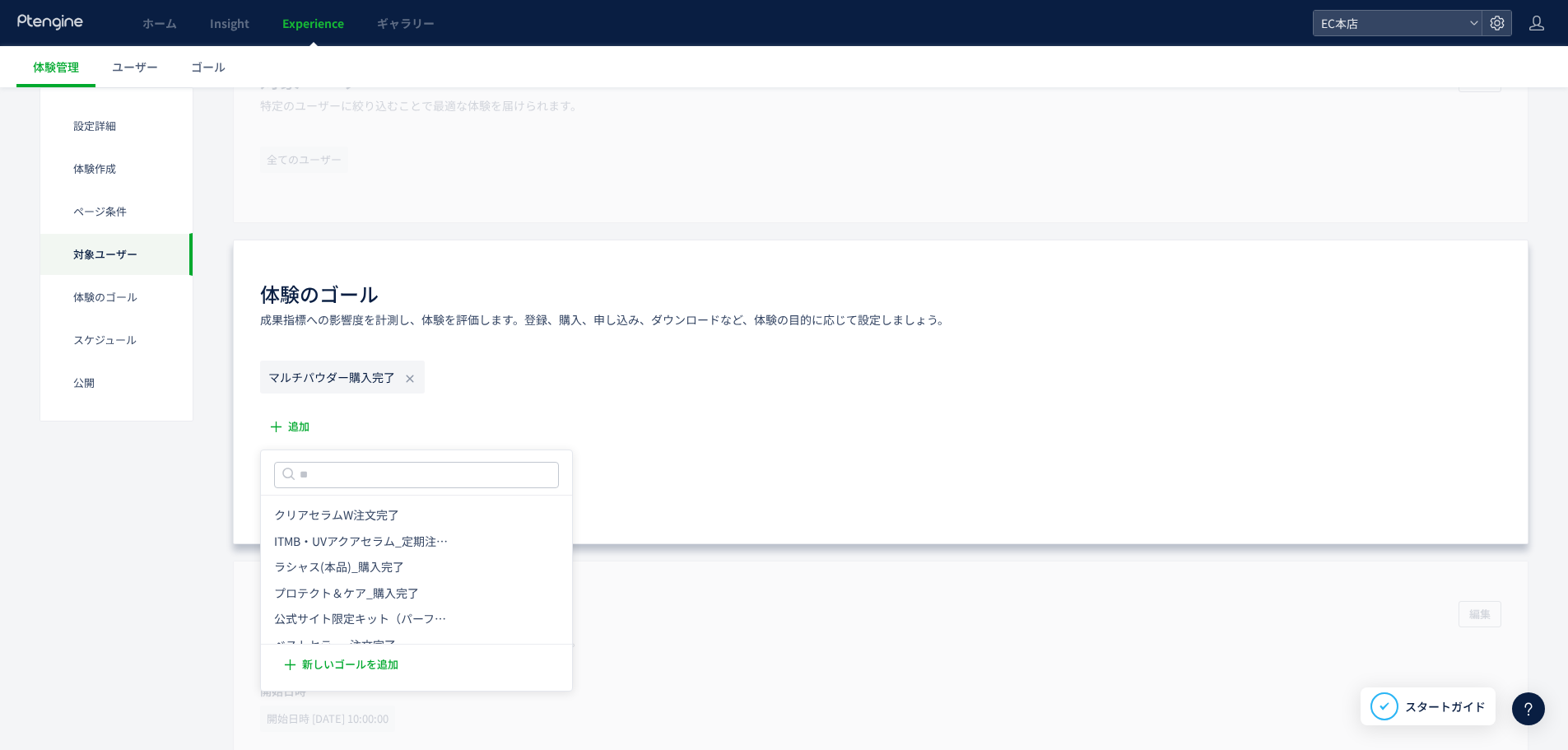
click at [320, 374] on icon "マルチパウダー購入完了" at bounding box center [331, 377] width 127 height 17
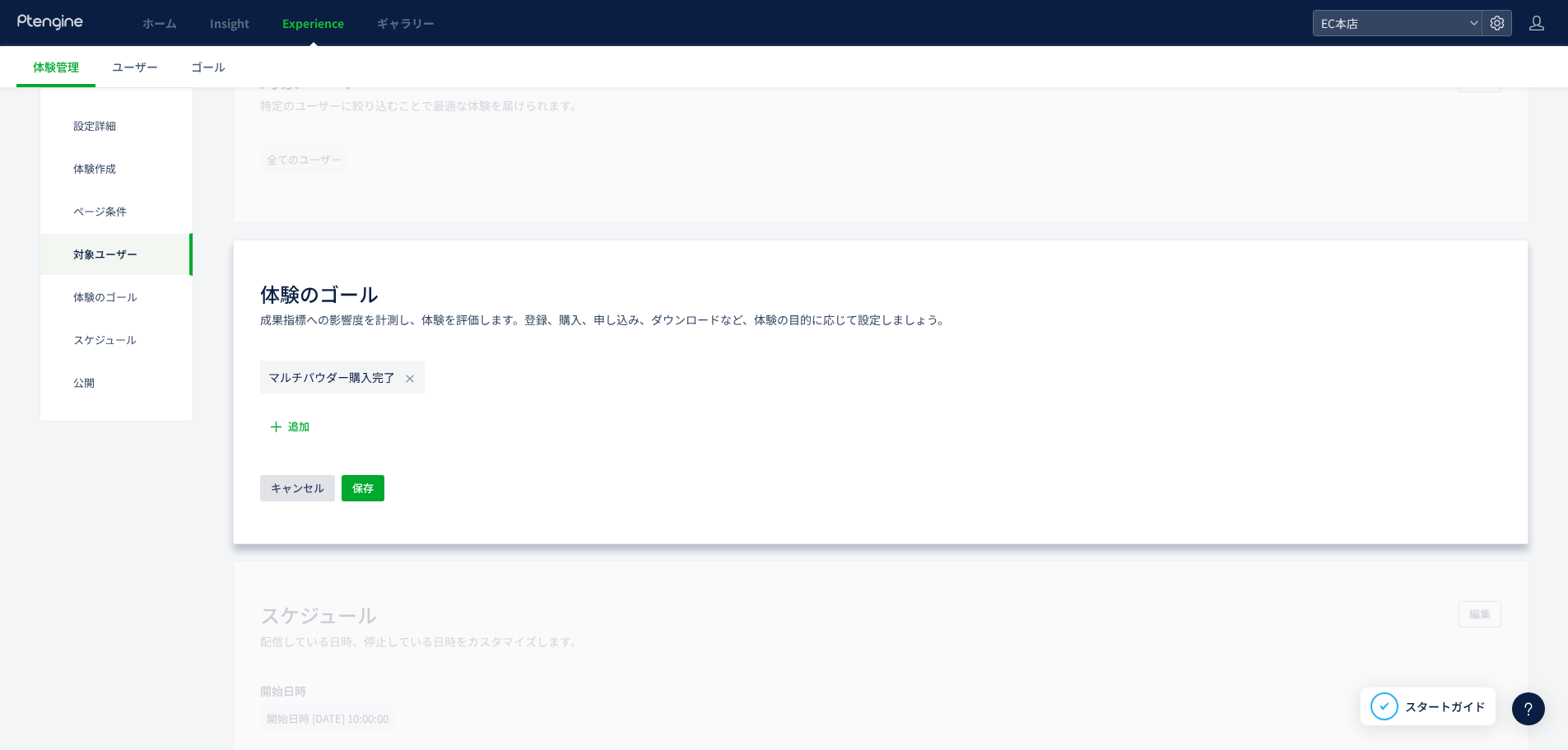
click at [310, 489] on span "キャンセル" at bounding box center [297, 489] width 53 height 27
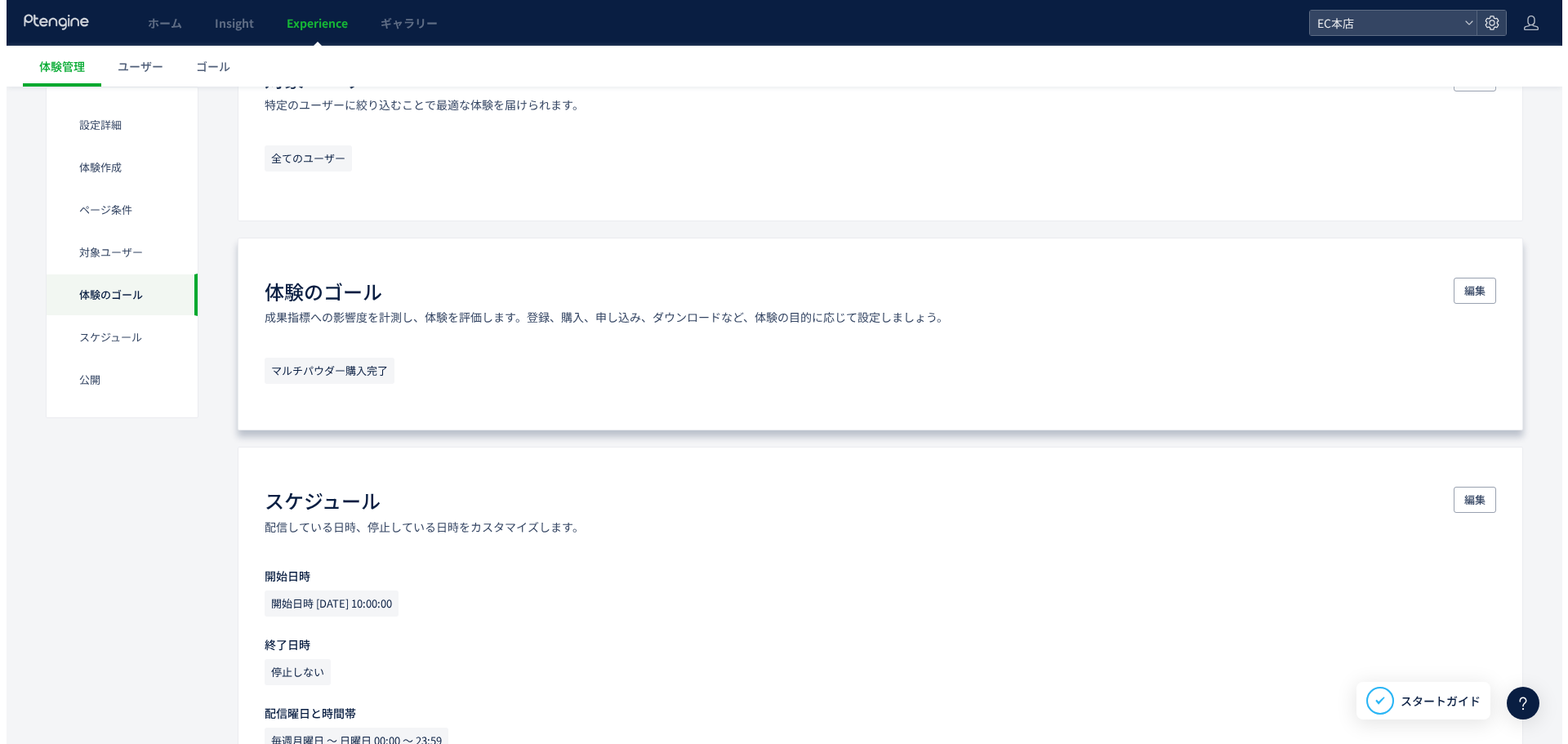
scroll to position [993, 0]
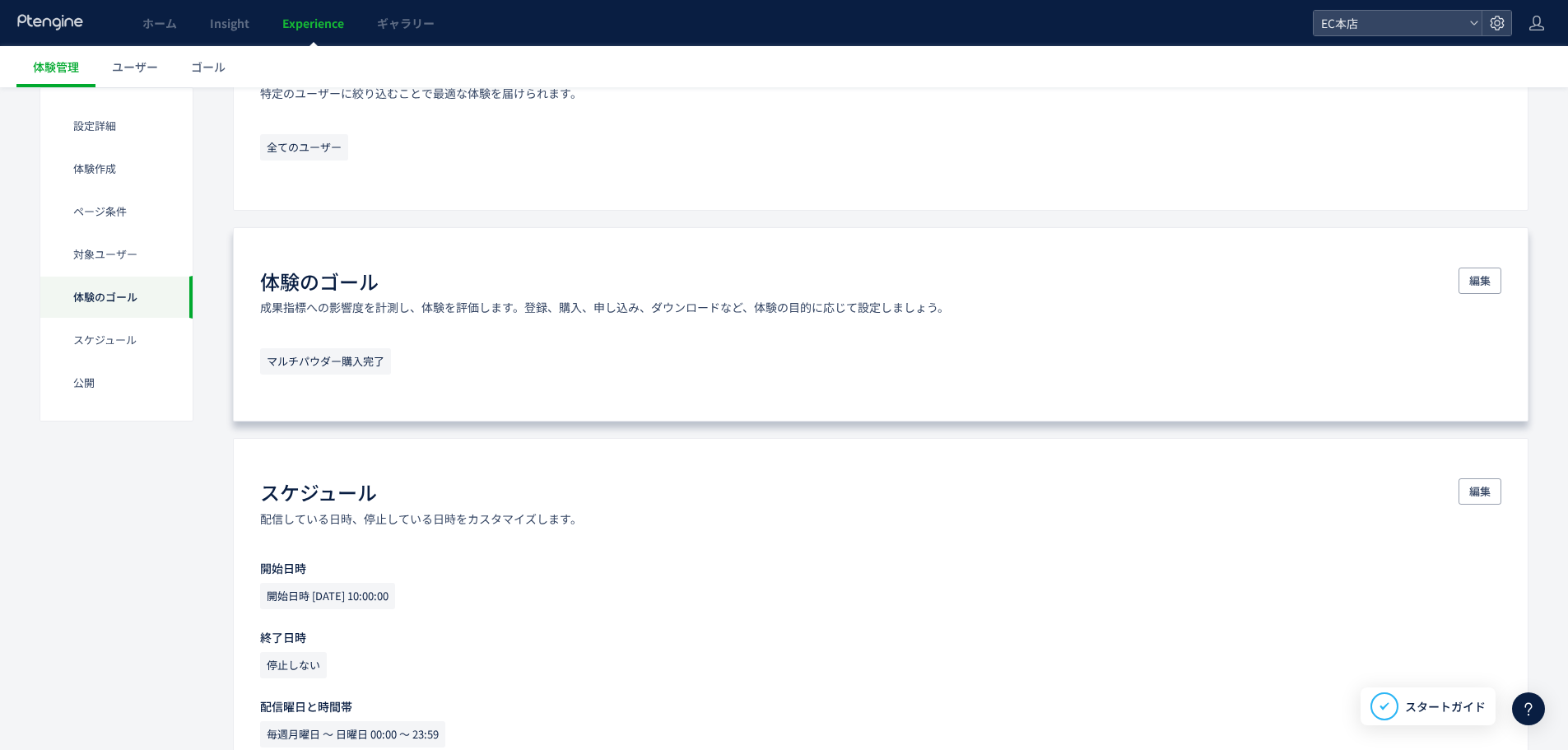
click at [363, 361] on span "マルチパウダー購入完了" at bounding box center [325, 361] width 131 height 27
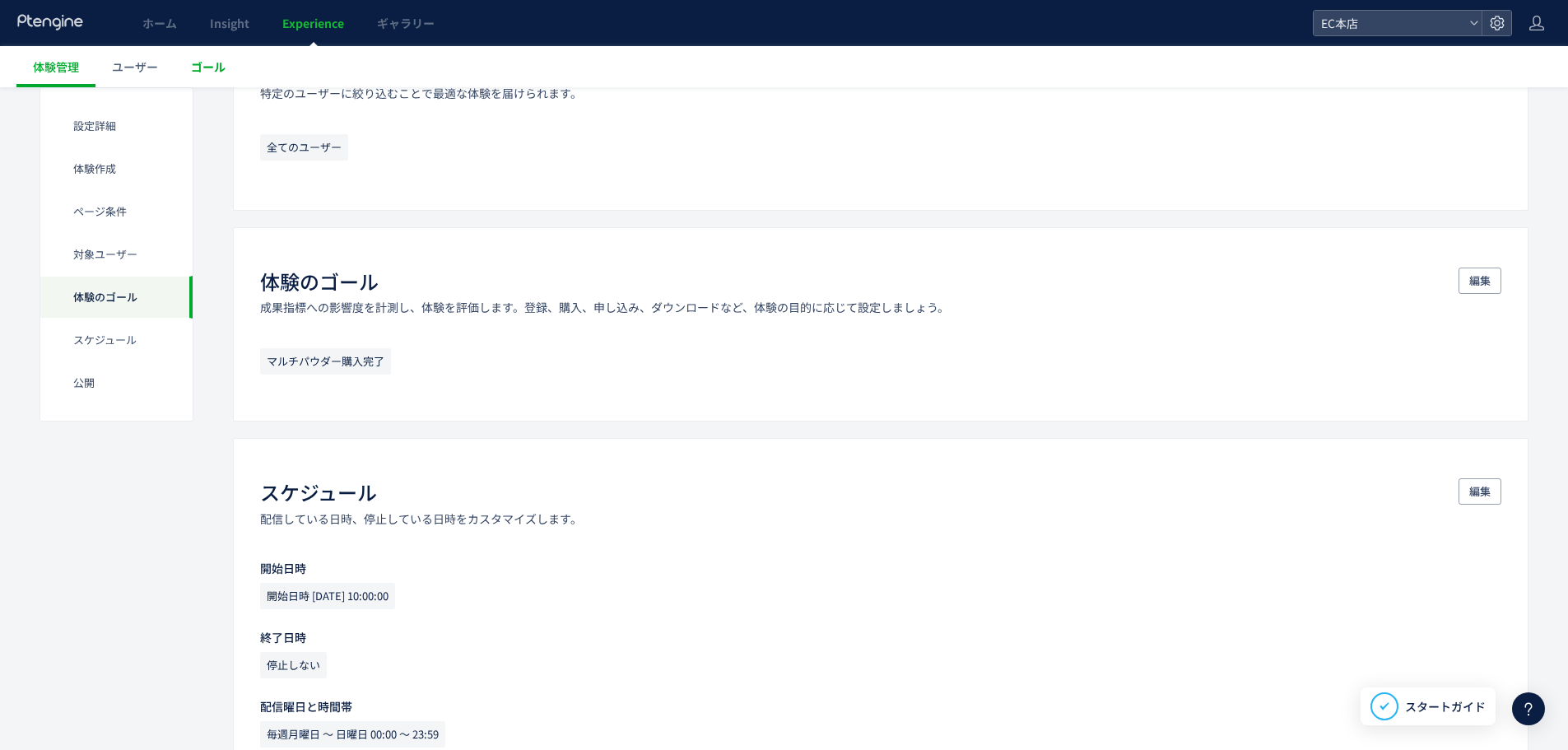
click at [198, 61] on span "ゴール" at bounding box center [208, 67] width 35 height 17
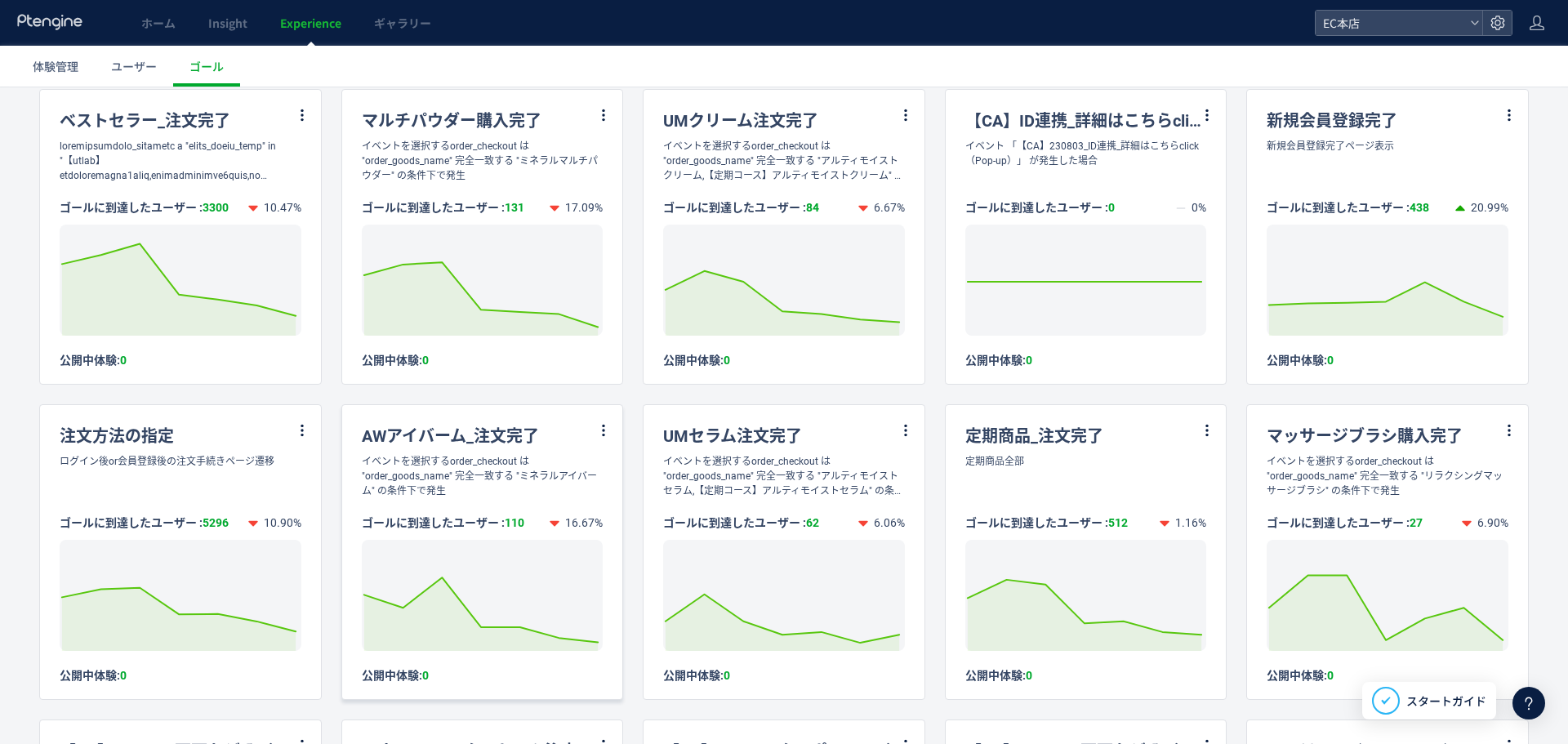
scroll to position [245, 0]
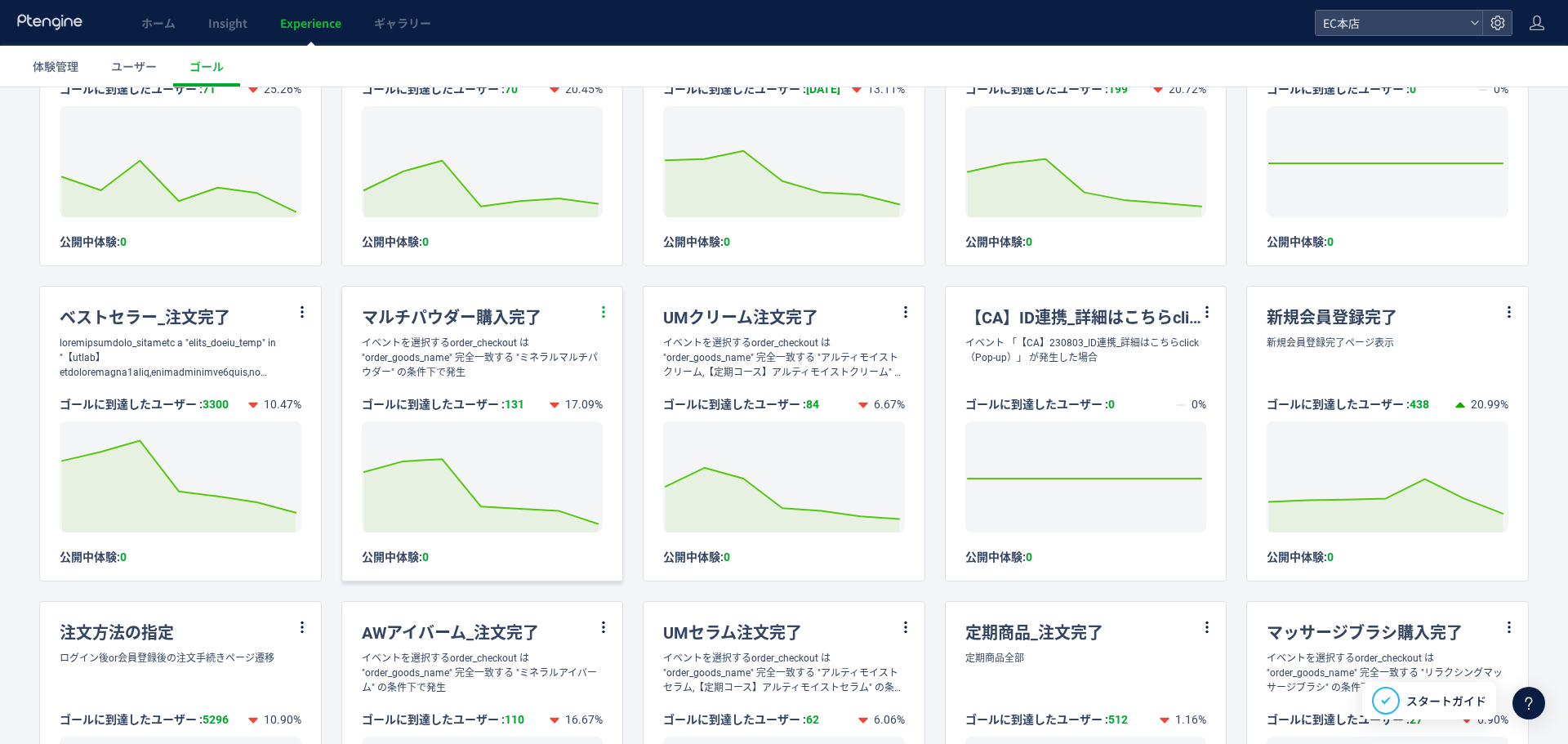
click at [599, 313] on icon at bounding box center [604, 312] width 15 height 15
click at [583, 353] on li "編集" at bounding box center [579, 353] width 55 height 30
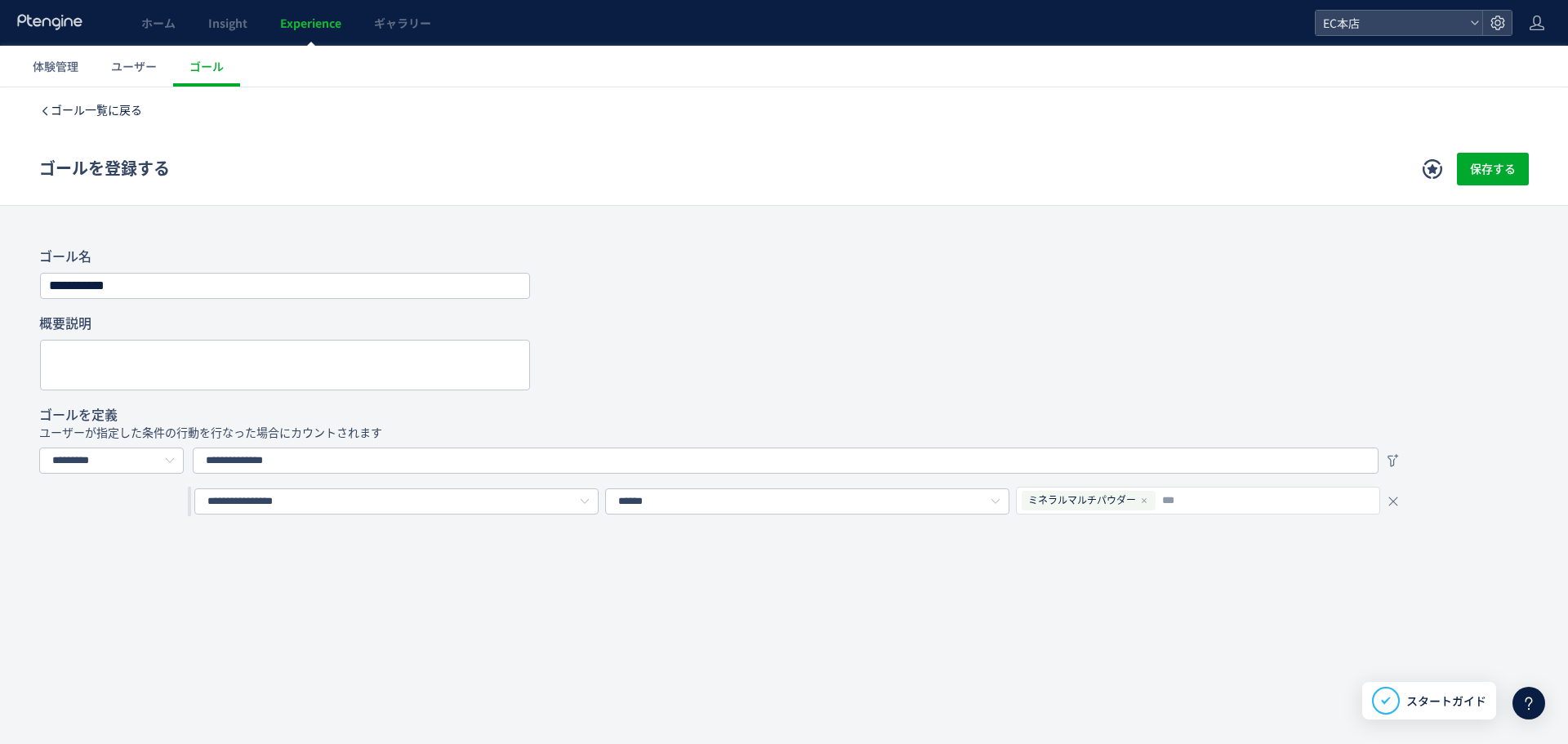
click at [83, 104] on span "ゴール一覧に戻る" at bounding box center [96, 111] width 92 height 13
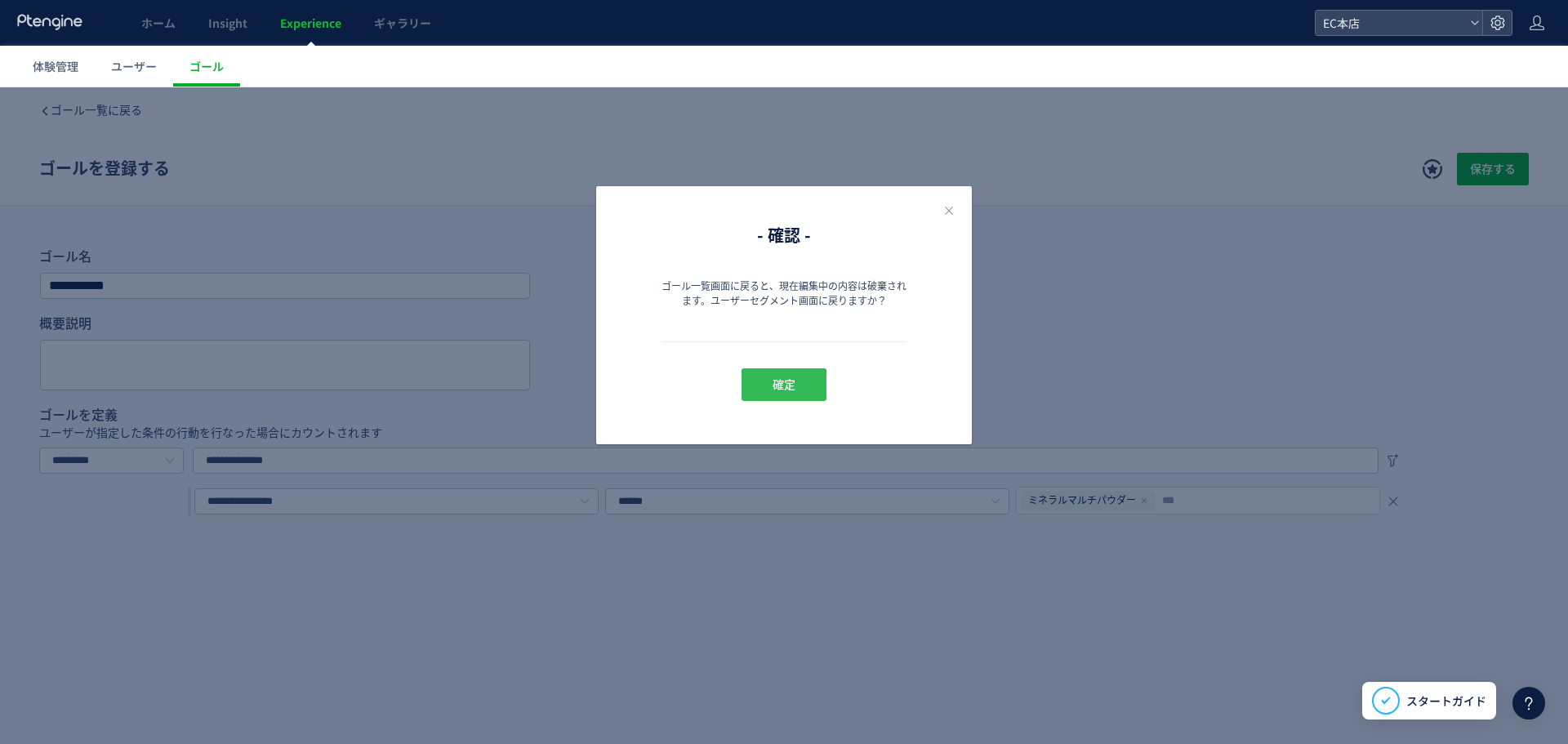
click at [801, 378] on button "確定" at bounding box center [784, 385] width 85 height 33
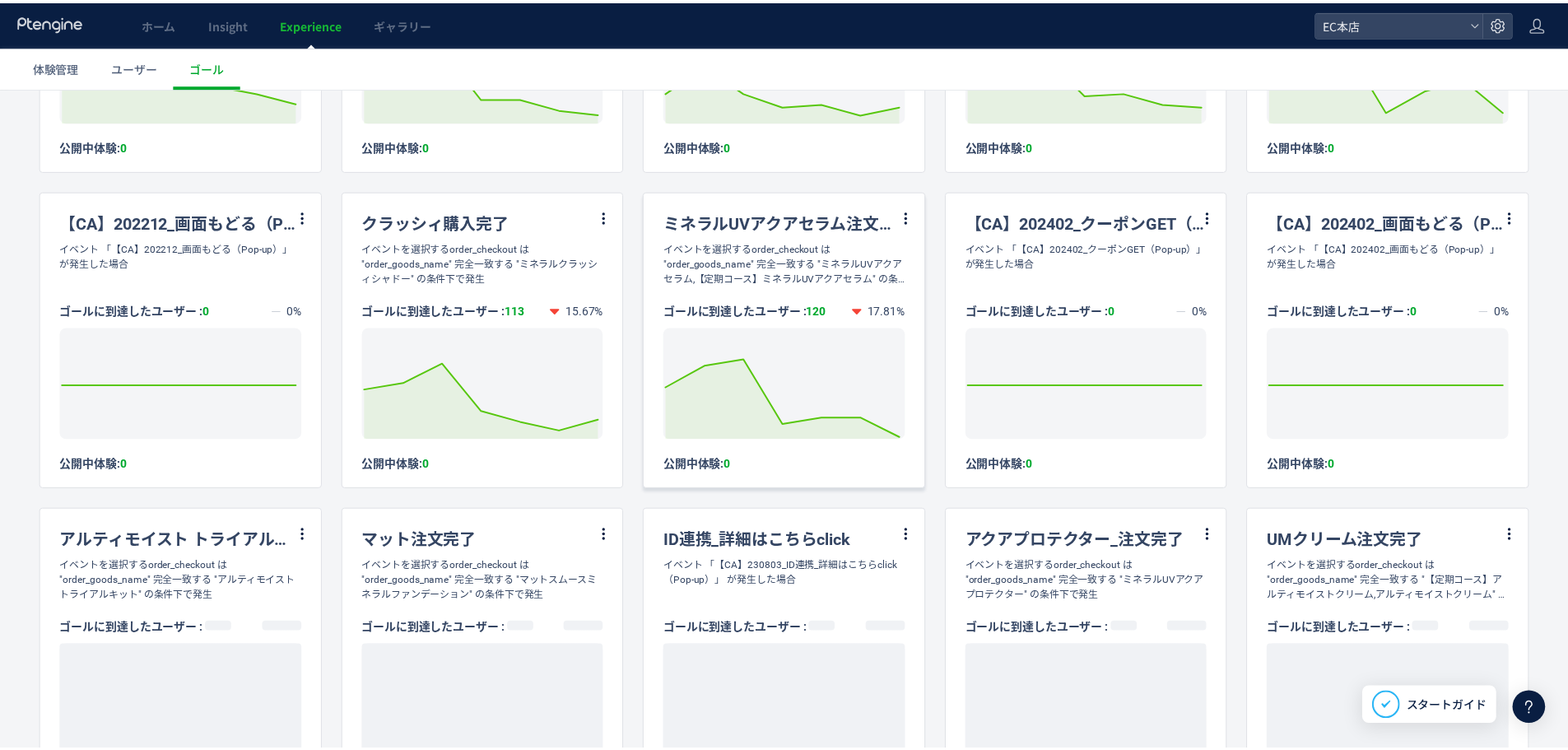
scroll to position [988, 0]
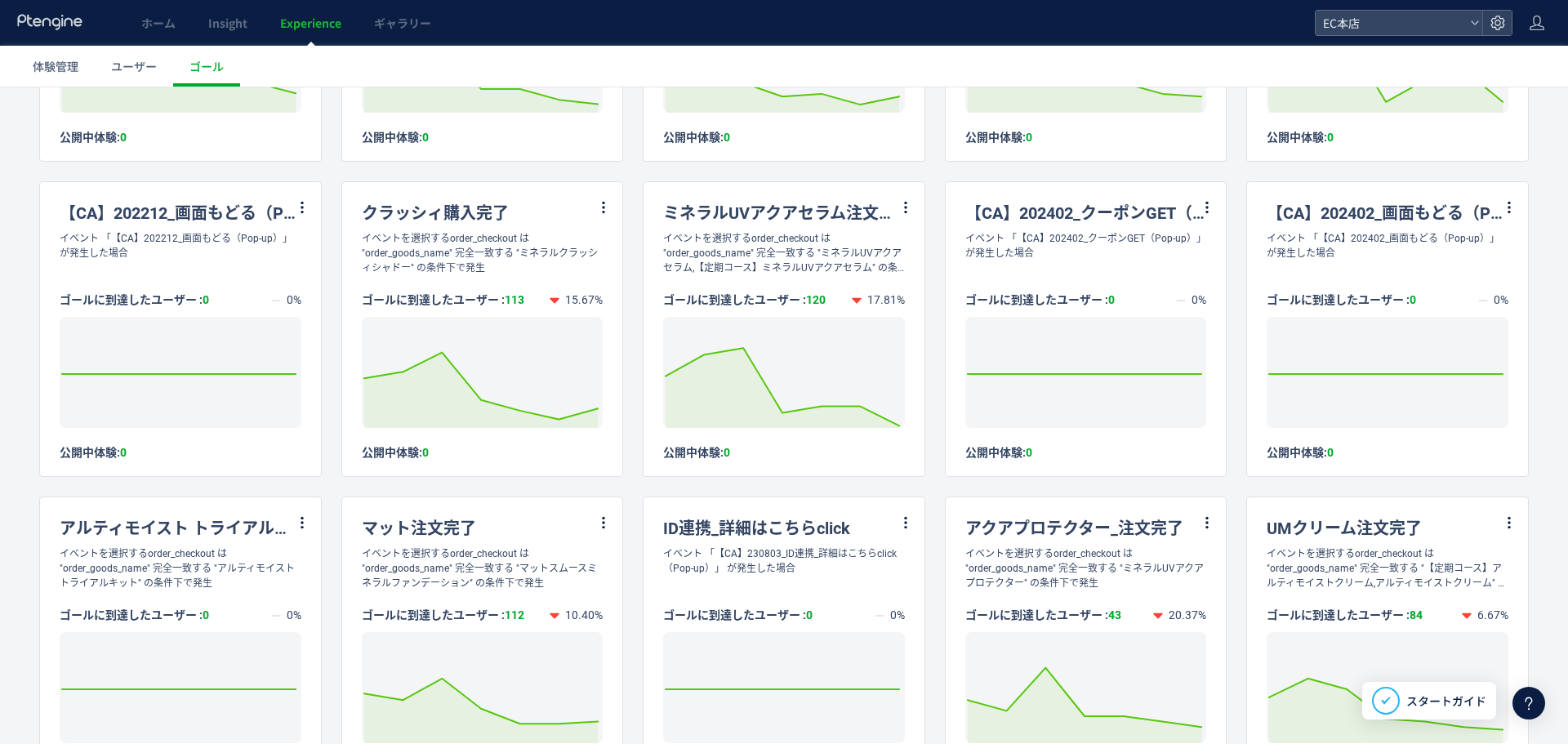
click at [305, 19] on span "Experience" at bounding box center [310, 23] width 61 height 17
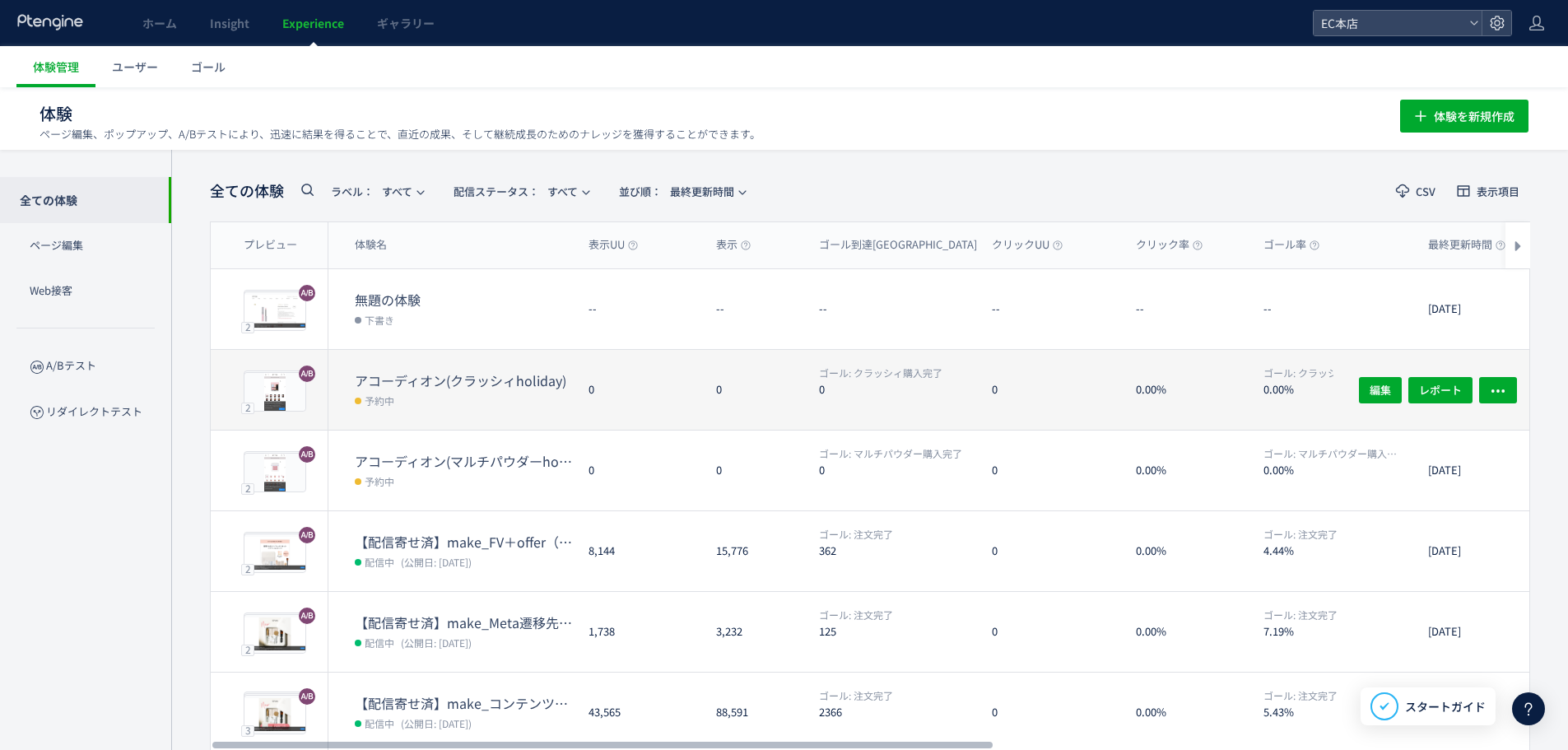
click at [438, 375] on dt "アコーディオン(クラッシィholiday)" at bounding box center [464, 380] width 221 height 19
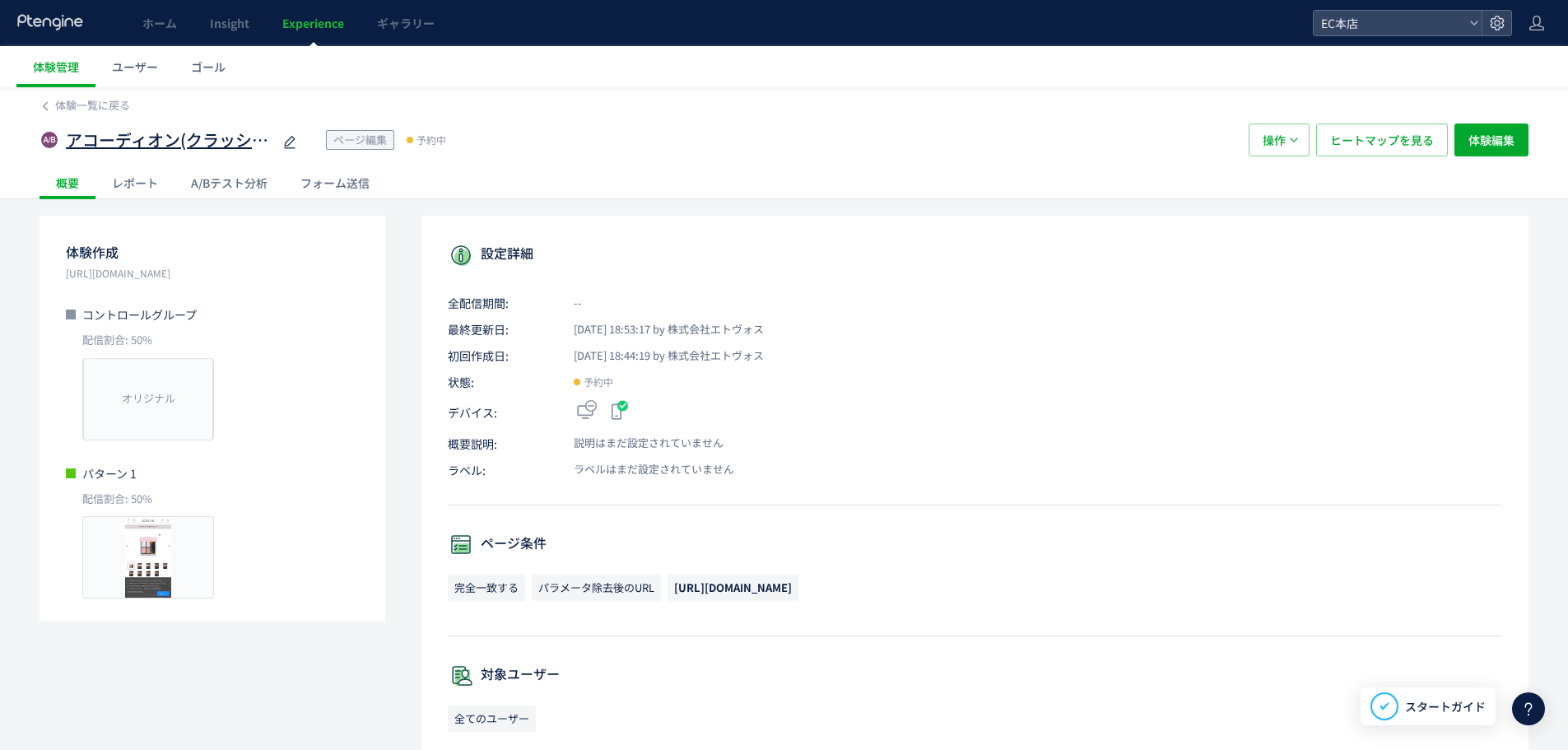
click at [286, 137] on icon at bounding box center [290, 142] width 20 height 20
click at [1478, 146] on span "体験編集" at bounding box center [1491, 140] width 46 height 33
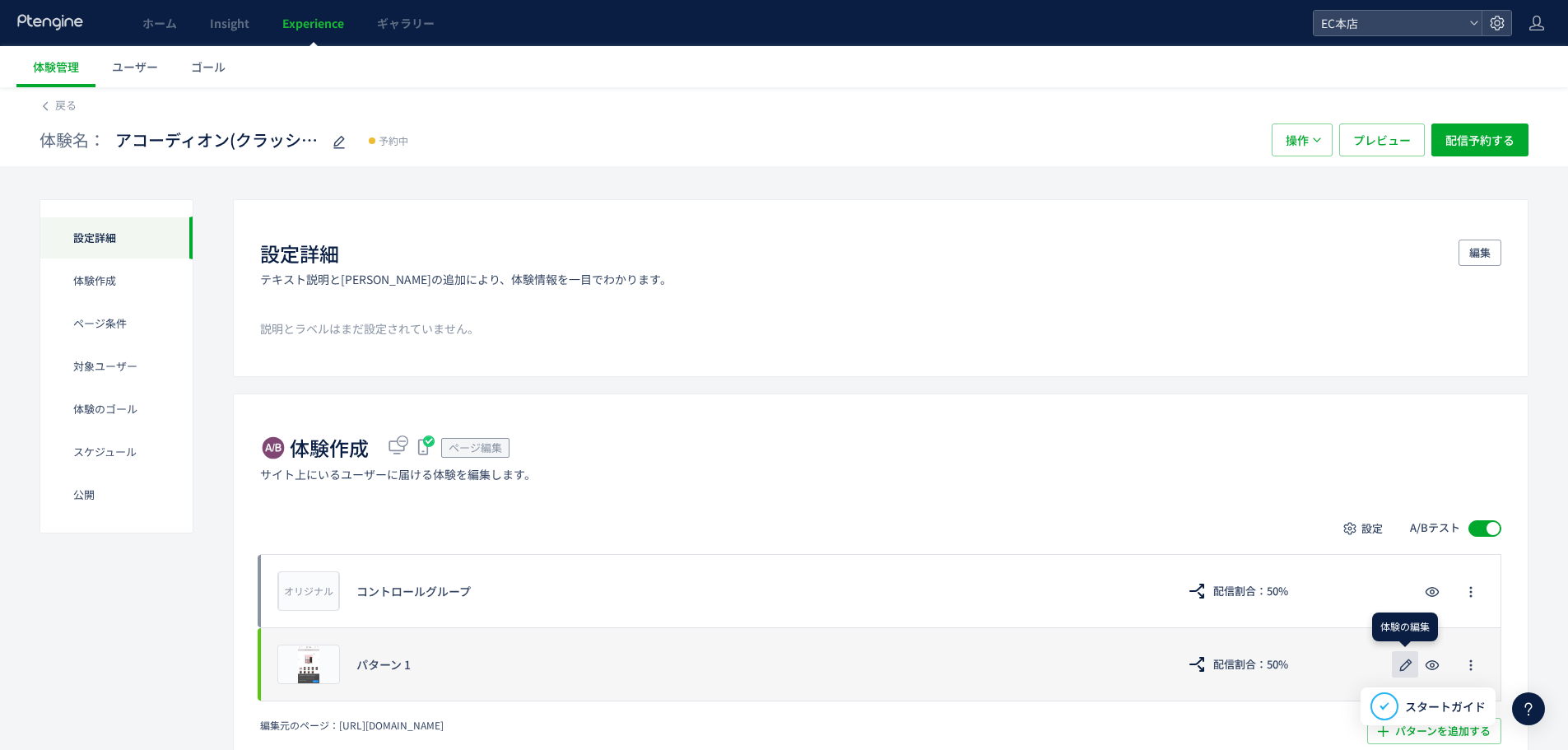
click at [1399, 663] on icon "button" at bounding box center [1406, 665] width 20 height 20
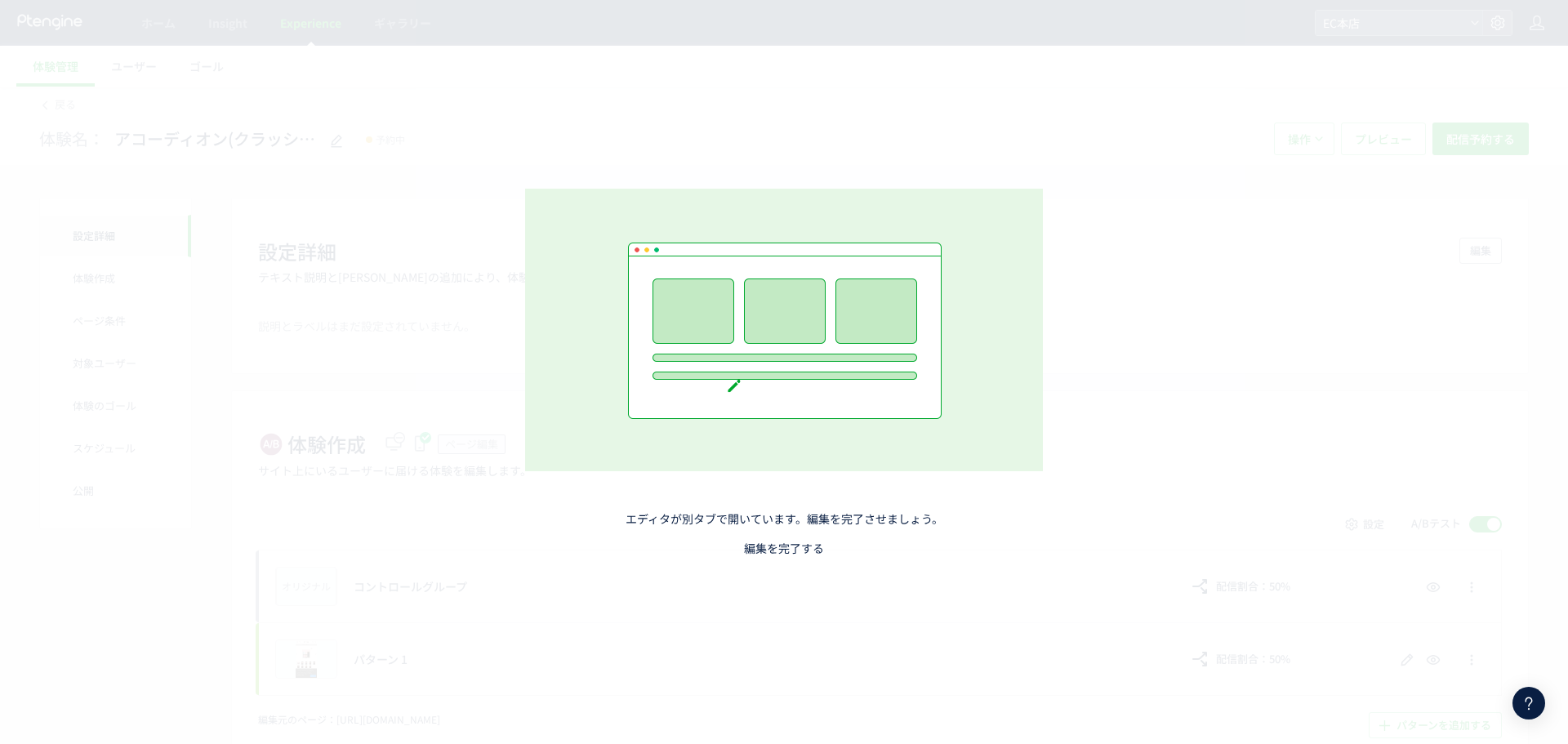
click at [792, 556] on link "編集を完了する" at bounding box center [784, 548] width 80 height 17
click at [763, 548] on link "編集を完了する" at bounding box center [784, 548] width 80 height 17
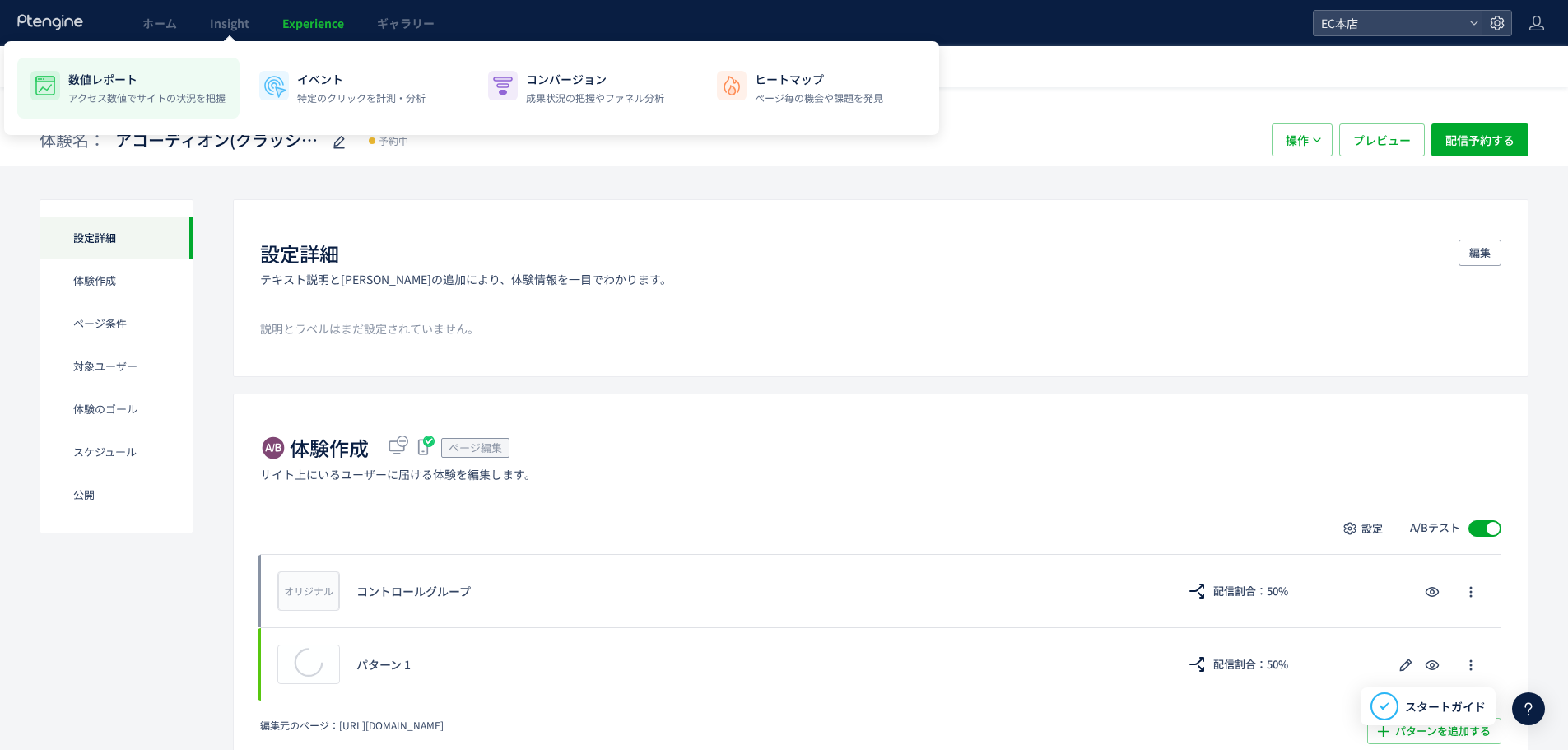
click at [216, 63] on li "数値レポート アクセス数値でサイトの状況を把握" at bounding box center [128, 87] width 222 height 61
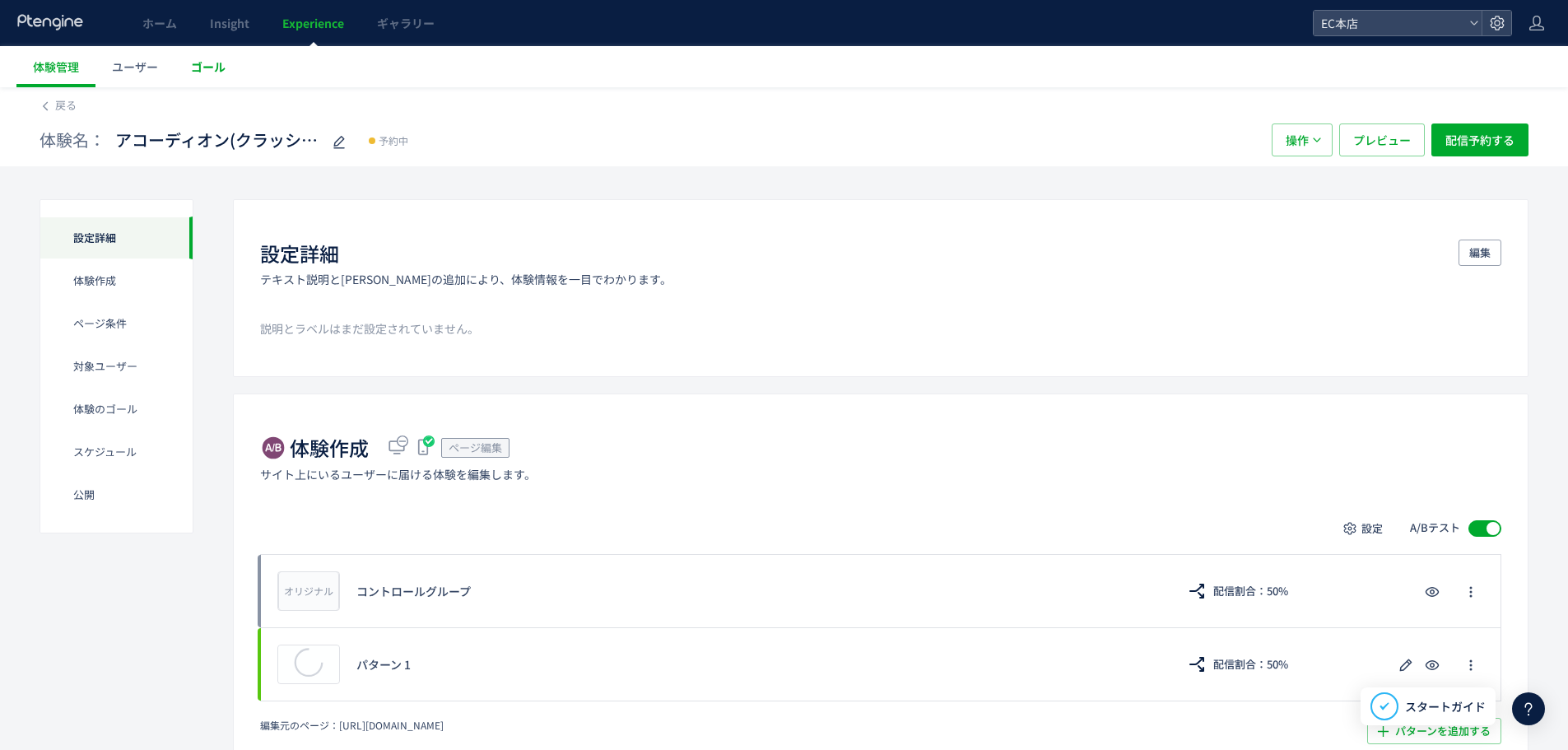
click at [212, 75] on link "ゴール" at bounding box center [208, 66] width 67 height 41
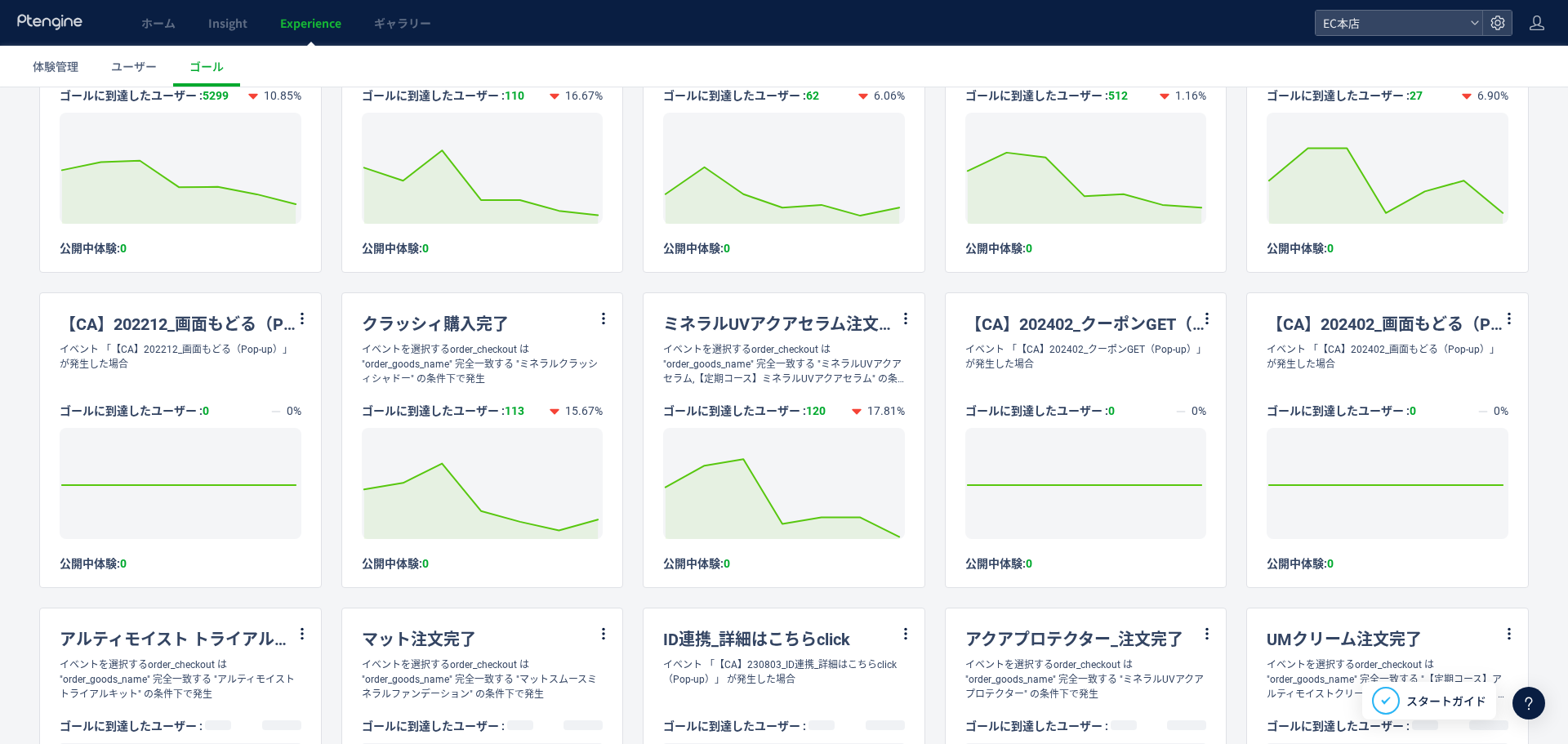
scroll to position [898, 0]
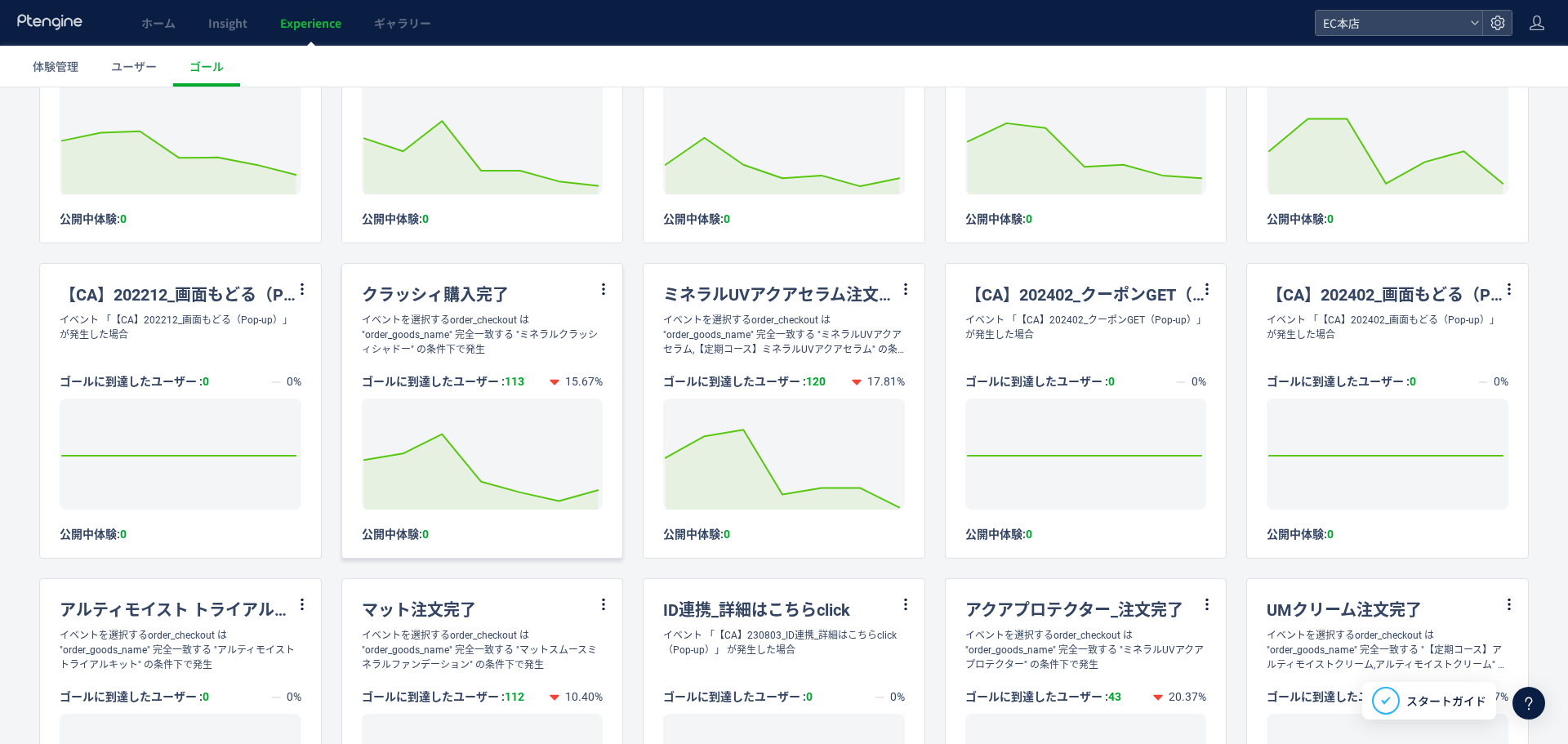
click at [490, 294] on div "クラッシィ購入完了" at bounding box center [482, 287] width 281 height 49
click at [589, 287] on div "クラッシィ購入完了" at bounding box center [482, 287] width 281 height 49
click at [596, 287] on icon at bounding box center [604, 289] width 15 height 15
click at [577, 330] on li "編集" at bounding box center [579, 330] width 55 height 30
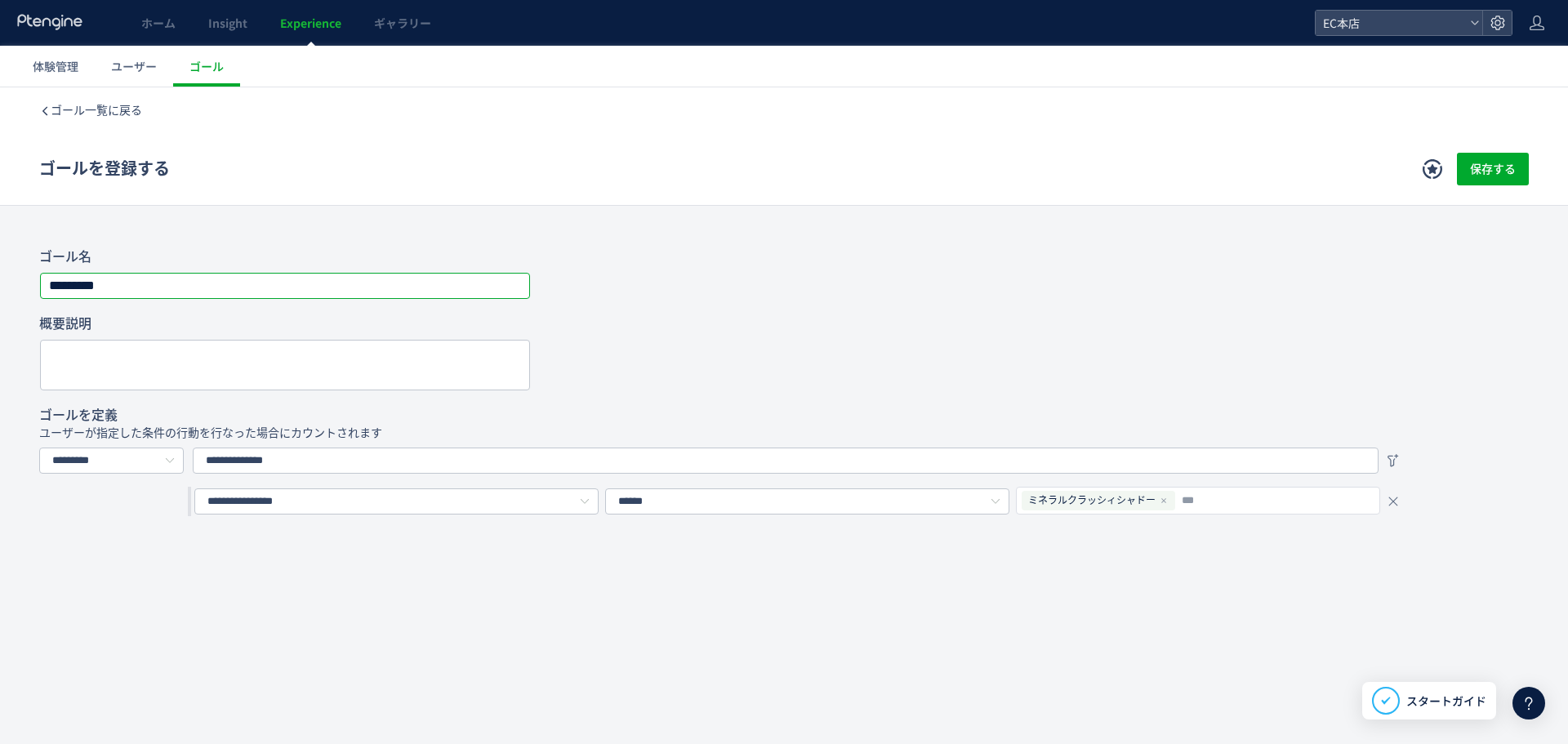
drag, startPoint x: 196, startPoint y: 285, endPoint x: 0, endPoint y: 278, distance: 196.1
click at [0, 278] on div "**********" at bounding box center [784, 382] width 1568 height 268
click at [307, 23] on span "Experience" at bounding box center [310, 23] width 61 height 17
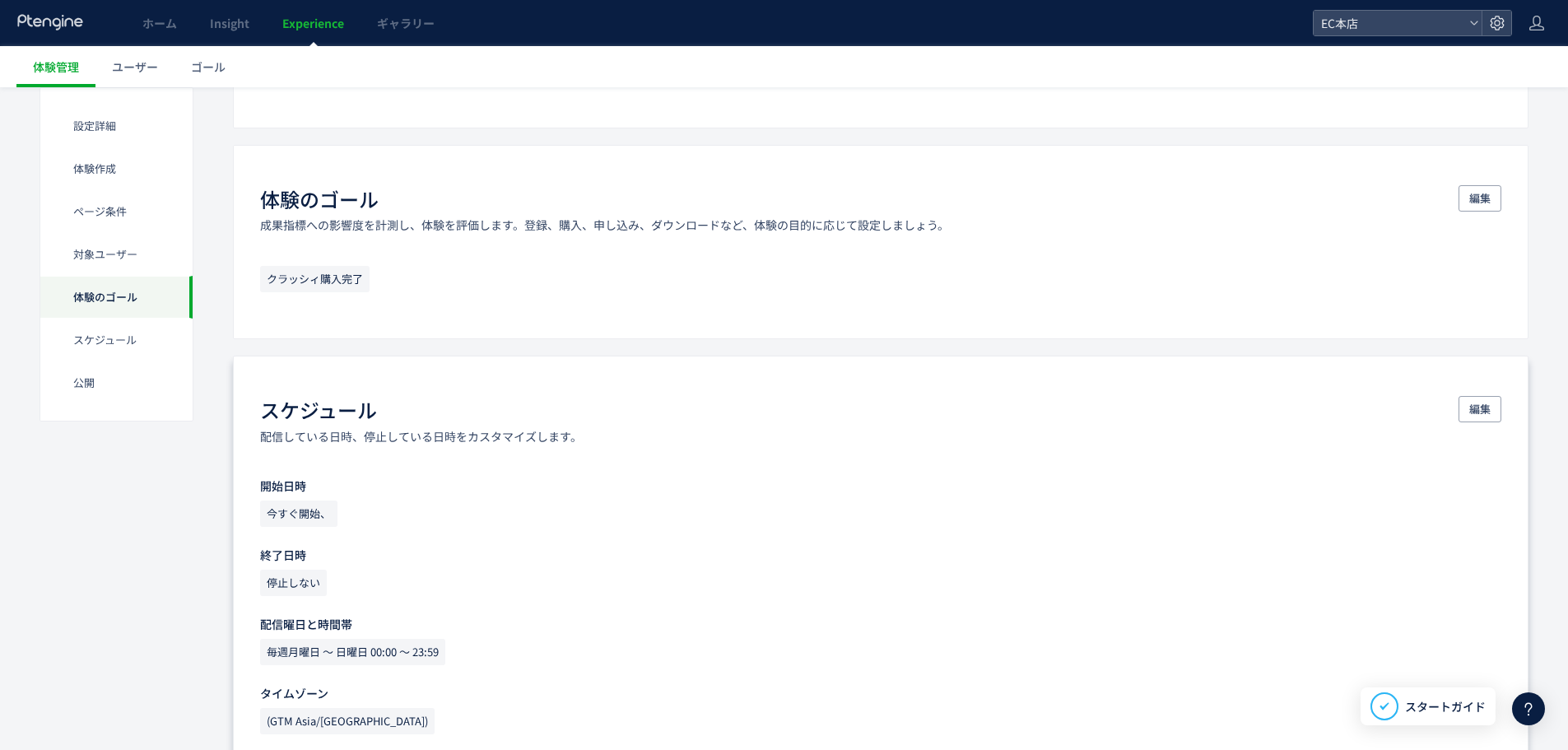
scroll to position [1247, 0]
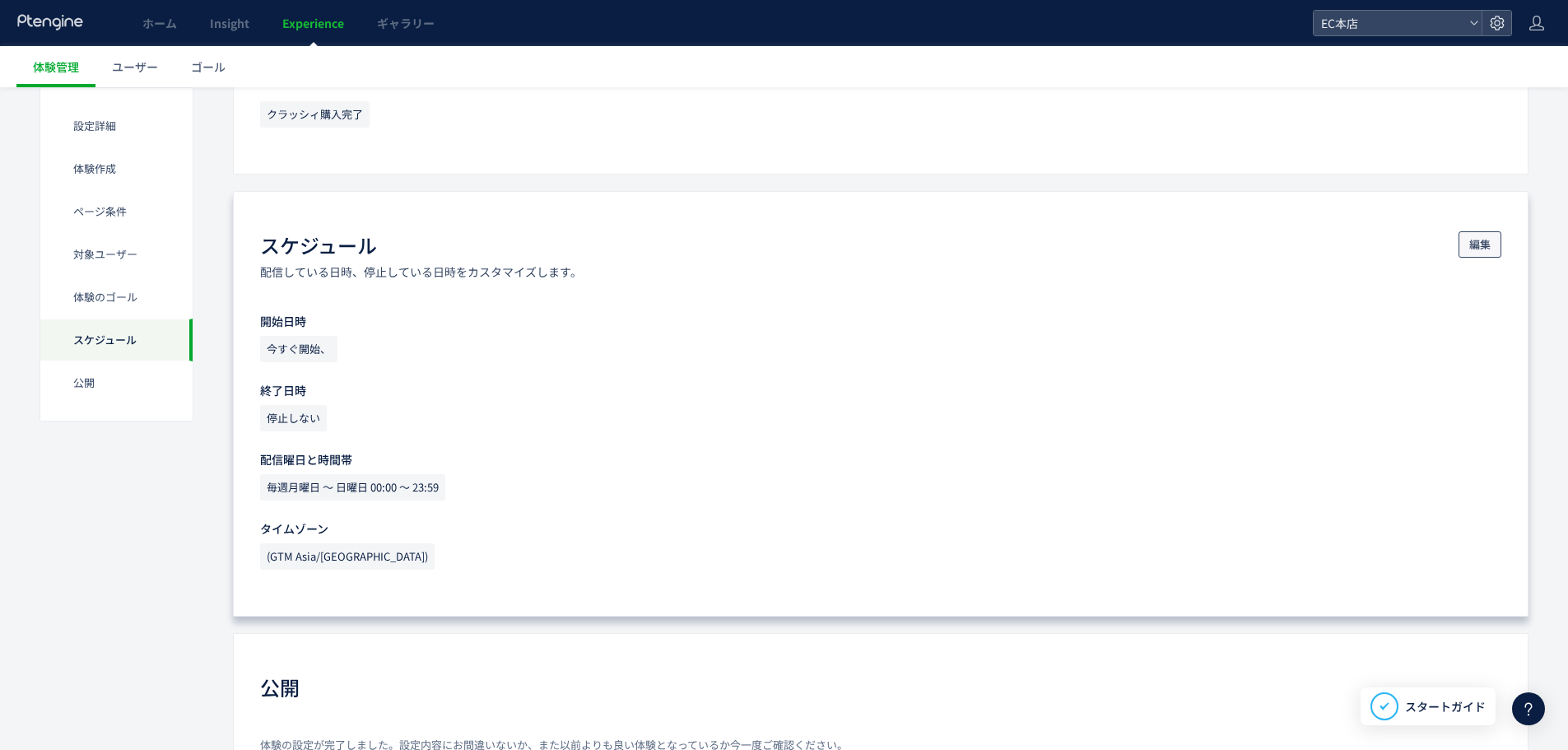
click at [1492, 247] on button "編集" at bounding box center [1480, 245] width 42 height 27
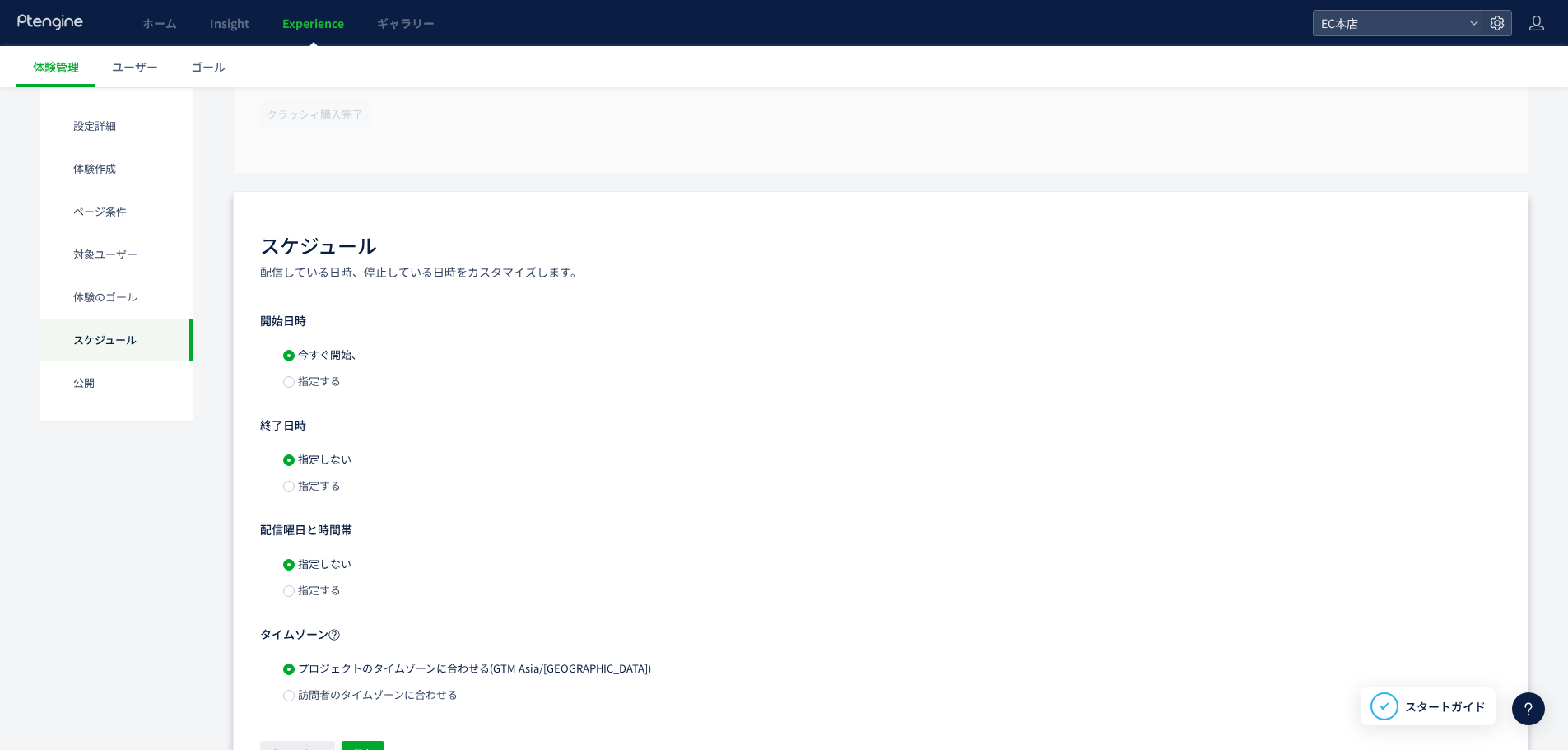
click at [325, 374] on span "指定する" at bounding box center [317, 380] width 46 height 16
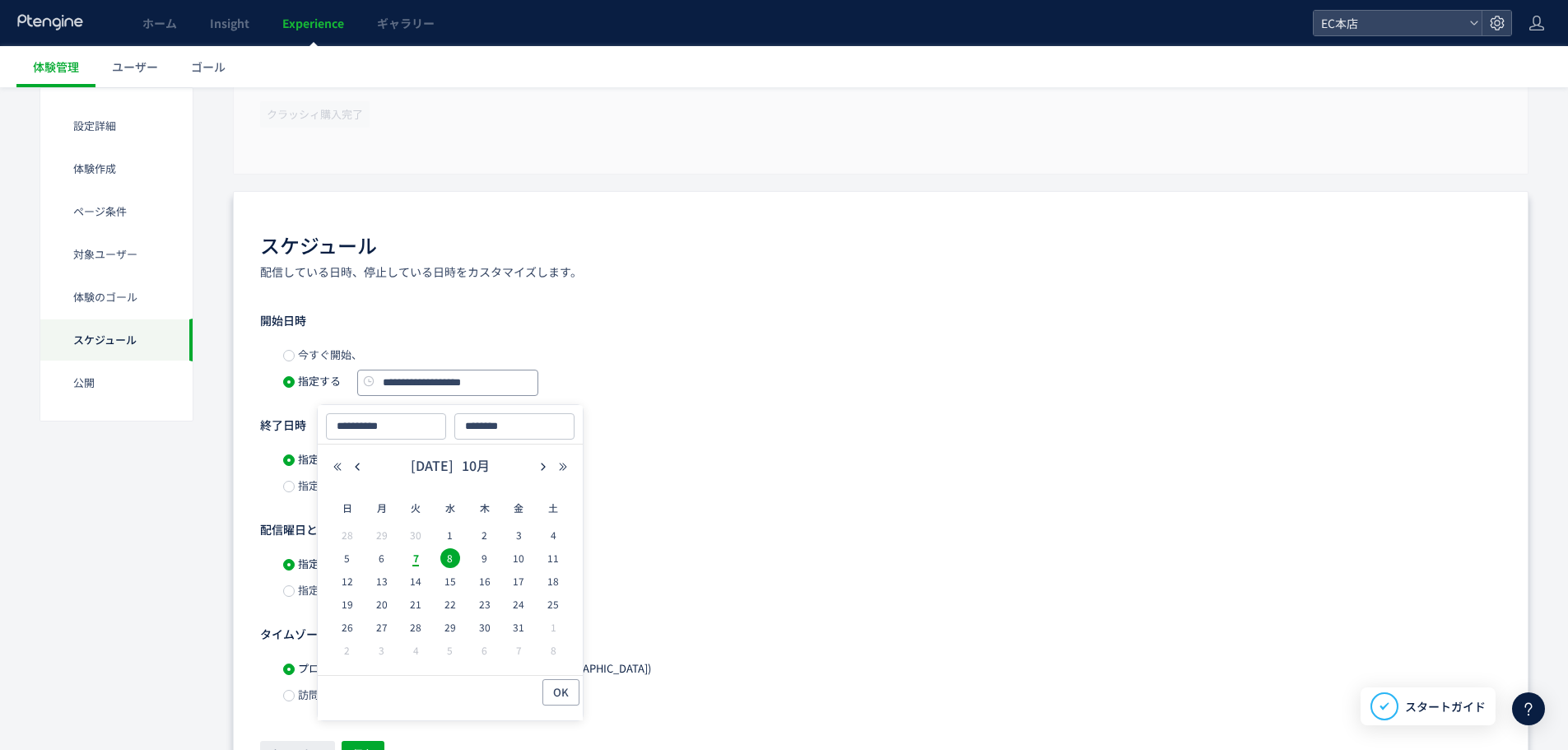
click at [439, 382] on input "**********" at bounding box center [448, 383] width 181 height 27
click at [565, 698] on span "OK" at bounding box center [561, 693] width 16 height 27
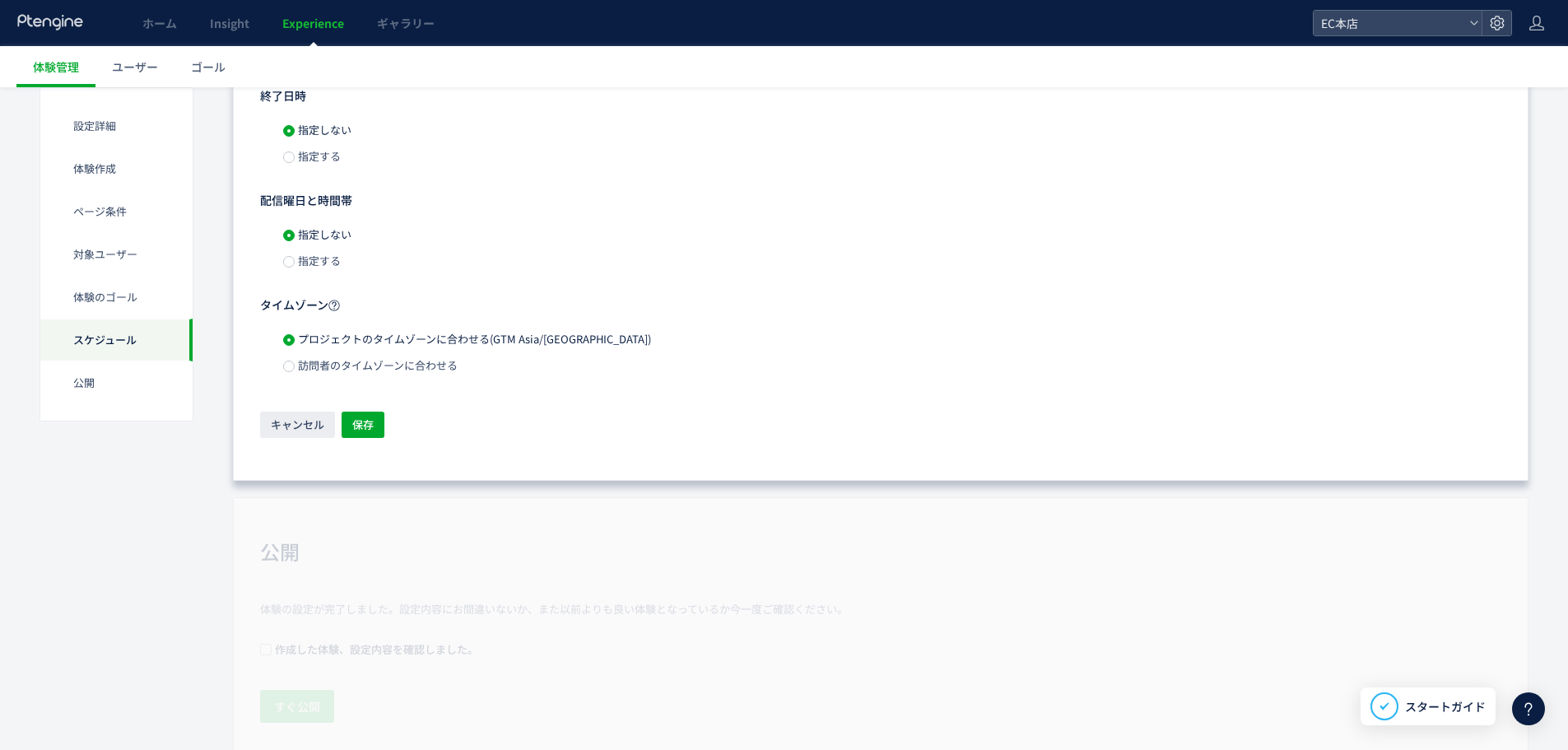
scroll to position [1642, 0]
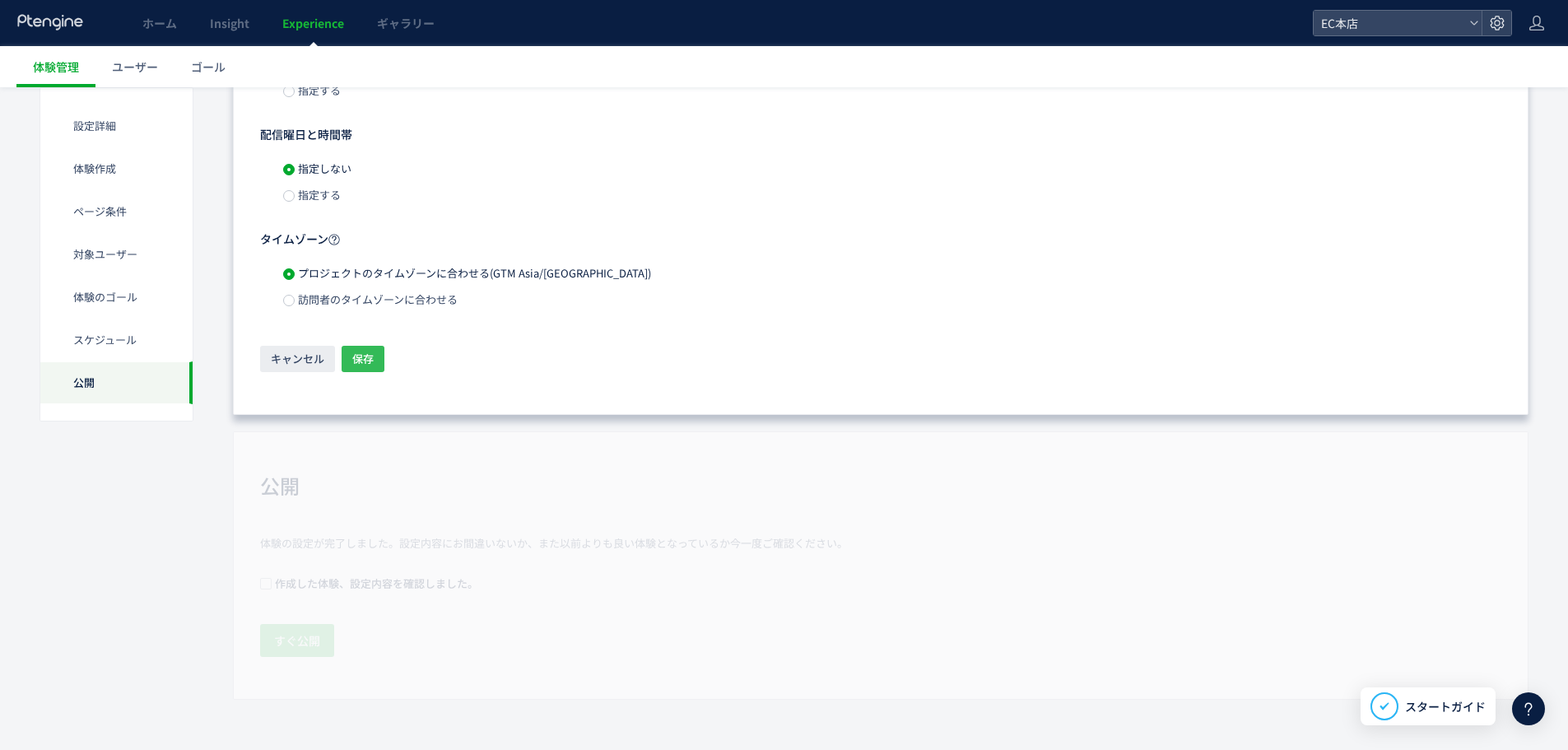
click at [384, 361] on button "保存" at bounding box center [362, 359] width 42 height 27
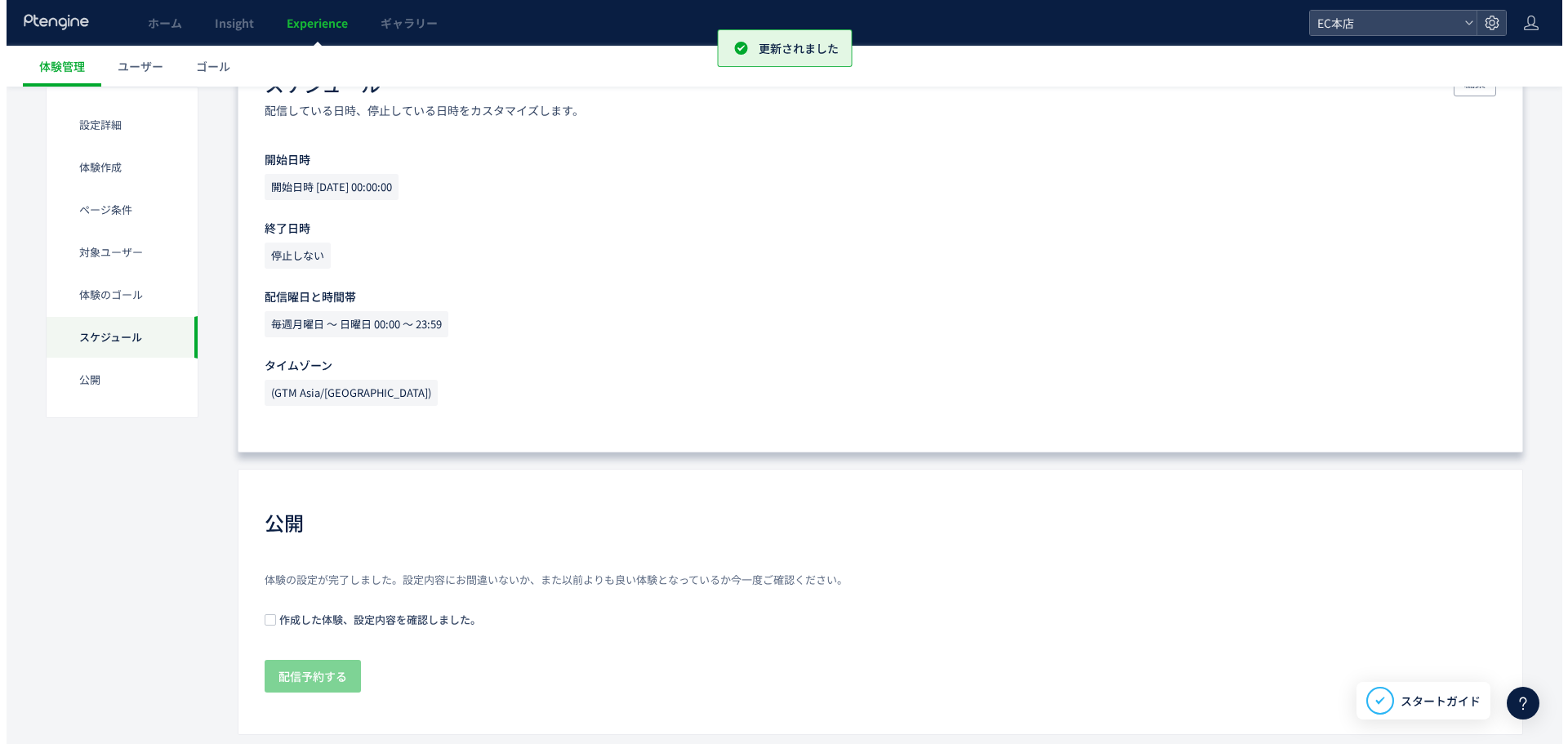
scroll to position [1438, 0]
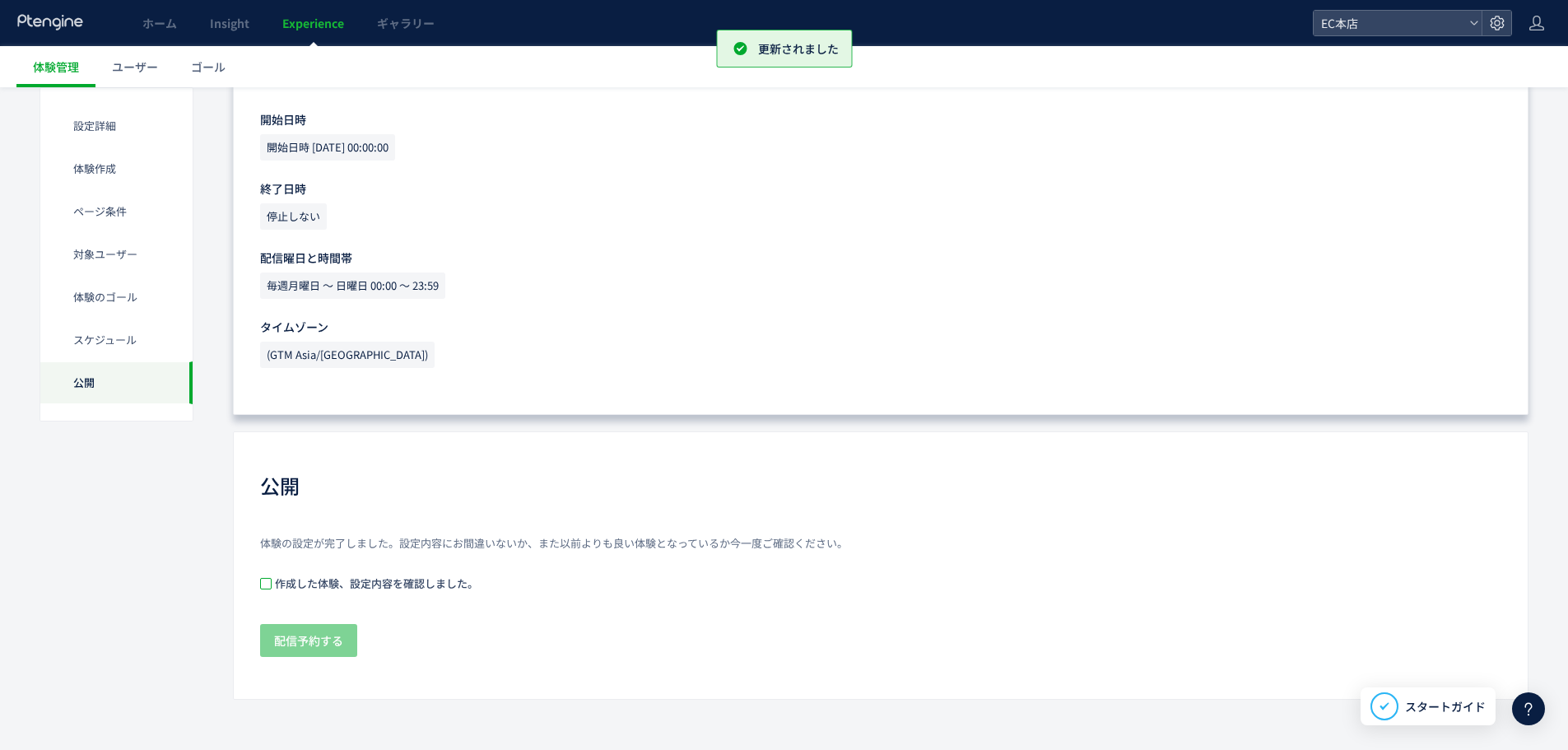
click at [265, 584] on span at bounding box center [266, 584] width 12 height 12
click at [302, 645] on span "配信予約する" at bounding box center [308, 641] width 69 height 33
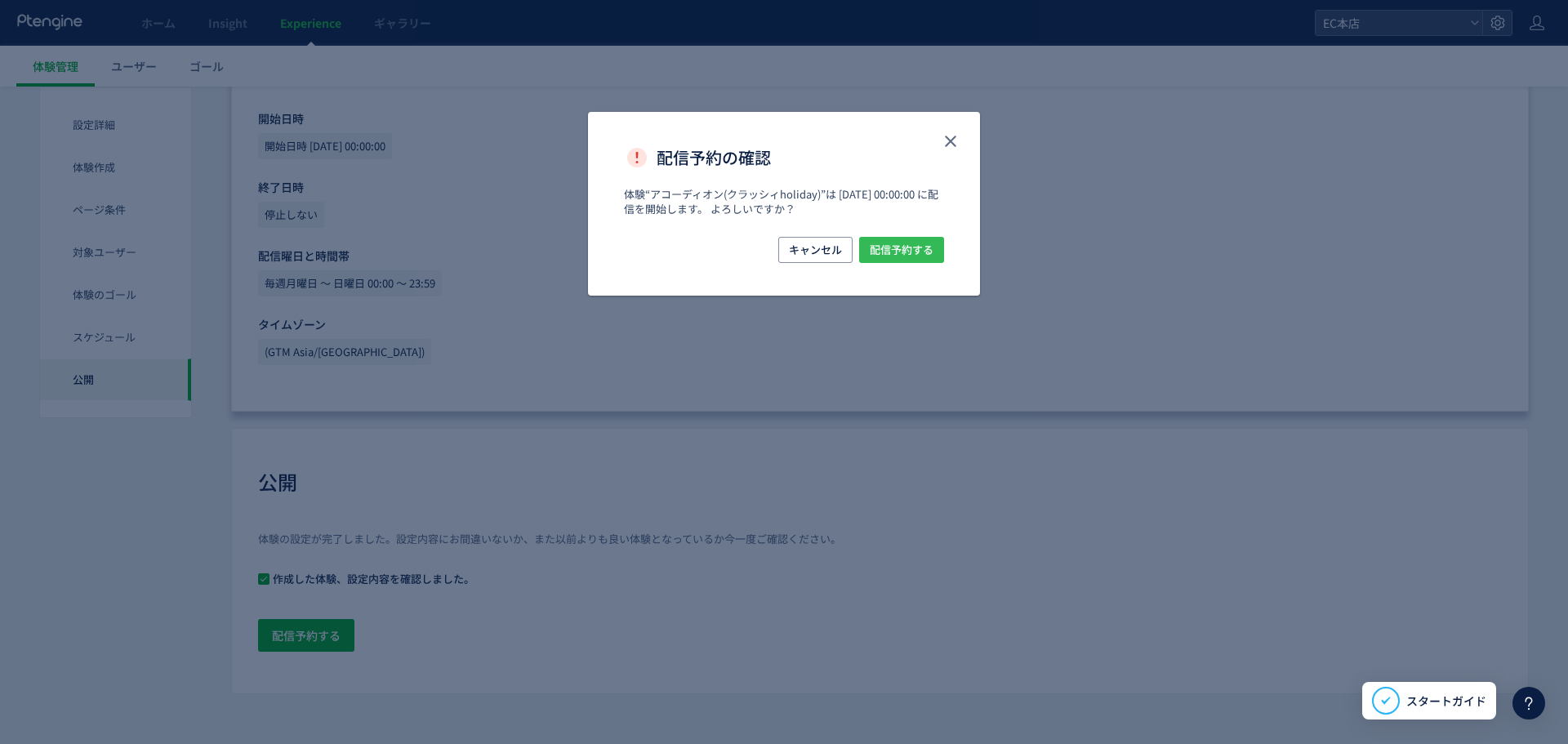
click at [893, 247] on span "配信予約する" at bounding box center [901, 250] width 64 height 26
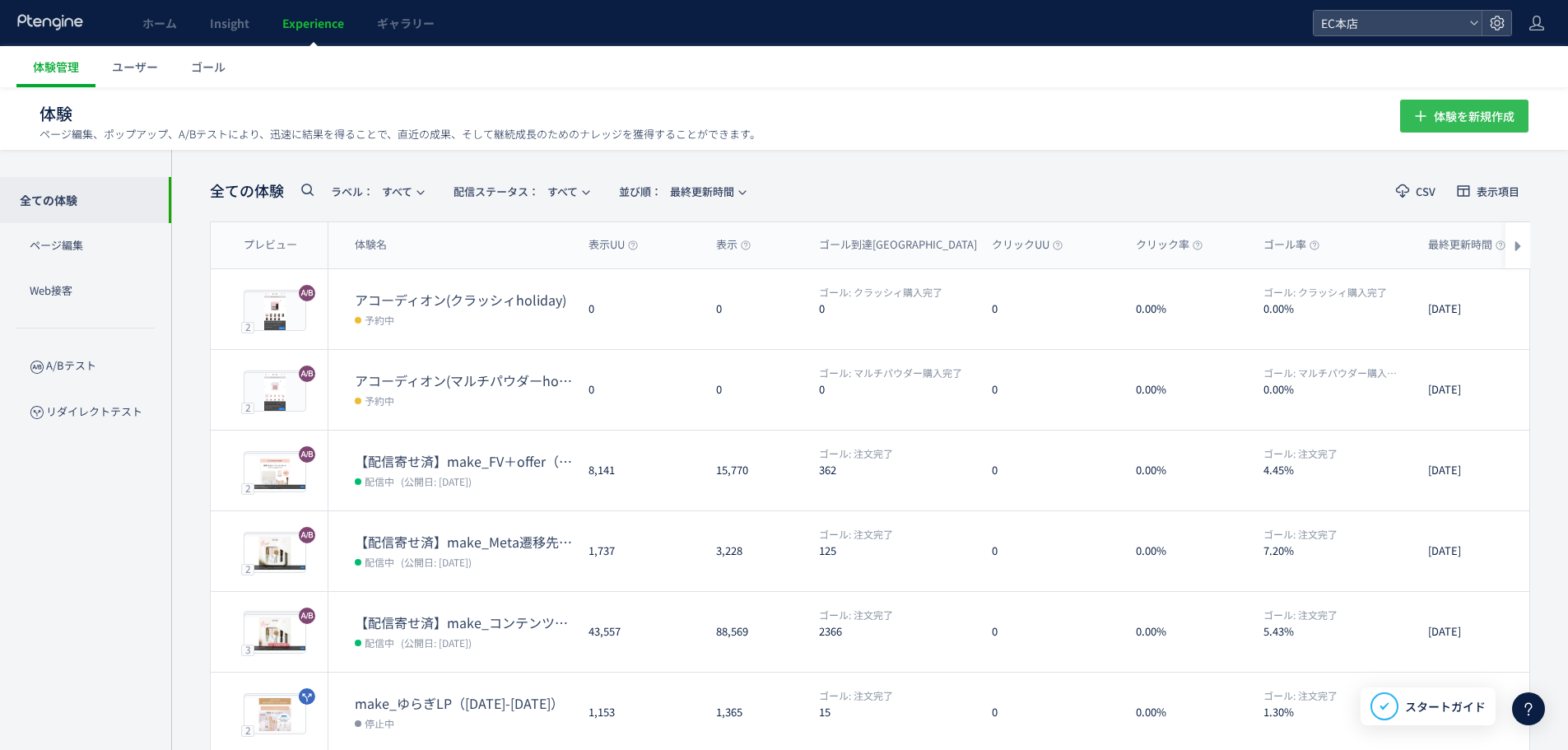
click at [1509, 110] on span "体験を新規作成" at bounding box center [1474, 117] width 81 height 33
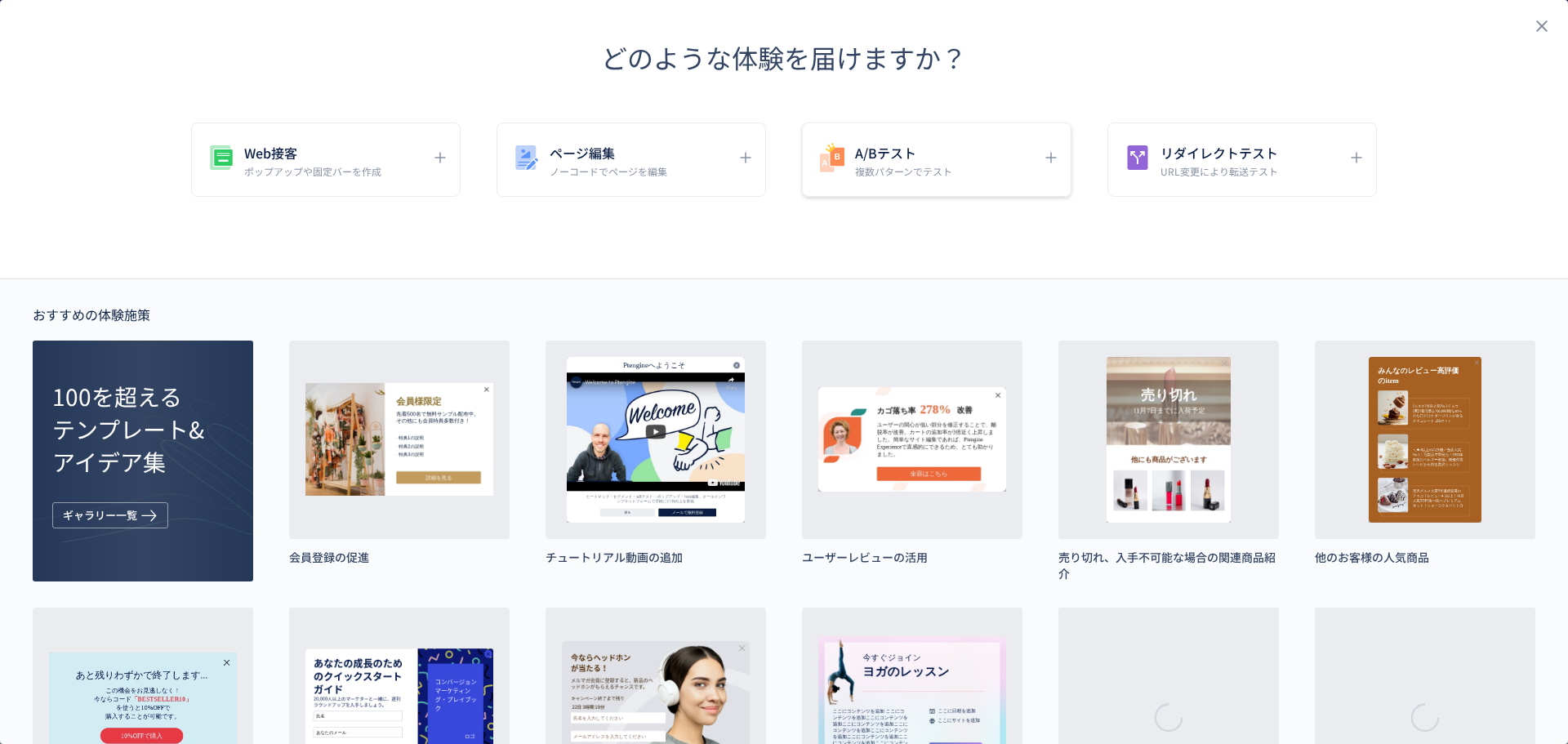
click at [964, 163] on div "A/Bテスト 複数パターンでテスト" at bounding box center [924, 159] width 217 height 37
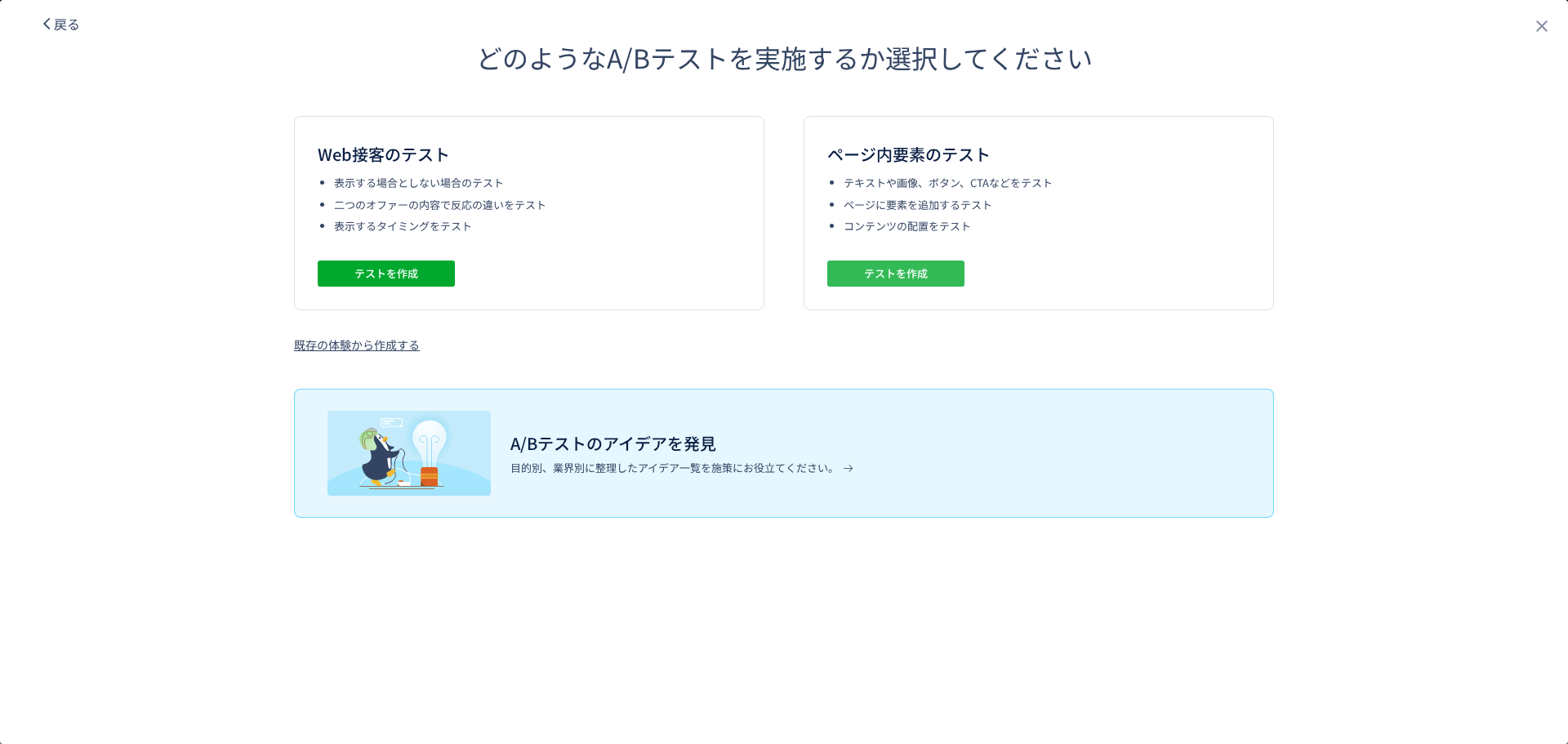
click at [937, 274] on button "テストを作成" at bounding box center [896, 274] width 137 height 26
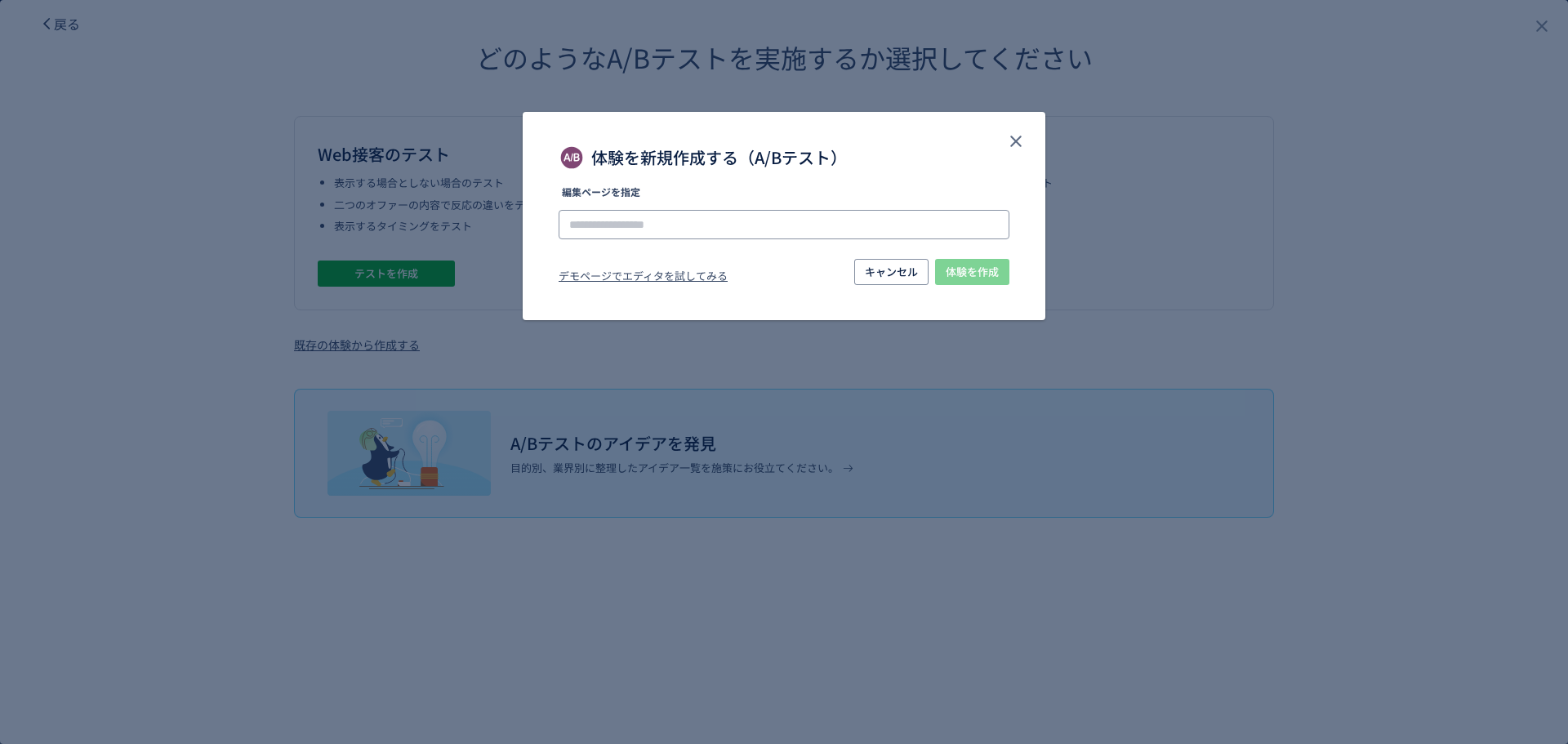
click at [781, 226] on input "体験を新規作成する（A/Bテスト）" at bounding box center [784, 225] width 451 height 30
paste input "**********"
click at [630, 223] on input "**********" at bounding box center [784, 225] width 451 height 30
type input "**********"
click at [945, 271] on span "体験を作成" at bounding box center [972, 272] width 53 height 26
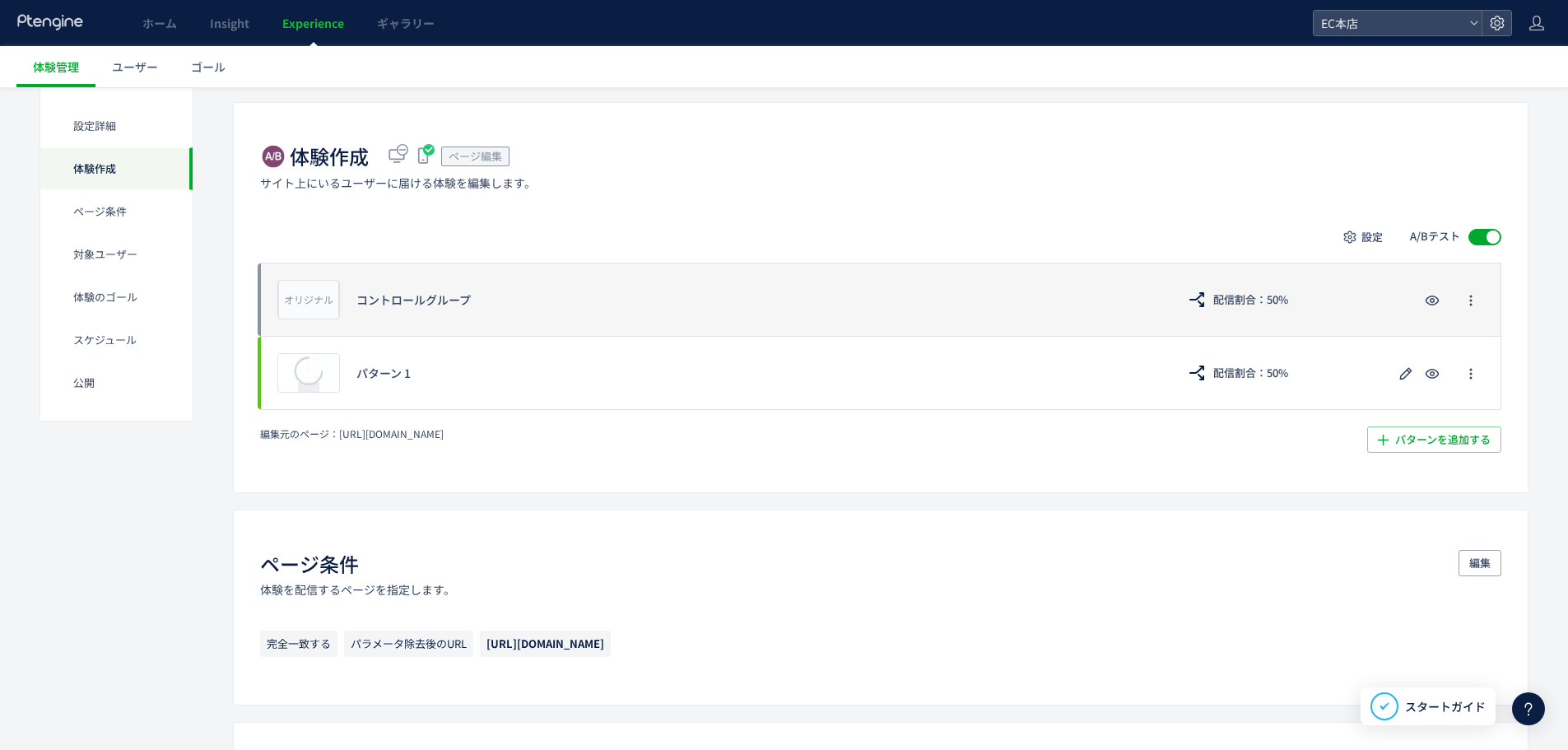
scroll to position [330, 0]
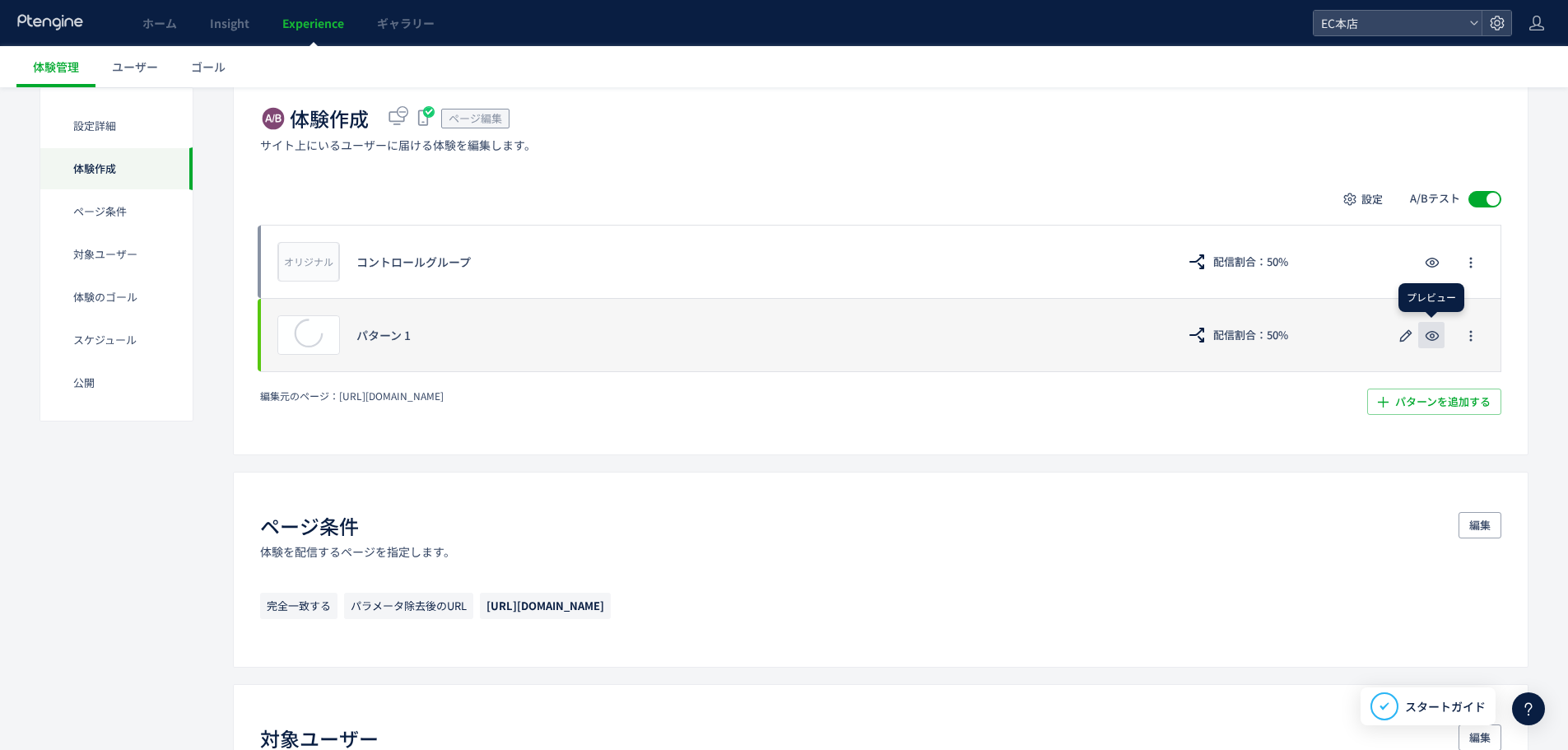
click at [1430, 337] on icon "button" at bounding box center [1432, 336] width 20 height 20
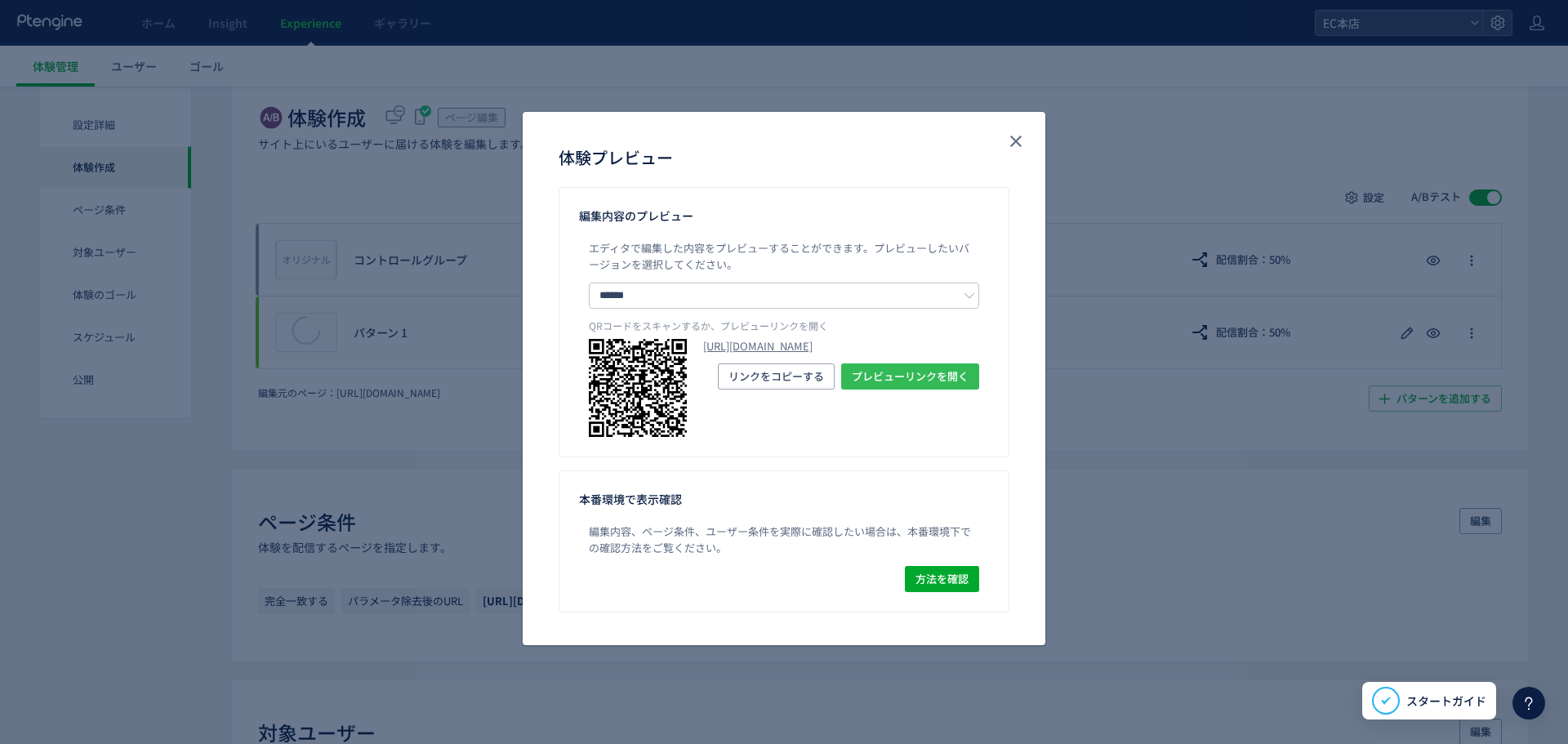
click at [955, 390] on span "プレビューリンクを開く" at bounding box center [910, 377] width 116 height 26
click at [1011, 140] on icon "close" at bounding box center [1016, 141] width 20 height 20
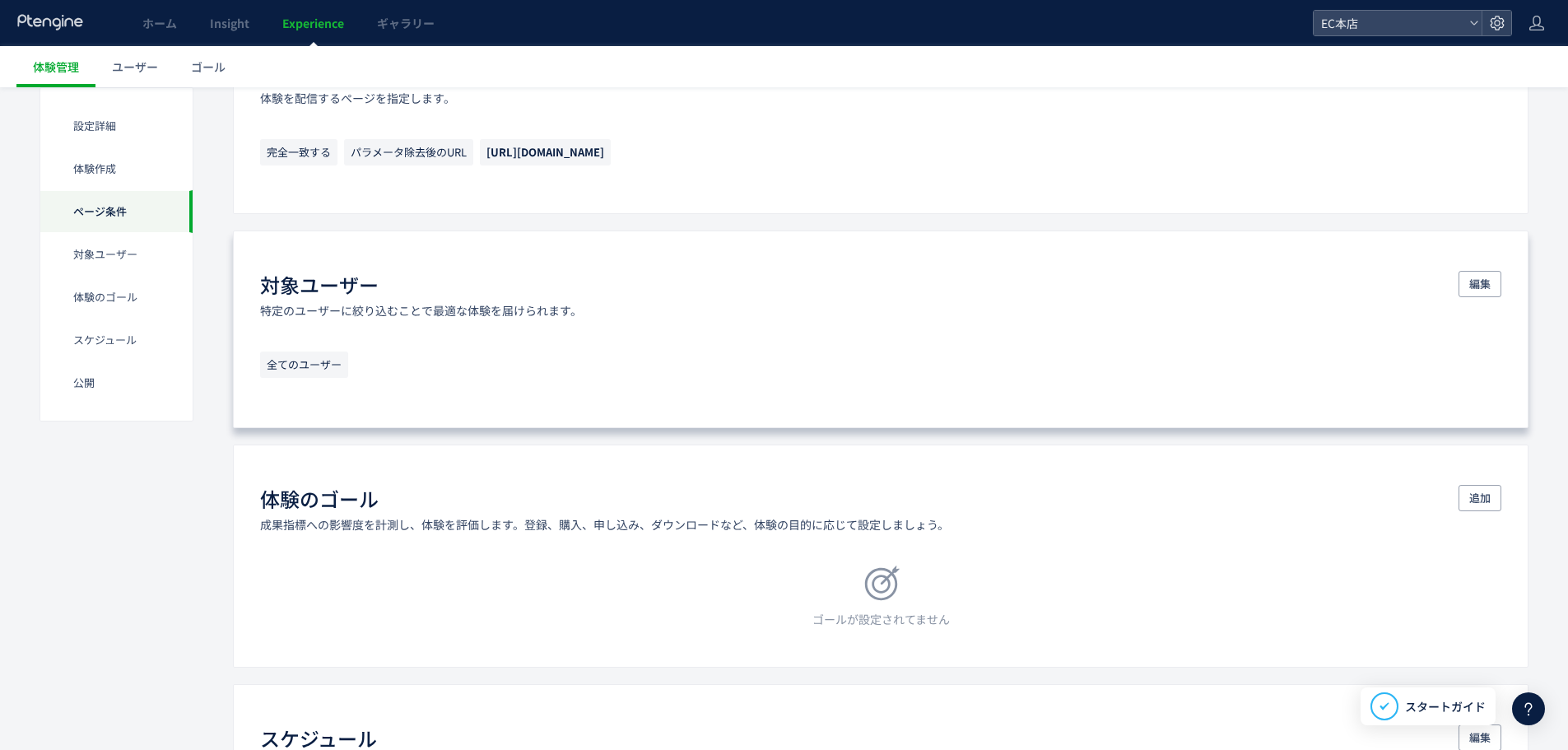
scroll to position [823, 0]
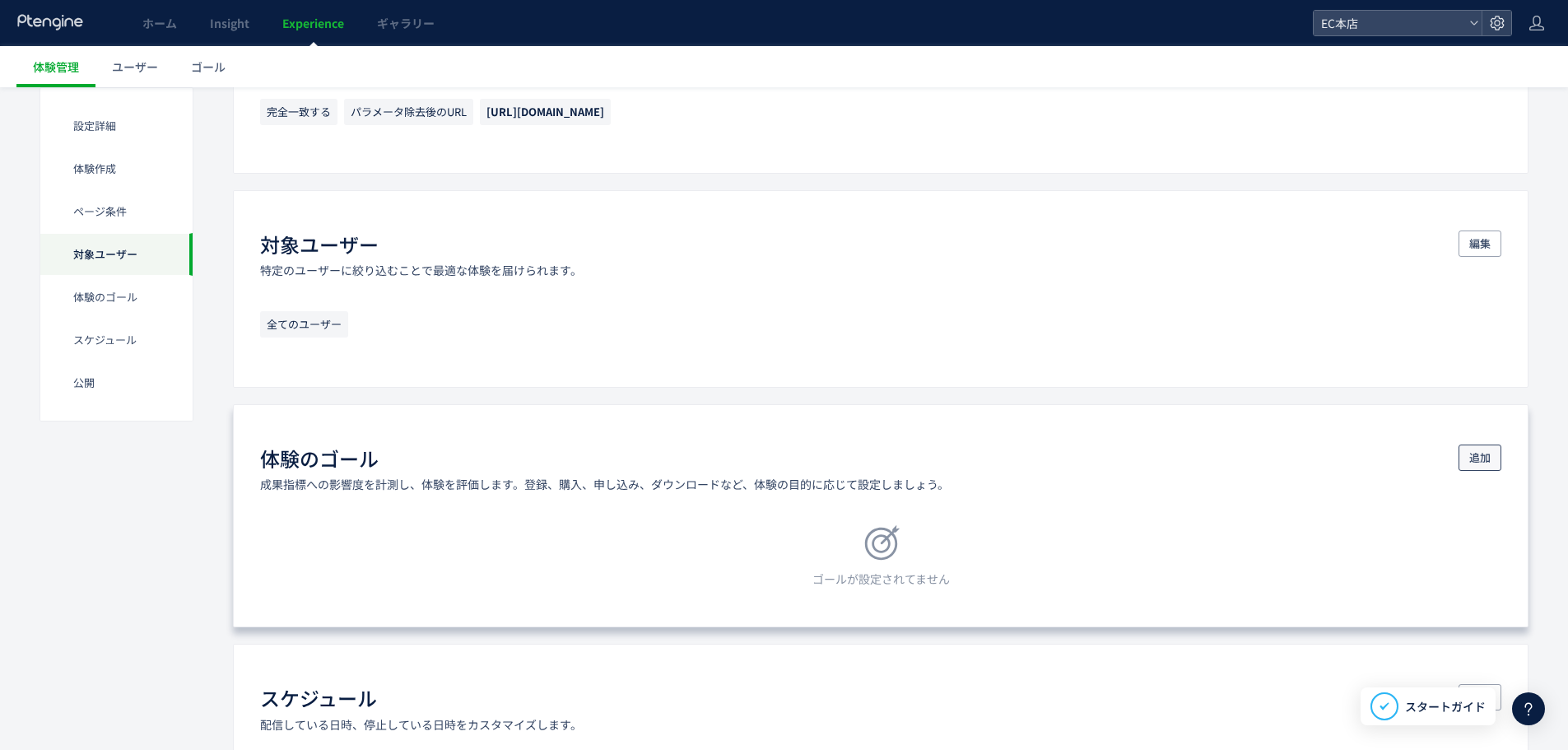
click at [1487, 464] on span "追加" at bounding box center [1480, 458] width 22 height 27
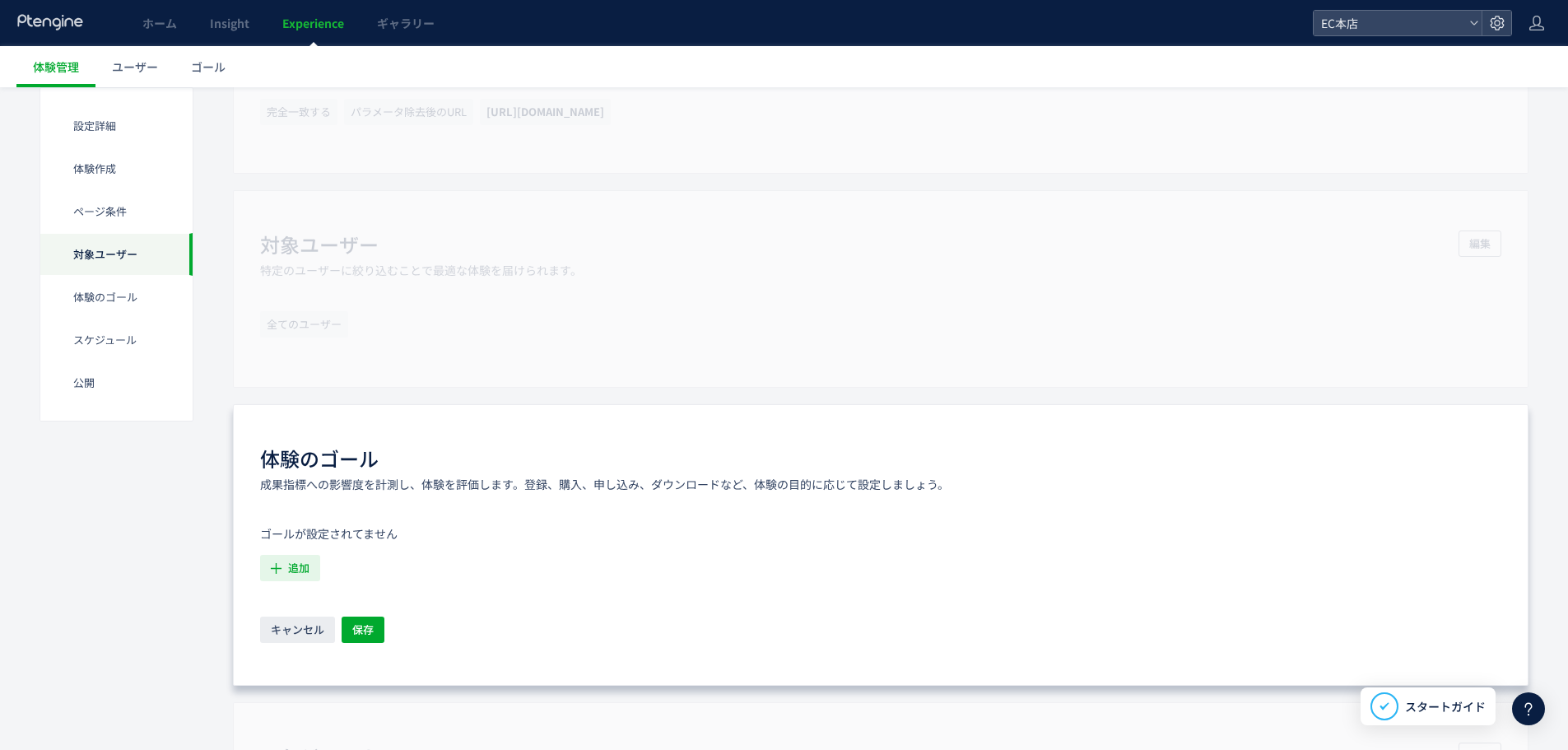
click at [300, 565] on span "追加" at bounding box center [299, 569] width 22 height 27
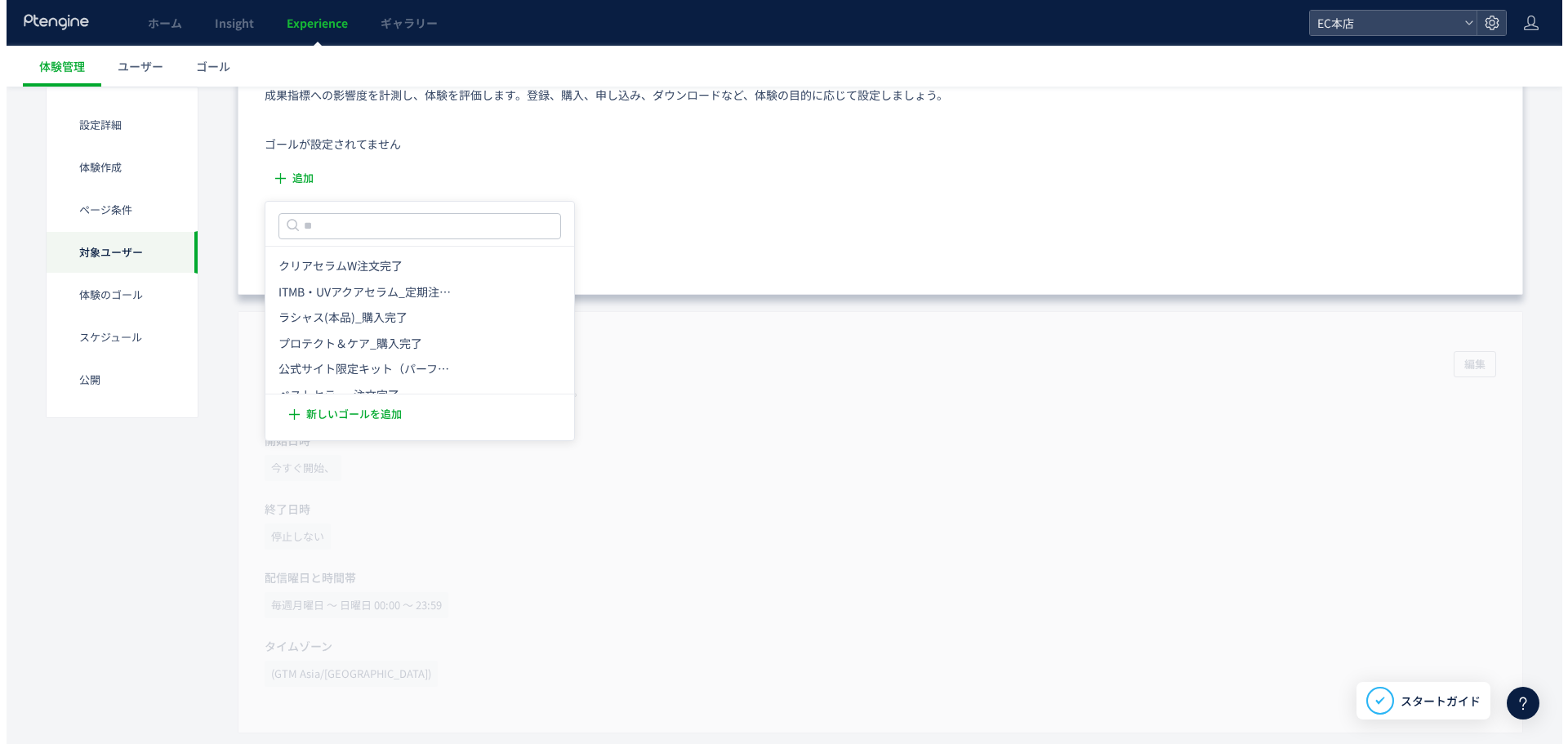
scroll to position [1225, 0]
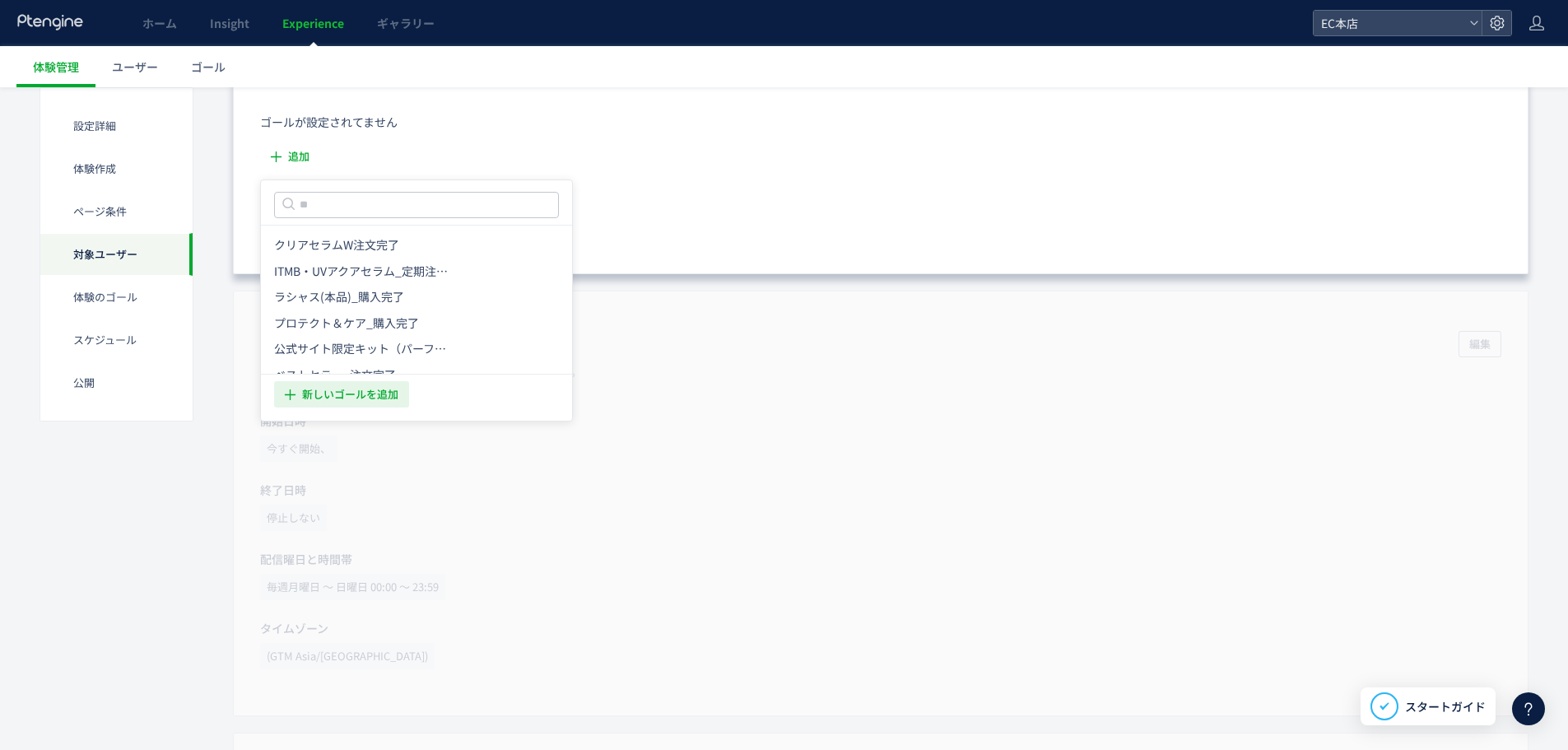
click at [381, 404] on span "新しいゴールを追加" at bounding box center [350, 395] width 97 height 27
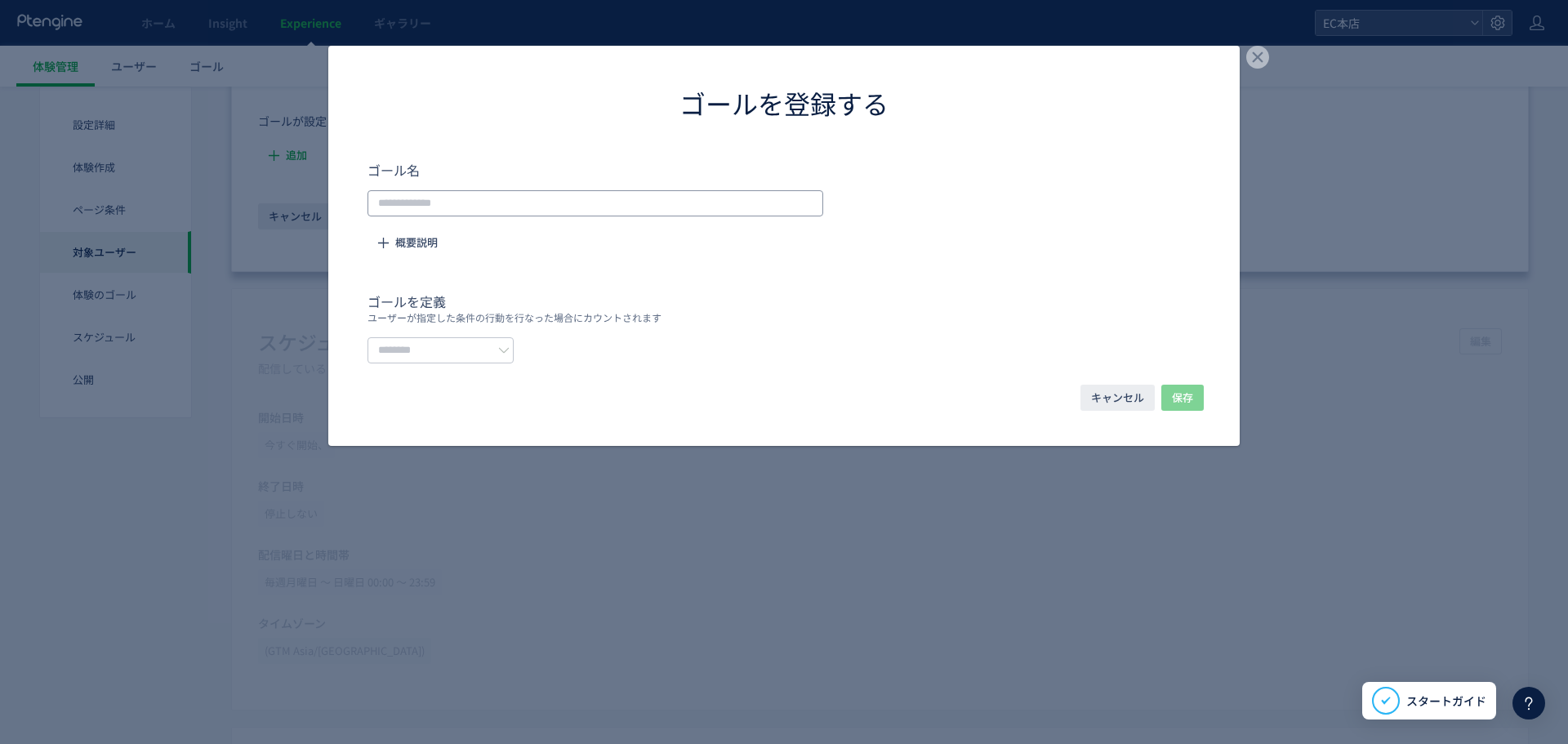
click at [552, 199] on input "dialog" at bounding box center [595, 203] width 456 height 26
paste input "*********"
drag, startPoint x: 432, startPoint y: 199, endPoint x: 324, endPoint y: 206, distance: 108.2
click at [330, 201] on div "ゴール名 ********* 概要説明 ゴールを定義 ユーザーが指定した条件の行動を行なった場合にカウントされます" at bounding box center [784, 262] width 912 height 203
type input "**********"
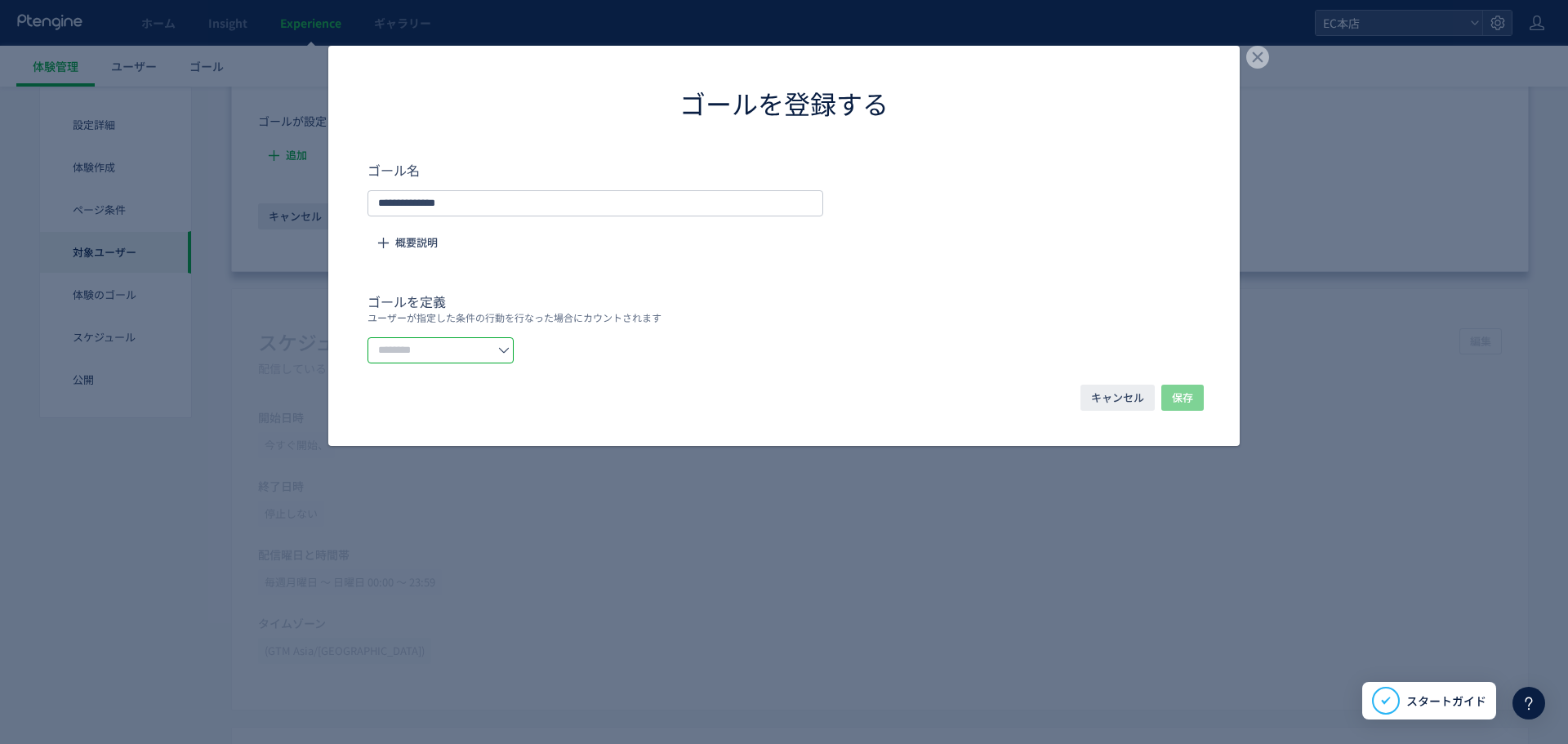
click at [442, 348] on input "dialog" at bounding box center [440, 350] width 146 height 26
click at [440, 415] on span "イベントを選択する" at bounding box center [436, 419] width 103 height 17
type input "*********"
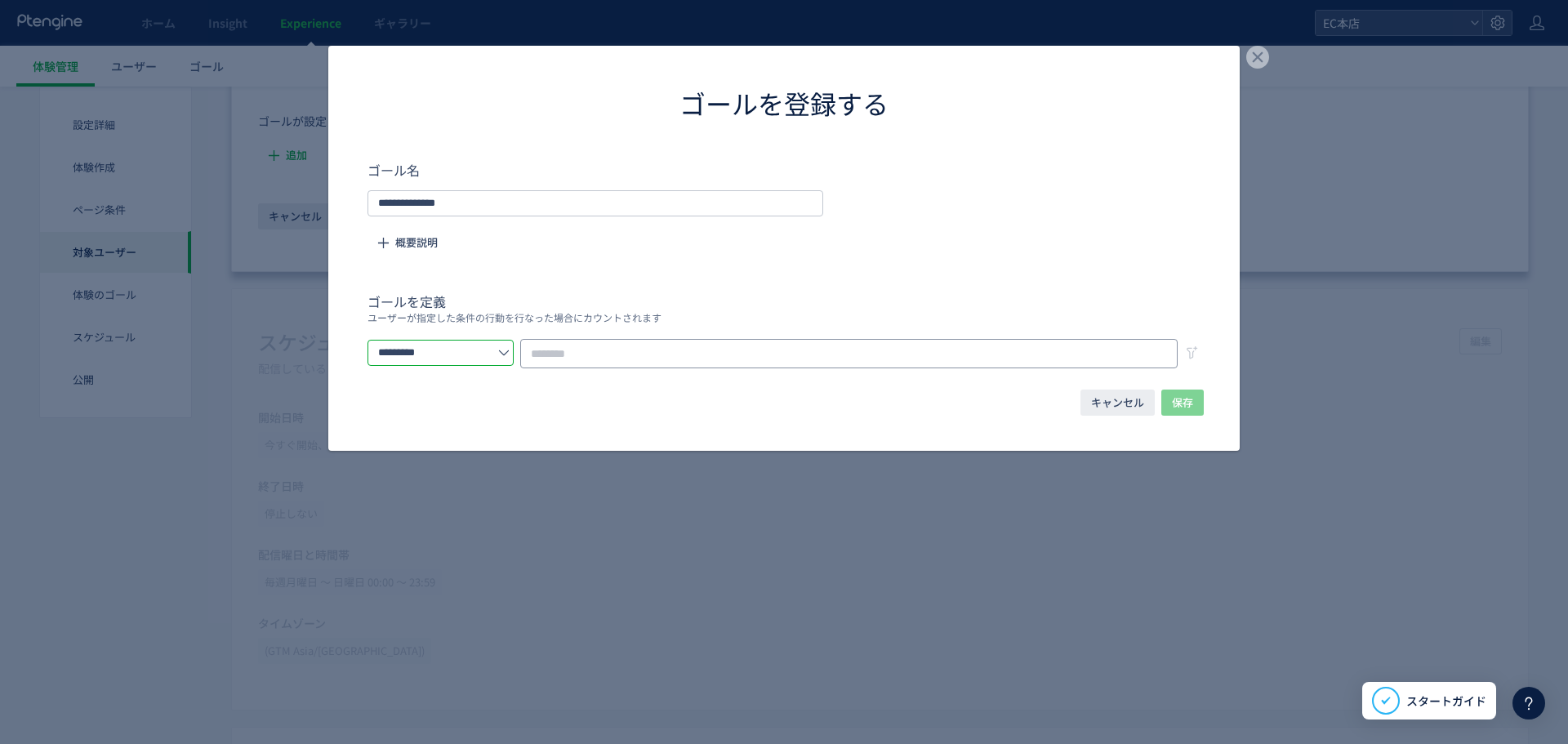
click at [580, 351] on input "dialog" at bounding box center [849, 353] width 657 height 30
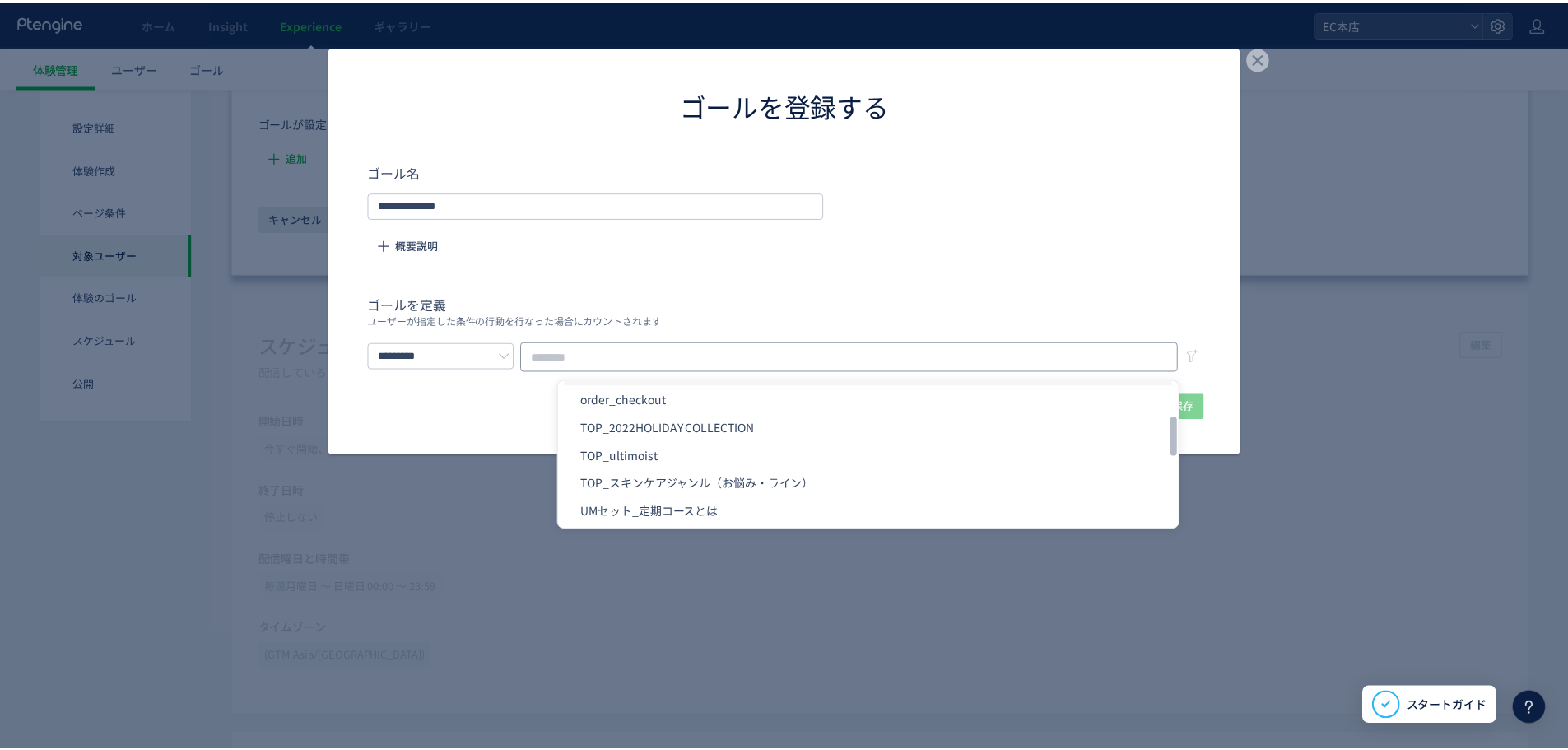
scroll to position [707, 0]
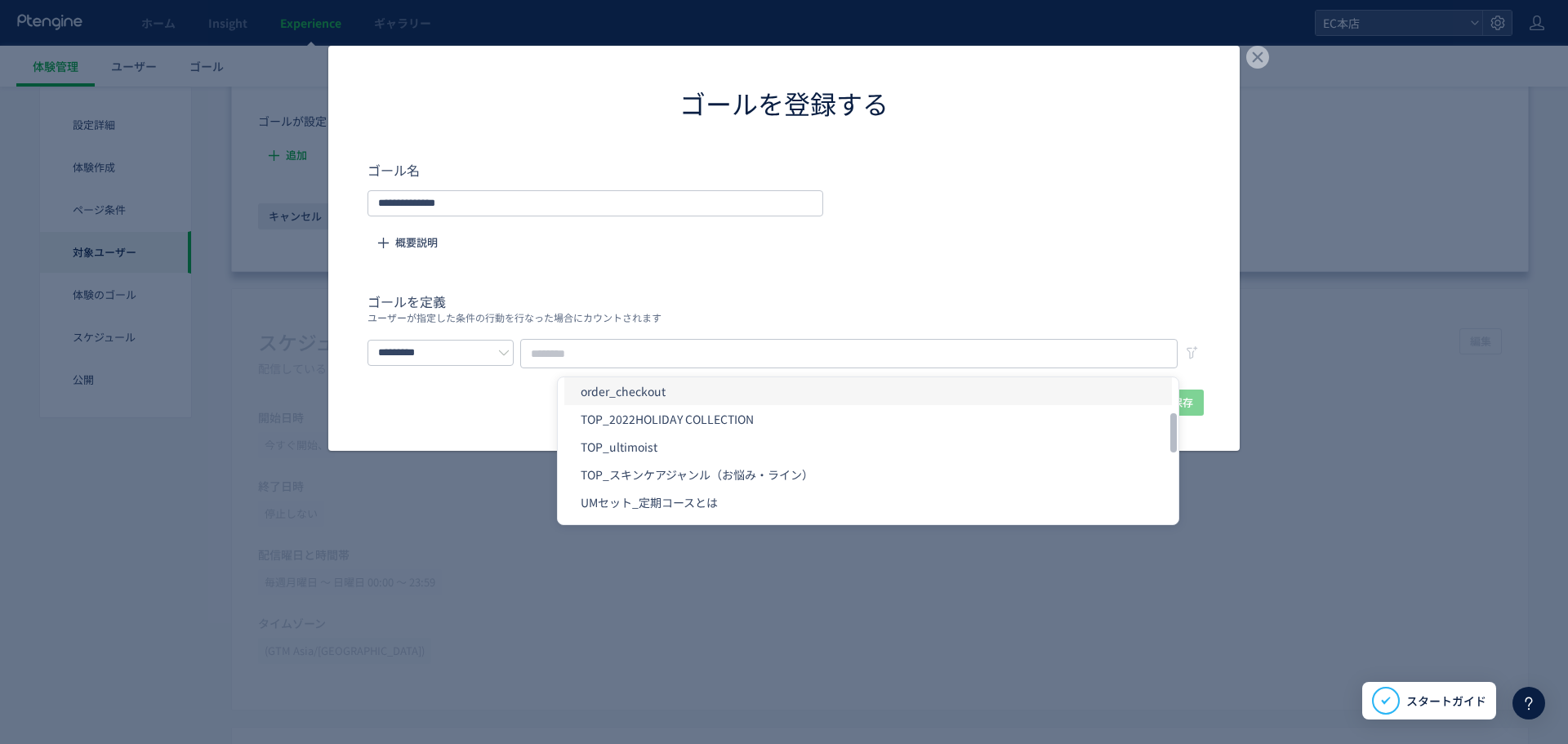
click at [651, 395] on li "order_checkout" at bounding box center [868, 391] width 608 height 28
type input "**********"
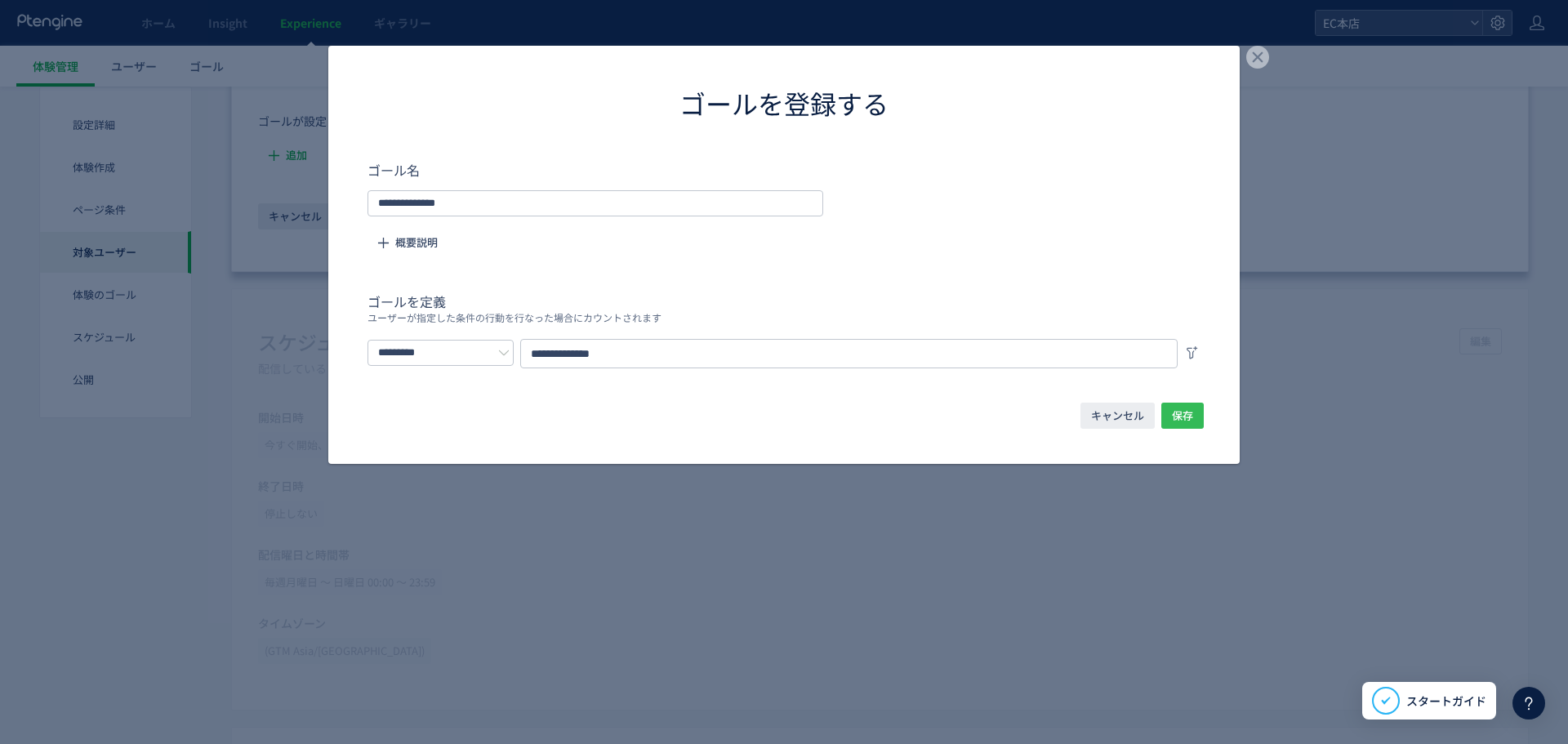
click at [1187, 410] on span "保存" at bounding box center [1182, 416] width 21 height 26
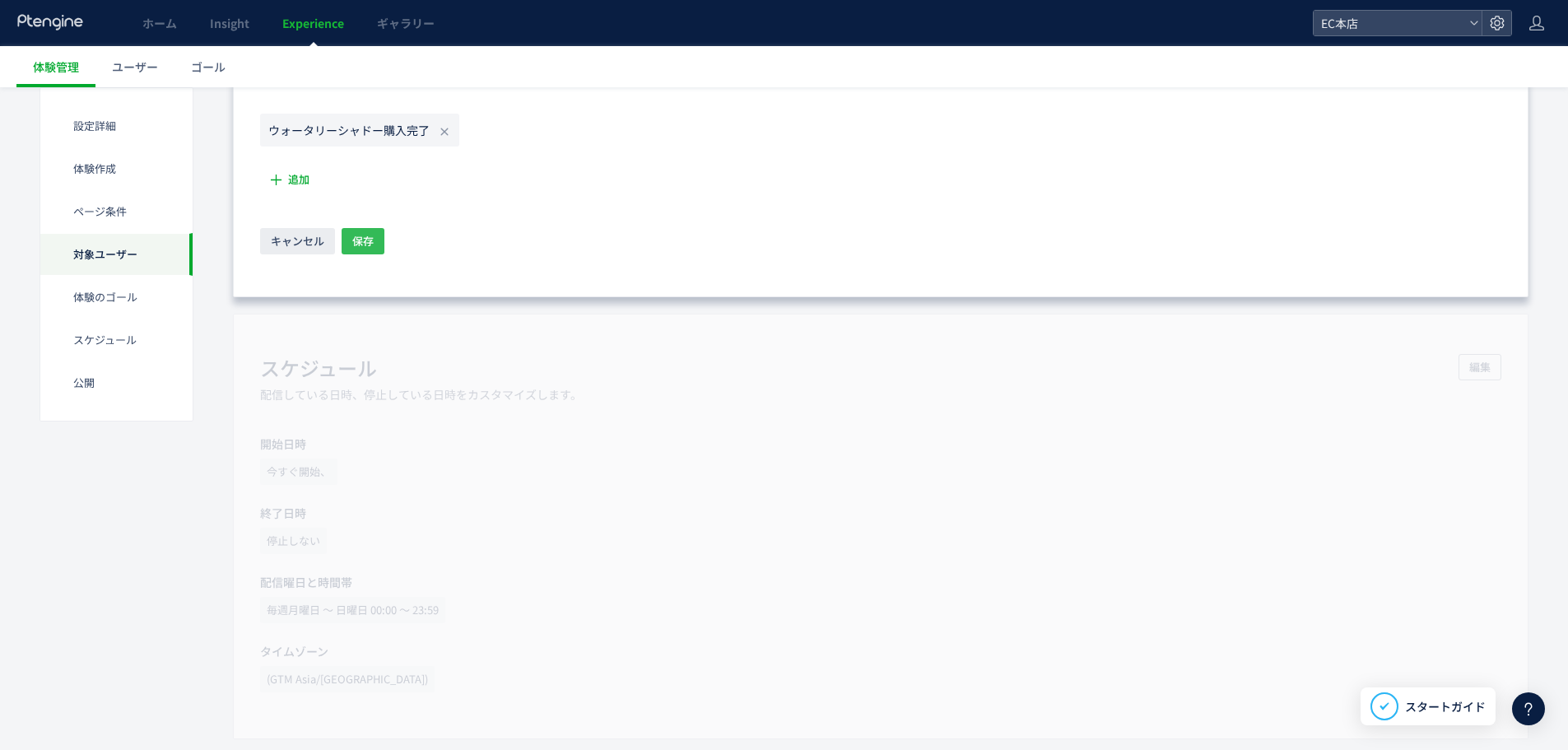
click at [365, 245] on span "保存" at bounding box center [363, 241] width 22 height 27
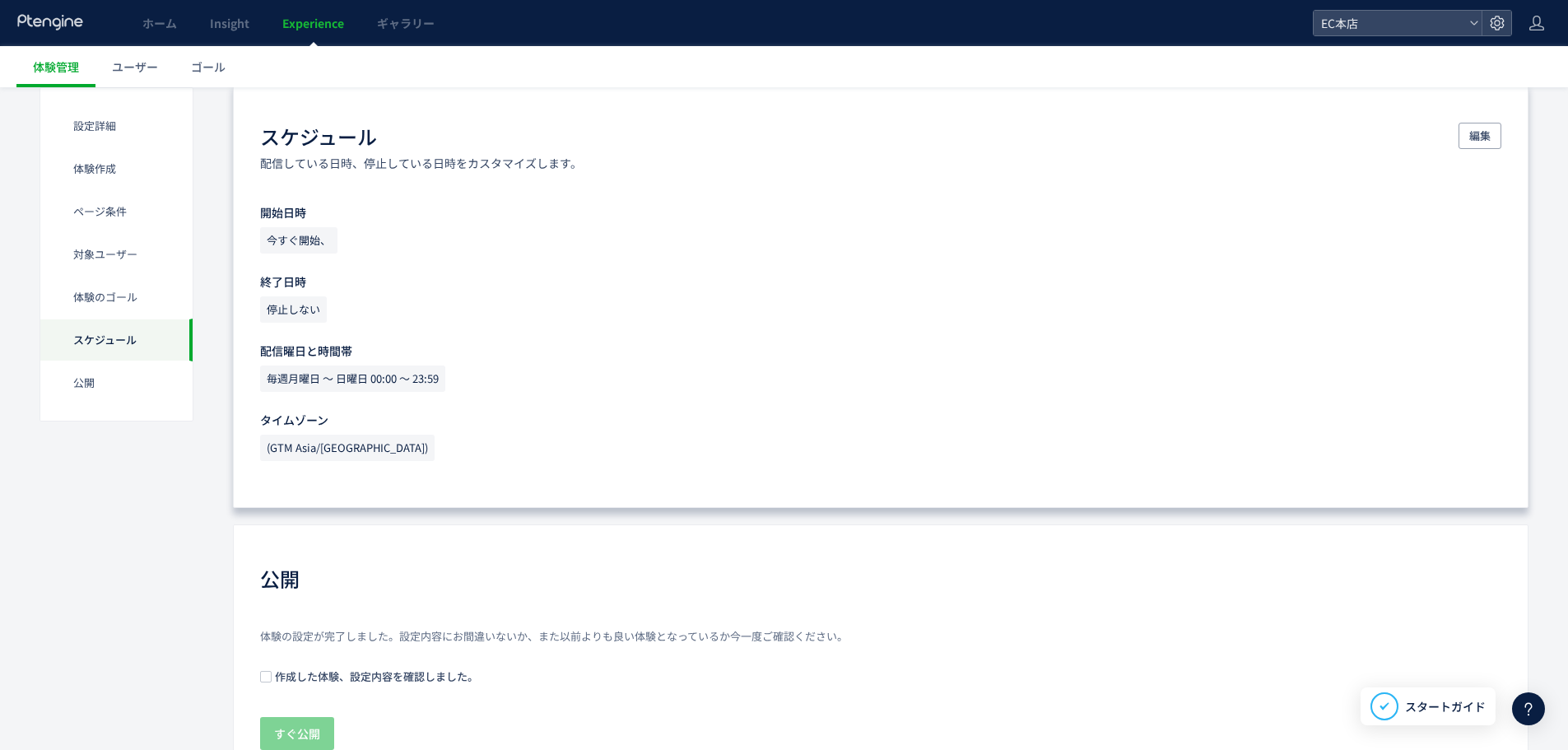
scroll to position [1284, 0]
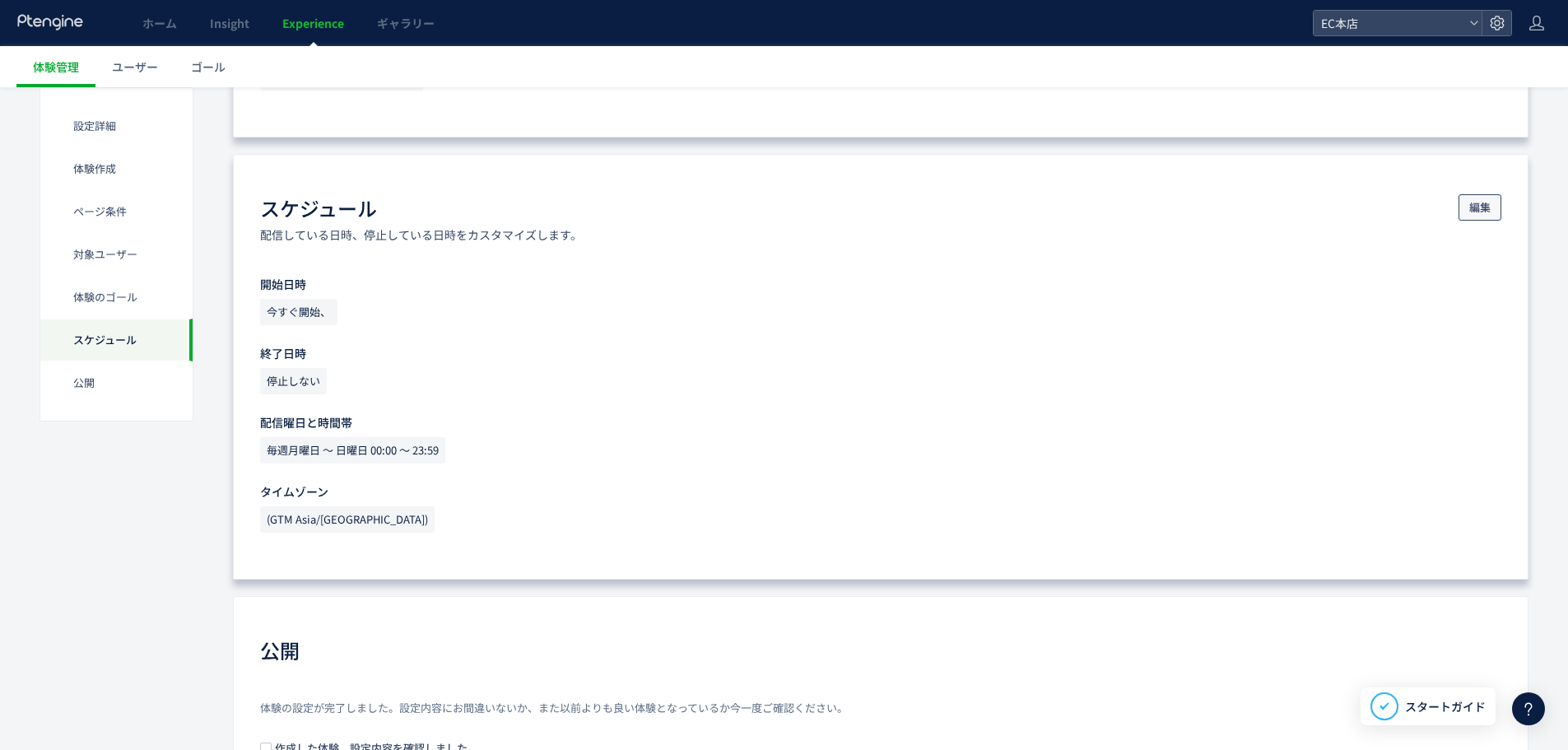
click at [1470, 208] on span "編集" at bounding box center [1480, 207] width 22 height 27
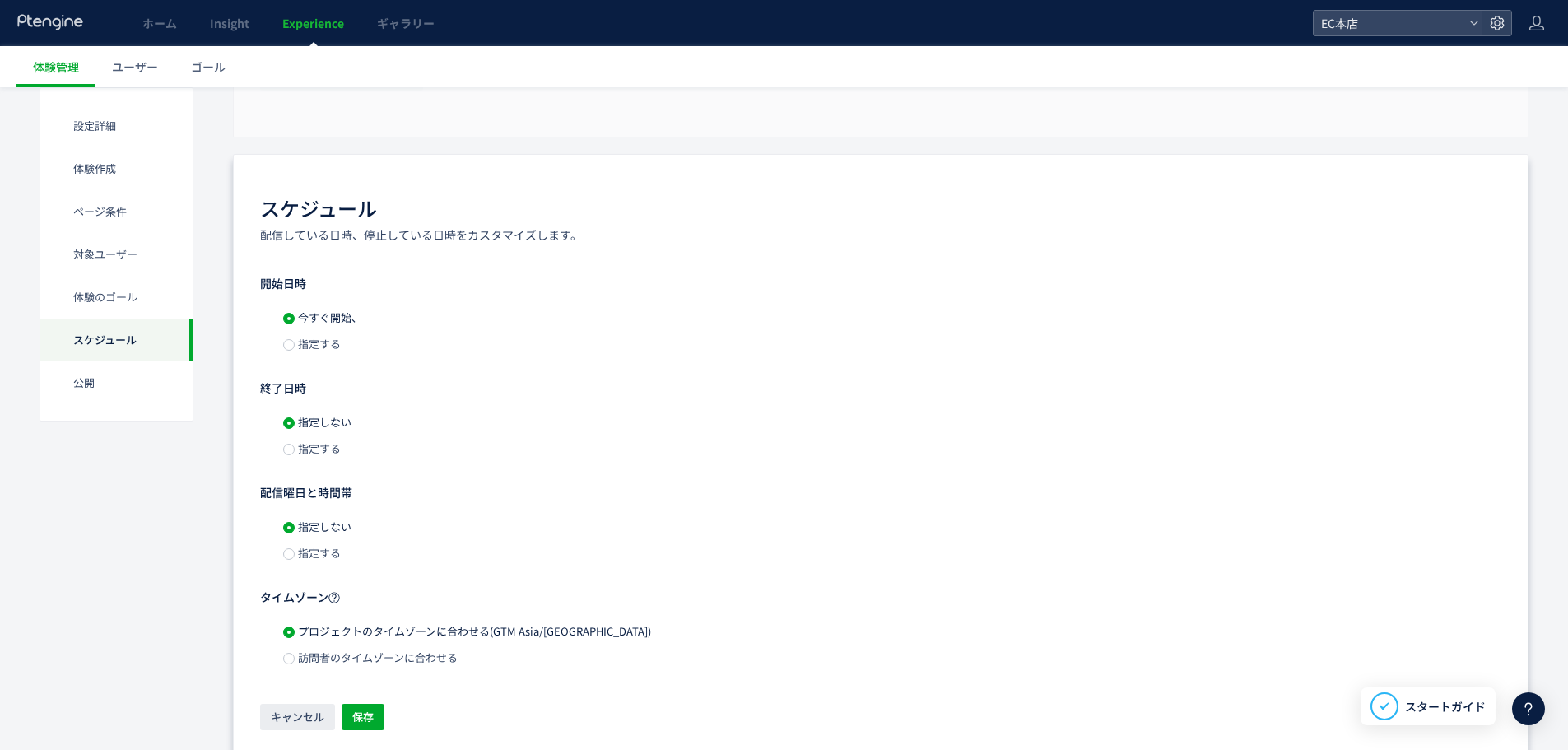
click at [331, 344] on span "指定する" at bounding box center [317, 344] width 46 height 16
click at [372, 714] on span "保存" at bounding box center [363, 718] width 22 height 27
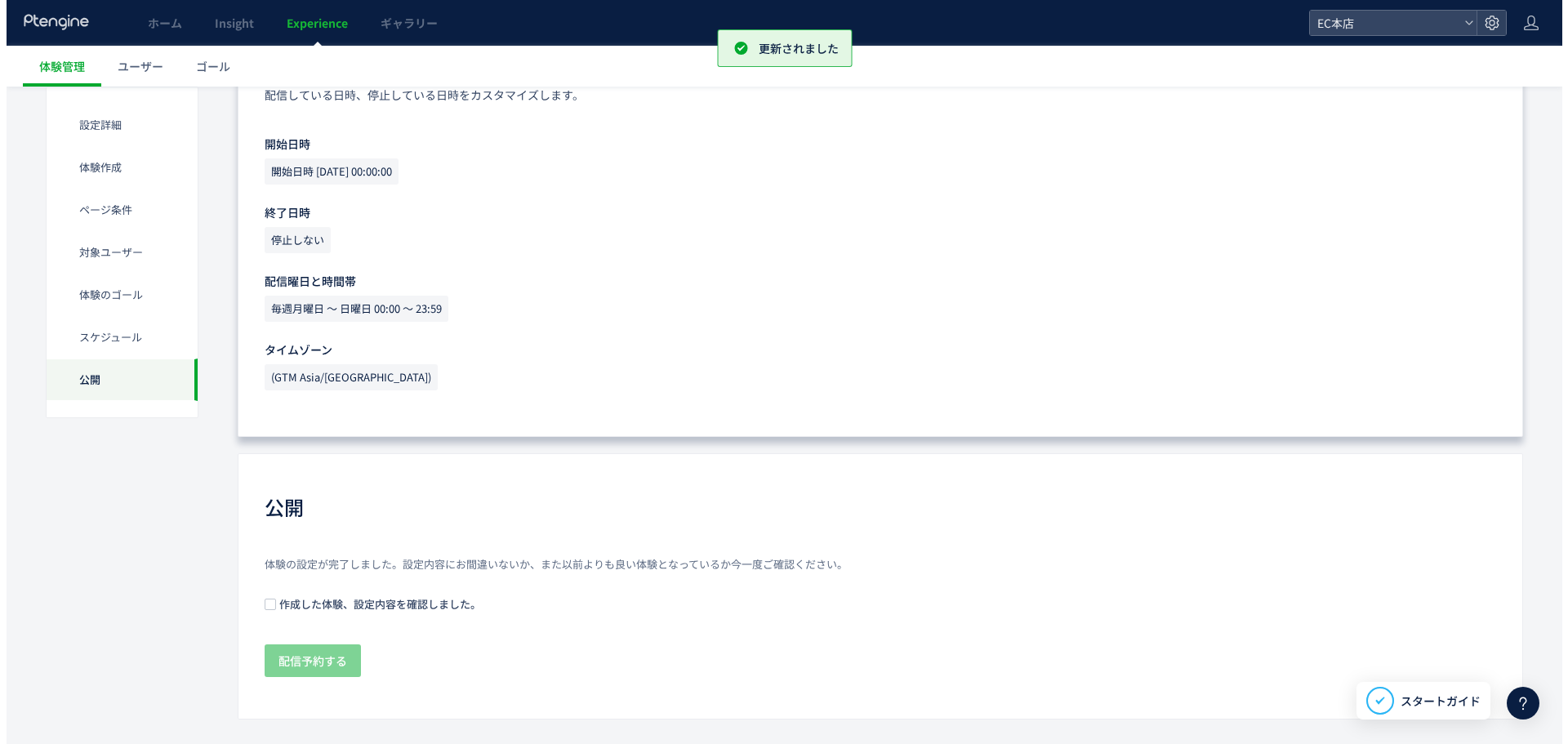
scroll to position [1438, 0]
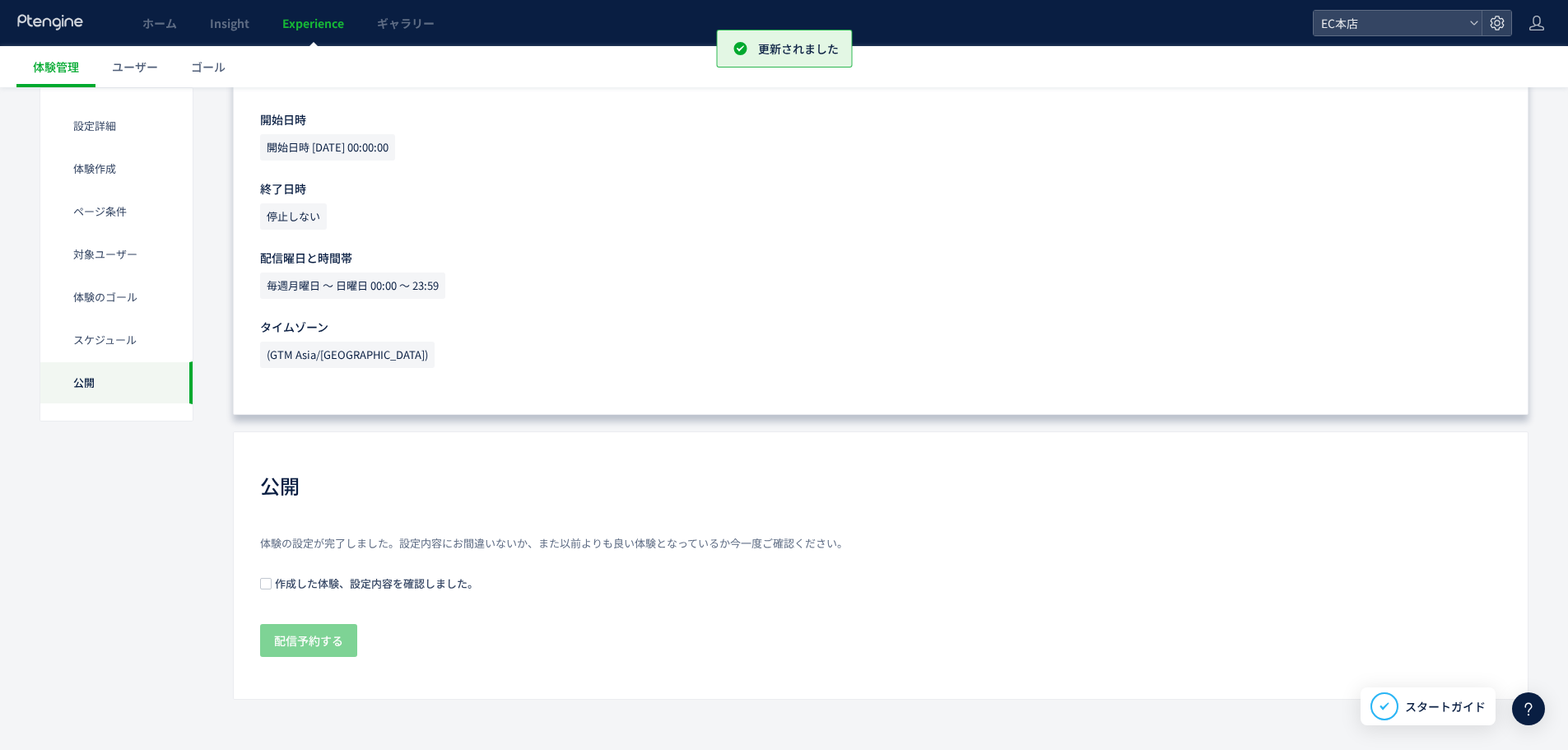
click at [275, 589] on span "作成した体験、設定内容を確認しました。" at bounding box center [375, 583] width 206 height 16
click at [295, 648] on span "配信予約する" at bounding box center [308, 641] width 69 height 33
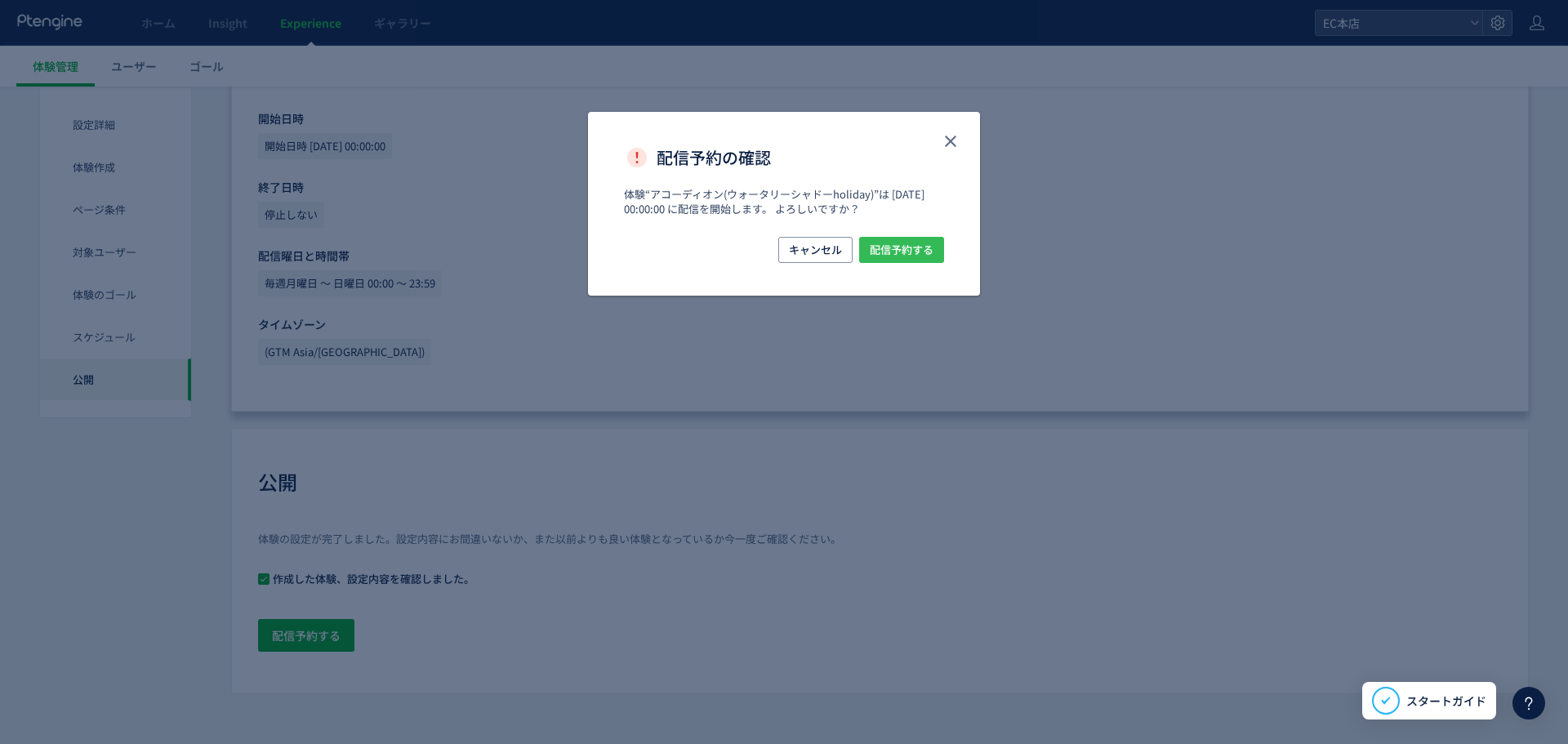
click at [912, 255] on span "配信予約する" at bounding box center [901, 250] width 64 height 26
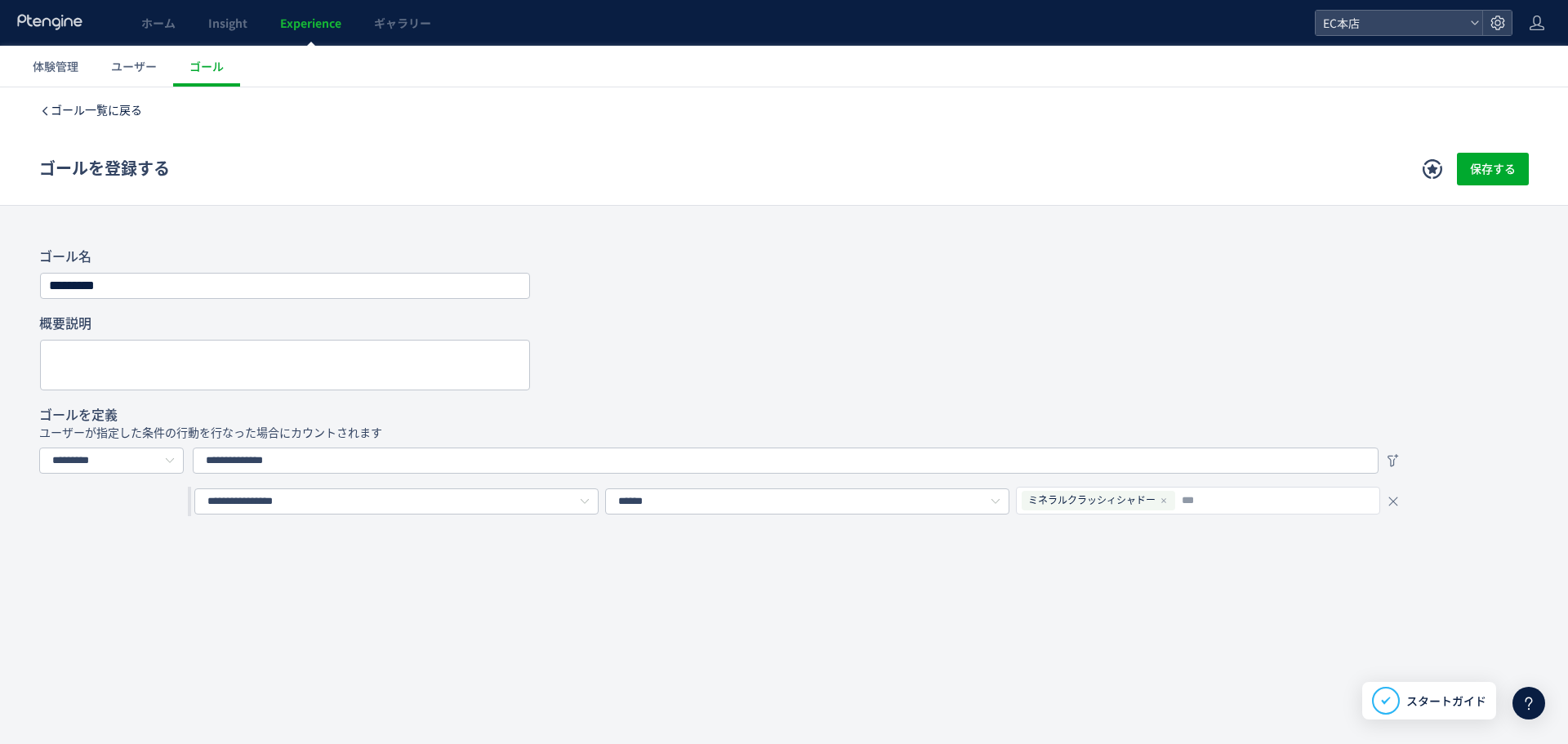
click at [102, 102] on link "ゴール一覧に戻る" at bounding box center [96, 111] width 92 height 17
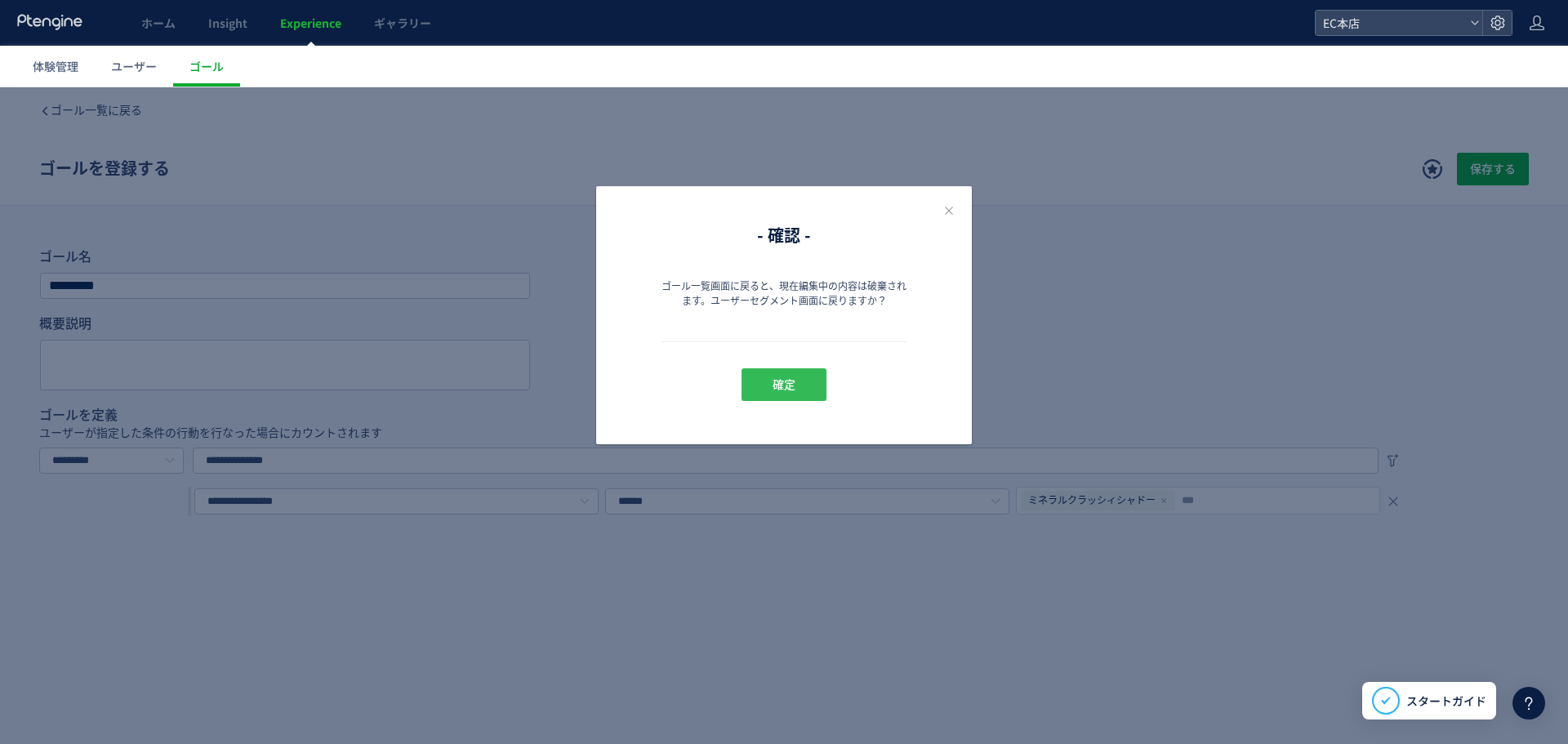
click at [800, 388] on button "確定" at bounding box center [784, 385] width 85 height 33
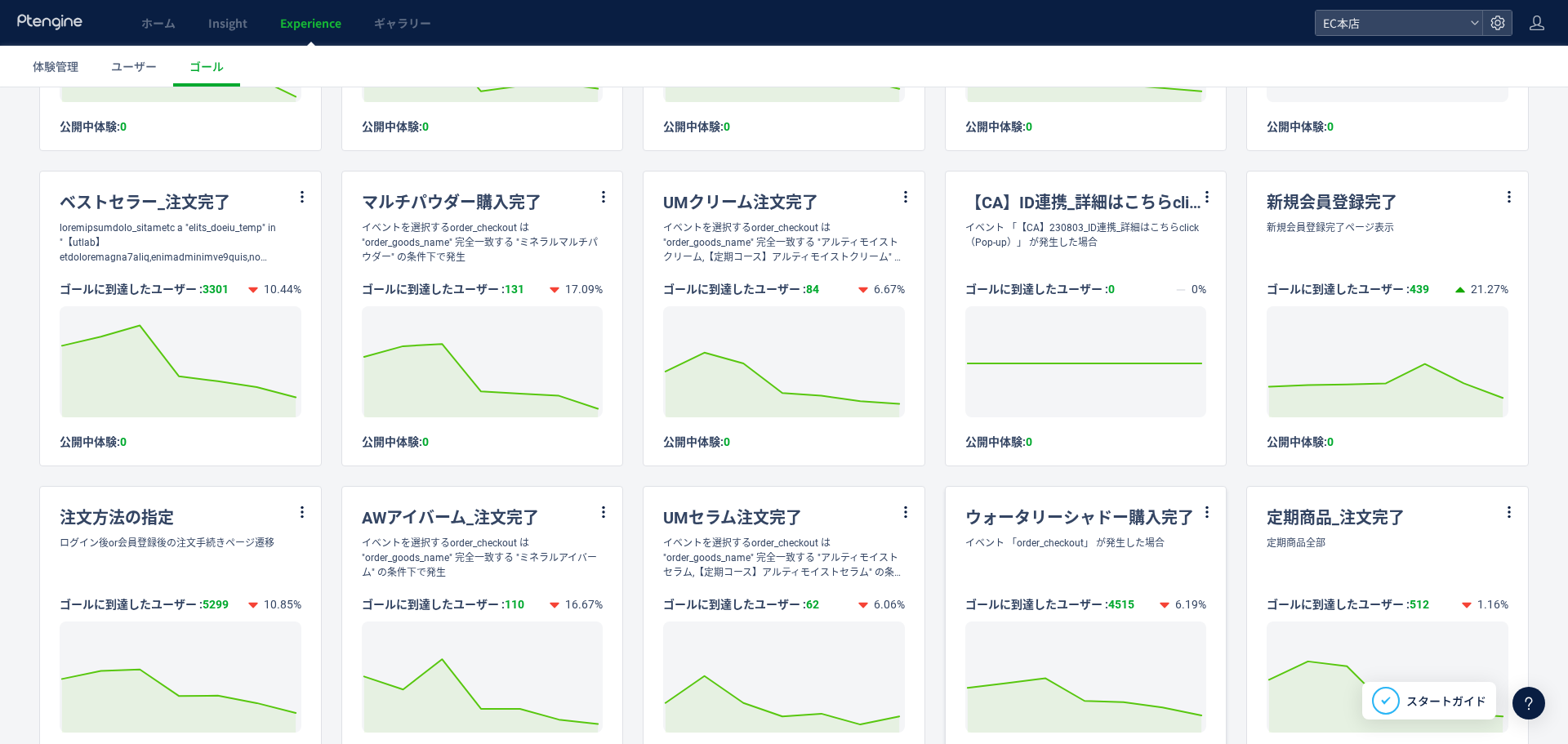
scroll to position [409, 0]
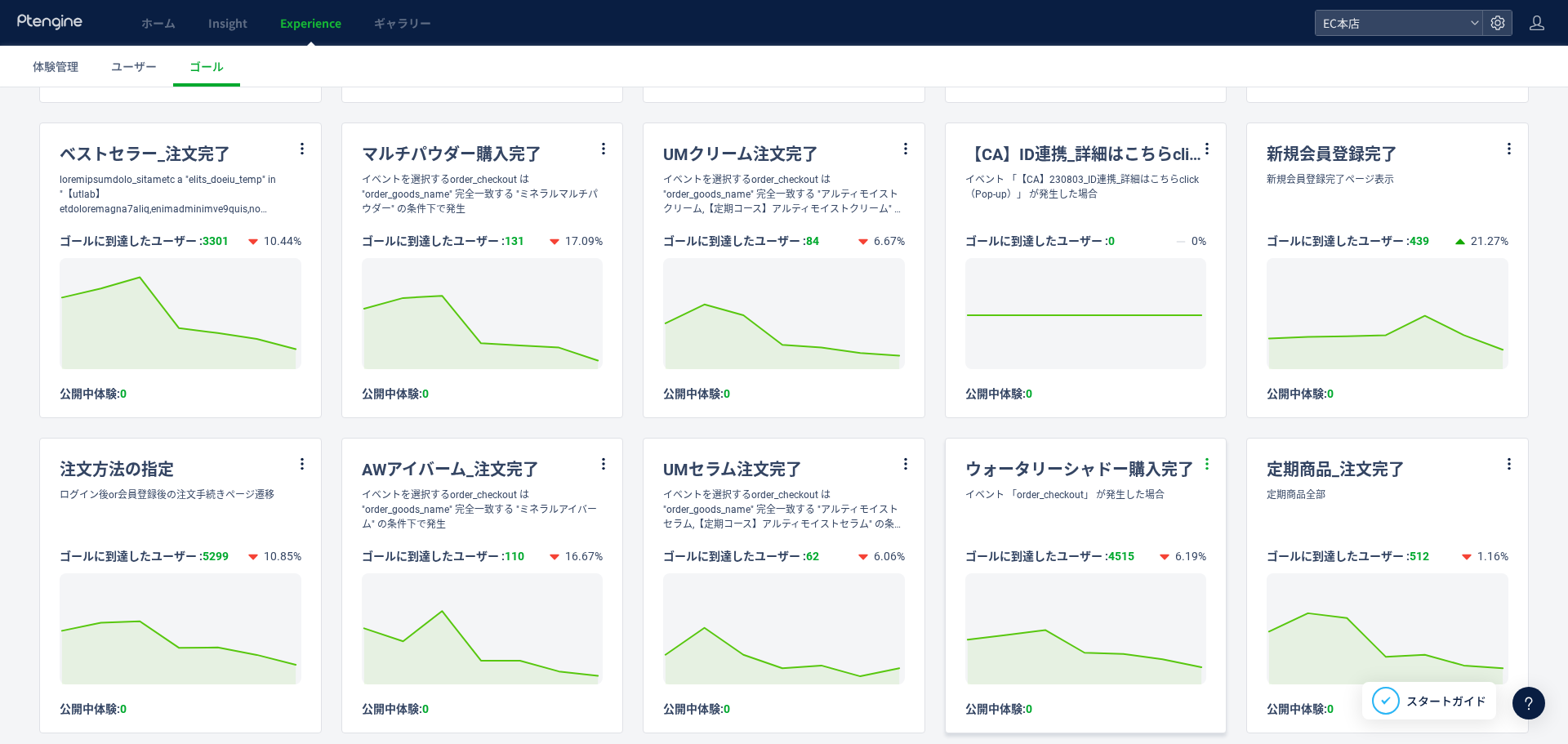
click at [1203, 469] on icon at bounding box center [1207, 464] width 15 height 15
click at [1182, 503] on li "編集" at bounding box center [1177, 505] width 55 height 30
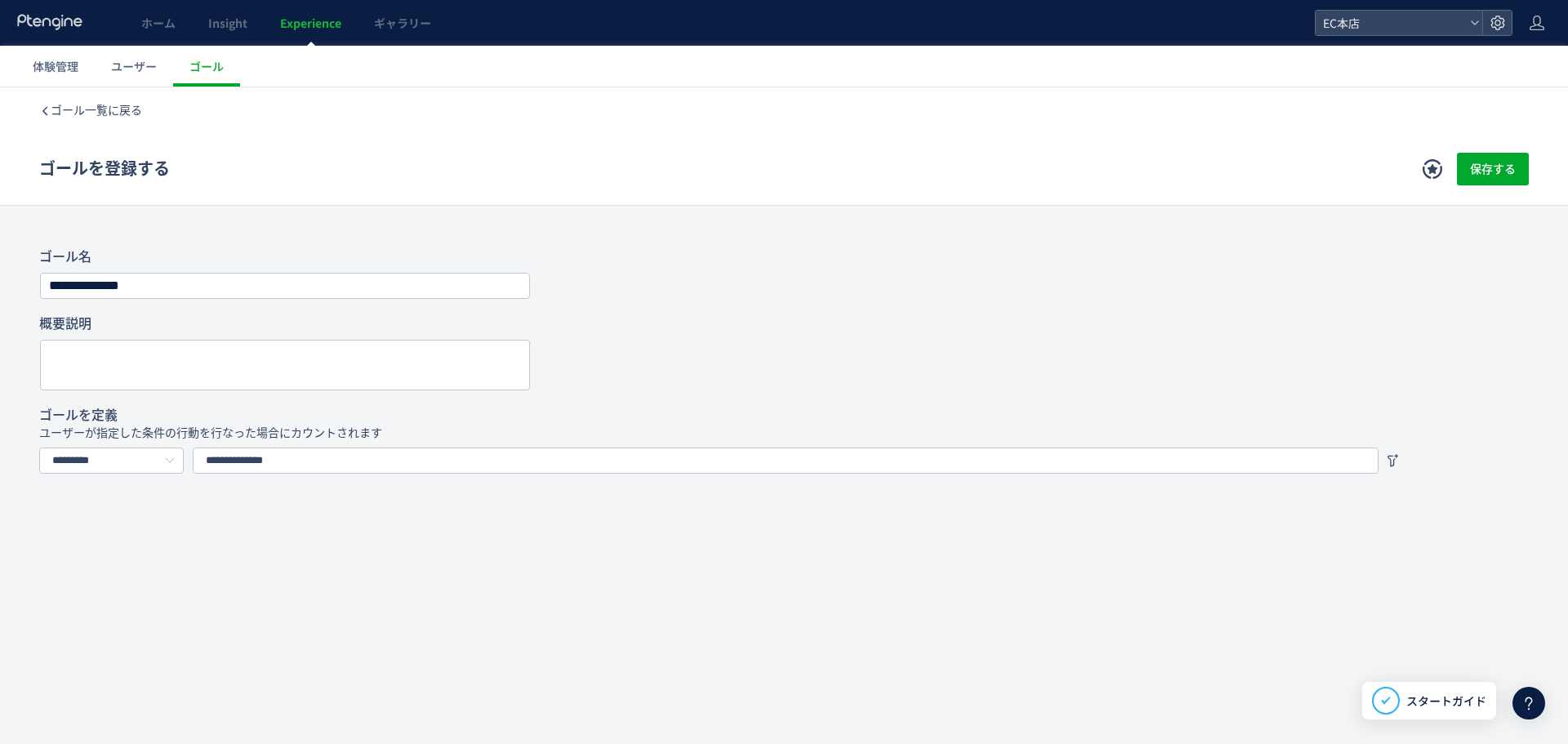
click at [1393, 469] on div at bounding box center [1393, 461] width 17 height 26
click at [405, 500] on input "subject-key" at bounding box center [396, 500] width 405 height 26
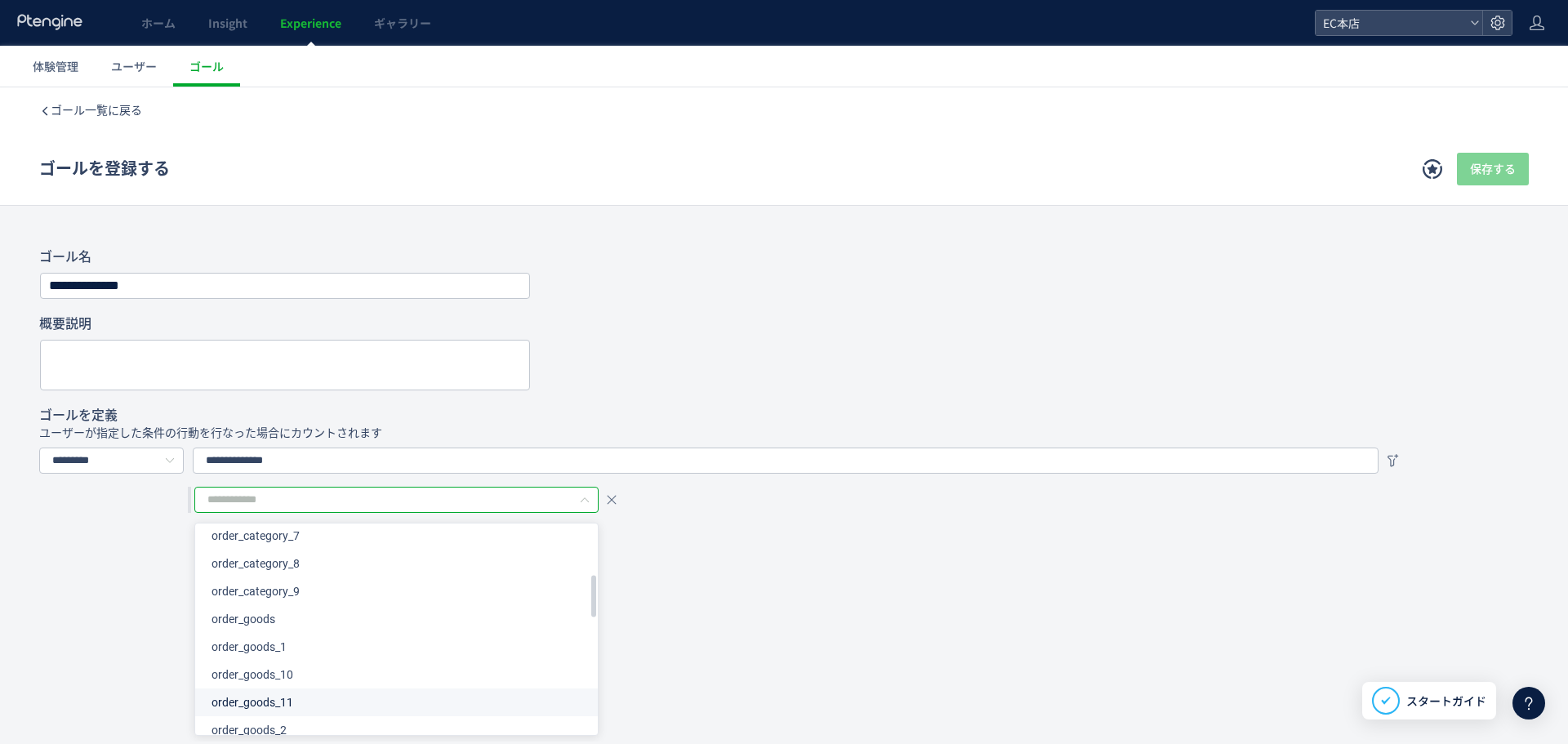
scroll to position [245, 0]
click at [268, 631] on span "order_goods" at bounding box center [243, 631] width 64 height 13
type input "**********"
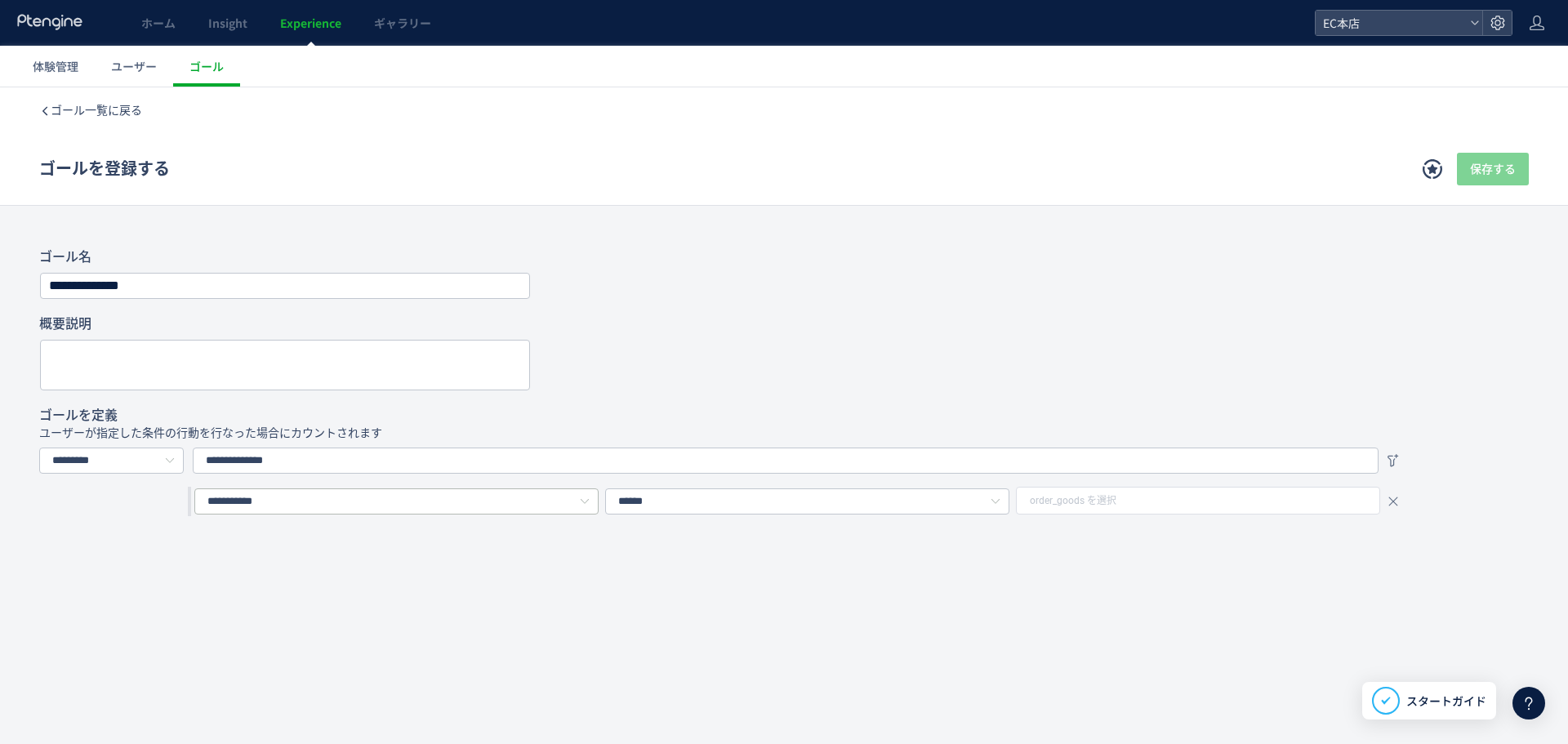
click at [581, 499] on icon "subject-key" at bounding box center [584, 501] width 21 height 26
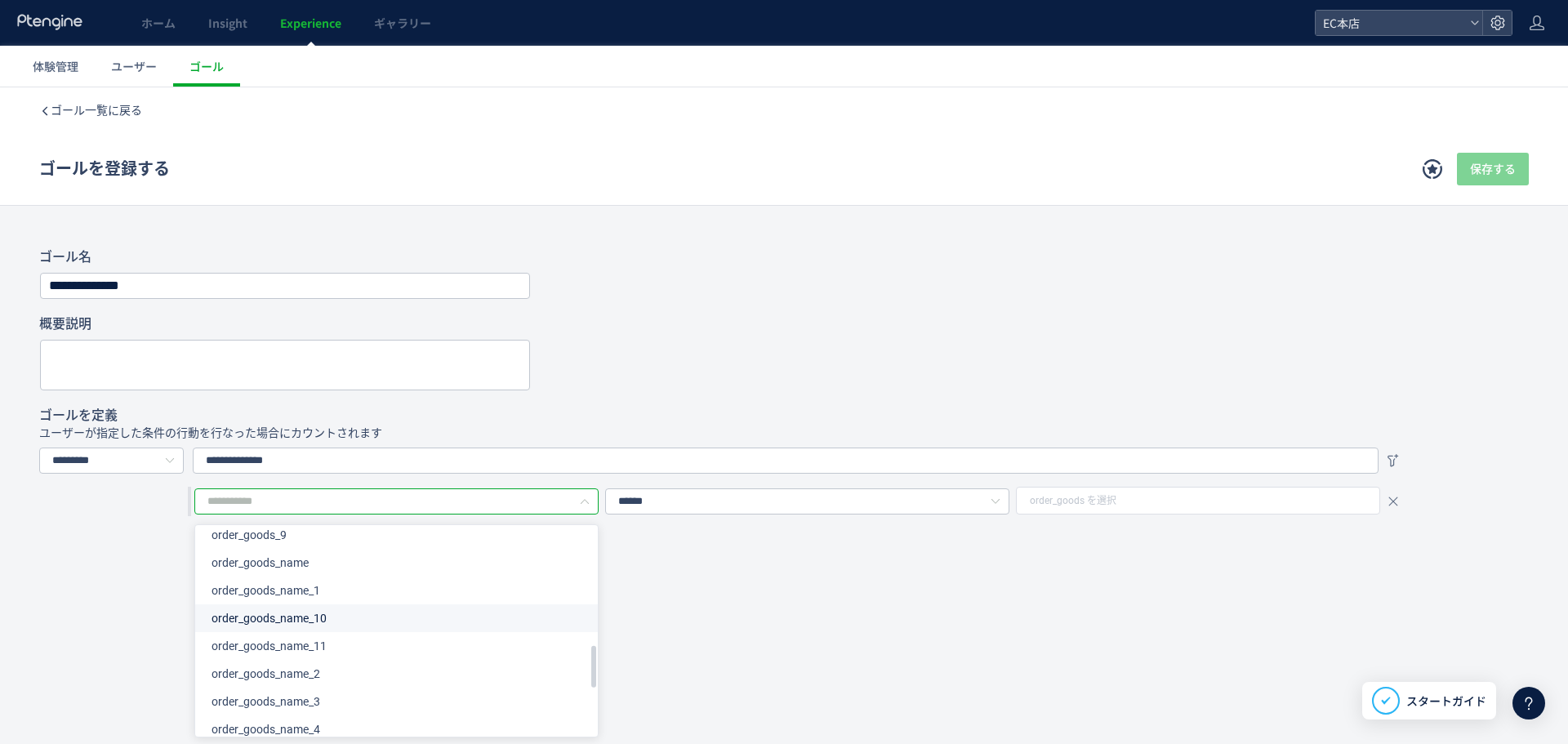
scroll to position [609, 0]
click at [286, 596] on span "order_goods_name" at bounding box center [260, 602] width 97 height 13
type input "**********"
click at [1242, 509] on div "order_goods_name を選択" at bounding box center [1199, 500] width 359 height 23
type input "**********"
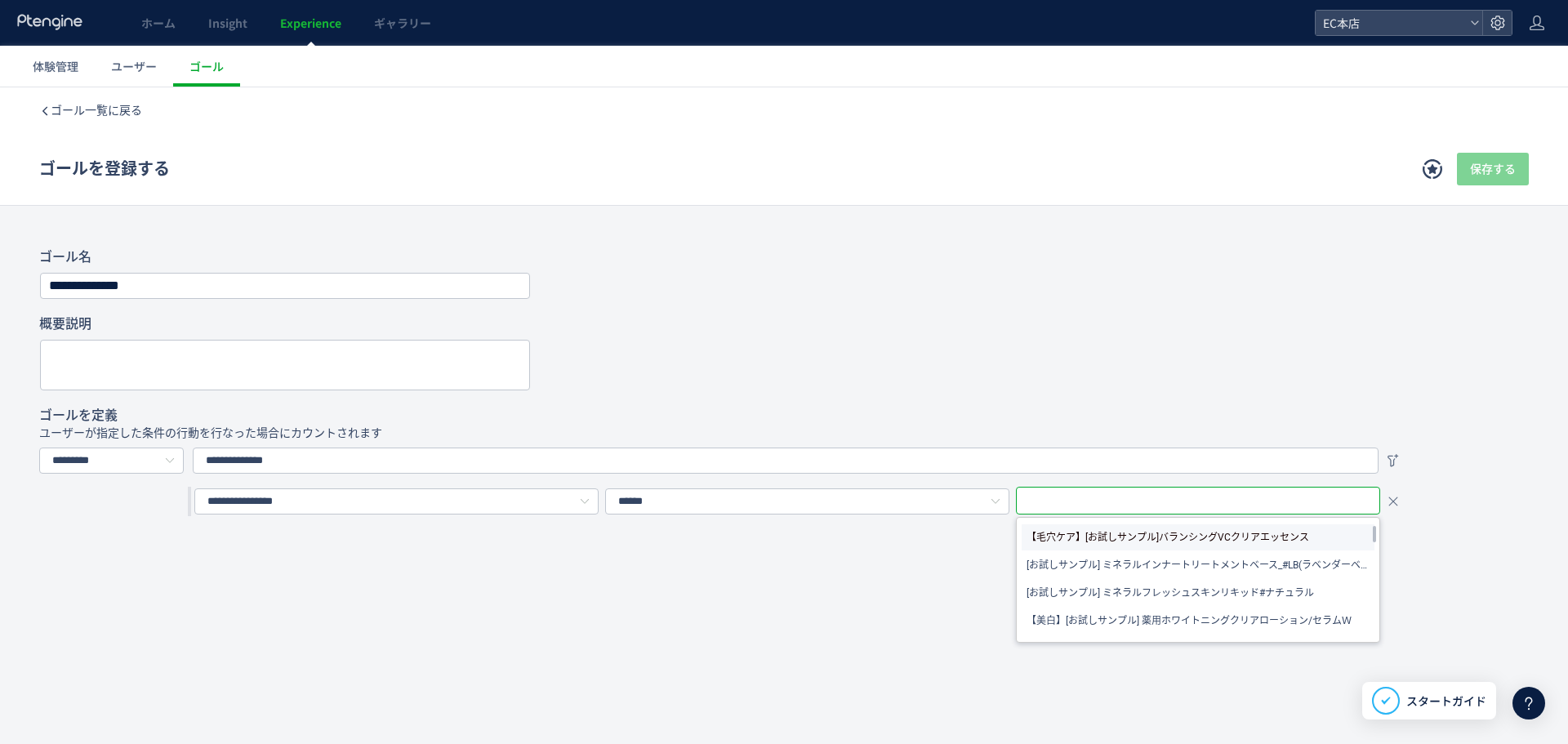
paste input "**********"
type input "**********"
click at [1054, 539] on span "ミネラルウォータリーシャドー" at bounding box center [1095, 538] width 137 height 20
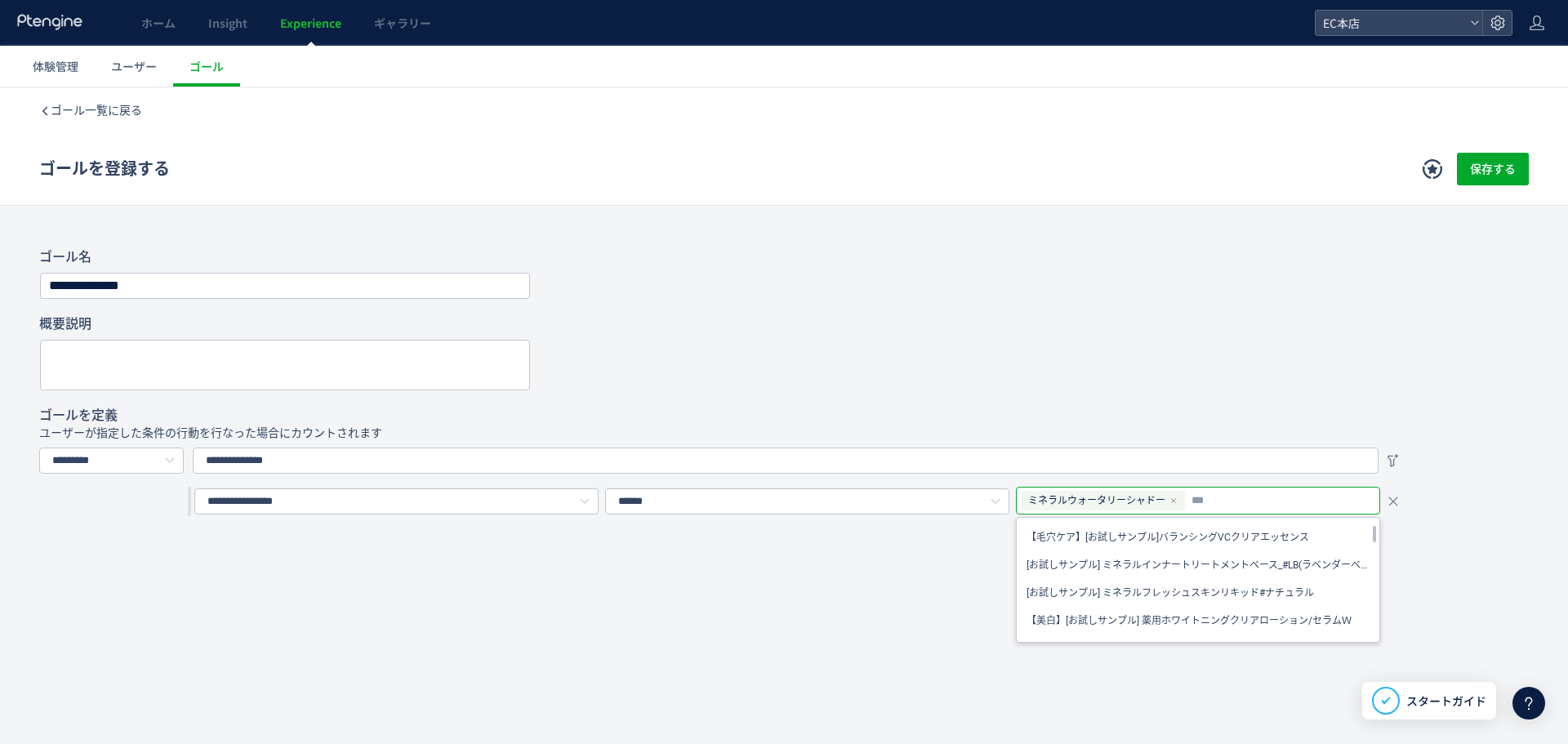
click at [1495, 589] on div "**********" at bounding box center [784, 416] width 1568 height 657
click at [1493, 174] on span "保存する" at bounding box center [1492, 169] width 45 height 33
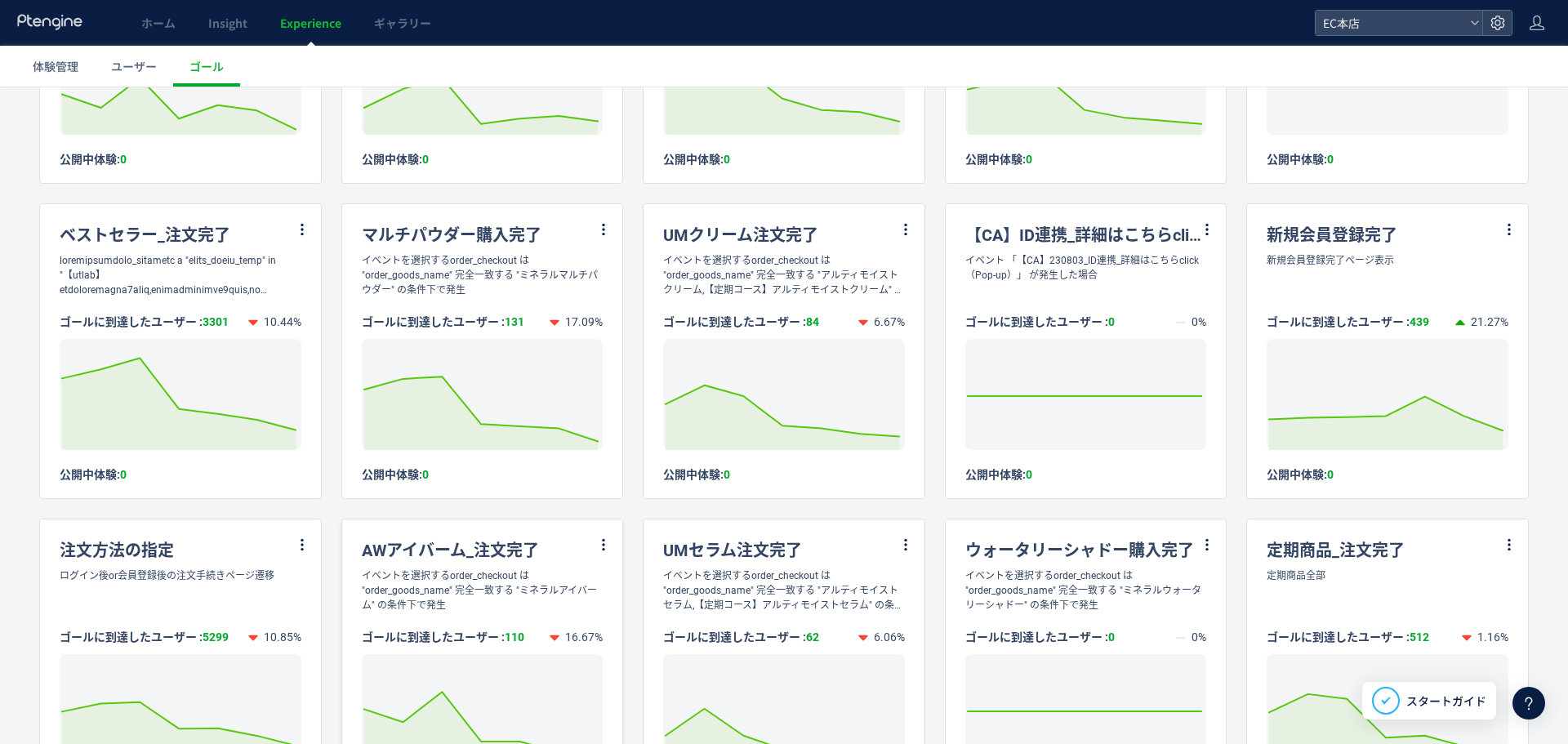
scroll to position [327, 0]
